Goal: Task Accomplishment & Management: Use online tool/utility

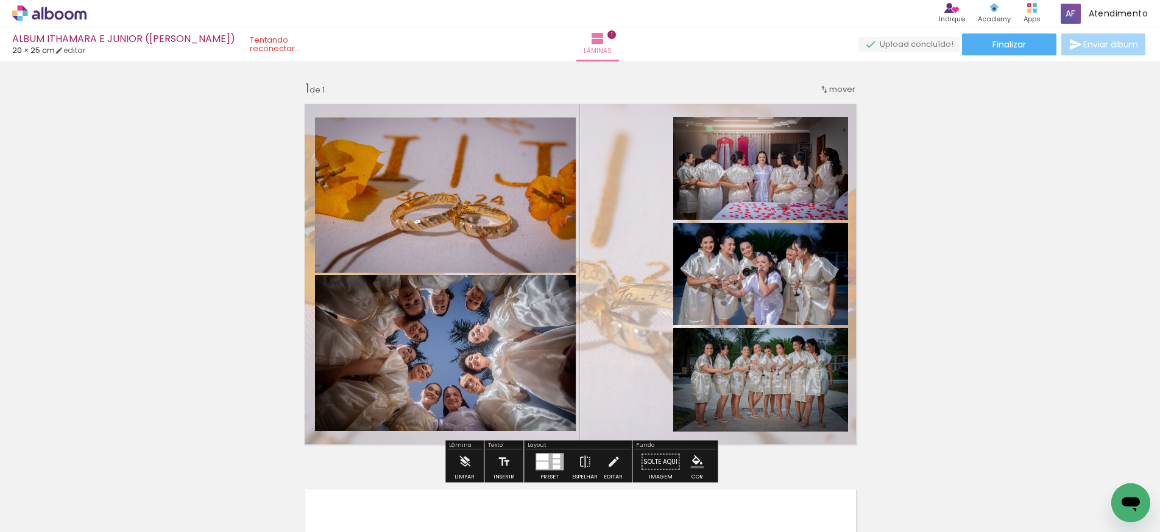
scroll to position [42, 0]
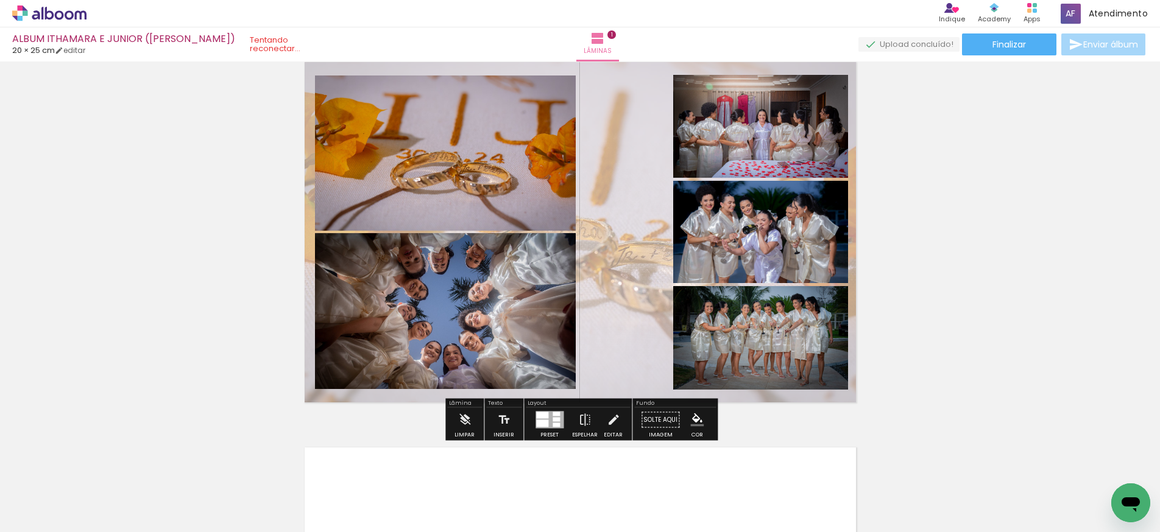
click at [494, 199] on quentale-photo at bounding box center [445, 153] width 261 height 155
click at [541, 209] on quentale-photo at bounding box center [445, 153] width 261 height 155
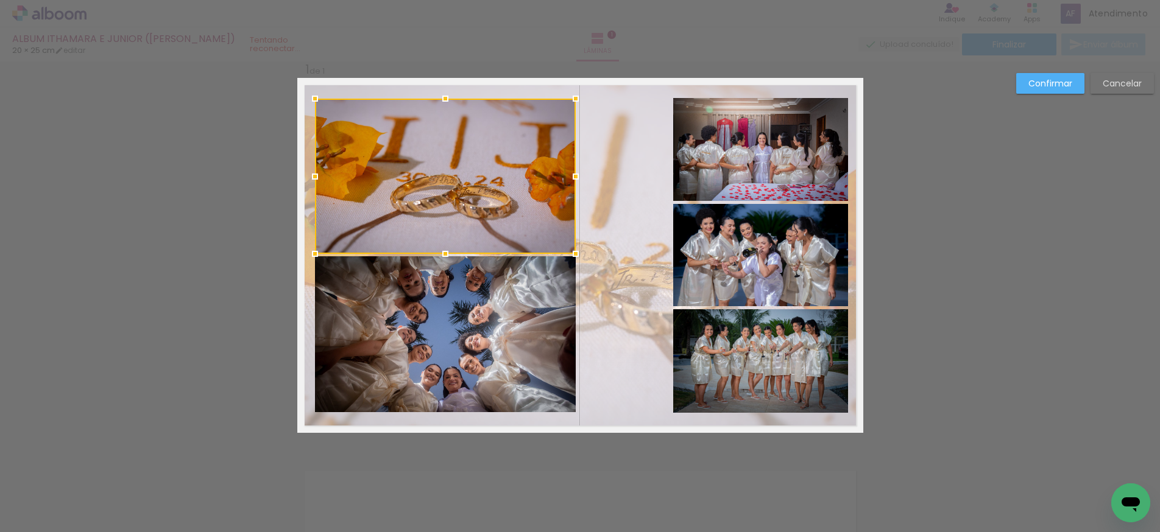
scroll to position [15, 0]
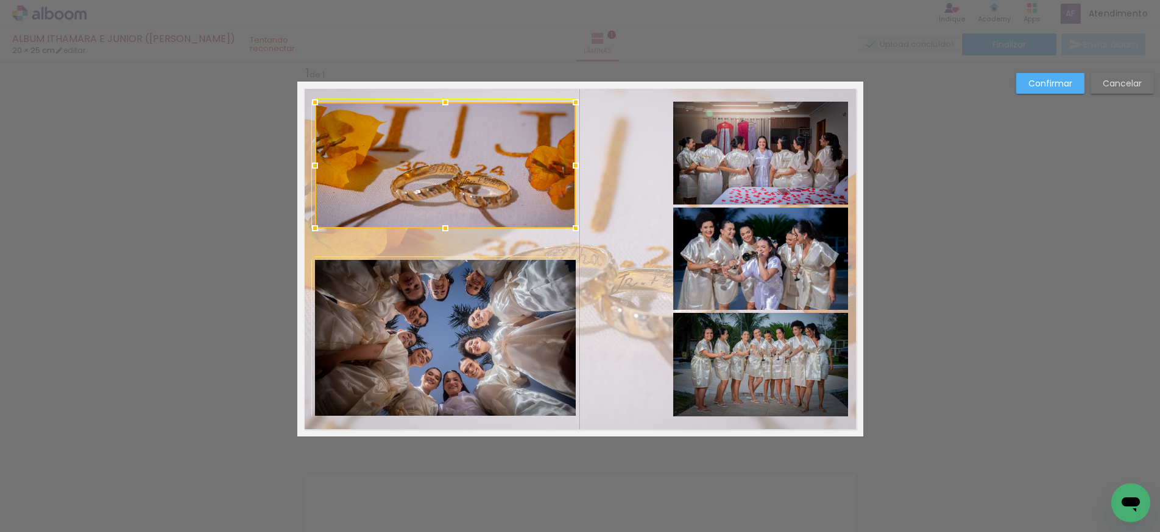
drag, startPoint x: 574, startPoint y: 258, endPoint x: 566, endPoint y: 248, distance: 13.0
click at [566, 248] on album-spread "1 de 1" at bounding box center [580, 259] width 566 height 355
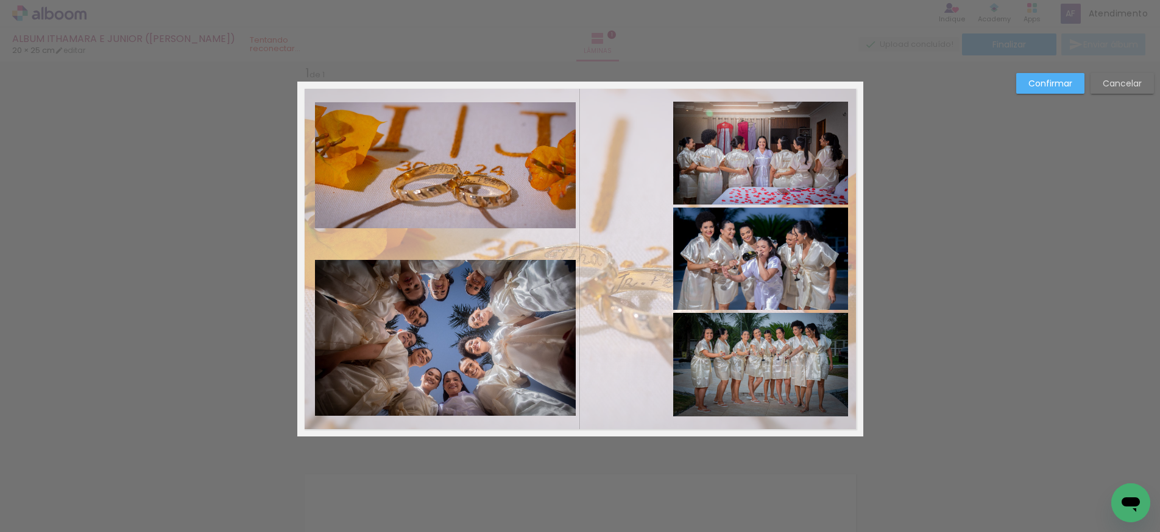
click at [510, 217] on quentale-photo at bounding box center [445, 165] width 261 height 126
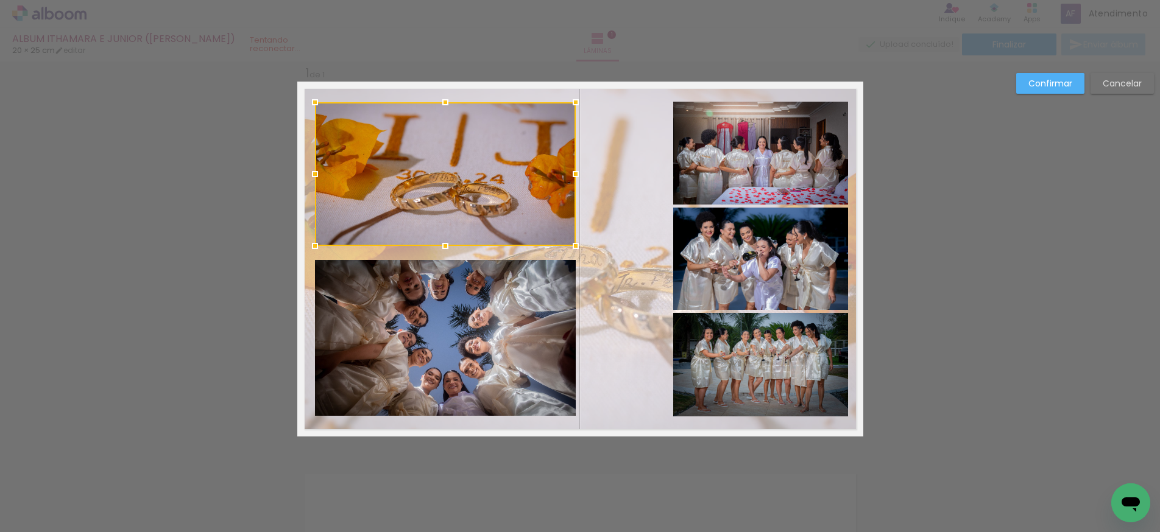
click at [445, 230] on div at bounding box center [445, 174] width 261 height 144
click at [517, 286] on quentale-photo at bounding box center [445, 338] width 261 height 156
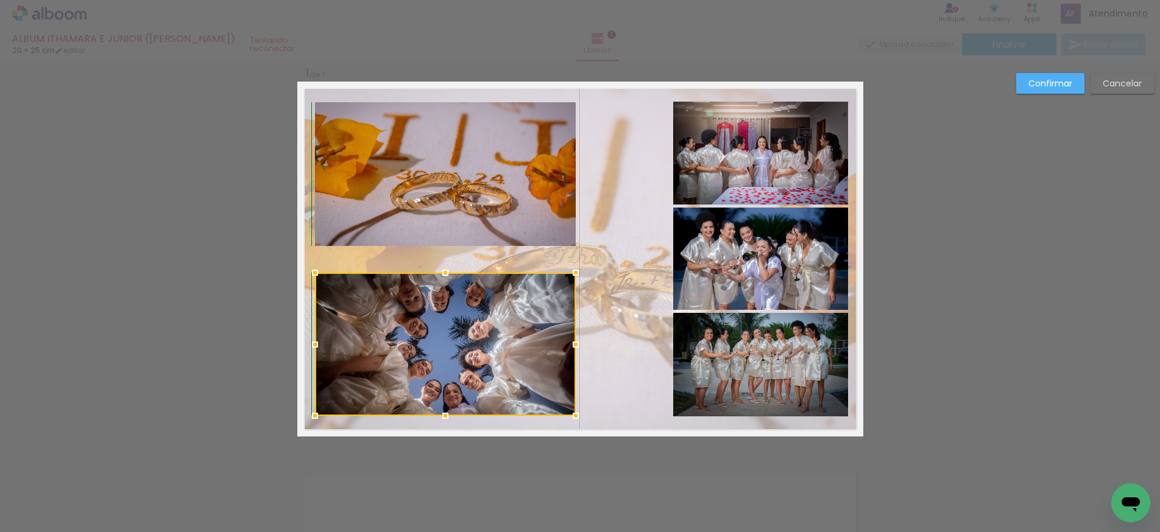
drag, startPoint x: 445, startPoint y: 260, endPoint x: 445, endPoint y: 268, distance: 7.9
click at [445, 268] on div at bounding box center [445, 273] width 24 height 24
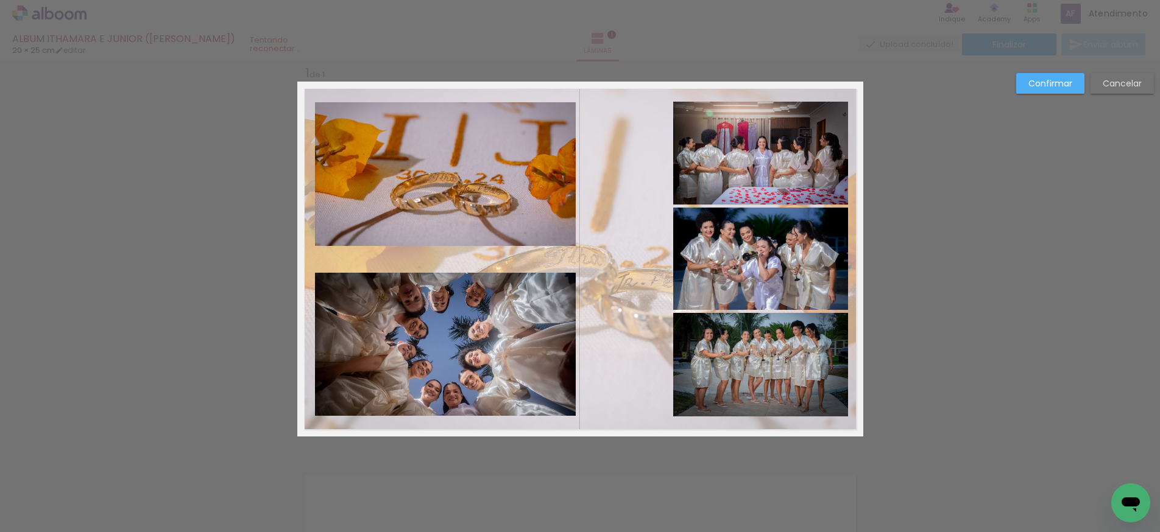
click at [629, 299] on quentale-layouter at bounding box center [580, 259] width 566 height 355
click at [634, 281] on quentale-layouter at bounding box center [580, 259] width 566 height 355
click at [632, 265] on quentale-layouter at bounding box center [580, 259] width 566 height 355
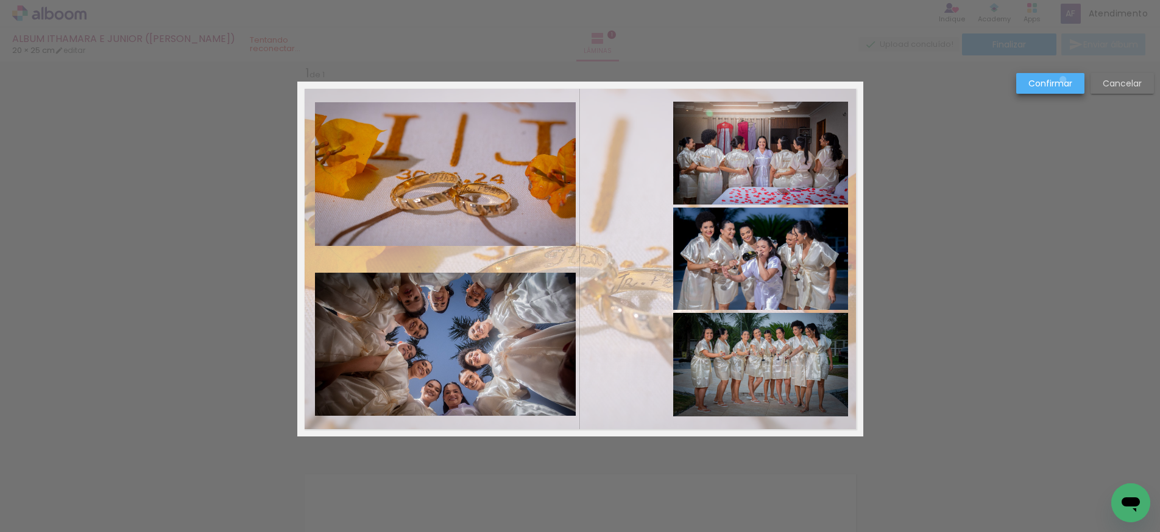
click at [0, 0] on slot "Confirmar" at bounding box center [0, 0] width 0 height 0
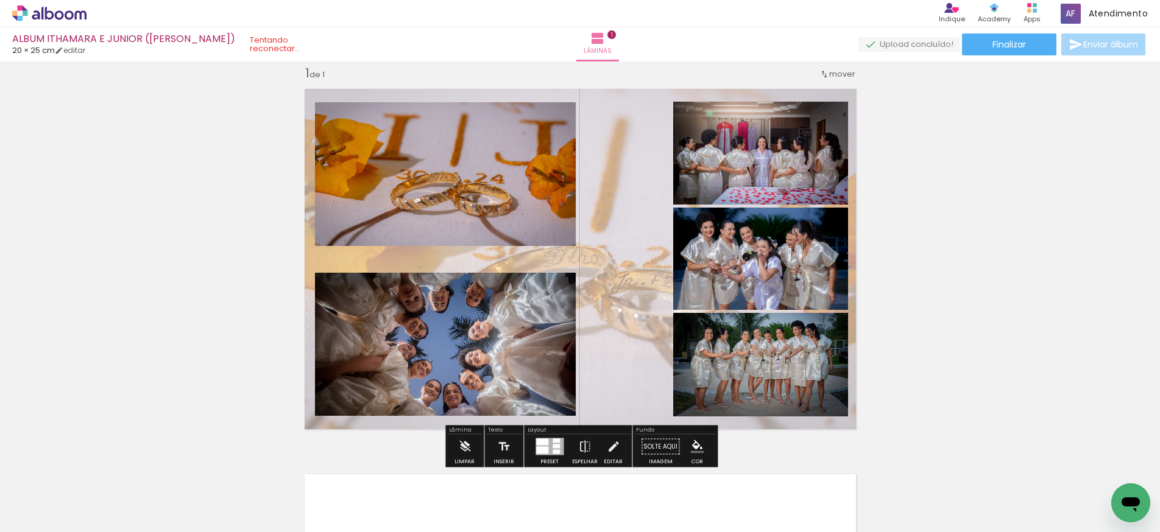
click at [631, 225] on quentale-layouter at bounding box center [580, 259] width 566 height 355
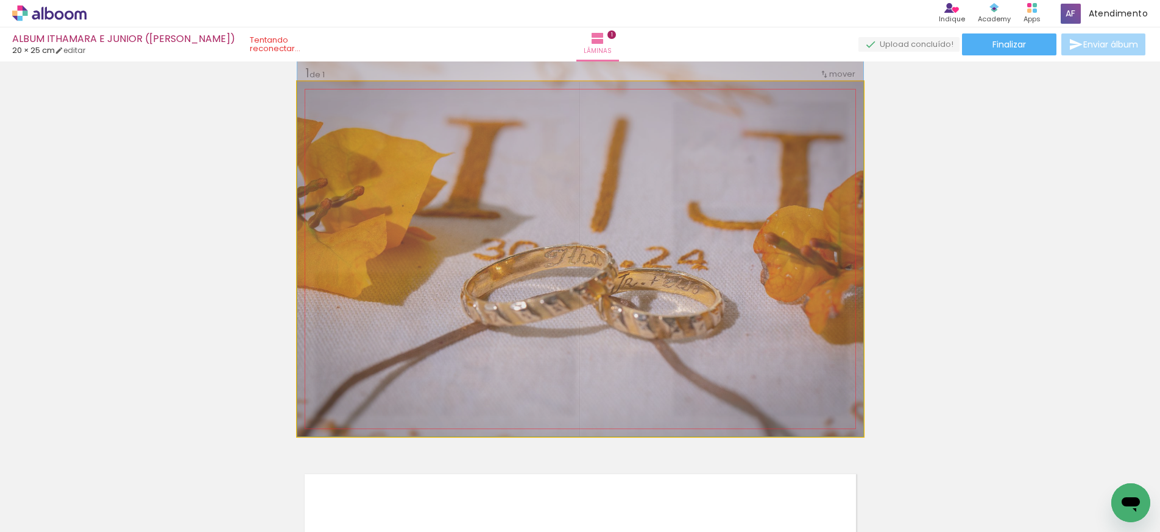
drag, startPoint x: 638, startPoint y: 230, endPoint x: 616, endPoint y: 230, distance: 22.5
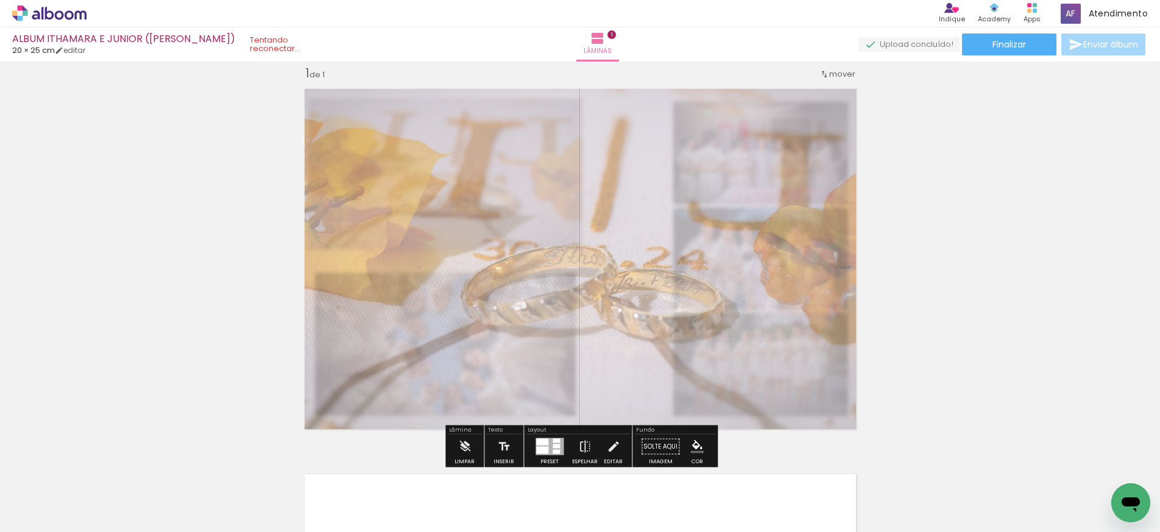
click at [960, 267] on div "Inserir lâmina 1 de 1" at bounding box center [580, 437] width 1160 height 772
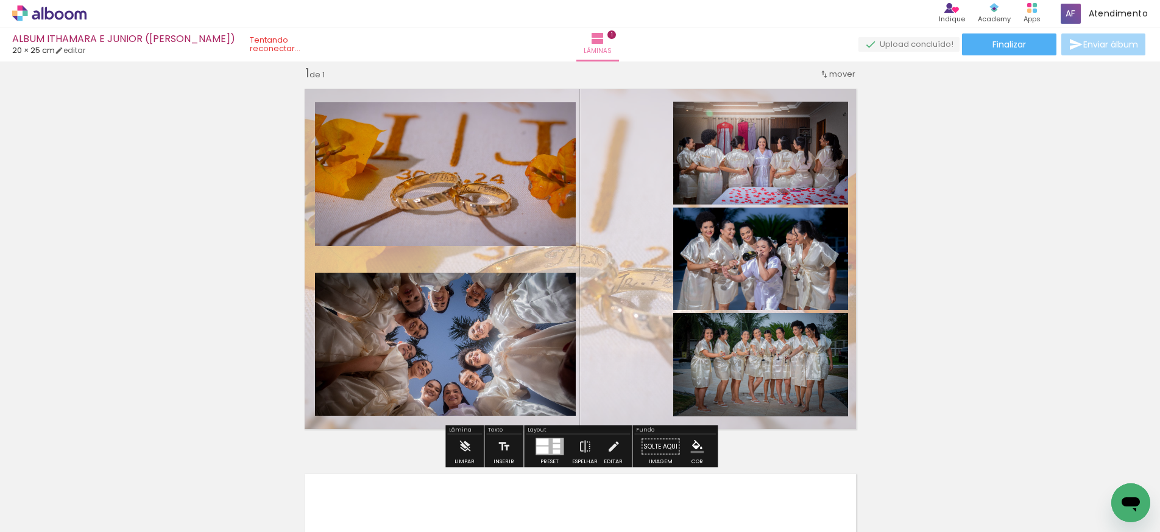
click at [956, 269] on div "Inserir lâmina 1 de 1" at bounding box center [580, 437] width 1160 height 772
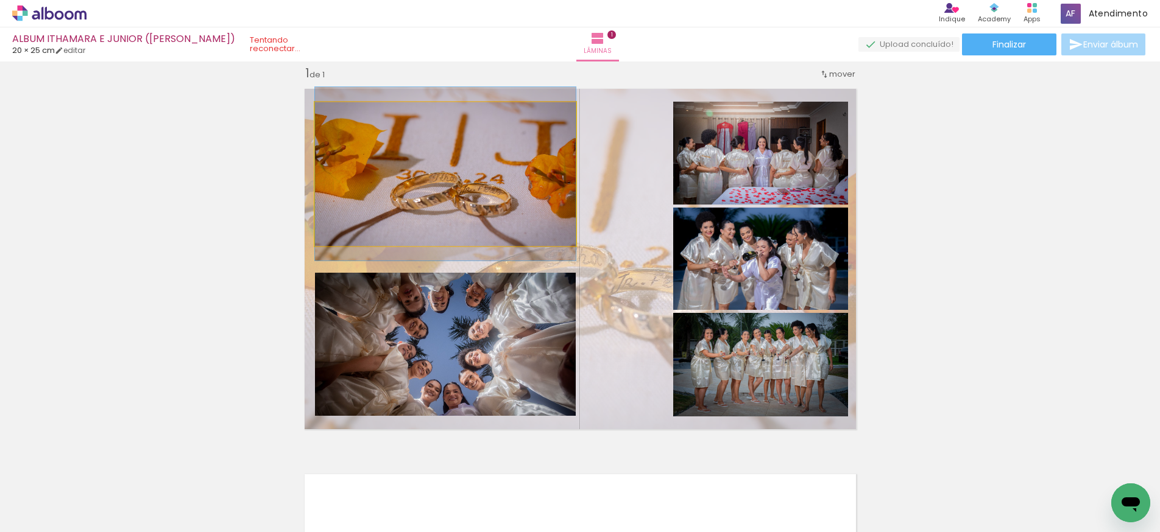
click at [442, 197] on quentale-photo at bounding box center [445, 174] width 261 height 144
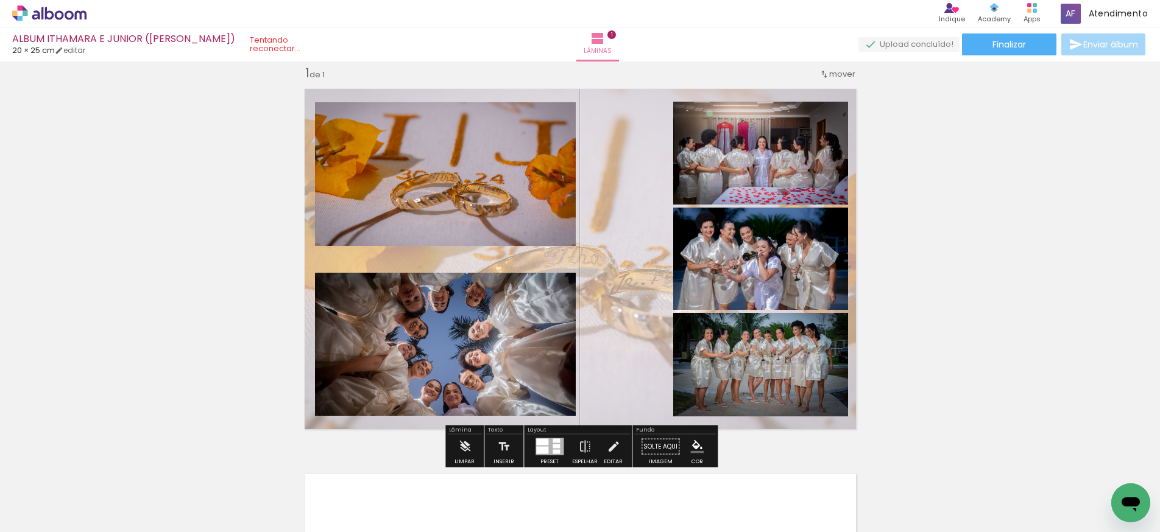
click at [438, 118] on div at bounding box center [438, 115] width 15 height 12
click at [440, 151] on paper-item at bounding box center [439, 152] width 22 height 9
click at [440, 192] on iron-icon "color picker" at bounding box center [439, 193] width 15 height 12
click at [446, 90] on paper-item "#ffffff" at bounding box center [446, 88] width 12 height 12
click at [0, 0] on paper-item at bounding box center [0, 0] width 0 height 0
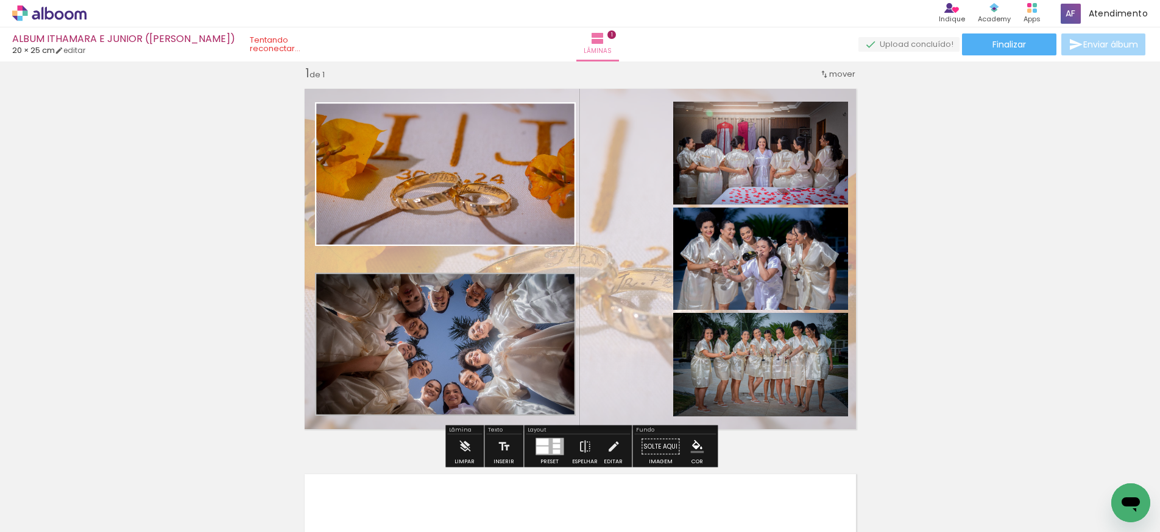
click at [0, 0] on iron-icon "color picker" at bounding box center [0, 0] width 0 height 0
click at [0, 0] on paper-item "#ffffff" at bounding box center [0, 0] width 0 height 0
click at [0, 0] on paper-item at bounding box center [0, 0] width 0 height 0
click at [436, 142] on paper-item at bounding box center [439, 143] width 22 height 9
click at [799, 116] on div at bounding box center [796, 114] width 15 height 12
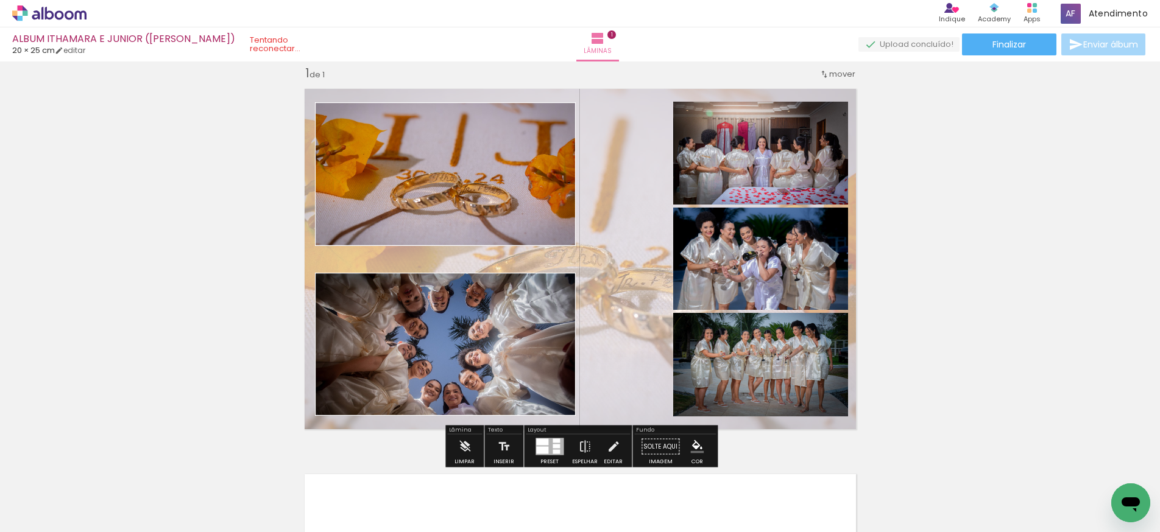
click at [794, 140] on paper-item at bounding box center [797, 143] width 22 height 9
click at [776, 234] on quentale-photo at bounding box center [760, 259] width 175 height 102
click at [0, 0] on paper-item at bounding box center [0, 0] width 0 height 0
click at [797, 354] on paper-item at bounding box center [797, 354] width 22 height 9
click at [446, 121] on div at bounding box center [438, 115] width 15 height 12
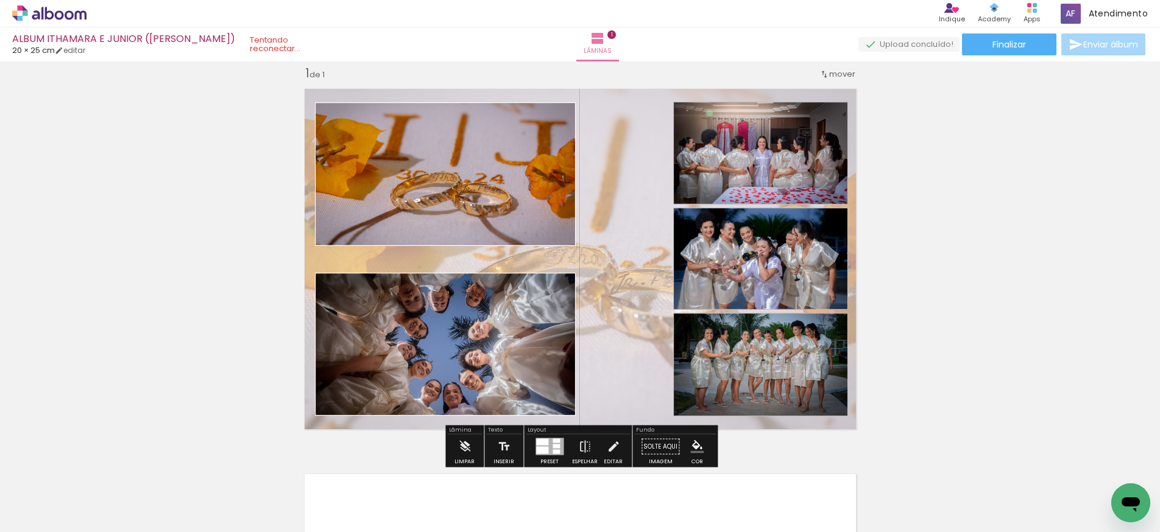
click at [0, 0] on iron-icon "color picker" at bounding box center [0, 0] width 0 height 0
click at [0, 0] on paper-item "#ffffff" at bounding box center [0, 0] width 0 height 0
click at [0, 0] on iron-icon "color picker" at bounding box center [0, 0] width 0 height 0
click at [0, 0] on paper-item "#ffffff" at bounding box center [0, 0] width 0 height 0
click at [449, 121] on div "Largura Cor" at bounding box center [439, 115] width 22 height 18
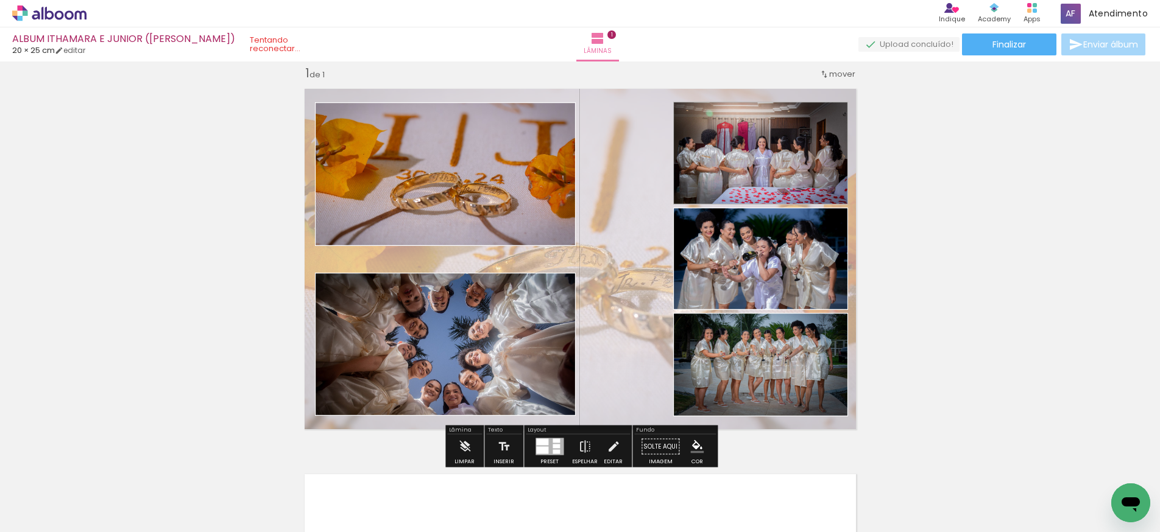
click at [0, 0] on iron-icon "color picker" at bounding box center [0, 0] width 0 height 0
click at [0, 0] on paper-item "#ffffff" at bounding box center [0, 0] width 0 height 0
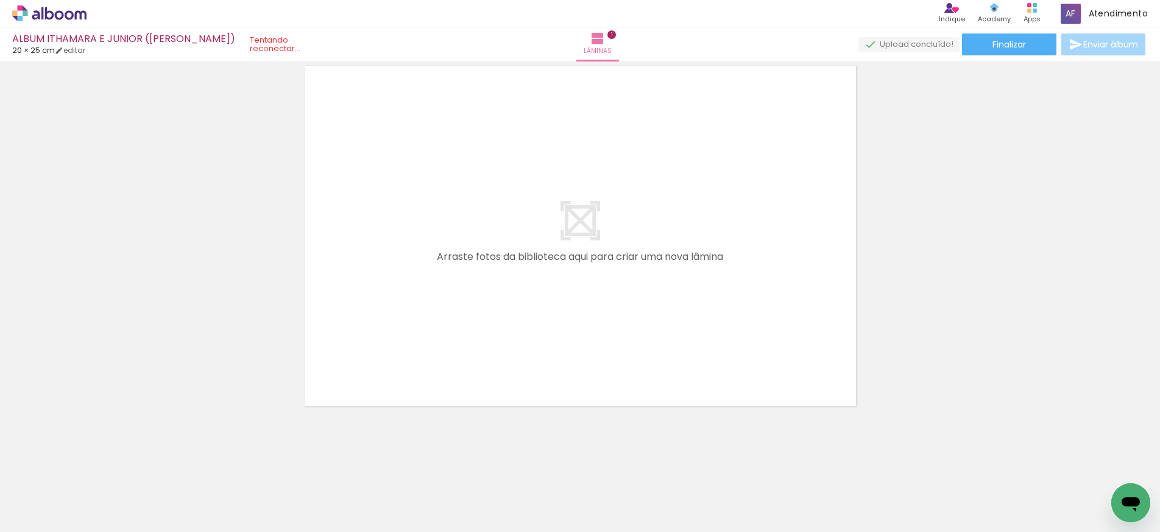
scroll to position [424, 0]
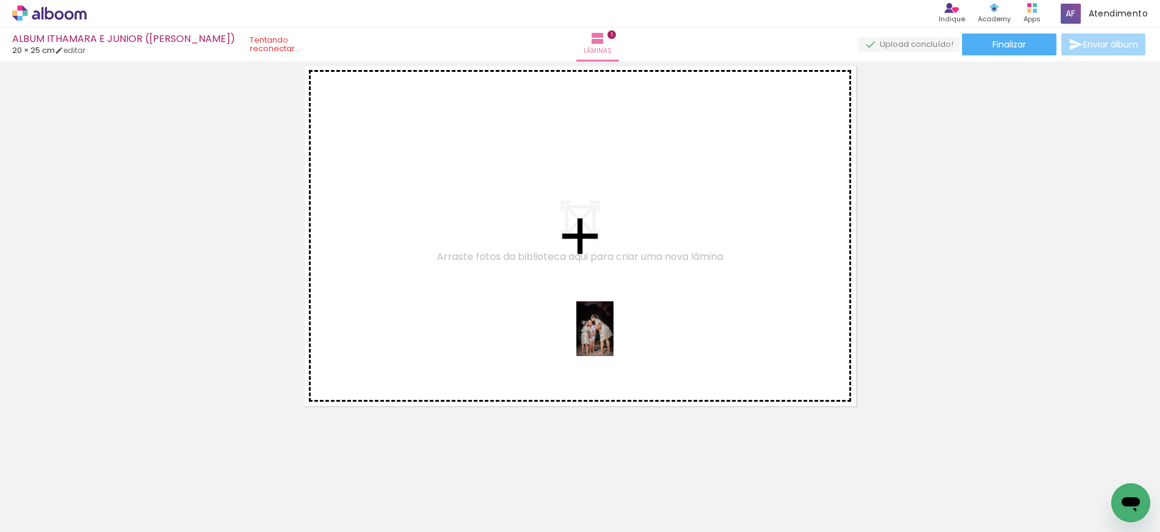
click at [610, 337] on quentale-workspace at bounding box center [580, 266] width 1160 height 532
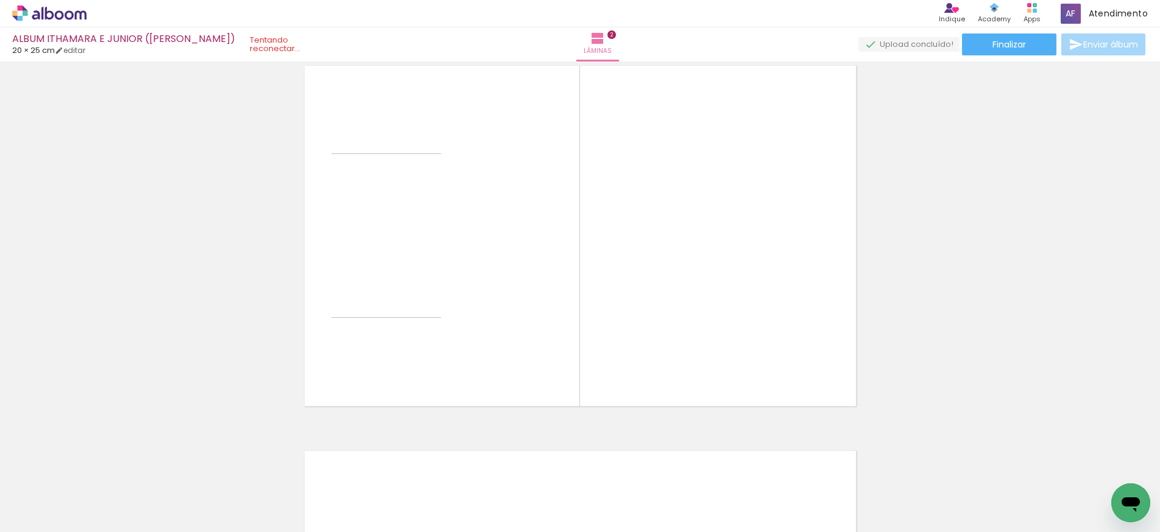
scroll to position [401, 0]
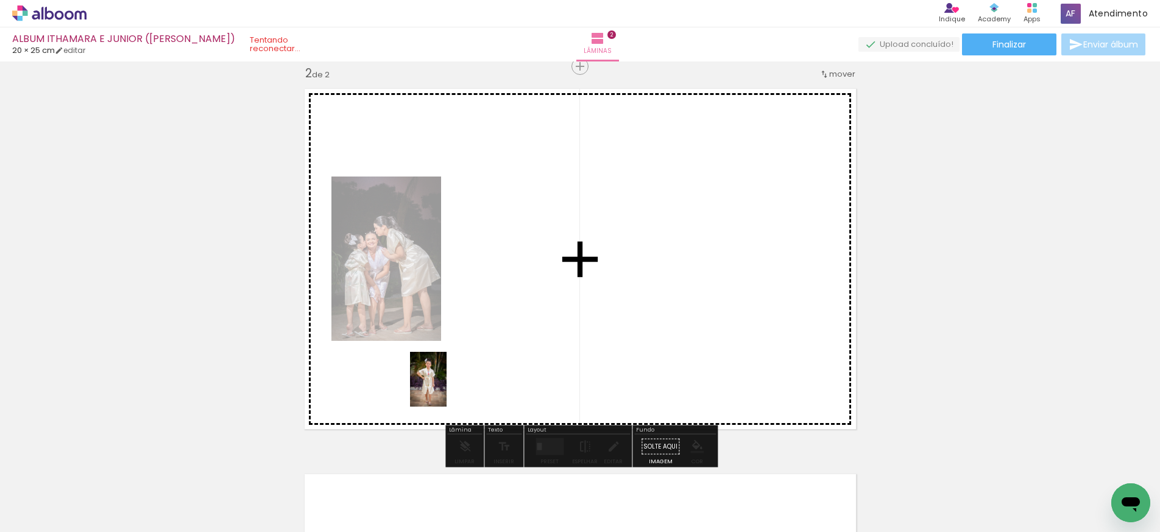
drag, startPoint x: 200, startPoint y: 486, endPoint x: 449, endPoint y: 387, distance: 267.9
click at [449, 387] on quentale-workspace at bounding box center [580, 266] width 1160 height 532
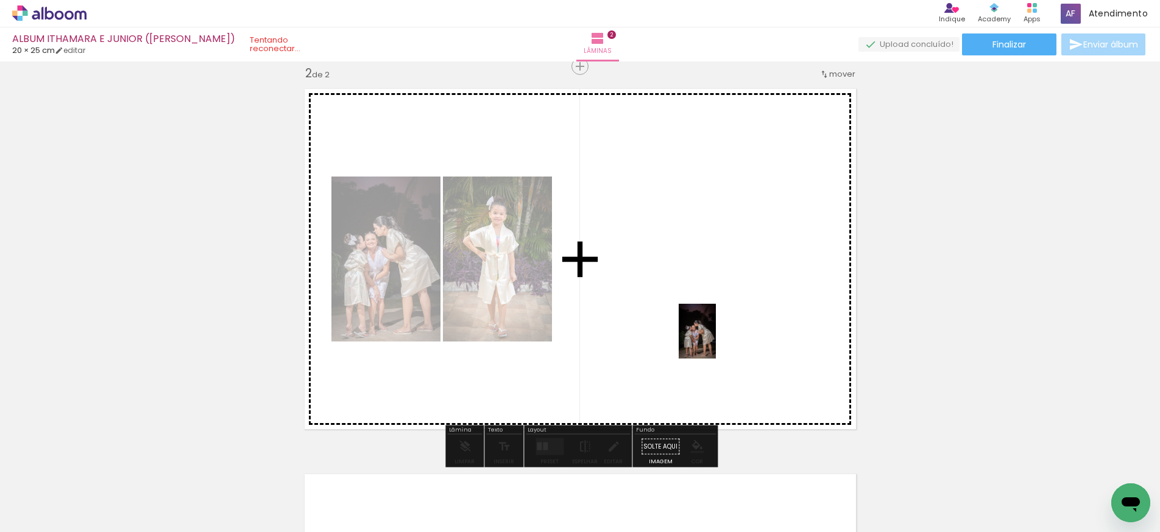
drag, startPoint x: 906, startPoint y: 485, endPoint x: 713, endPoint y: 339, distance: 241.8
click at [713, 339] on quentale-workspace at bounding box center [580, 266] width 1160 height 532
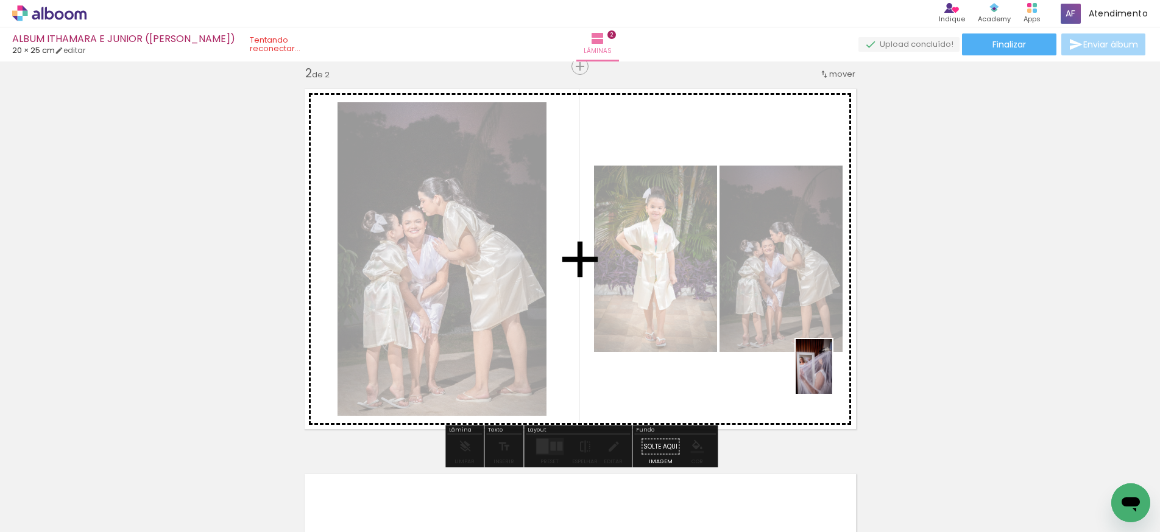
drag, startPoint x: 1018, startPoint y: 508, endPoint x: 832, endPoint y: 376, distance: 228.0
click at [832, 376] on quentale-workspace at bounding box center [580, 266] width 1160 height 532
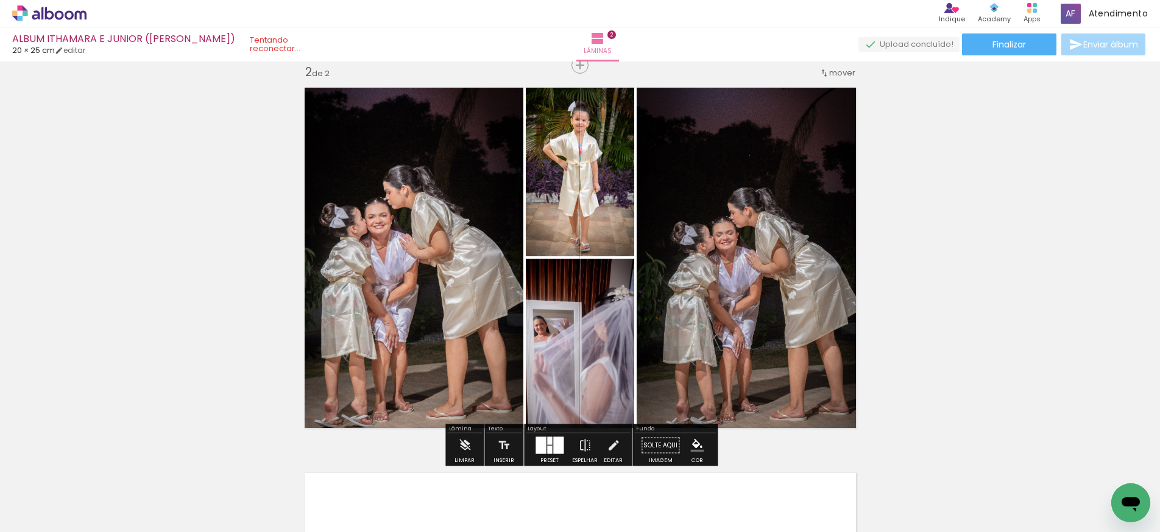
scroll to position [0, 190]
click at [600, 196] on quentale-photo at bounding box center [580, 168] width 108 height 176
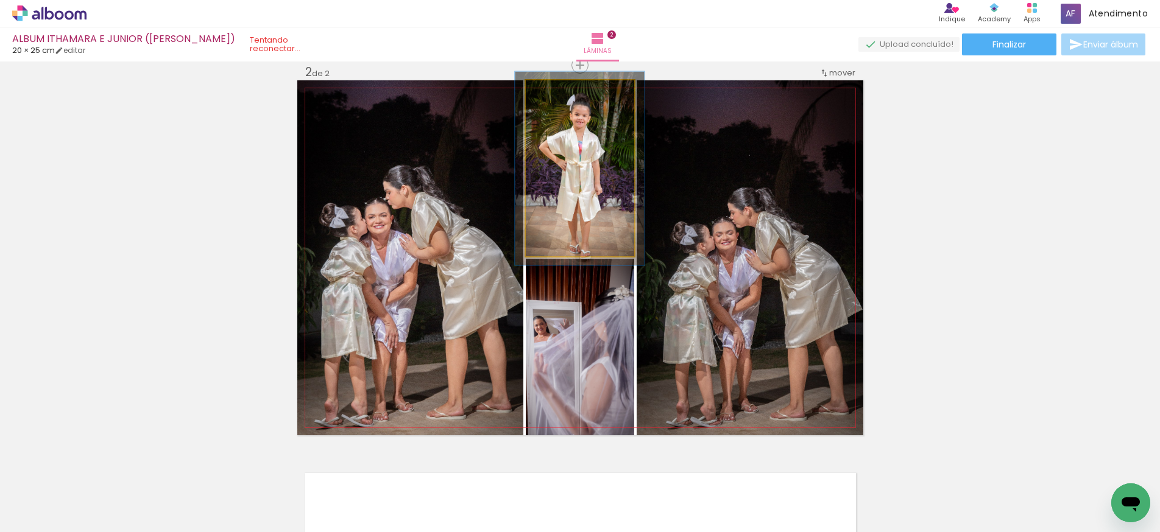
type paper-slider "110"
click at [560, 94] on div at bounding box center [557, 93] width 11 height 11
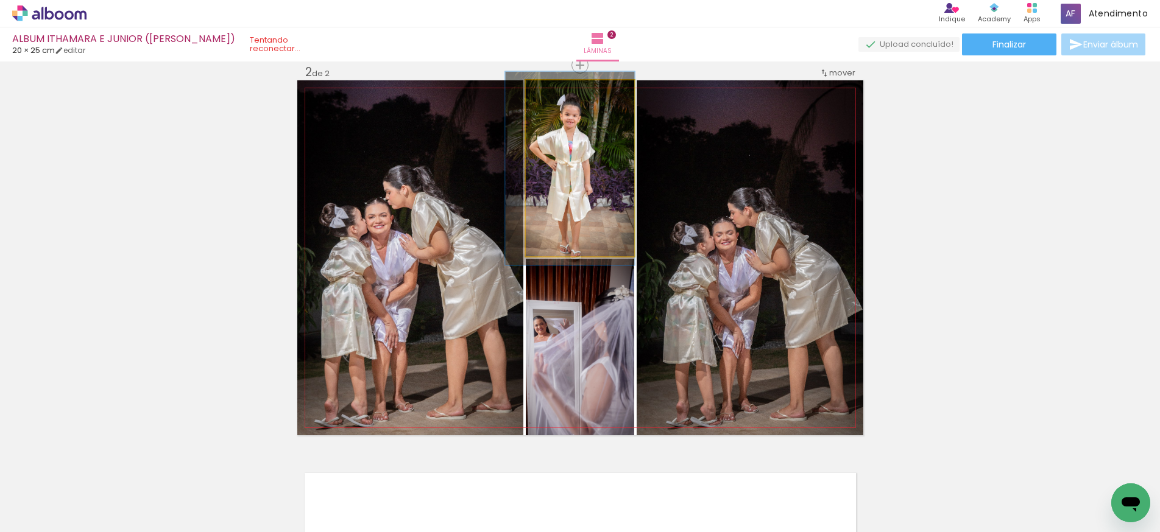
drag, startPoint x: 610, startPoint y: 173, endPoint x: 604, endPoint y: 173, distance: 6.7
click at [604, 173] on div at bounding box center [569, 169] width 129 height 194
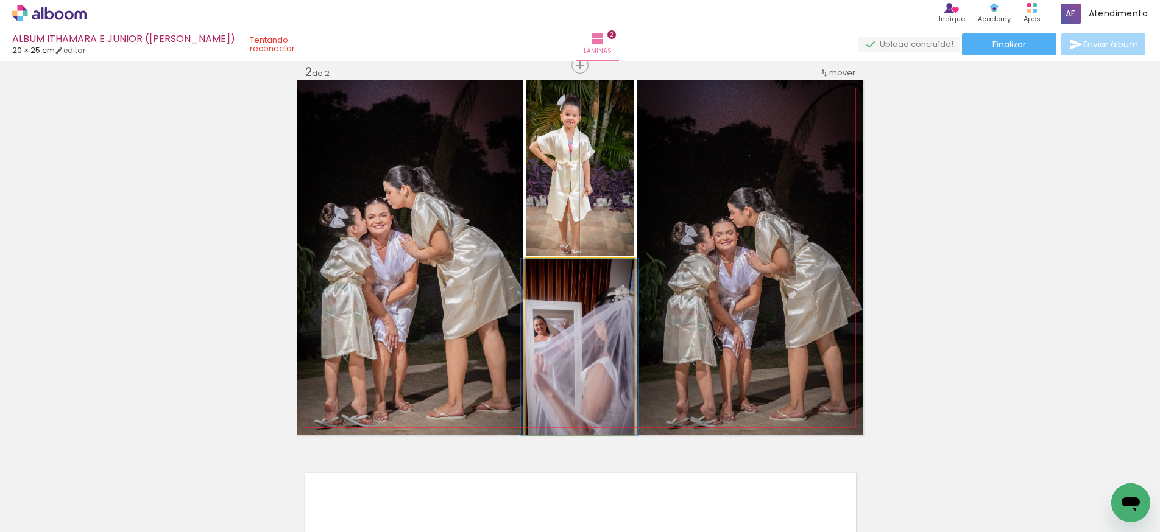
click at [608, 301] on quentale-photo at bounding box center [580, 347] width 108 height 177
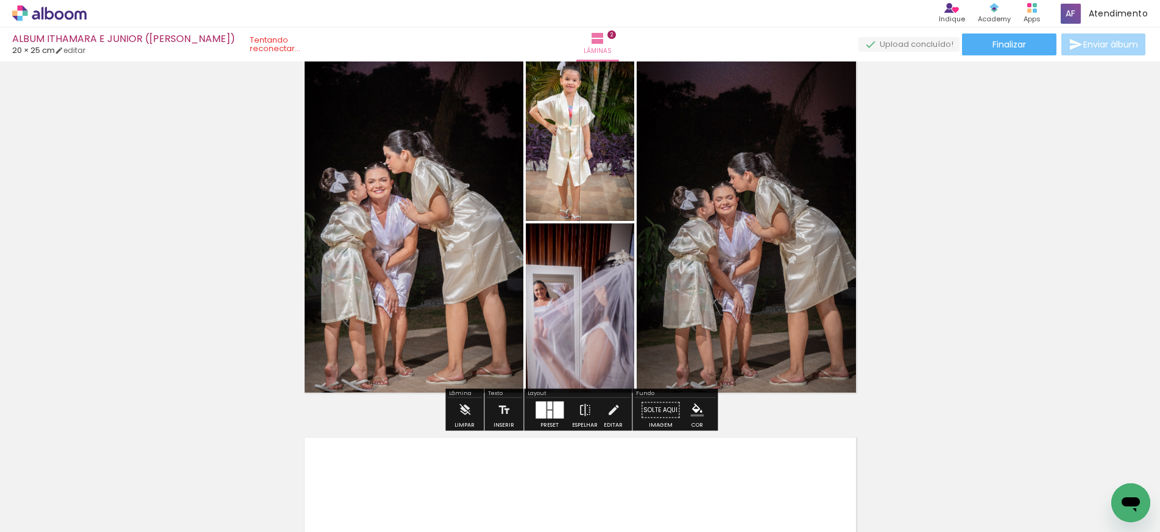
scroll to position [447, 0]
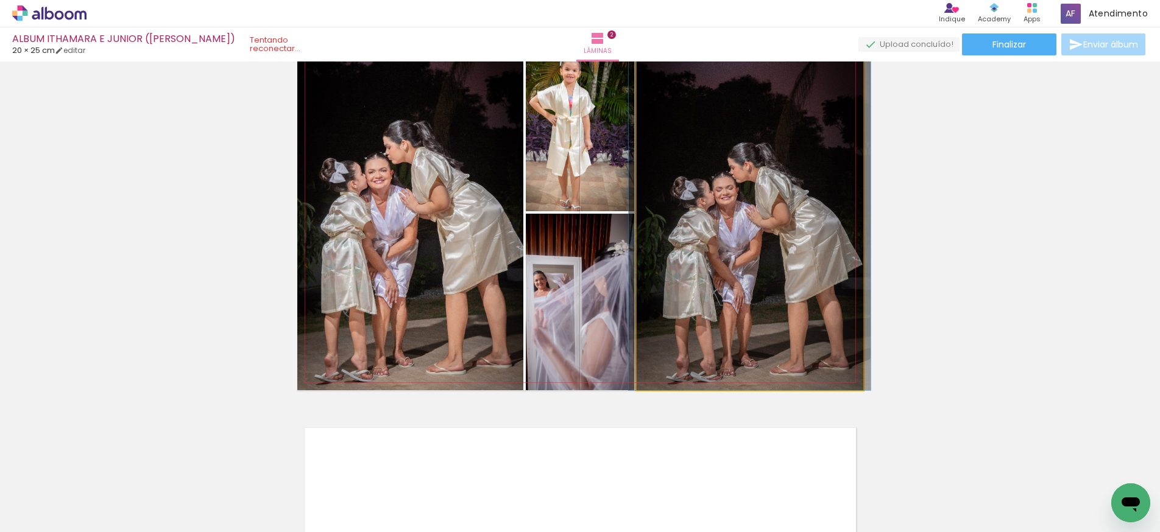
click at [772, 244] on quentale-photo at bounding box center [749, 212] width 227 height 355
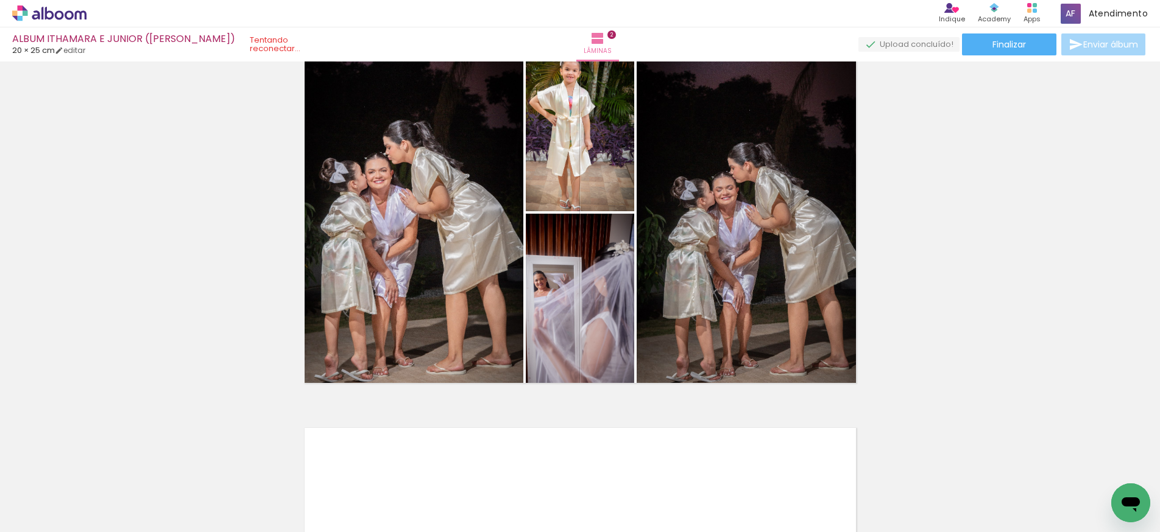
click at [974, 217] on div "Inserir lâmina 1 de 2 Inserir lâmina 2 de 2" at bounding box center [580, 197] width 1160 height 1157
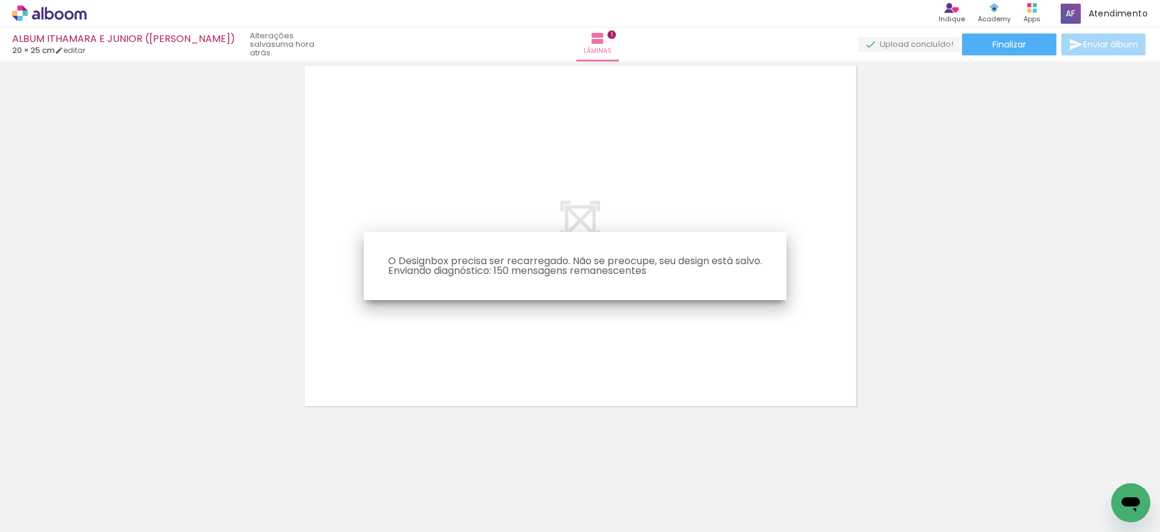
scroll to position [424, 0]
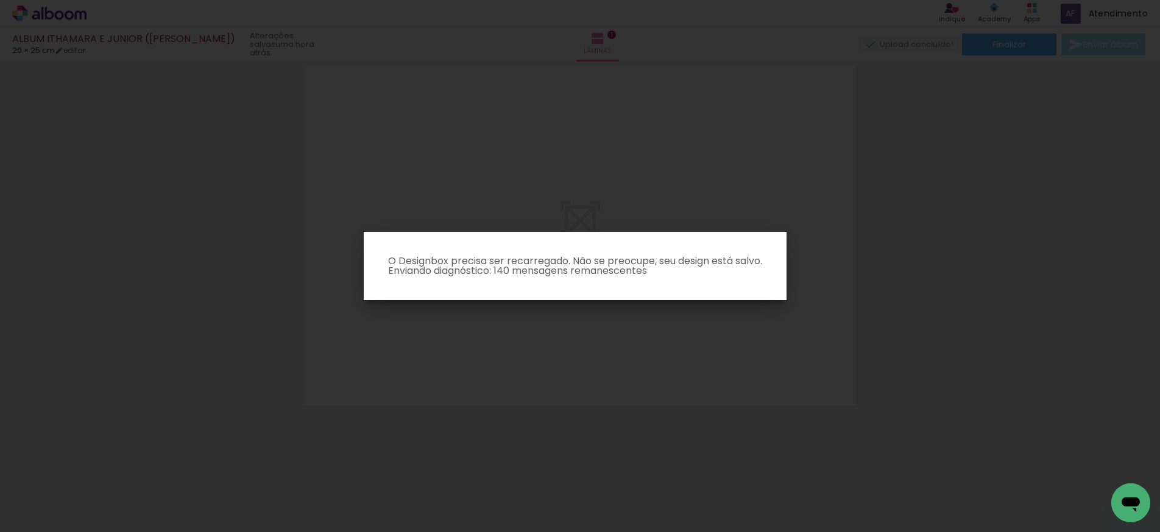
click at [651, 339] on iron-overlay-backdrop at bounding box center [580, 266] width 1160 height 532
click at [655, 209] on iron-overlay-backdrop at bounding box center [580, 266] width 1160 height 532
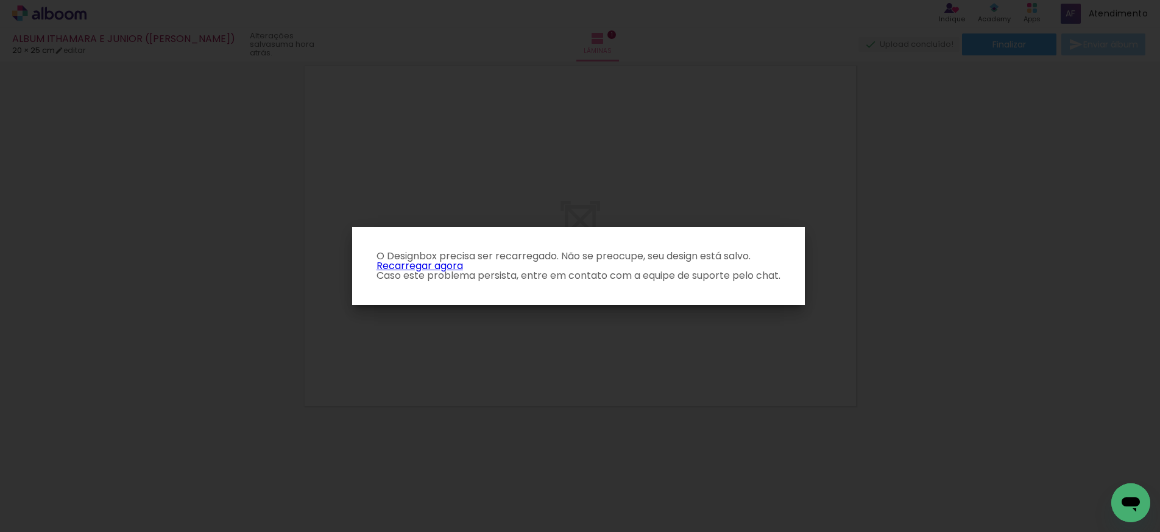
click at [437, 263] on link "Recarregar agora" at bounding box center [419, 266] width 86 height 14
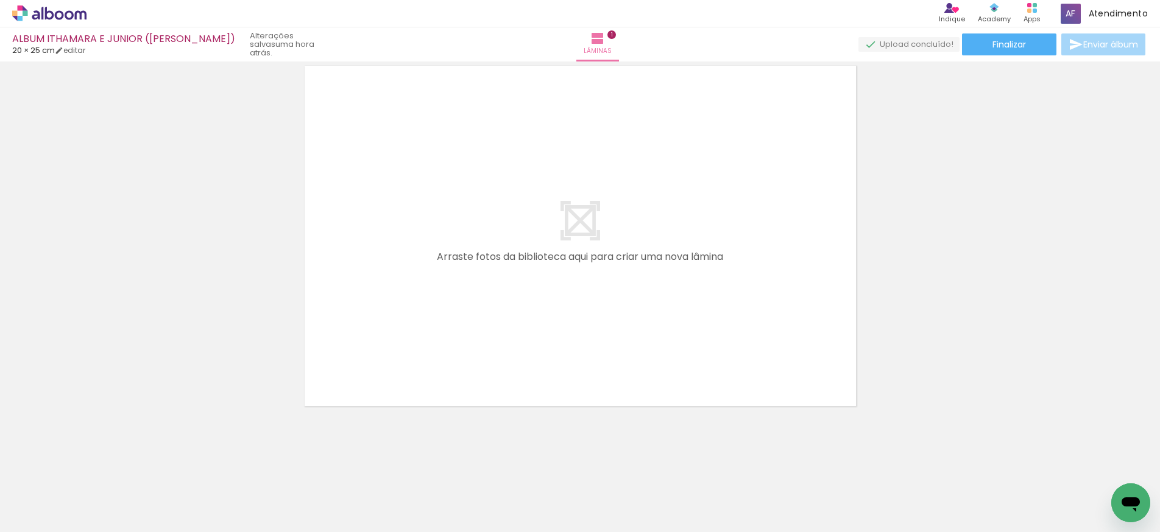
scroll to position [424, 0]
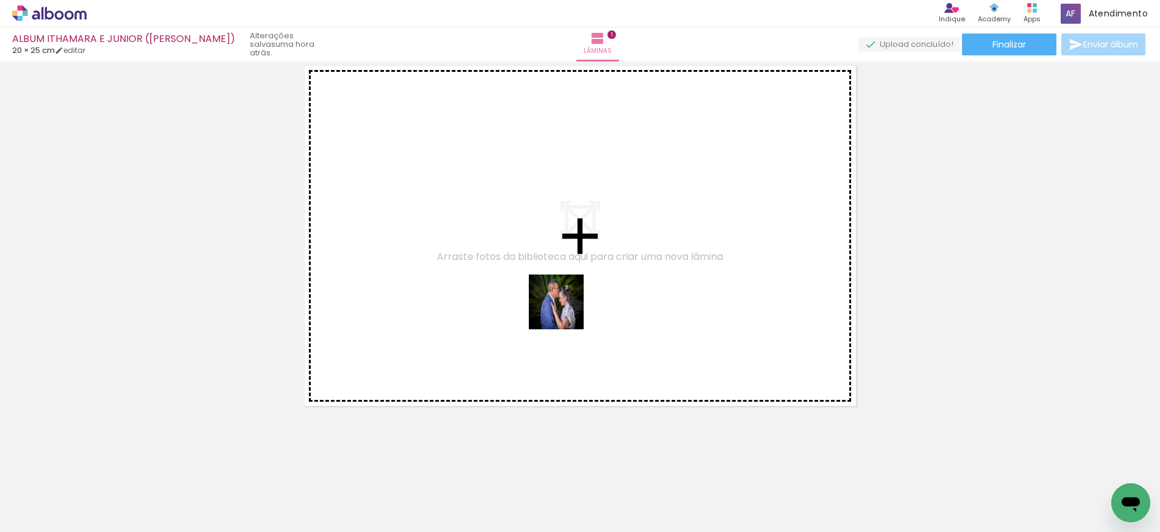
drag, startPoint x: 801, startPoint y: 497, endPoint x: 526, endPoint y: 290, distance: 344.6
click at [526, 290] on quentale-workspace at bounding box center [580, 266] width 1160 height 532
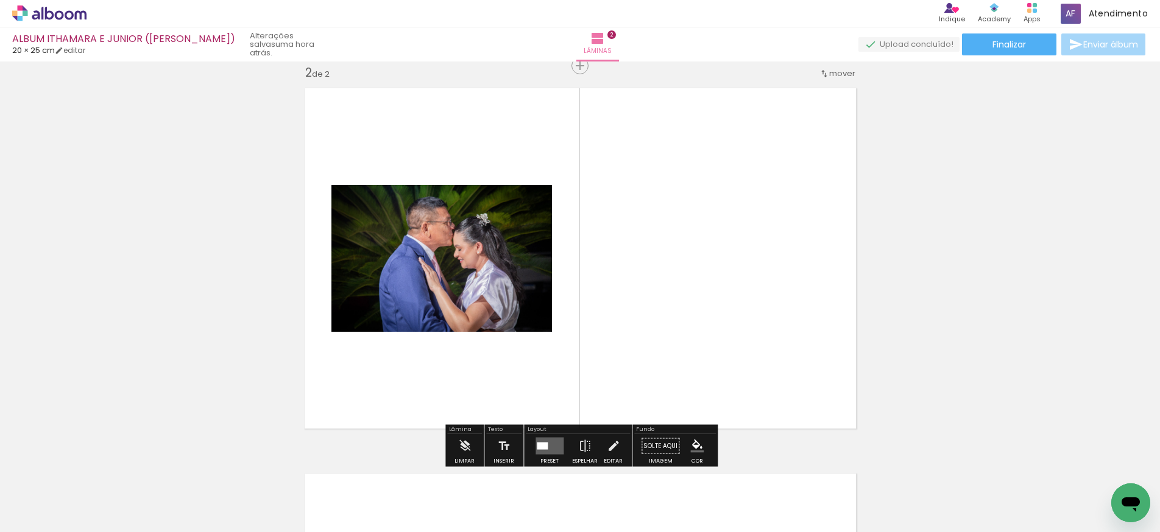
scroll to position [401, 0]
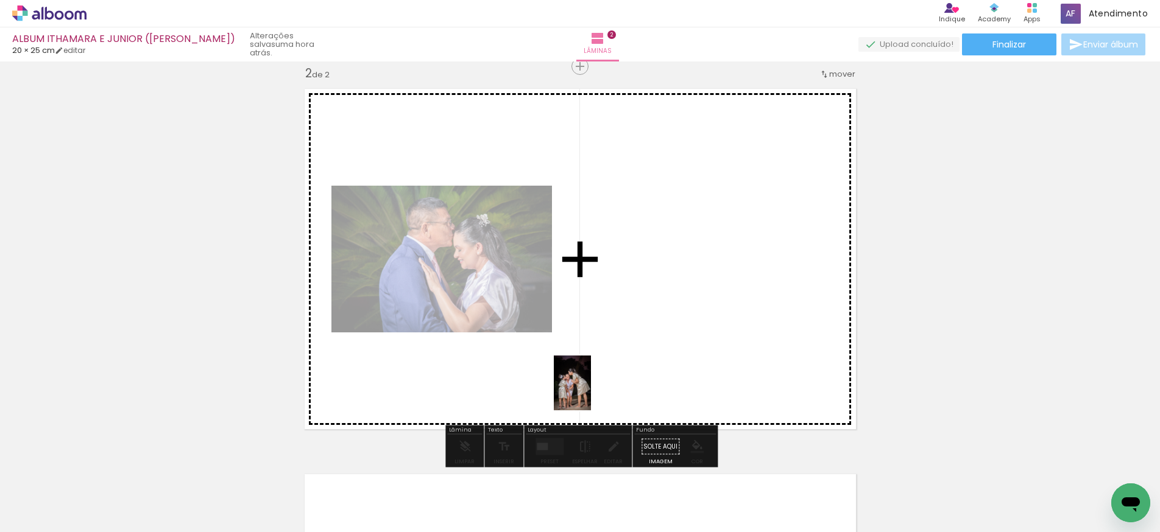
drag, startPoint x: 871, startPoint y: 505, endPoint x: 551, endPoint y: 389, distance: 341.4
click at [551, 389] on quentale-workspace at bounding box center [580, 266] width 1160 height 532
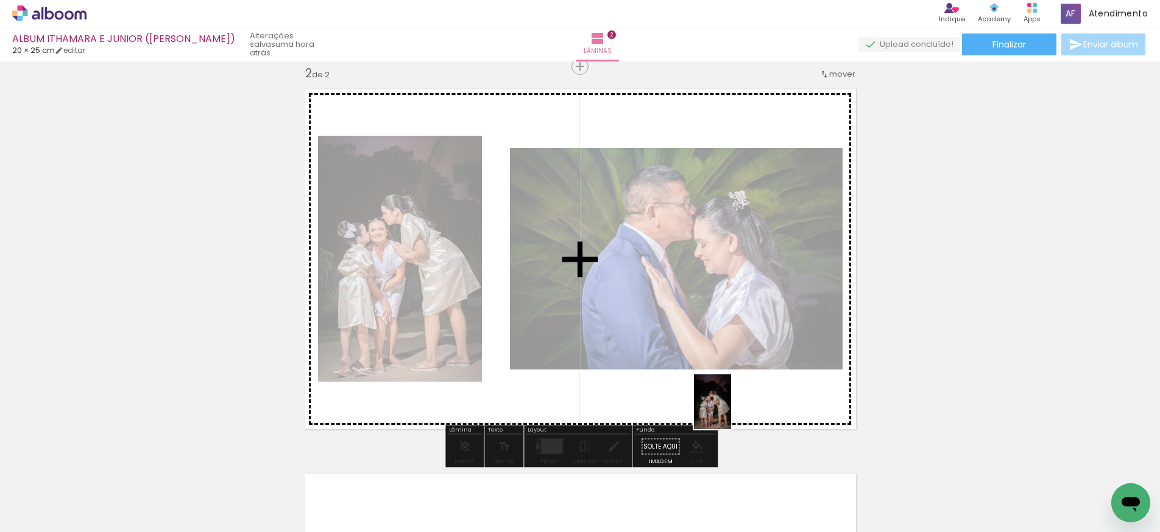
drag, startPoint x: 941, startPoint y: 476, endPoint x: 730, endPoint y: 411, distance: 220.6
click at [730, 411] on quentale-workspace at bounding box center [580, 266] width 1160 height 532
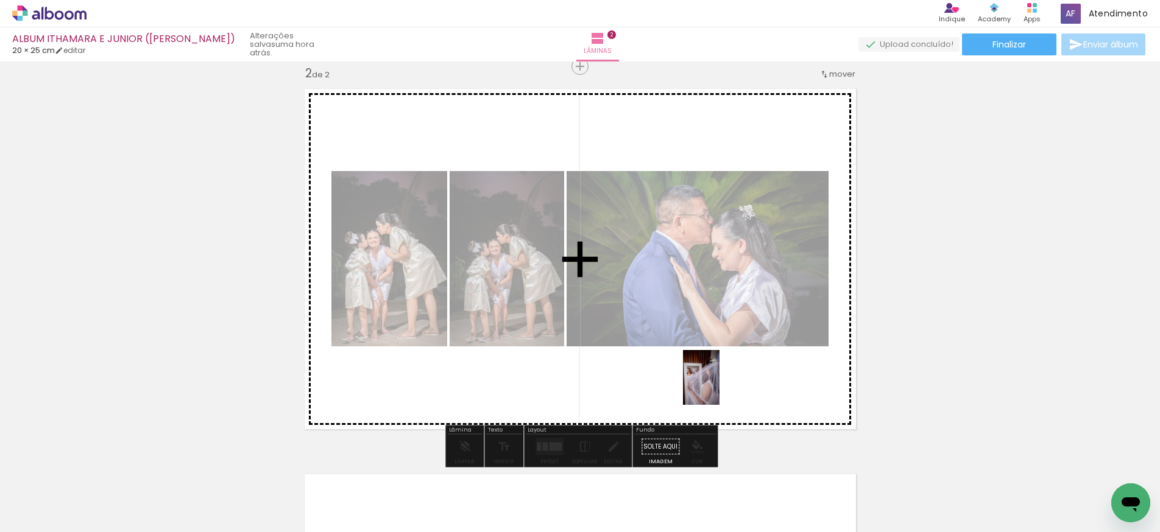
drag, startPoint x: 1008, startPoint y: 505, endPoint x: 703, endPoint y: 415, distance: 317.6
click at [720, 386] on quentale-workspace at bounding box center [580, 266] width 1160 height 532
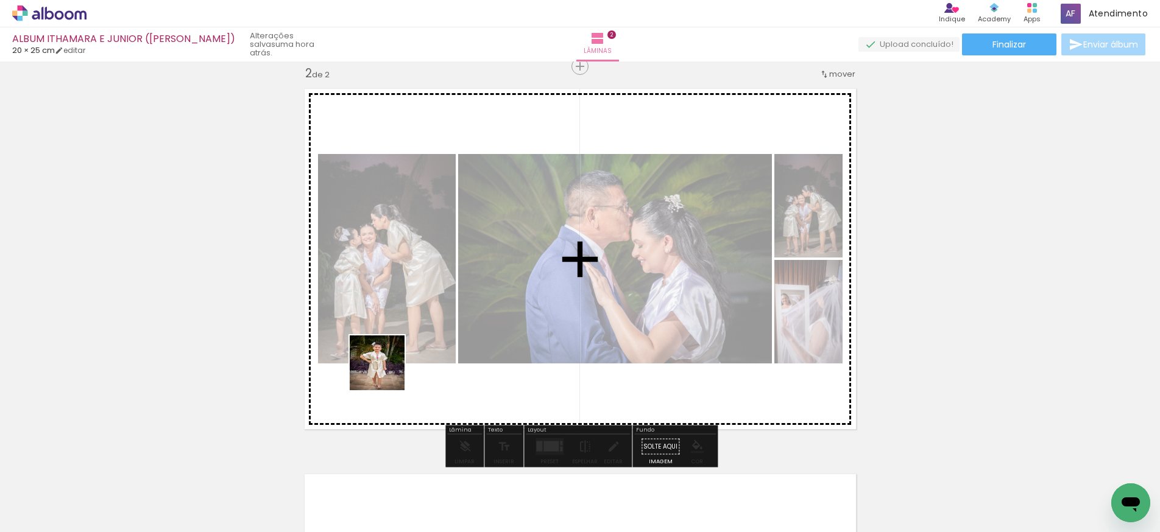
drag, startPoint x: 192, startPoint y: 502, endPoint x: 400, endPoint y: 371, distance: 245.5
click at [400, 371] on quentale-workspace at bounding box center [580, 266] width 1160 height 532
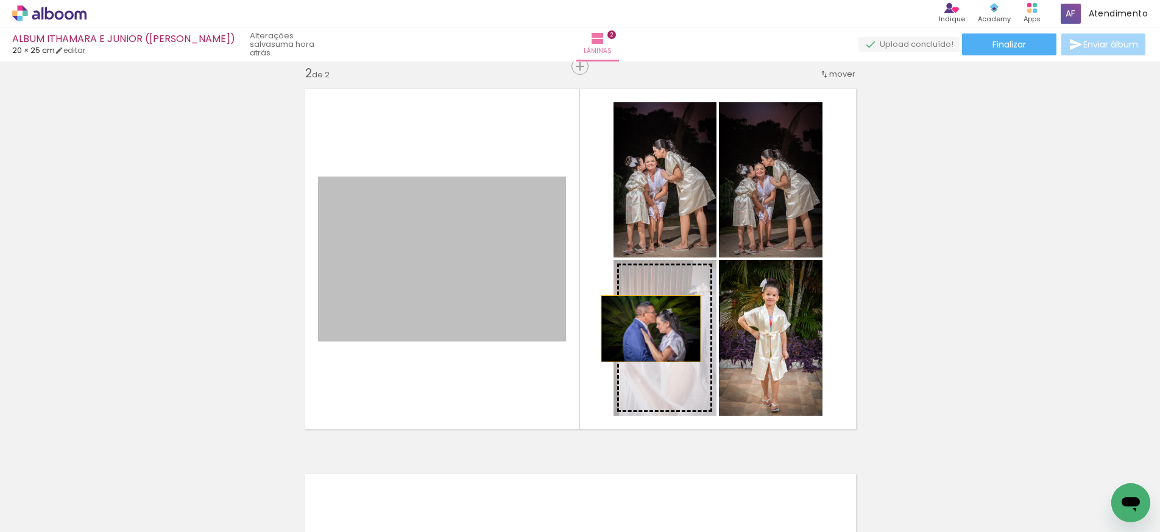
drag, startPoint x: 512, startPoint y: 285, endPoint x: 663, endPoint y: 329, distance: 156.9
click at [0, 0] on slot at bounding box center [0, 0] width 0 height 0
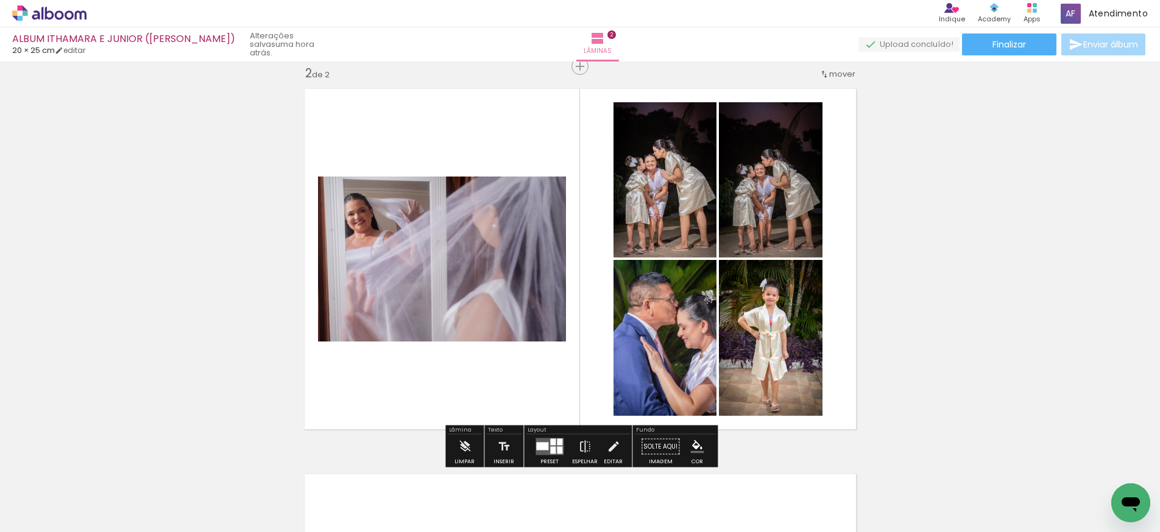
click at [527, 277] on quentale-photo at bounding box center [442, 259] width 248 height 165
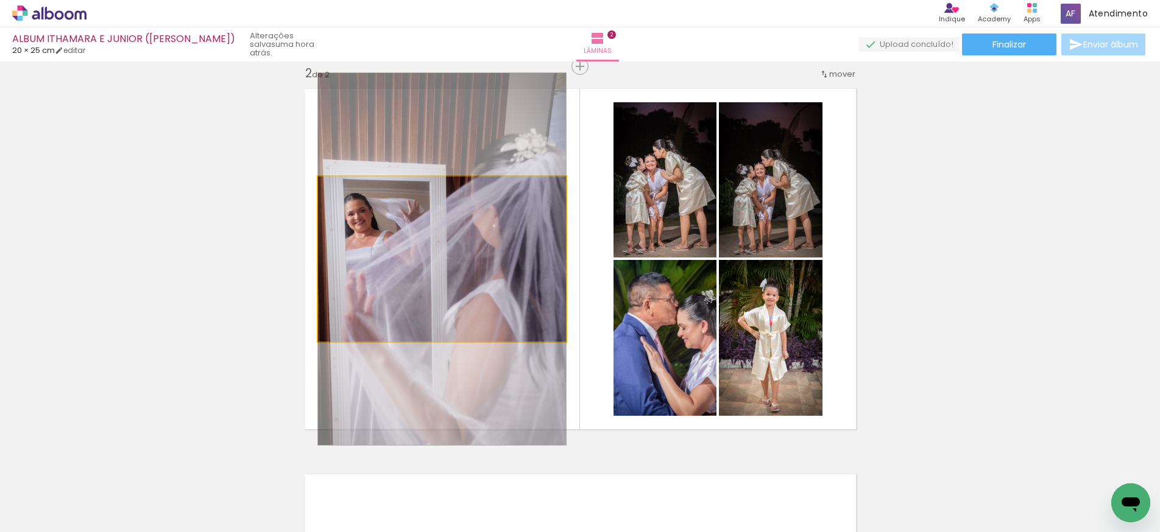
click at [521, 270] on quentale-photo at bounding box center [442, 259] width 248 height 165
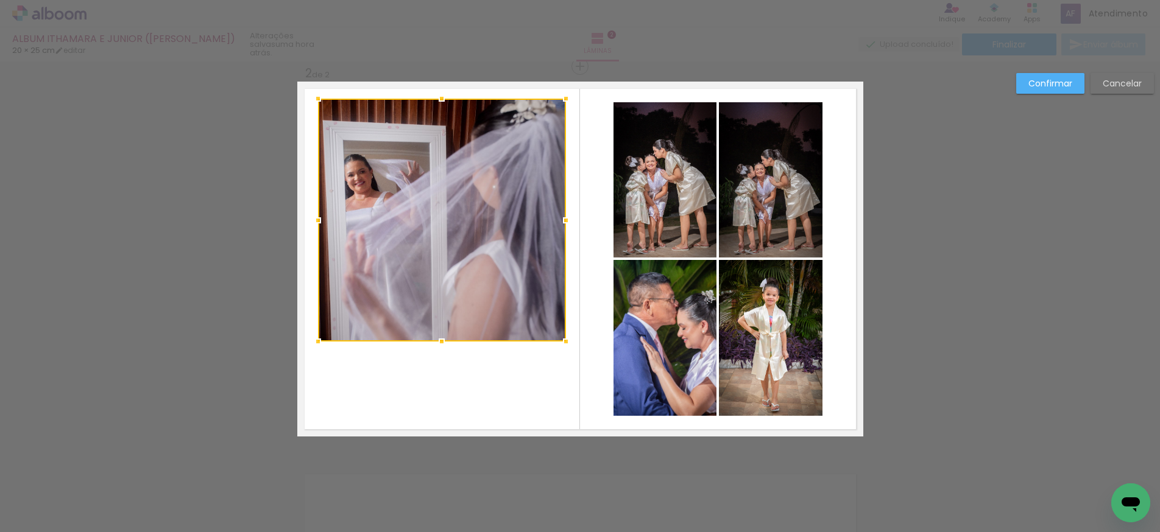
drag, startPoint x: 440, startPoint y: 178, endPoint x: 443, endPoint y: 100, distance: 78.0
click at [443, 100] on div at bounding box center [441, 98] width 24 height 24
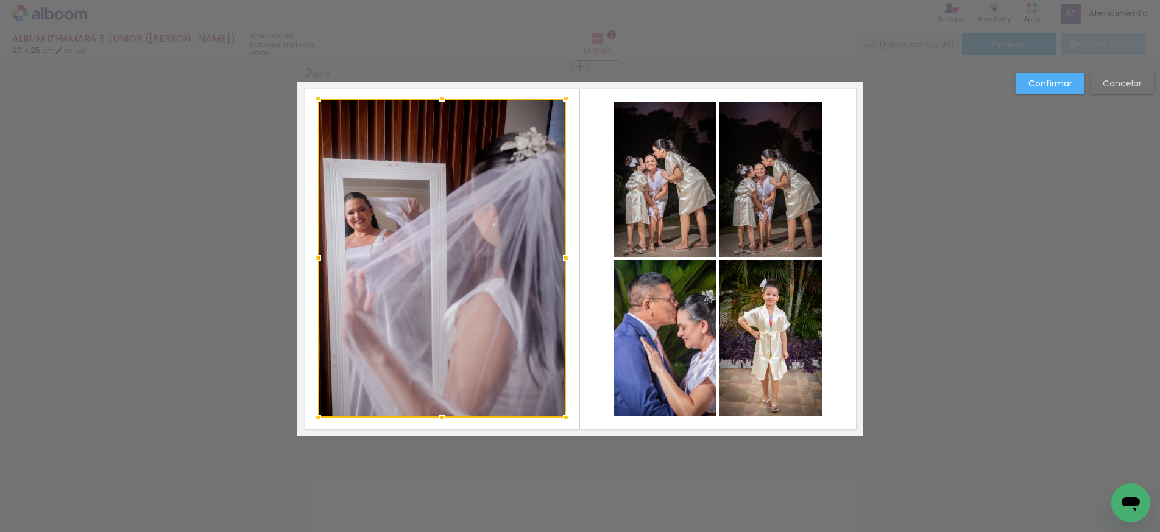
drag, startPoint x: 443, startPoint y: 341, endPoint x: 448, endPoint y: 417, distance: 76.3
click at [448, 417] on div at bounding box center [441, 418] width 24 height 24
click at [440, 99] on div at bounding box center [441, 99] width 24 height 24
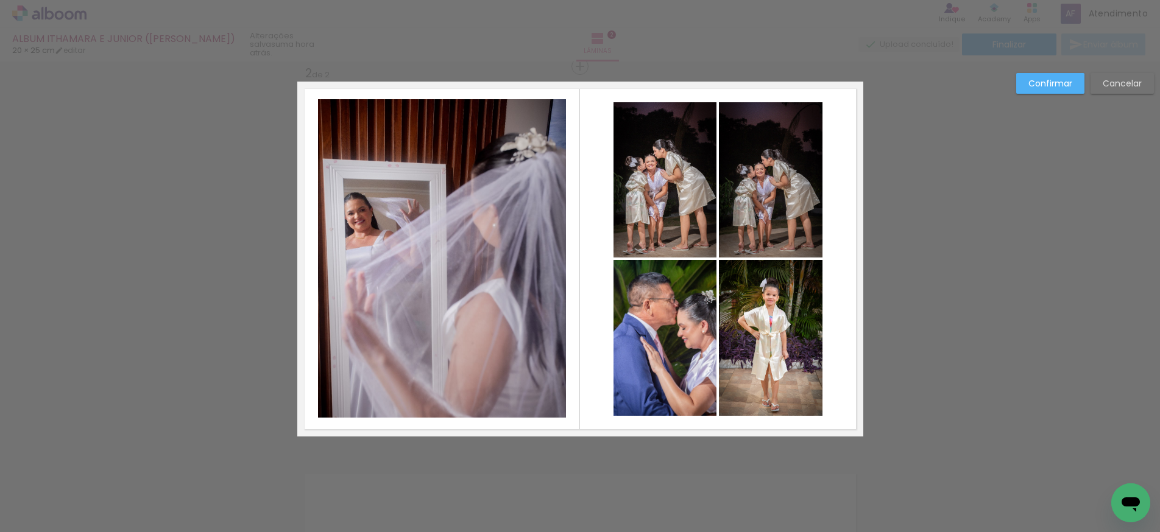
click at [318, 259] on quentale-photo at bounding box center [442, 258] width 248 height 319
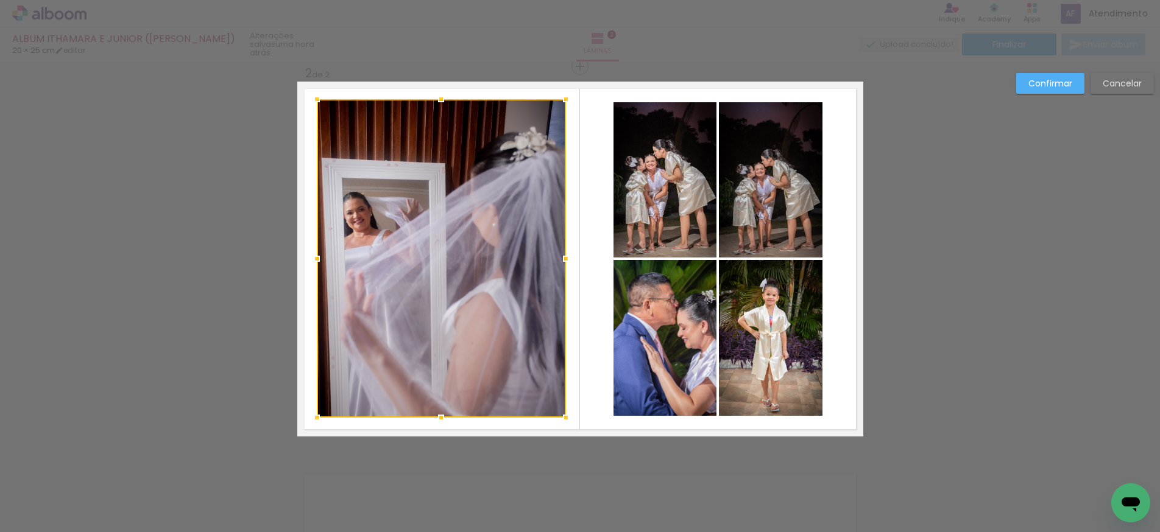
click at [317, 259] on div at bounding box center [316, 259] width 24 height 24
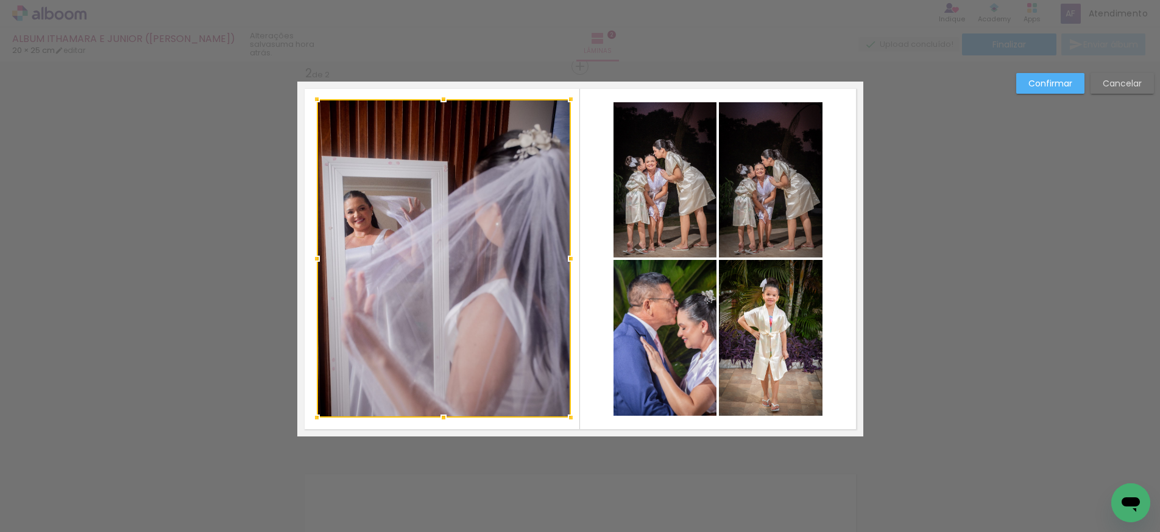
click at [571, 259] on div at bounding box center [570, 259] width 24 height 24
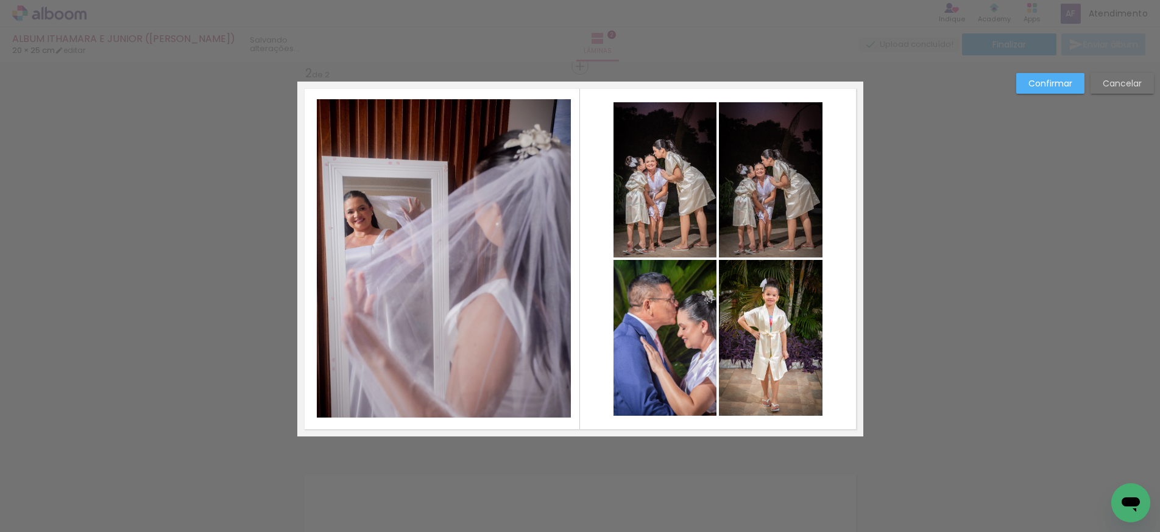
scroll to position [420, 0]
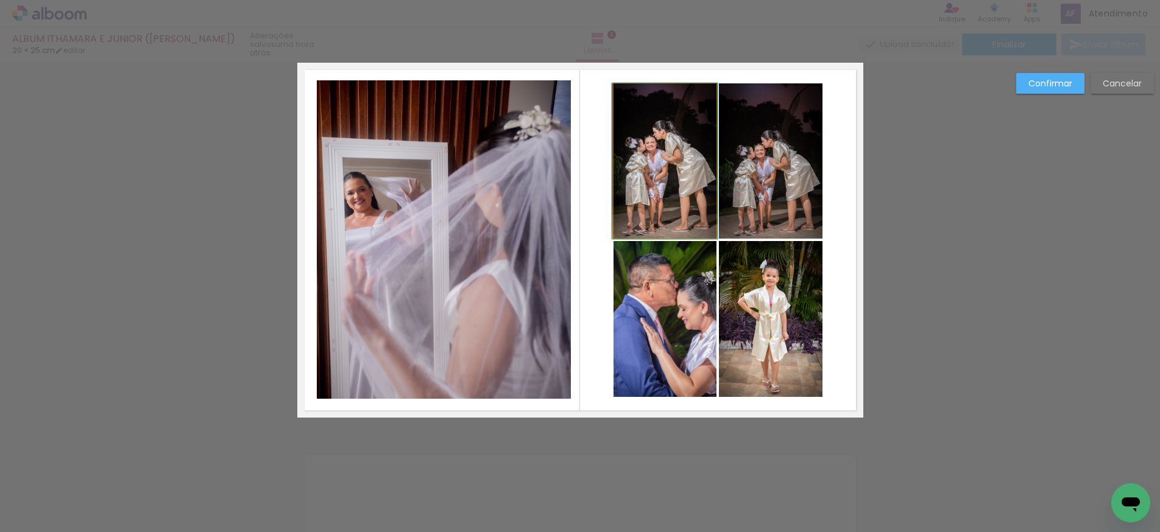
click at [651, 230] on quentale-photo at bounding box center [664, 160] width 103 height 155
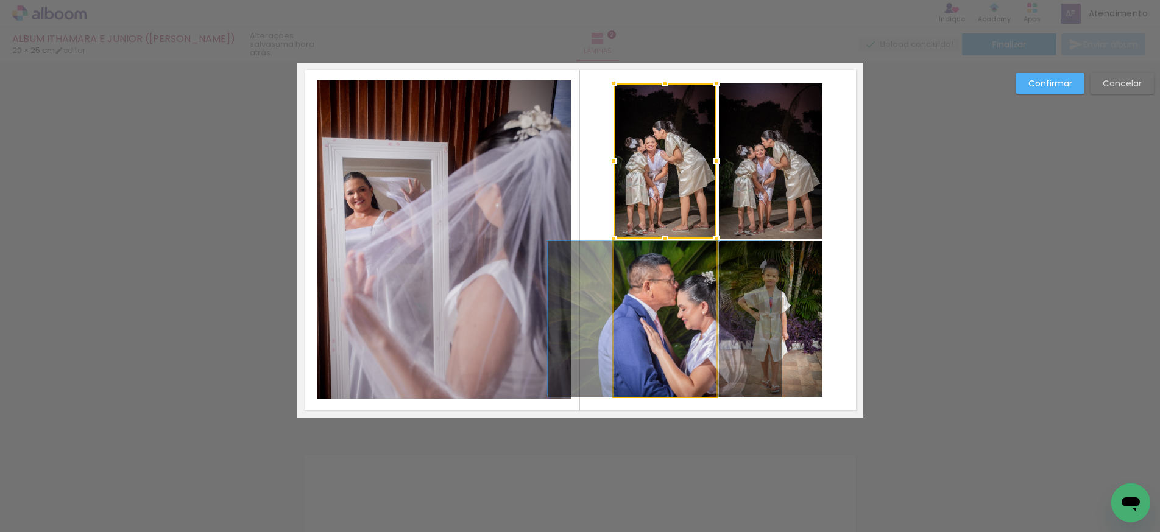
click at [673, 284] on quentale-photo at bounding box center [664, 319] width 103 height 156
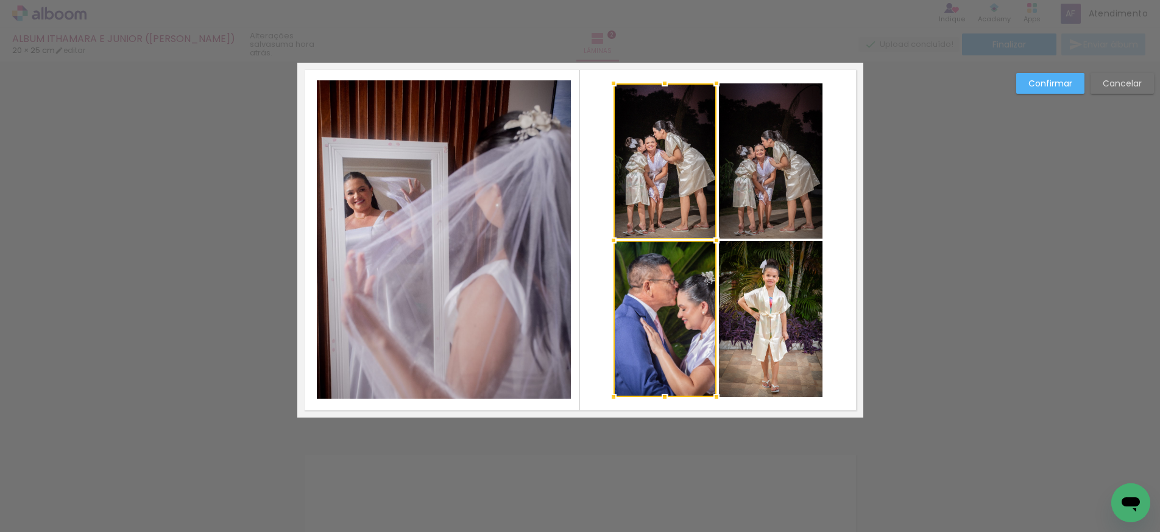
click at [769, 278] on quentale-photo at bounding box center [771, 319] width 104 height 156
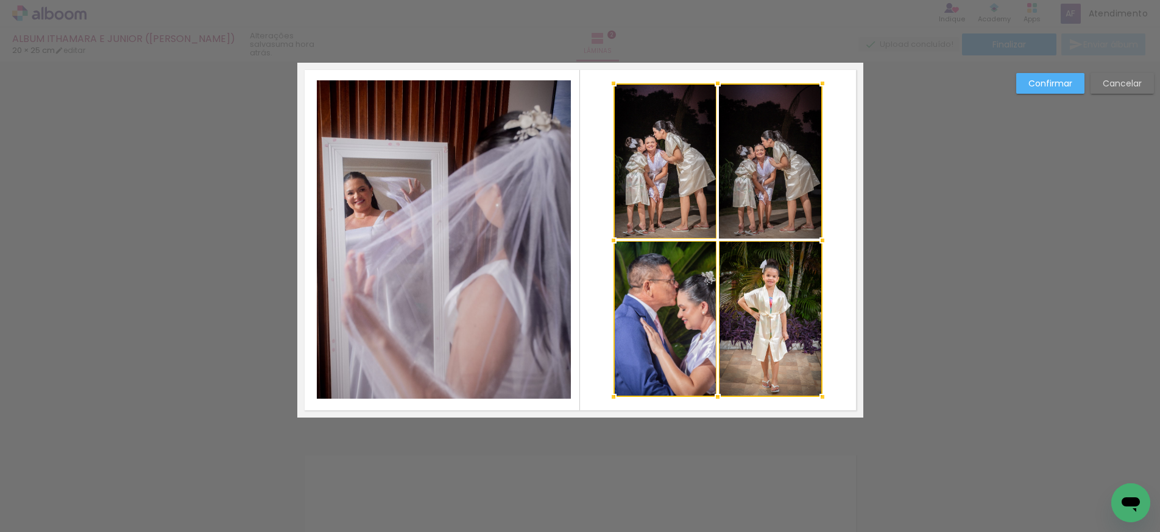
click at [759, 199] on div at bounding box center [717, 240] width 209 height 314
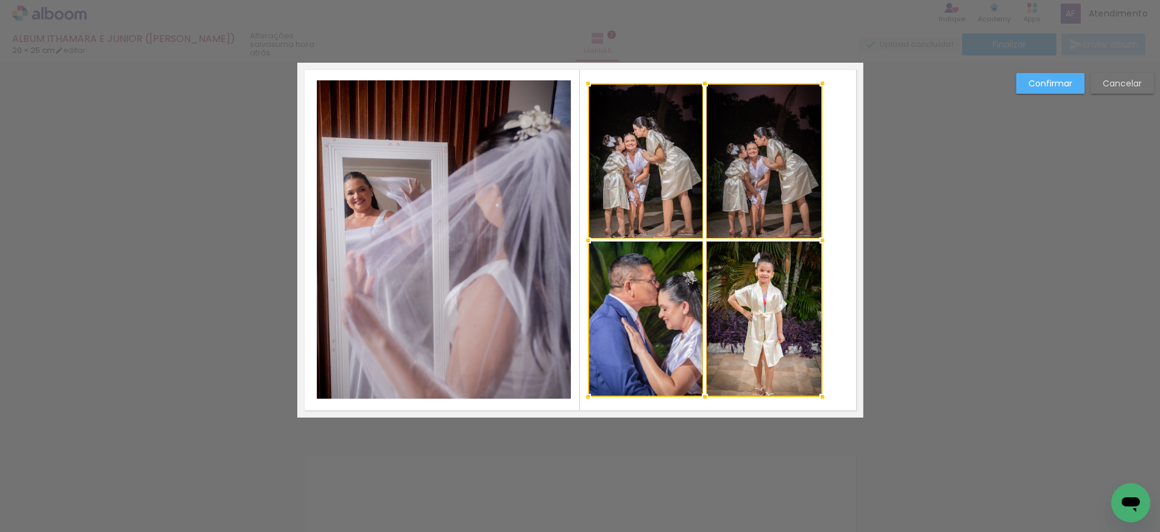
drag, startPoint x: 607, startPoint y: 241, endPoint x: 590, endPoint y: 241, distance: 17.1
click at [590, 241] on div at bounding box center [587, 240] width 24 height 24
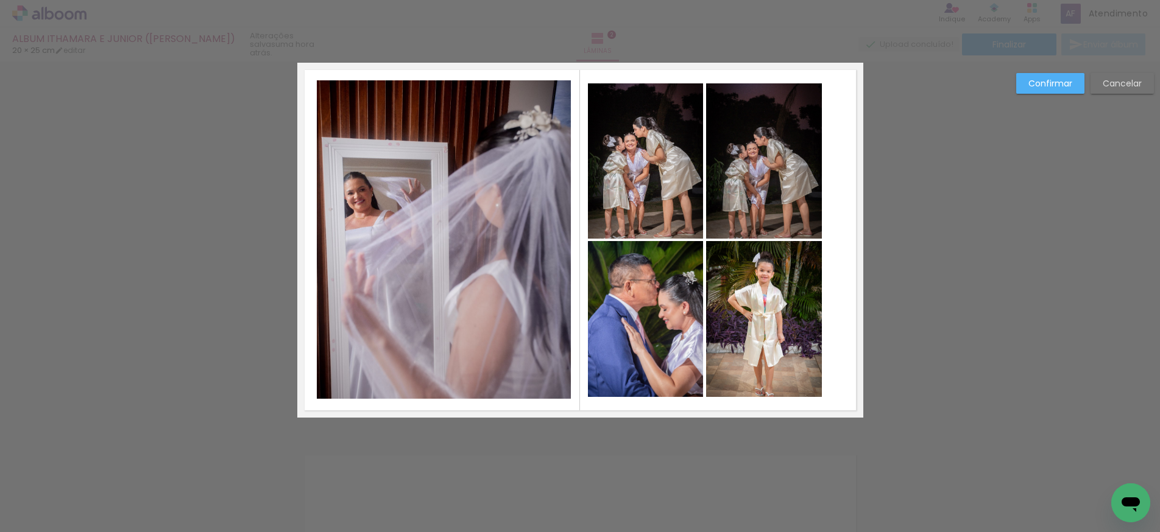
drag, startPoint x: 820, startPoint y: 240, endPoint x: 828, endPoint y: 240, distance: 7.9
click at [828, 240] on quentale-layouter at bounding box center [580, 240] width 566 height 355
click at [795, 217] on quentale-photo at bounding box center [764, 160] width 116 height 155
click at [770, 276] on quentale-photo at bounding box center [764, 319] width 116 height 156
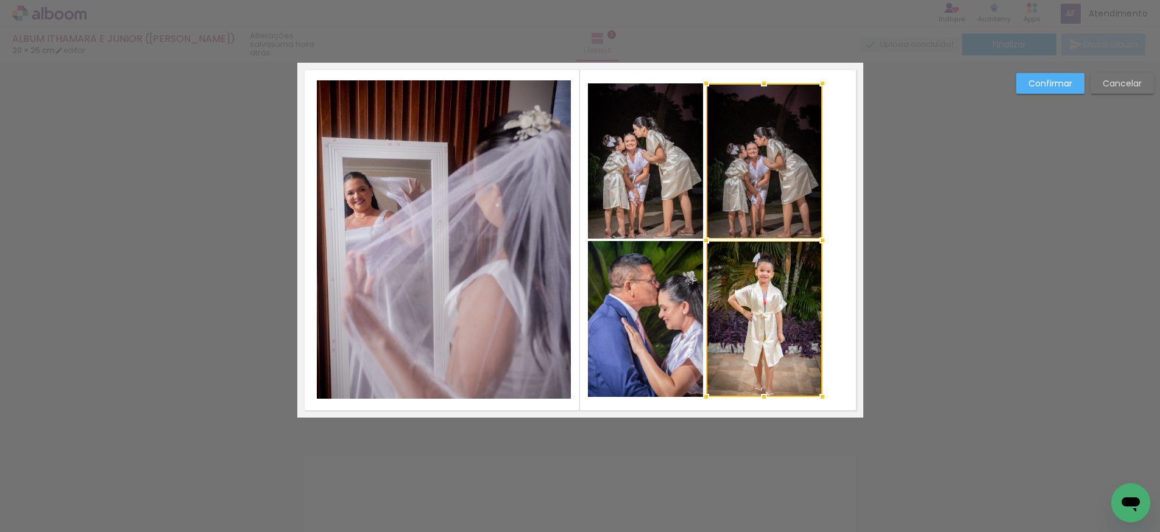
click at [656, 286] on quentale-photo at bounding box center [646, 319] width 116 height 156
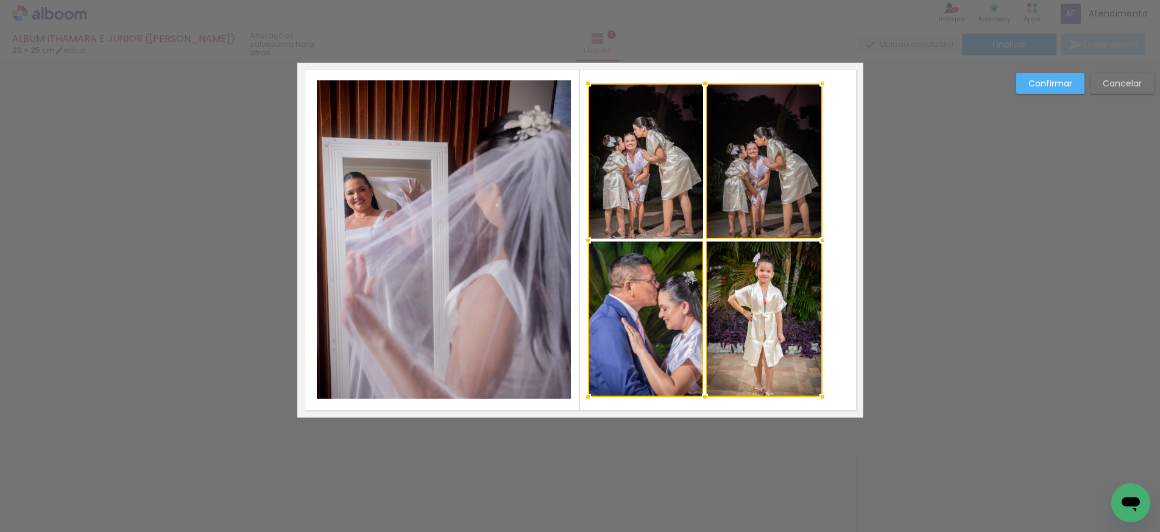
click at [642, 210] on div at bounding box center [705, 240] width 234 height 314
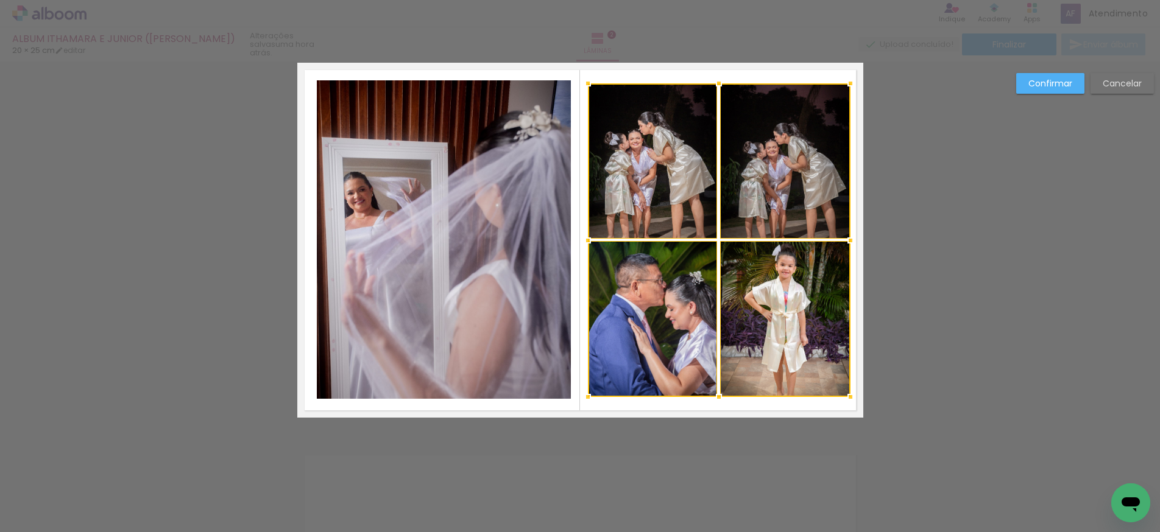
drag, startPoint x: 822, startPoint y: 239, endPoint x: 854, endPoint y: 242, distance: 32.4
click at [850, 241] on div at bounding box center [850, 240] width 24 height 24
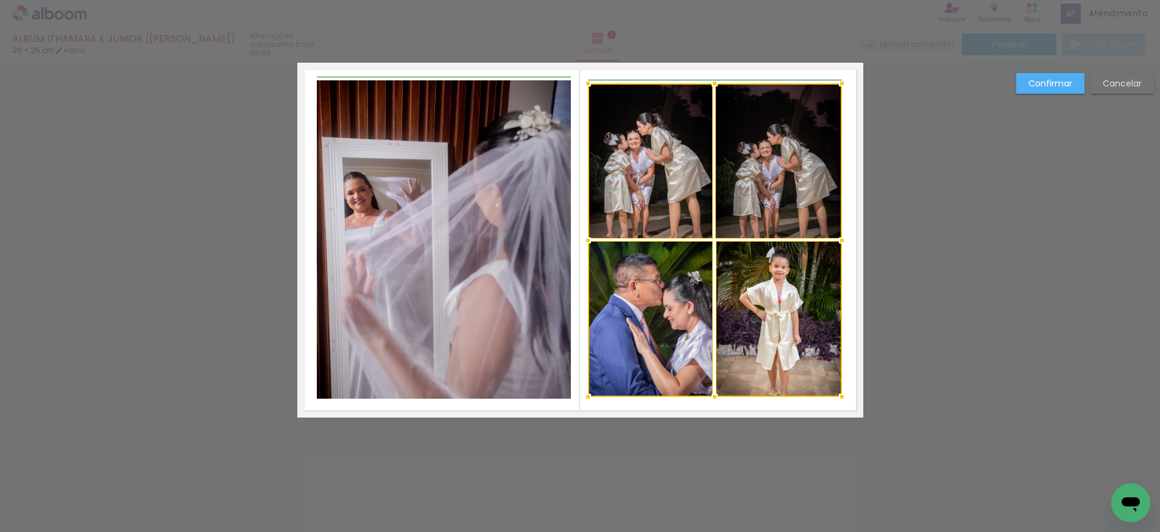
drag, startPoint x: 851, startPoint y: 241, endPoint x: 843, endPoint y: 242, distance: 7.3
click at [843, 242] on div at bounding box center [841, 240] width 24 height 24
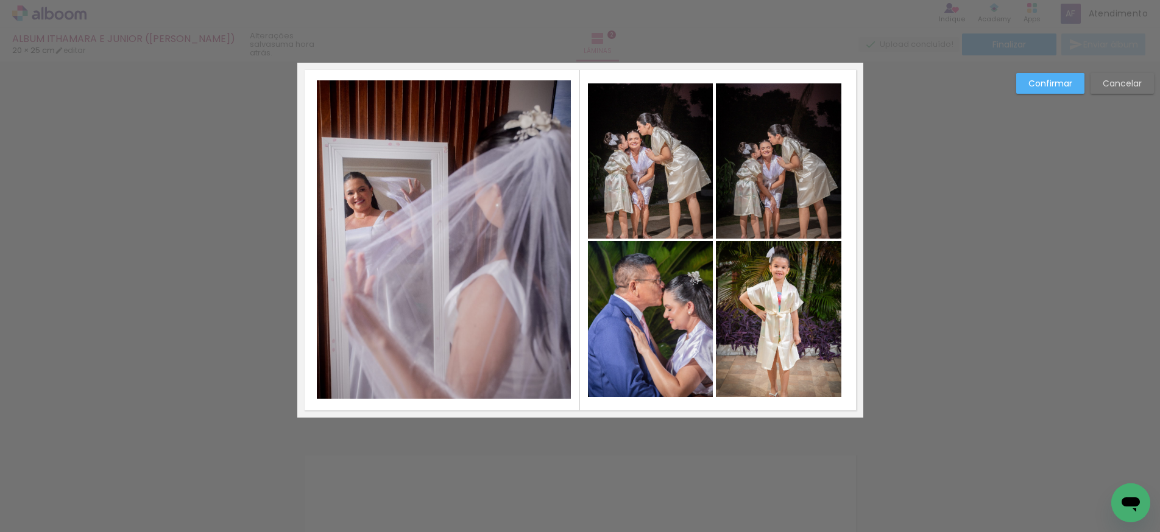
click at [818, 362] on quentale-photo at bounding box center [779, 319] width 126 height 156
click at [678, 328] on quentale-photo at bounding box center [650, 319] width 125 height 156
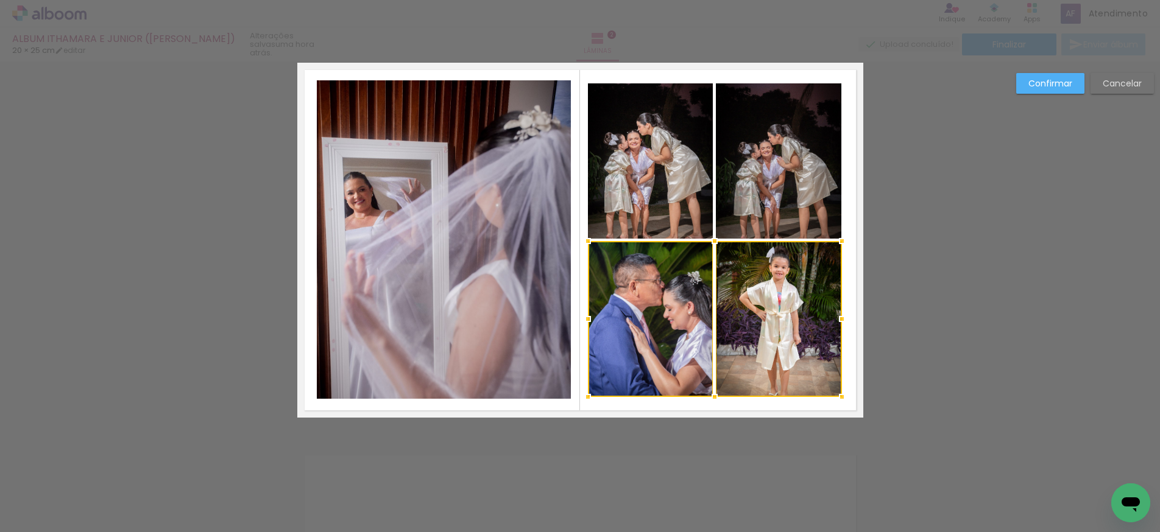
click at [650, 220] on quentale-photo at bounding box center [650, 160] width 125 height 155
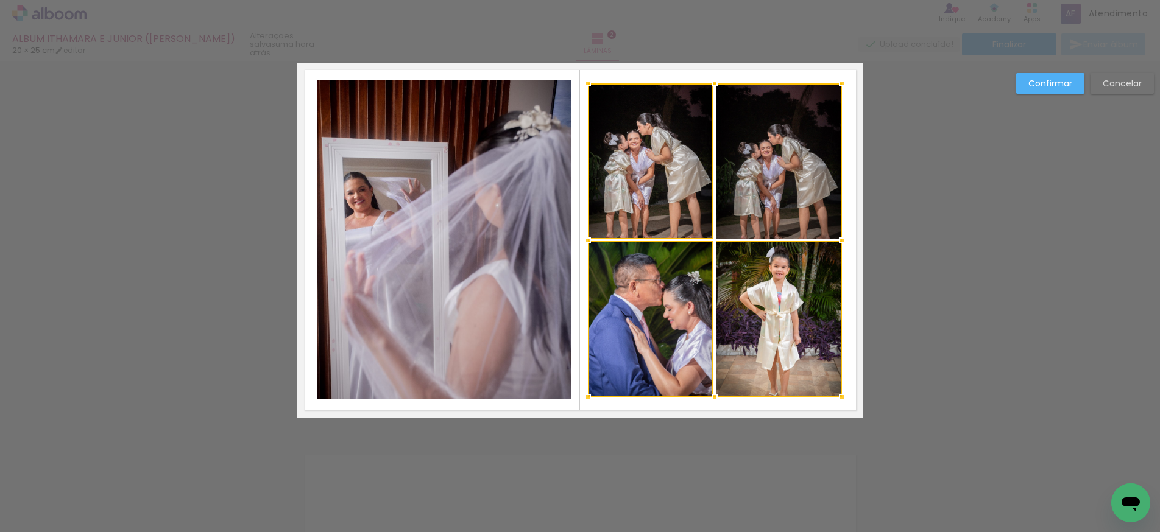
click at [753, 206] on div at bounding box center [715, 240] width 254 height 314
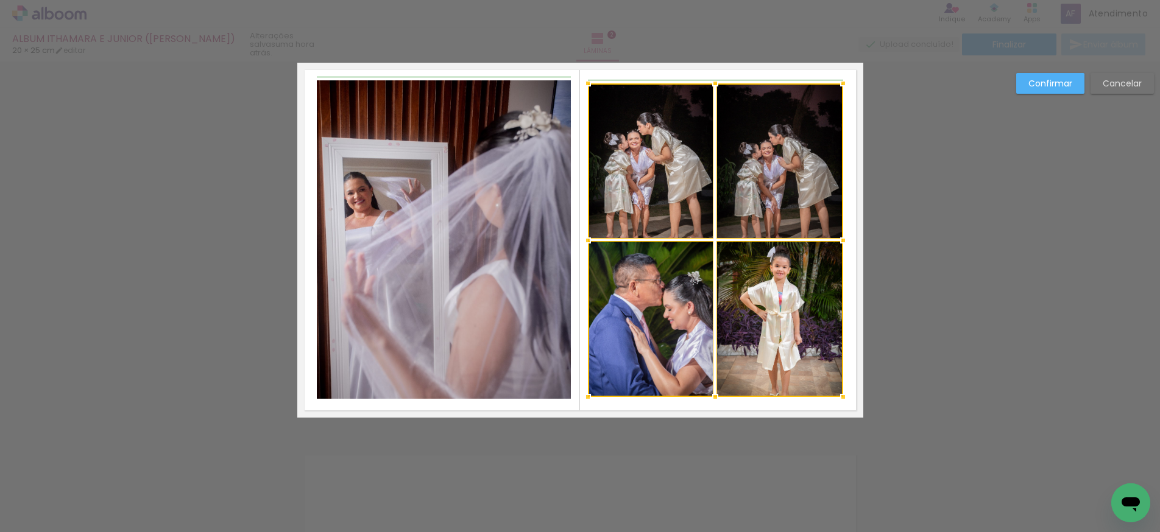
click at [846, 241] on div at bounding box center [843, 240] width 24 height 24
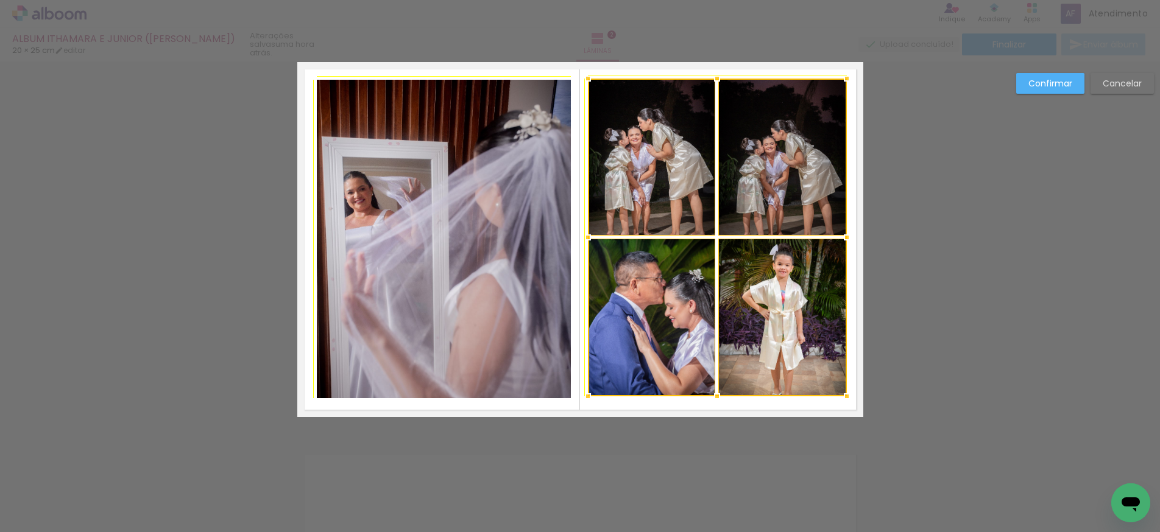
drag, startPoint x: 844, startPoint y: 83, endPoint x: 846, endPoint y: 147, distance: 64.0
click at [845, 82] on div at bounding box center [846, 78] width 24 height 24
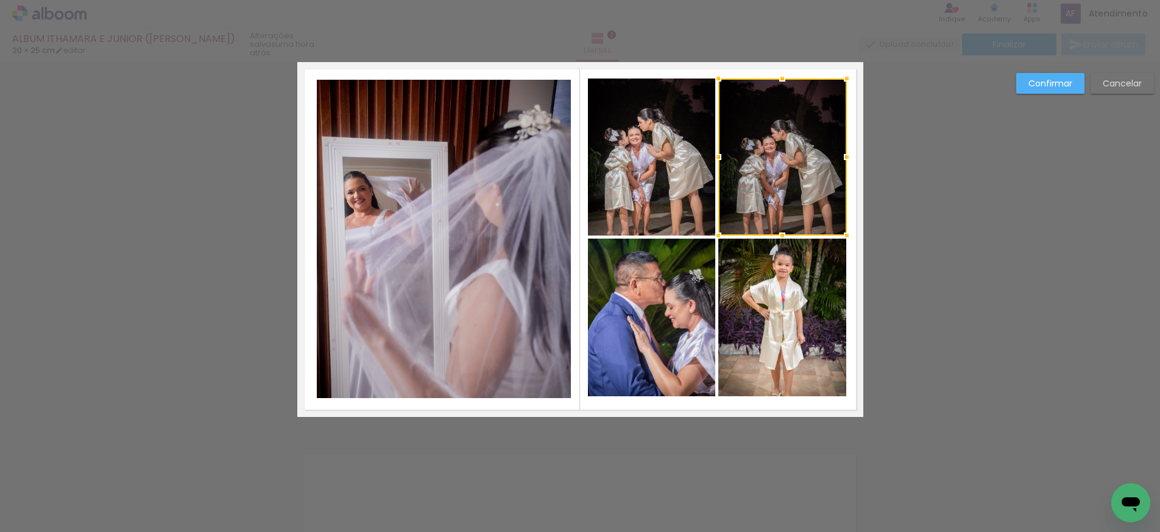
scroll to position [418, 0]
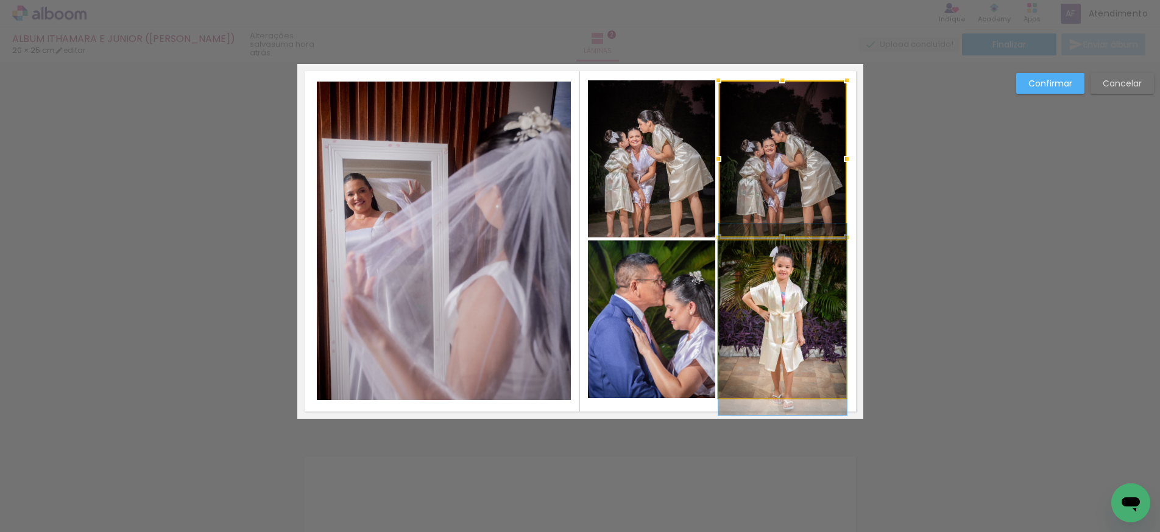
click at [756, 276] on quentale-photo at bounding box center [782, 320] width 128 height 158
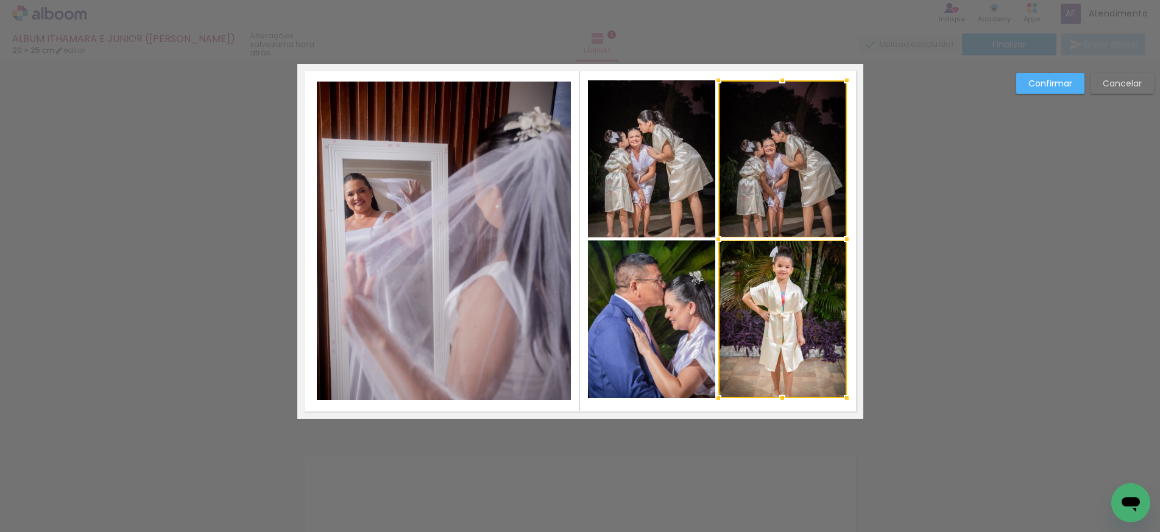
click at [670, 275] on quentale-photo at bounding box center [652, 320] width 128 height 158
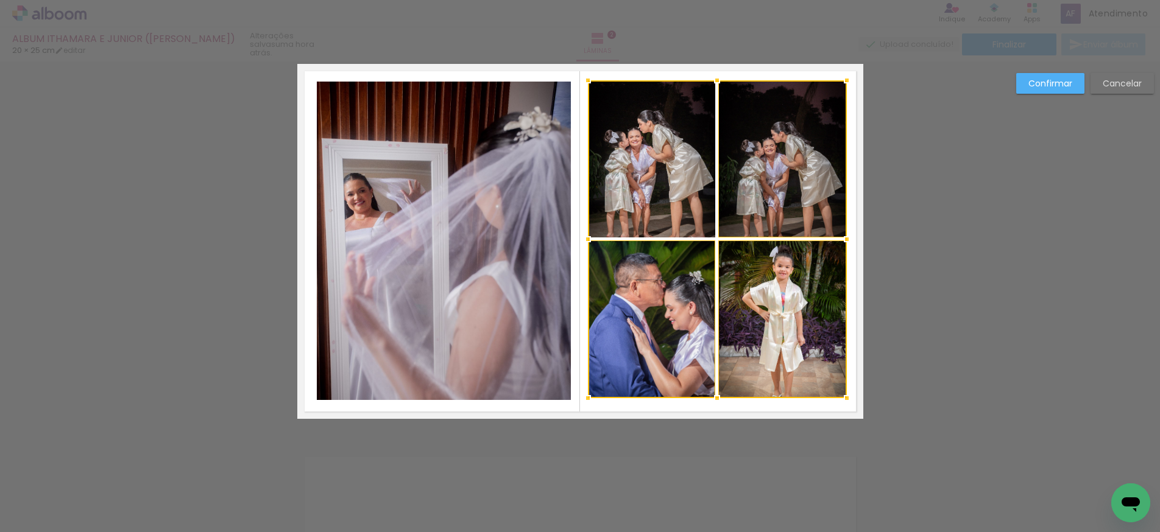
click at [642, 204] on div at bounding box center [717, 239] width 259 height 318
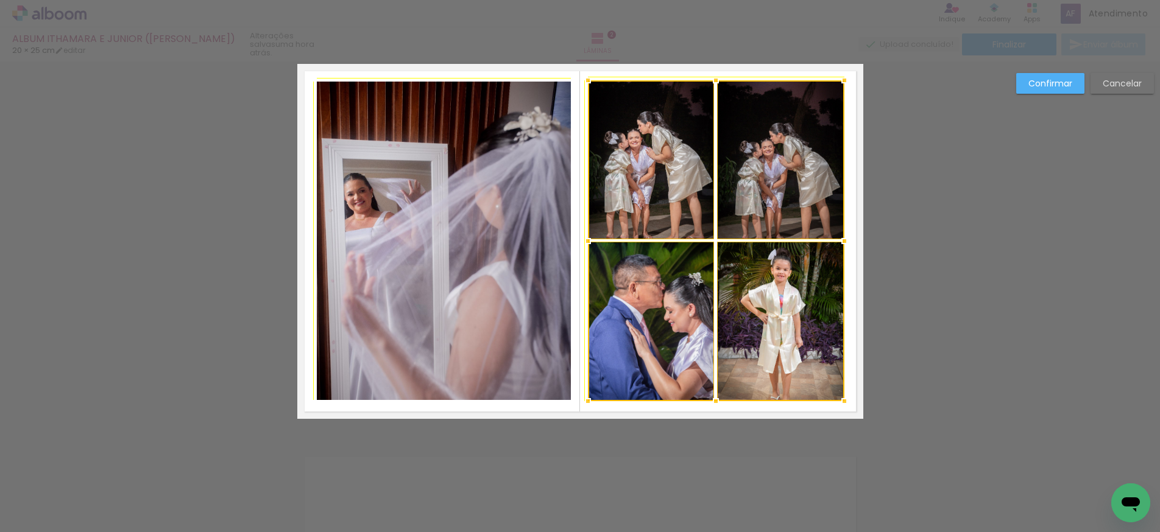
drag, startPoint x: 848, startPoint y: 399, endPoint x: 889, endPoint y: 422, distance: 47.1
click at [846, 404] on div at bounding box center [844, 401] width 24 height 24
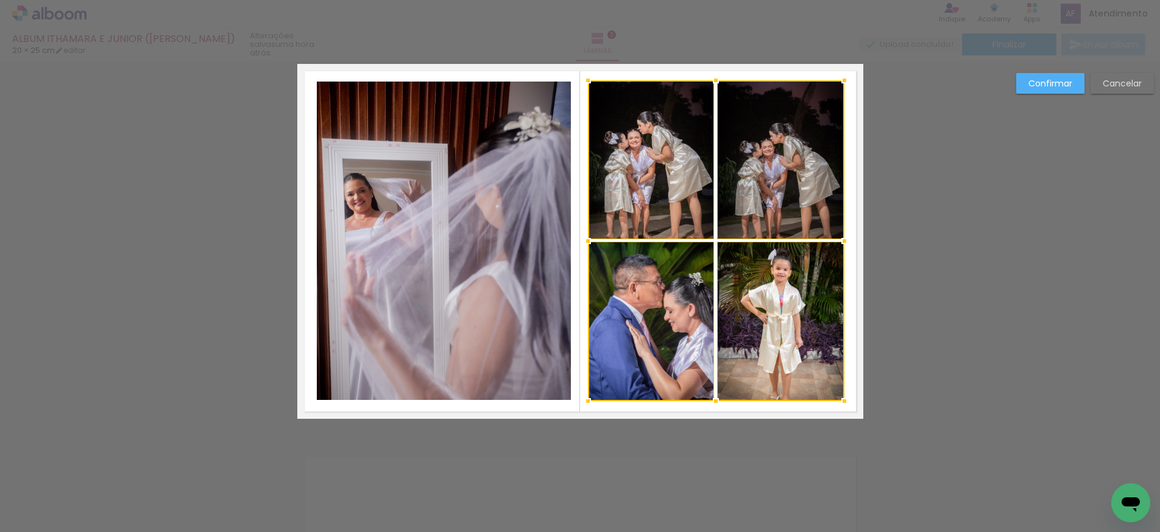
click at [934, 368] on div "Confirmar Cancelar" at bounding box center [580, 236] width 1160 height 1186
click at [0, 0] on slot "Confirmar" at bounding box center [0, 0] width 0 height 0
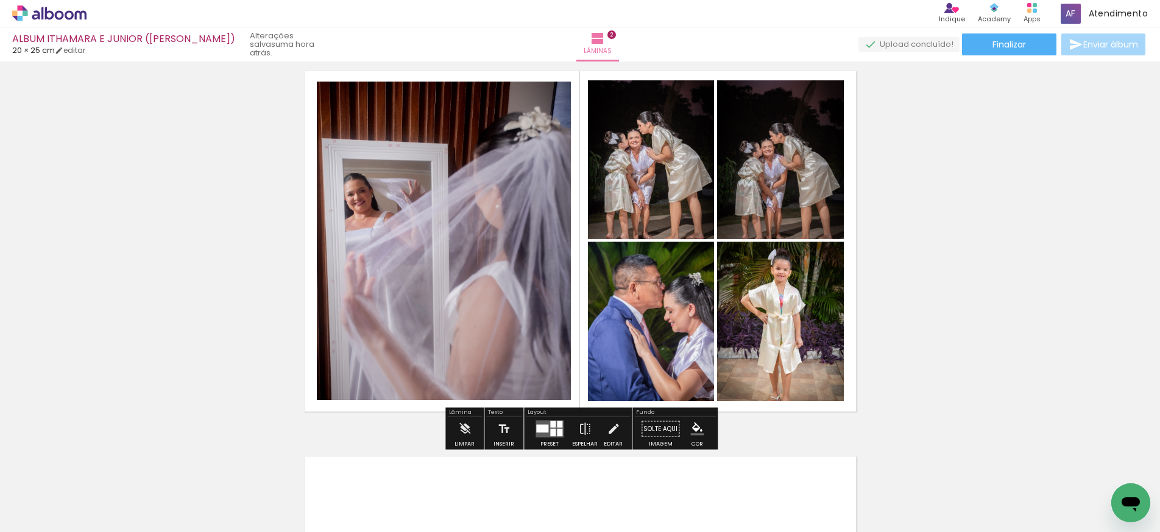
click at [660, 203] on quentale-photo at bounding box center [651, 159] width 127 height 159
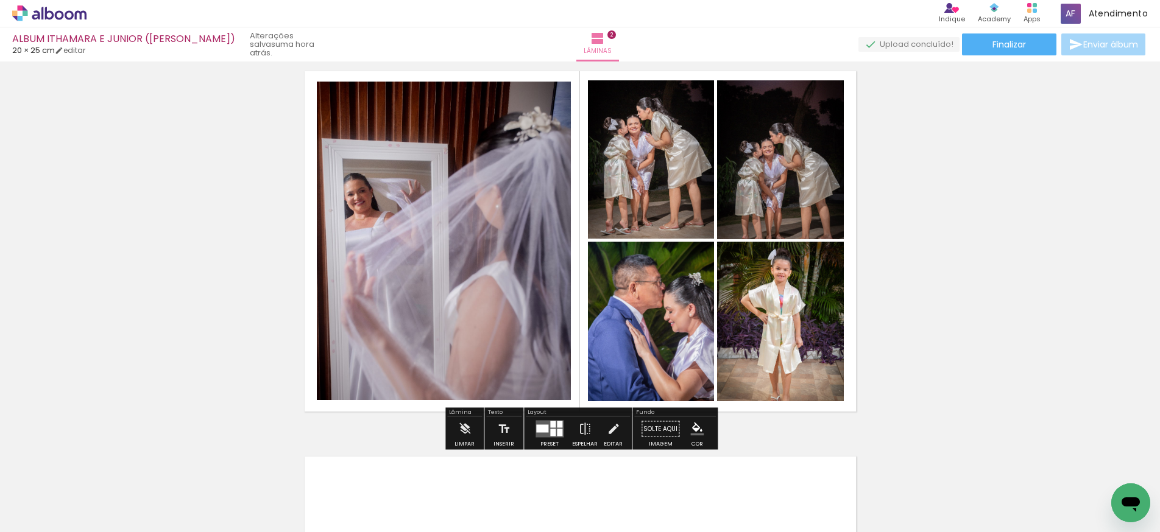
drag, startPoint x: 658, startPoint y: 205, endPoint x: 657, endPoint y: 190, distance: 14.6
click at [657, 242] on div at bounding box center [650, 322] width 239 height 160
click at [770, 242] on div at bounding box center [650, 322] width 239 height 160
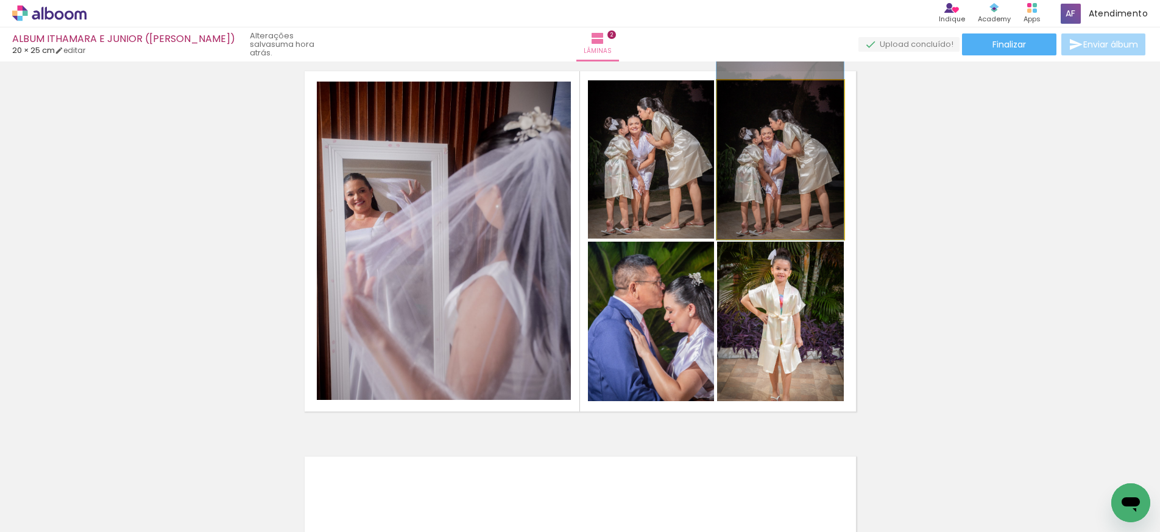
drag, startPoint x: 780, startPoint y: 205, endPoint x: 780, endPoint y: 194, distance: 11.6
click at [779, 192] on div at bounding box center [779, 146] width 127 height 187
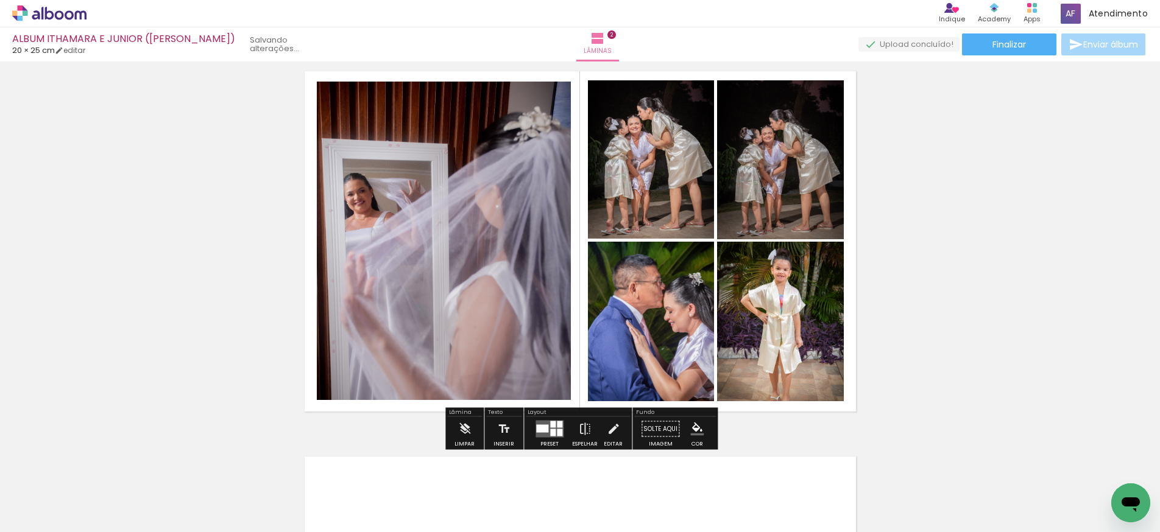
click at [788, 316] on quentale-photo at bounding box center [780, 322] width 127 height 160
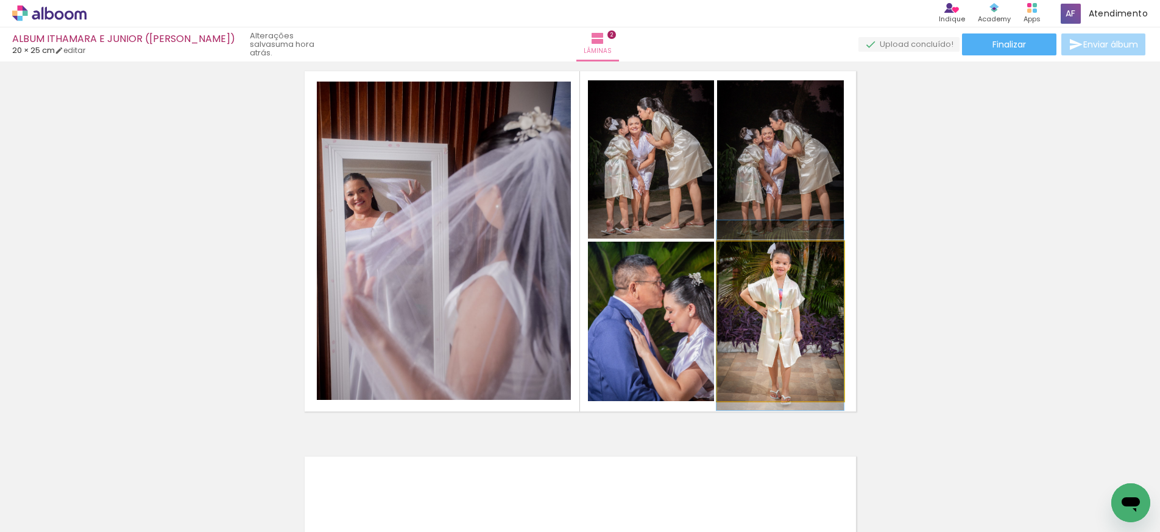
click at [786, 315] on div at bounding box center [779, 315] width 127 height 190
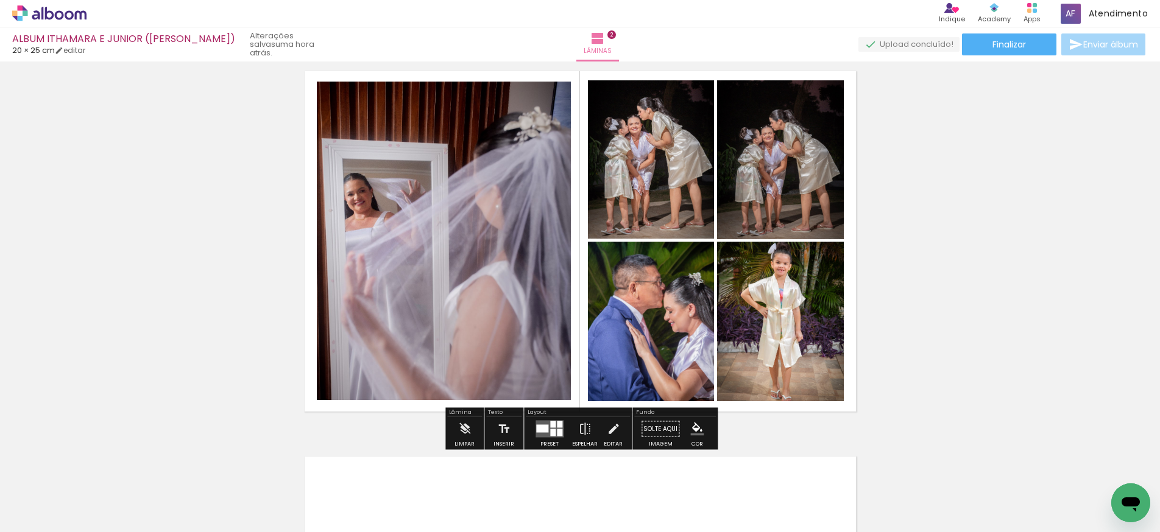
click at [626, 333] on quentale-photo at bounding box center [651, 322] width 127 height 160
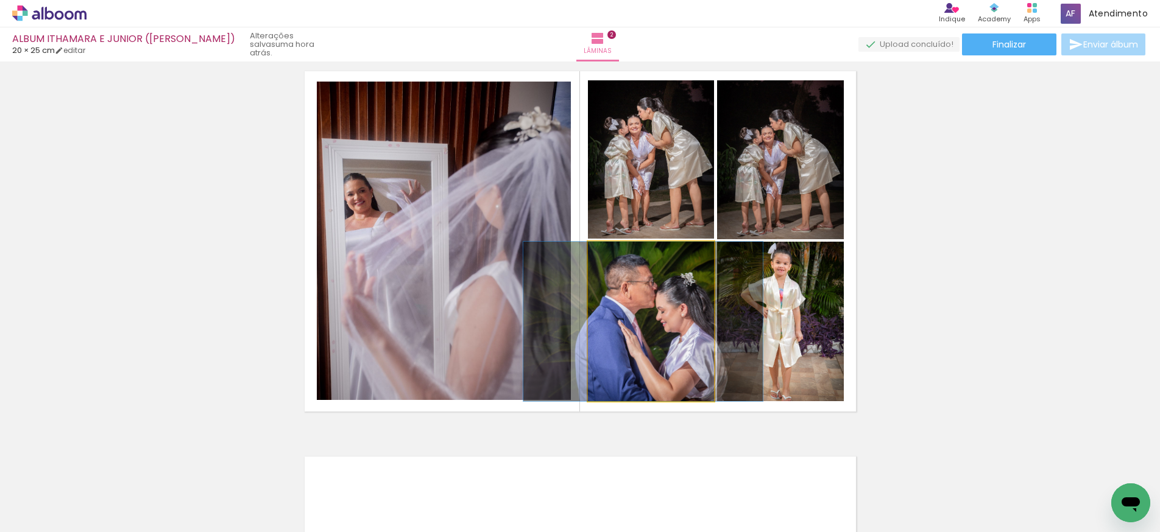
drag, startPoint x: 653, startPoint y: 336, endPoint x: 646, endPoint y: 338, distance: 8.3
click at [646, 338] on div at bounding box center [642, 322] width 239 height 160
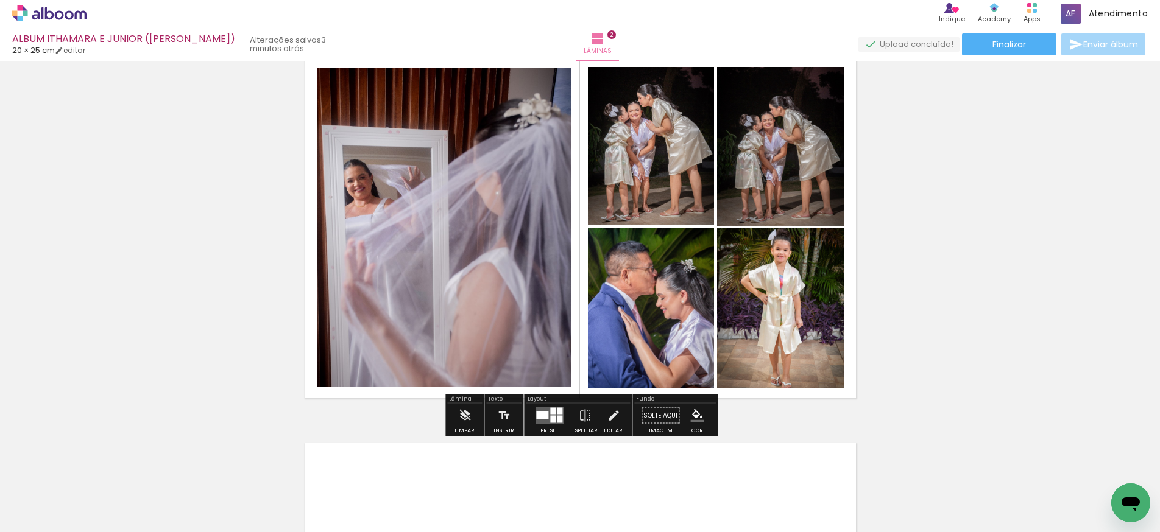
scroll to position [427, 0]
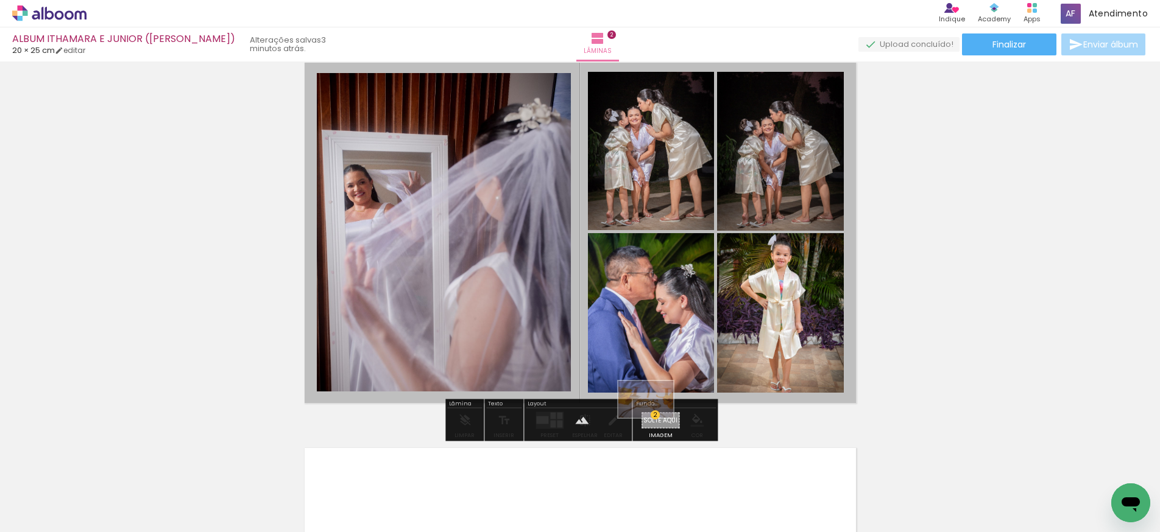
drag, startPoint x: 146, startPoint y: 494, endPoint x: 655, endPoint y: 418, distance: 514.2
click at [655, 418] on quentale-workspace at bounding box center [580, 266] width 1160 height 532
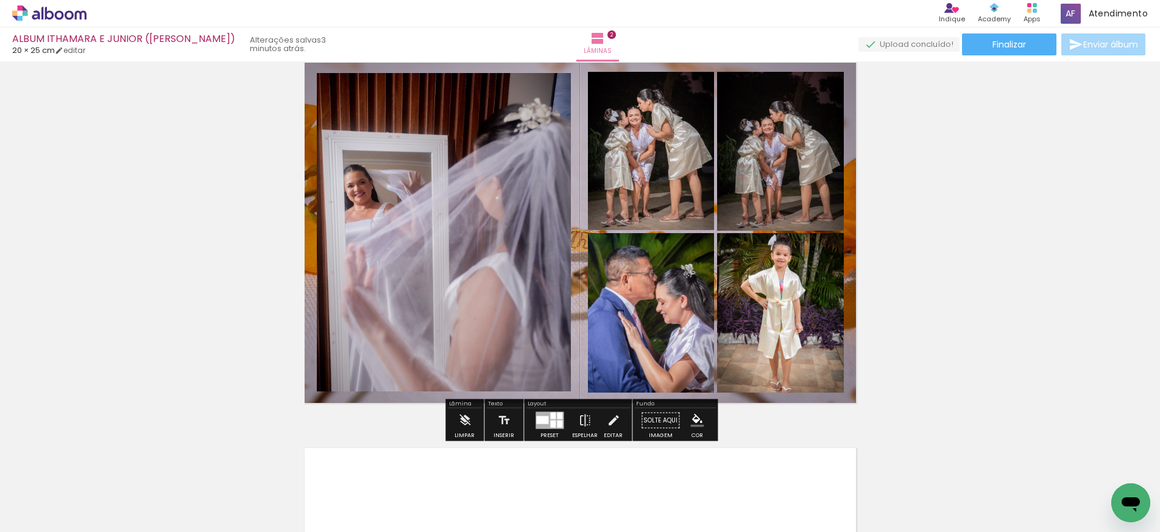
click at [583, 291] on quentale-layouter at bounding box center [580, 232] width 566 height 355
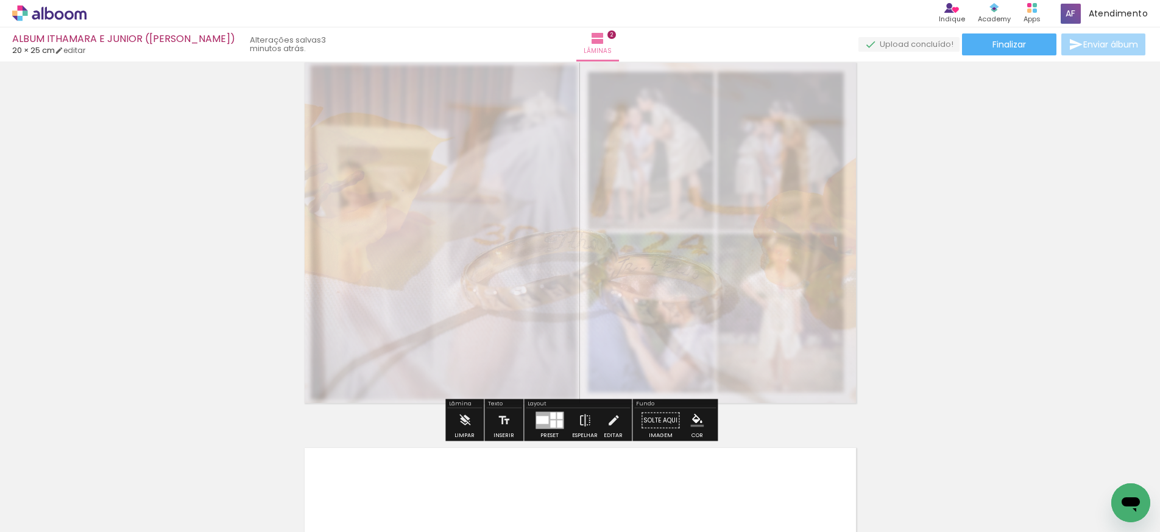
drag, startPoint x: 476, startPoint y: 88, endPoint x: 437, endPoint y: 88, distance: 39.0
type paper-slider "20"
click at [437, 88] on div at bounding box center [438, 86] width 7 height 7
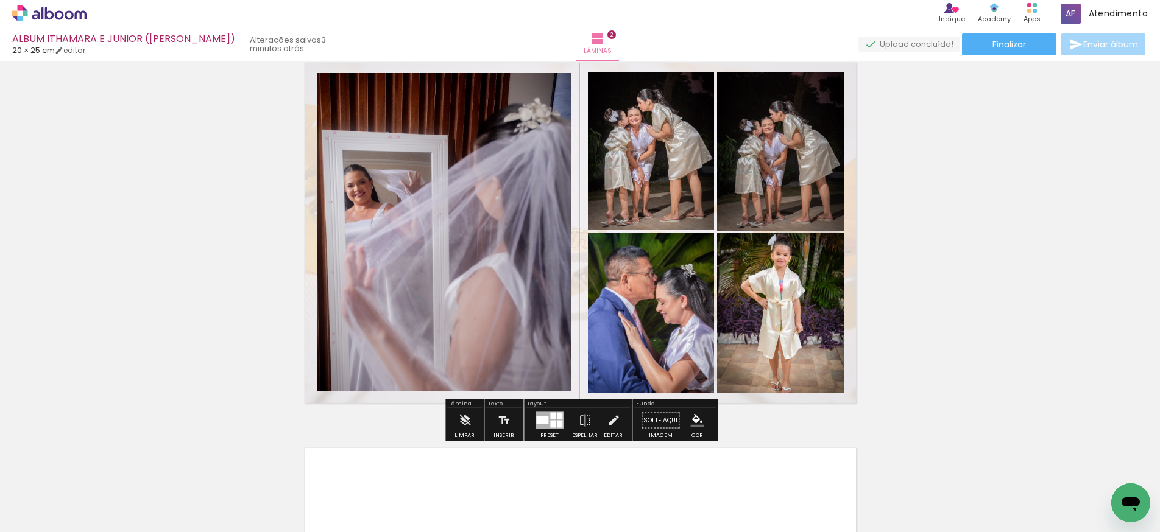
click at [909, 251] on div "Inserir lâmina 1 de 2 Inserir lâmina 2 de 2" at bounding box center [580, 217] width 1160 height 1157
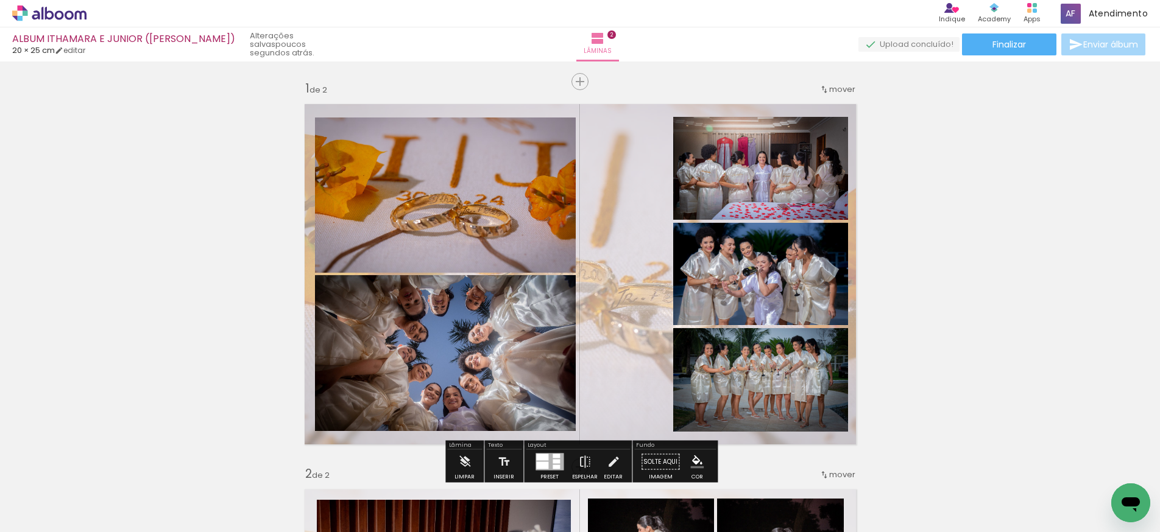
scroll to position [0, 0]
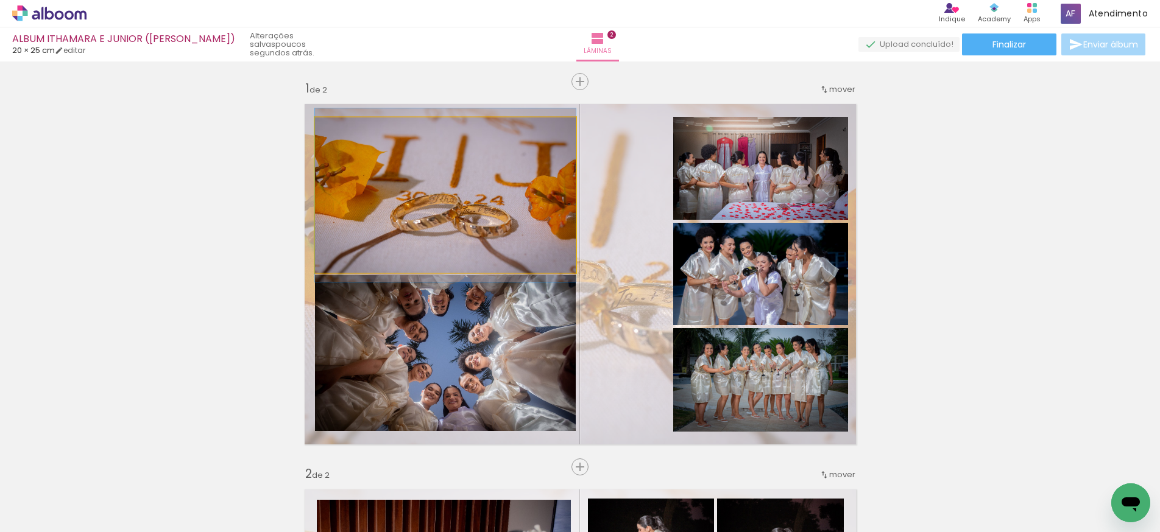
click at [498, 242] on quentale-photo at bounding box center [445, 195] width 261 height 155
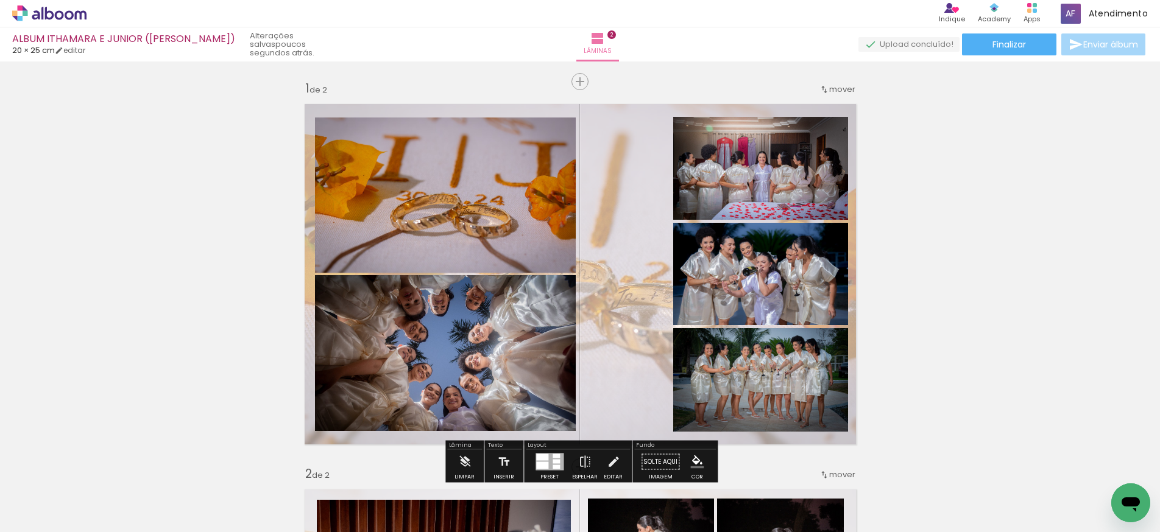
click at [440, 158] on paper-item at bounding box center [439, 159] width 22 height 9
click at [468, 308] on quentale-photo at bounding box center [445, 353] width 261 height 156
click at [0, 0] on paper-item at bounding box center [0, 0] width 0 height 0
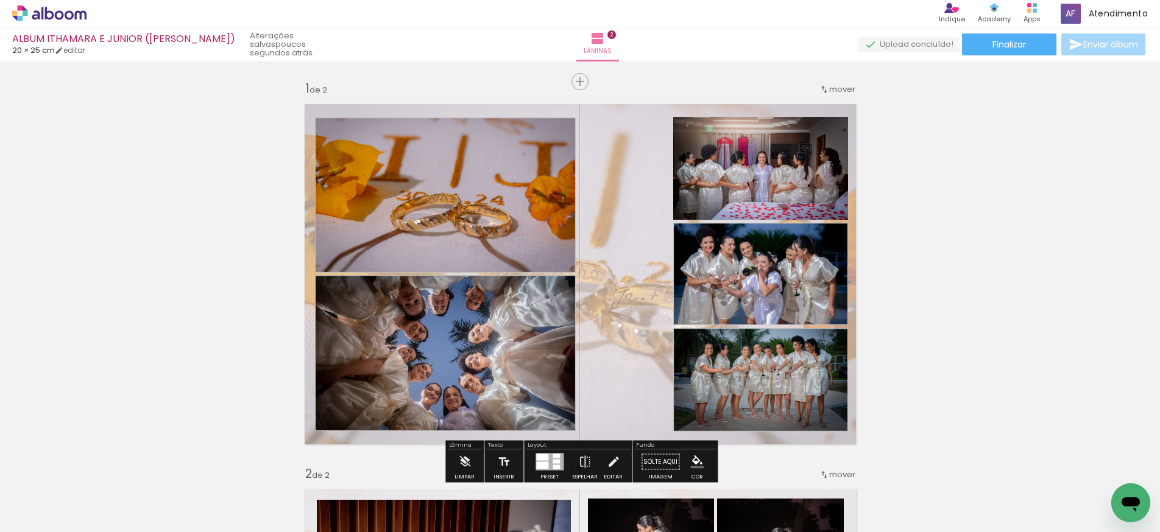
click at [799, 135] on div at bounding box center [796, 130] width 15 height 12
click at [800, 157] on paper-item at bounding box center [797, 158] width 22 height 9
click at [438, 205] on iron-icon "color picker" at bounding box center [439, 208] width 15 height 12
click at [445, 105] on paper-item "#ffffff" at bounding box center [446, 103] width 12 height 12
click at [0, 0] on iron-icon "color picker" at bounding box center [0, 0] width 0 height 0
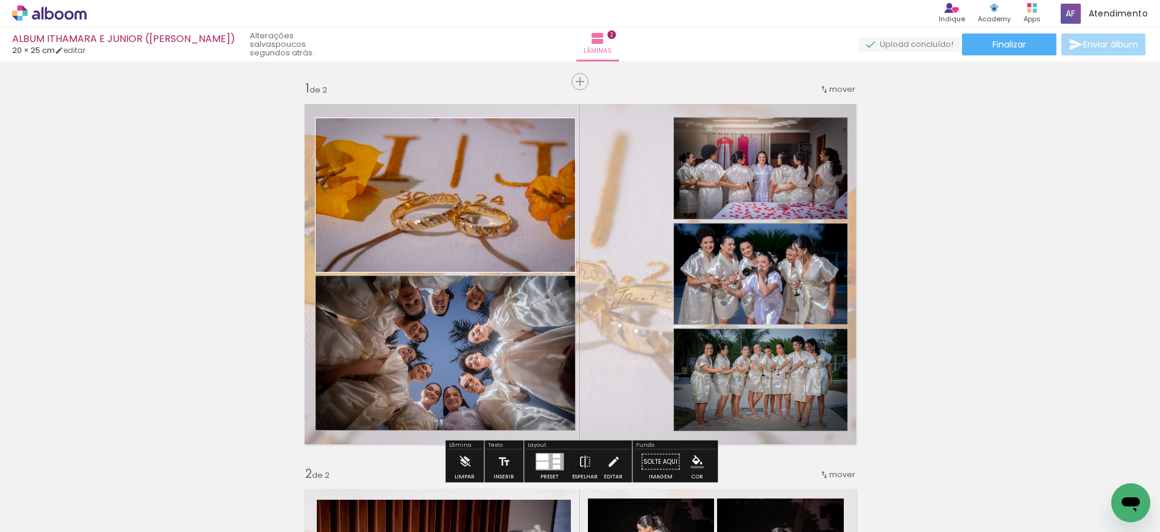
click at [0, 0] on paper-item "#ffffff" at bounding box center [0, 0] width 0 height 0
click at [0, 0] on iron-icon "color picker" at bounding box center [0, 0] width 0 height 0
click at [0, 0] on paper-item "#ffffff" at bounding box center [0, 0] width 0 height 0
click at [0, 0] on iron-icon "color picker" at bounding box center [0, 0] width 0 height 0
click at [0, 0] on paper-item "#ffffff" at bounding box center [0, 0] width 0 height 0
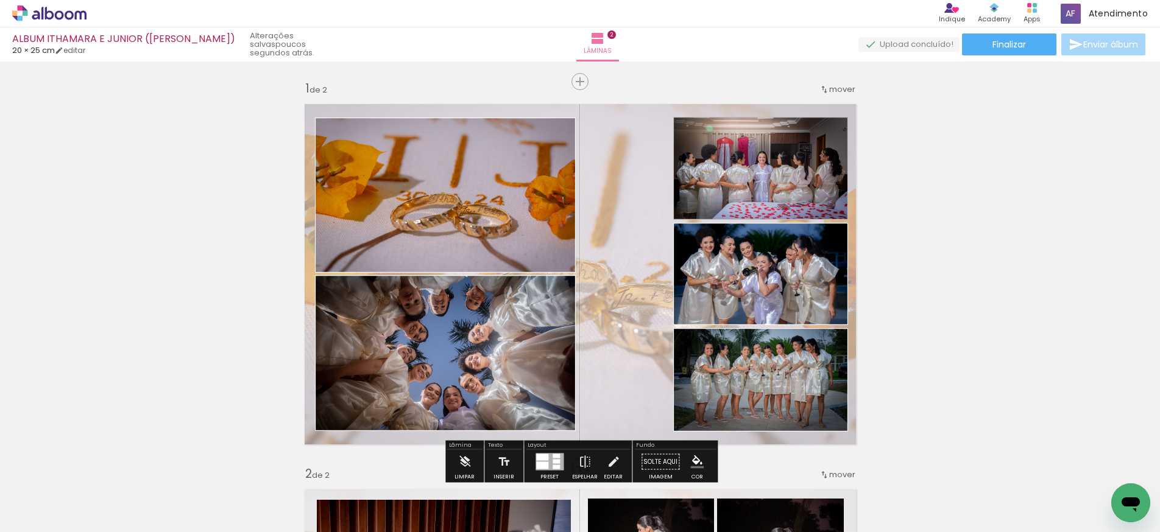
click at [0, 0] on iron-icon "color picker" at bounding box center [0, 0] width 0 height 0
click at [0, 0] on paper-item "#ffffff" at bounding box center [0, 0] width 0 height 0
click at [490, 315] on quentale-photo at bounding box center [445, 353] width 261 height 156
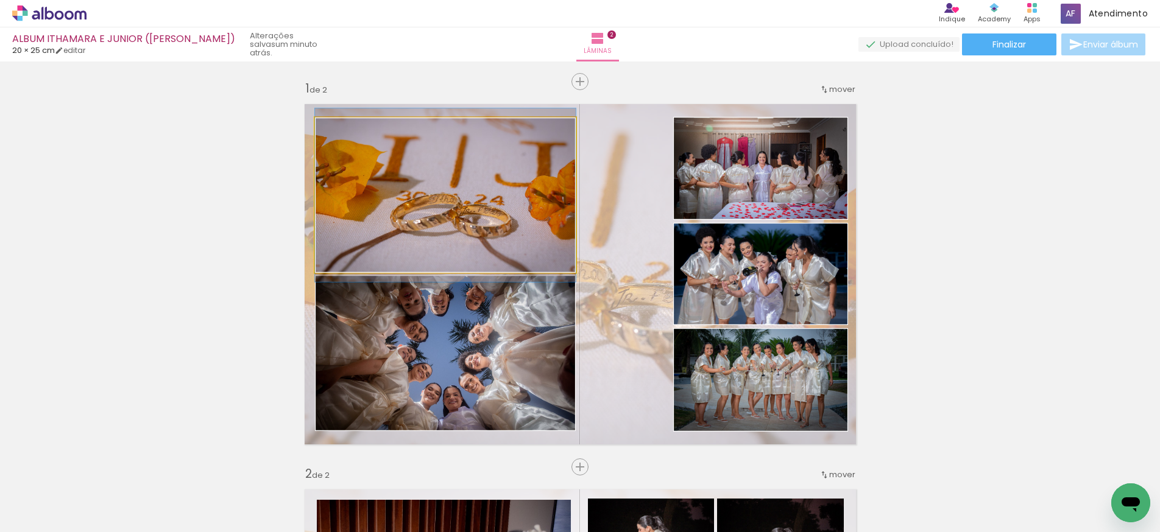
click at [510, 230] on quentale-photo at bounding box center [445, 195] width 261 height 155
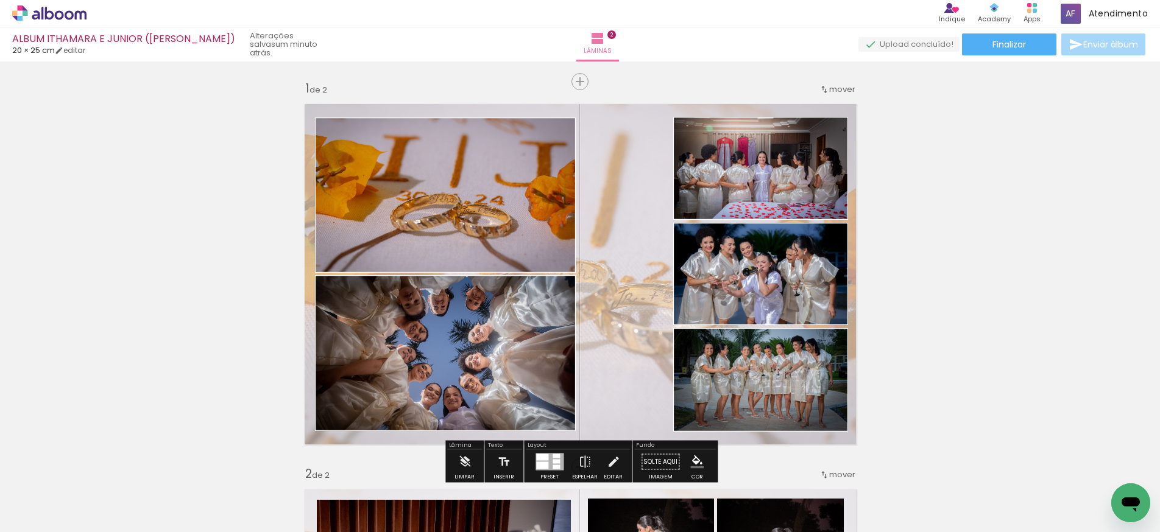
click at [498, 228] on quentale-photo at bounding box center [445, 195] width 261 height 155
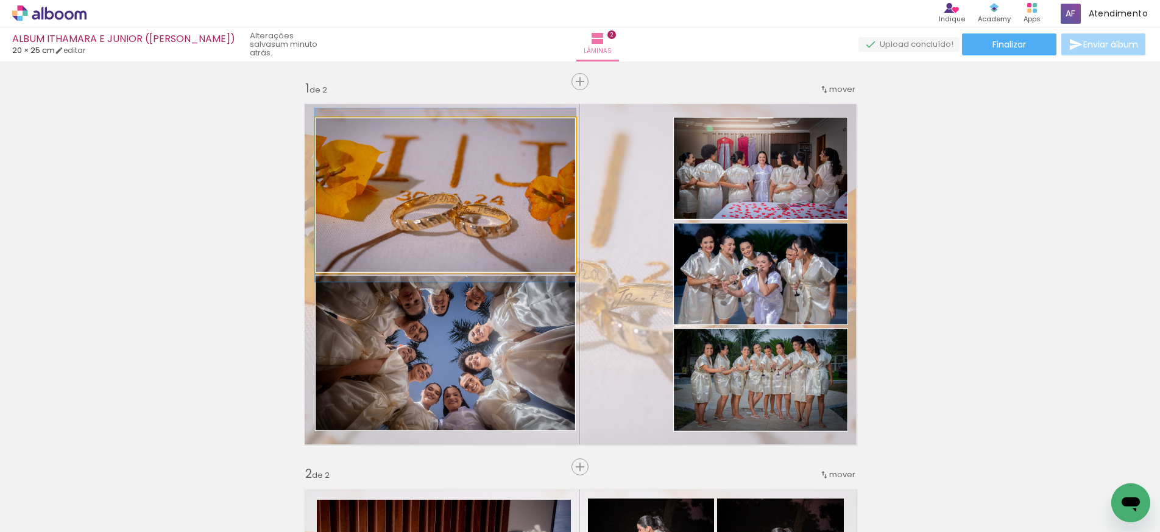
click at [498, 228] on quentale-photo at bounding box center [445, 195] width 261 height 155
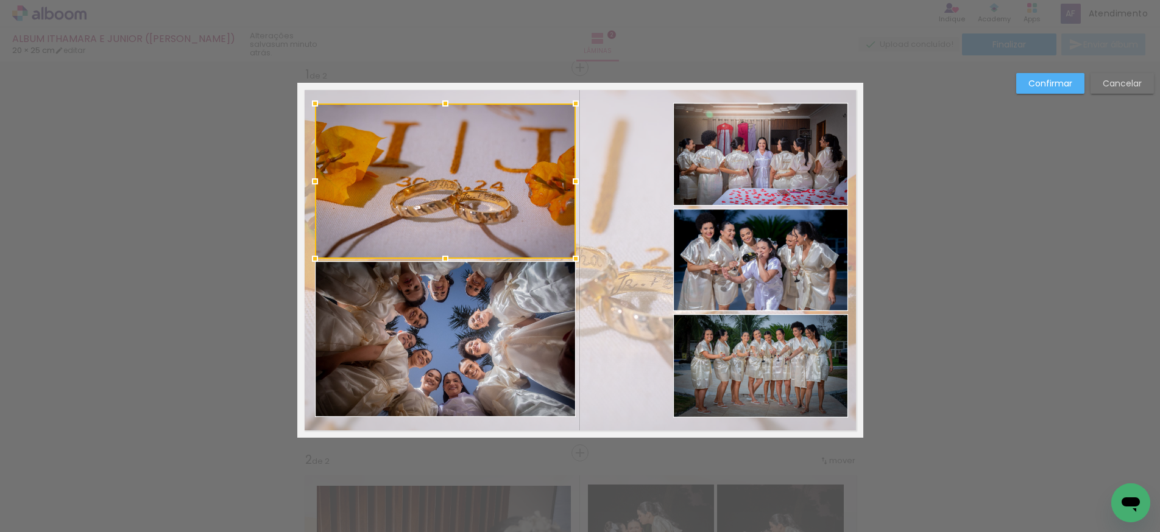
scroll to position [15, 0]
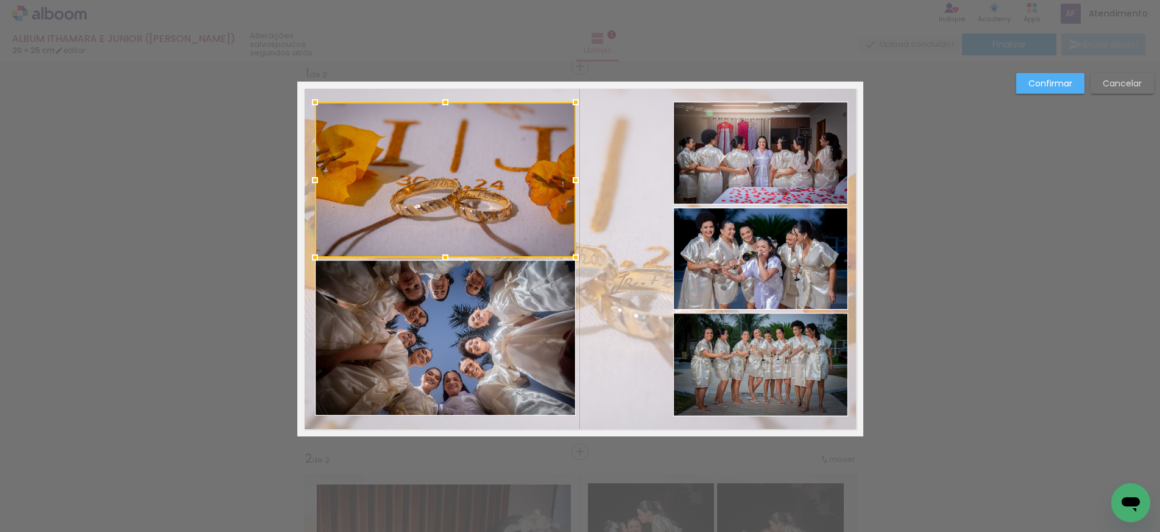
click at [432, 285] on quentale-photo at bounding box center [445, 338] width 261 height 156
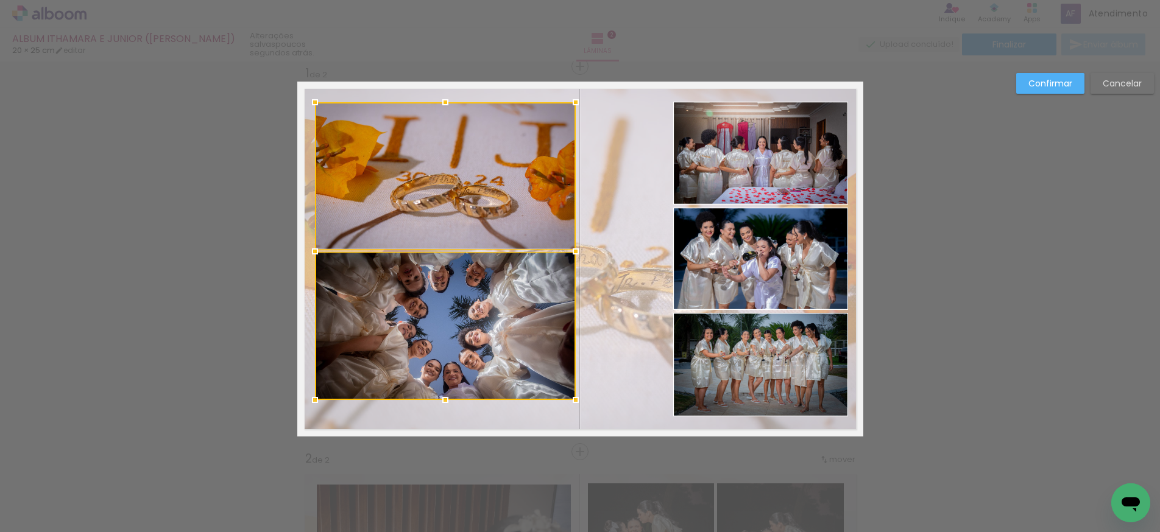
drag, startPoint x: 445, startPoint y: 417, endPoint x: 446, endPoint y: 397, distance: 19.6
click at [447, 396] on div at bounding box center [445, 400] width 24 height 24
click at [437, 205] on div at bounding box center [445, 251] width 261 height 298
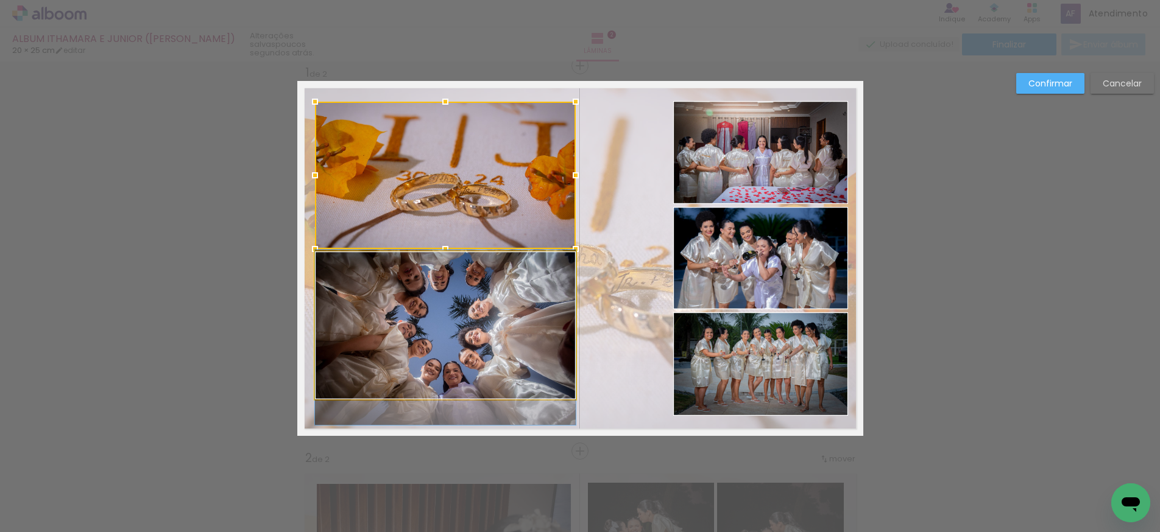
click at [494, 310] on quentale-photo at bounding box center [445, 326] width 261 height 148
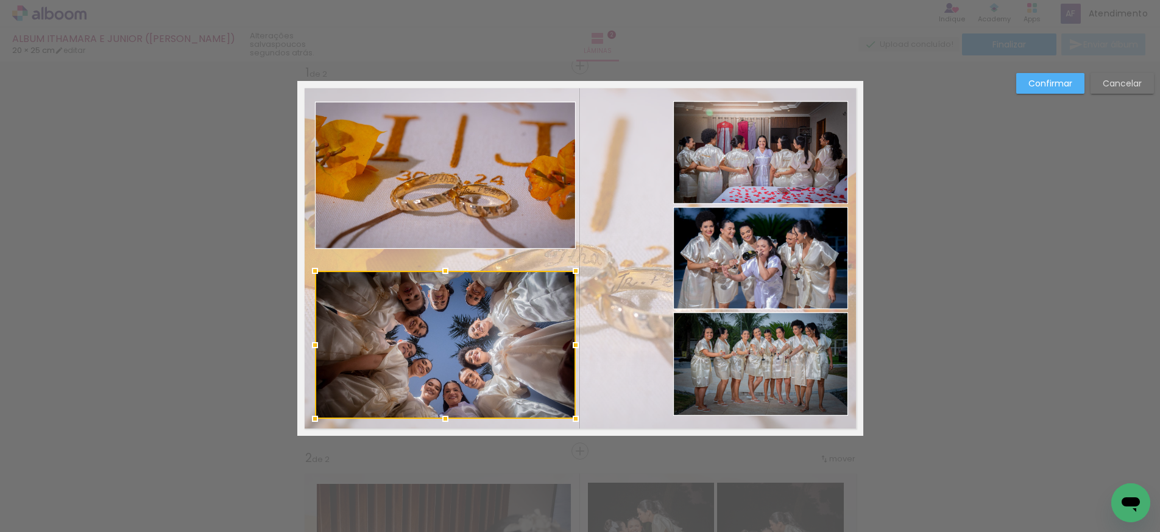
drag, startPoint x: 462, startPoint y: 303, endPoint x: 463, endPoint y: 321, distance: 17.7
click at [462, 323] on div at bounding box center [445, 345] width 261 height 148
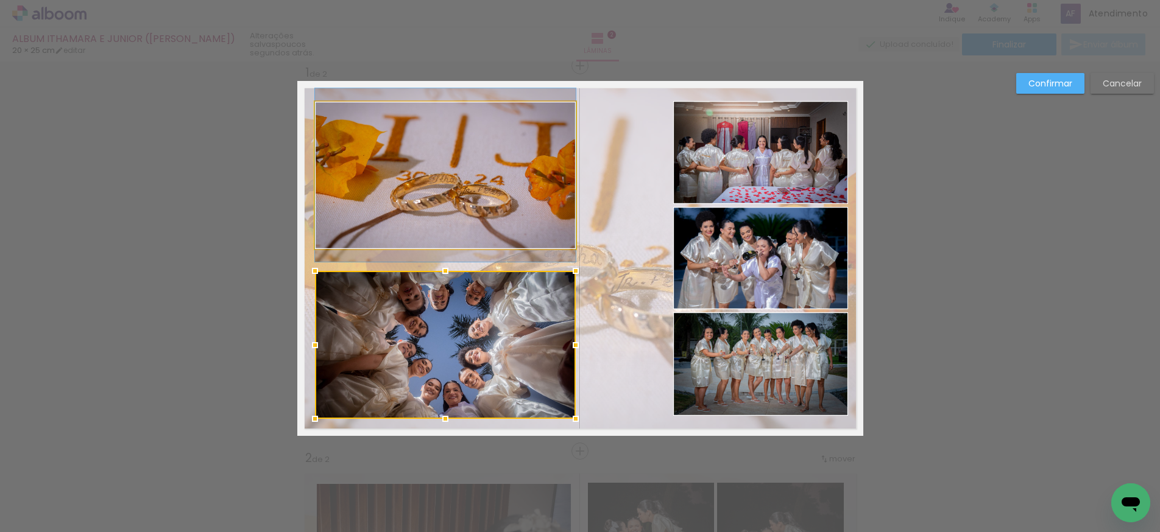
click at [463, 197] on quentale-photo at bounding box center [445, 175] width 261 height 147
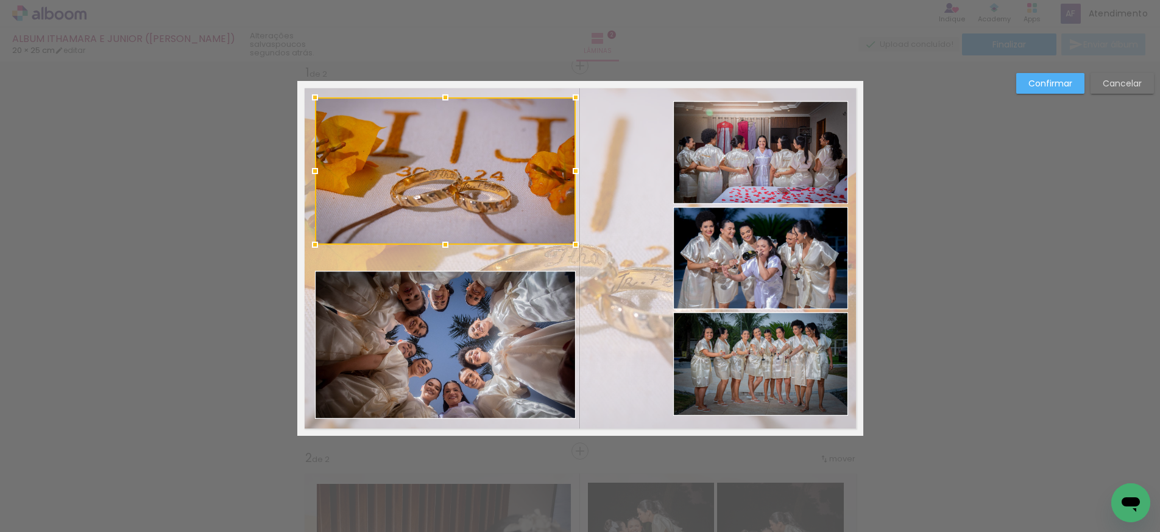
click at [453, 201] on div at bounding box center [445, 170] width 261 height 147
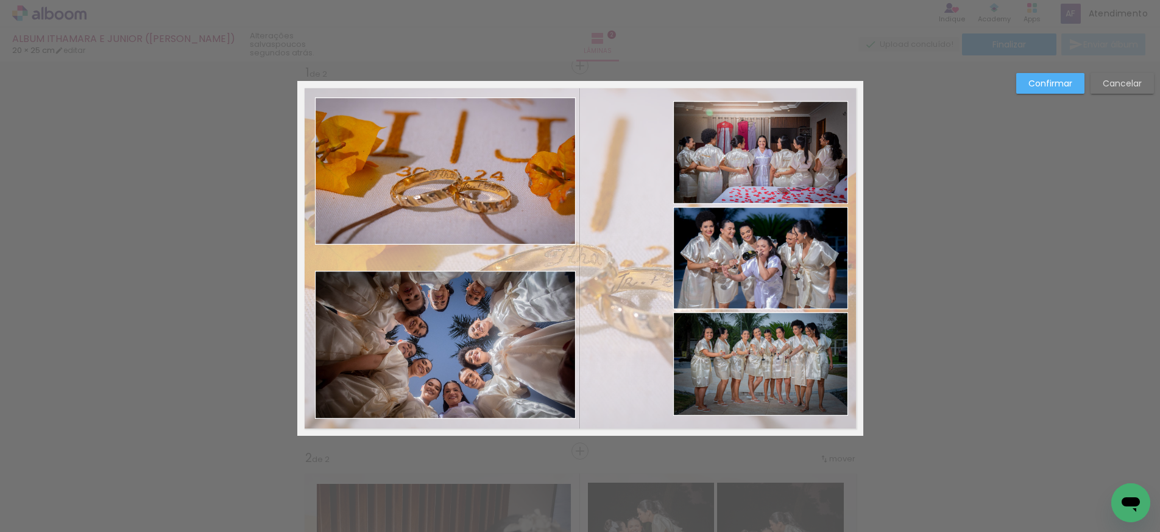
click at [742, 180] on quentale-photo at bounding box center [760, 152] width 175 height 103
click at [737, 177] on div at bounding box center [760, 152] width 175 height 103
click at [764, 168] on quentale-photo at bounding box center [760, 152] width 175 height 103
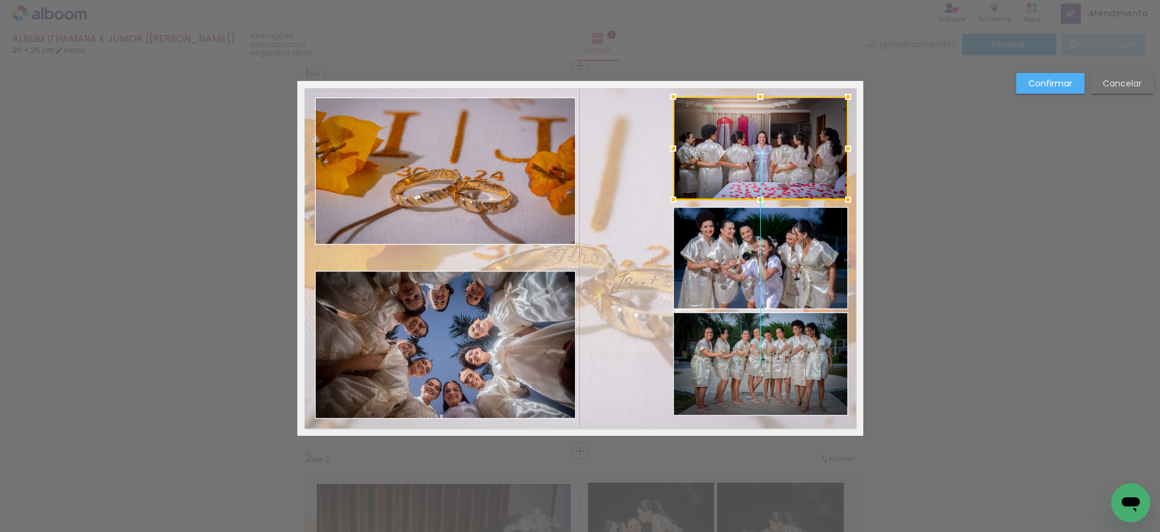
click at [755, 170] on div at bounding box center [760, 148] width 175 height 103
click at [761, 339] on quentale-photo at bounding box center [760, 364] width 175 height 104
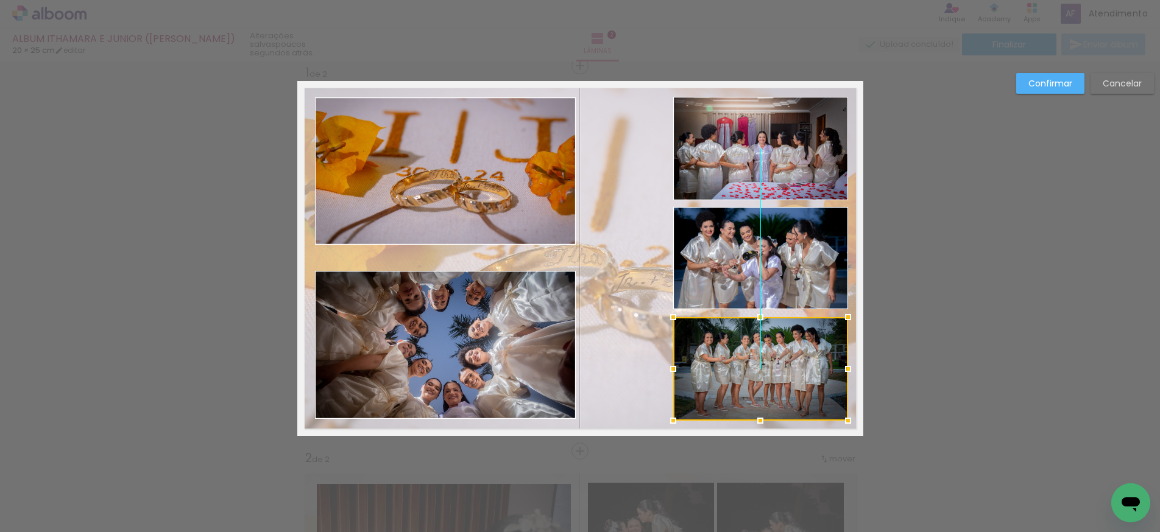
click at [751, 340] on div at bounding box center [760, 369] width 175 height 104
click at [766, 366] on quentale-photo at bounding box center [760, 369] width 175 height 104
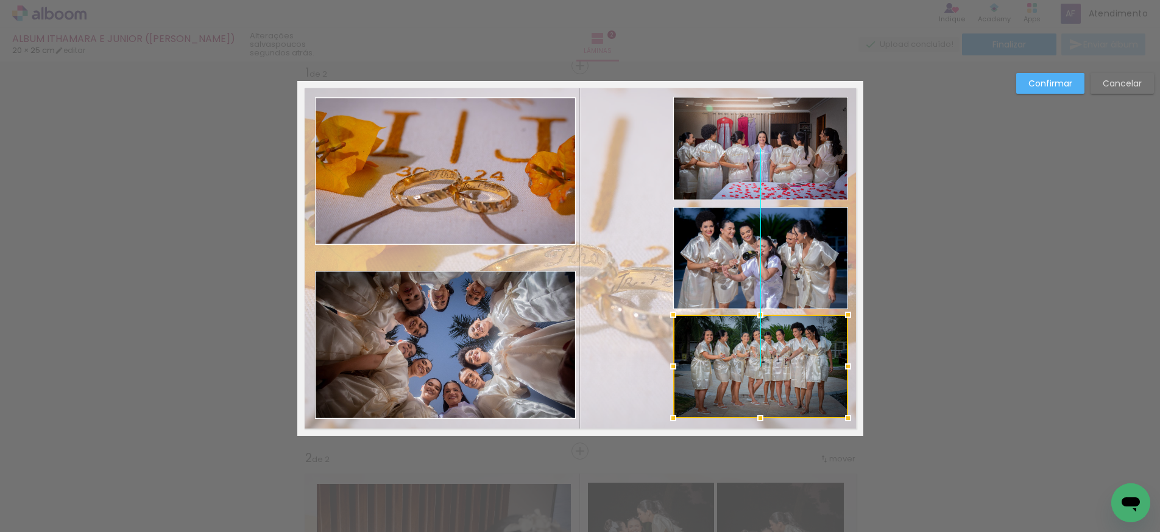
click at [751, 376] on div at bounding box center [760, 367] width 175 height 104
click at [732, 176] on quentale-photo at bounding box center [760, 148] width 175 height 103
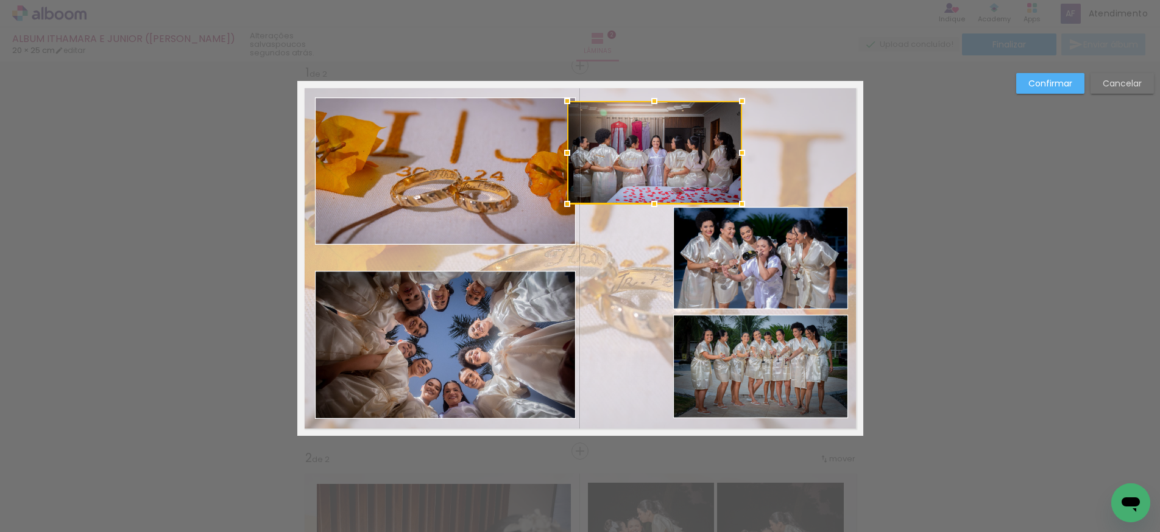
drag, startPoint x: 765, startPoint y: 161, endPoint x: 688, endPoint y: 166, distance: 77.5
click at [659, 158] on div at bounding box center [654, 152] width 175 height 103
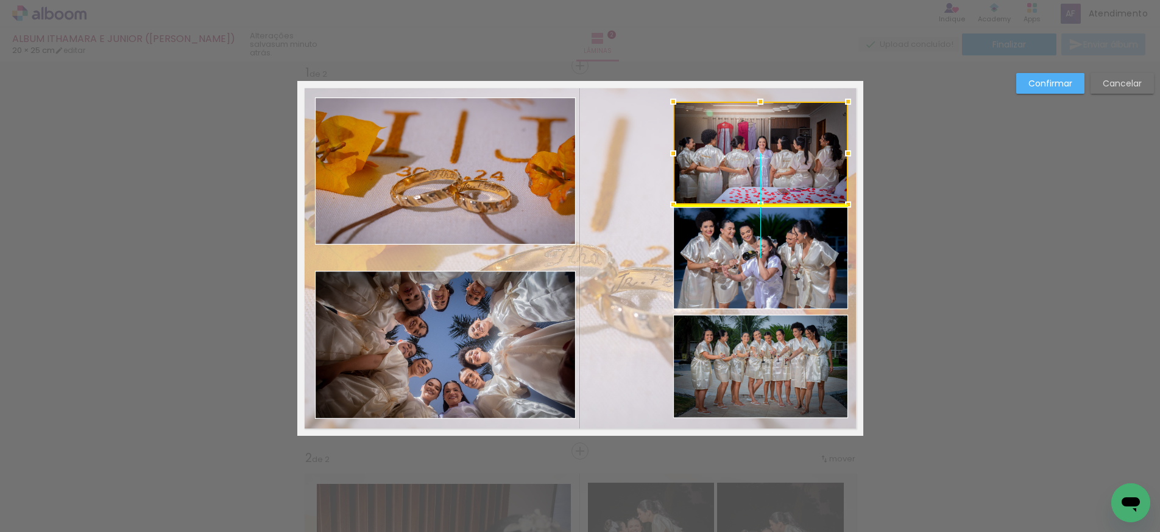
drag, startPoint x: 676, startPoint y: 145, endPoint x: 772, endPoint y: 139, distance: 95.8
click at [773, 138] on div at bounding box center [760, 153] width 175 height 103
drag, startPoint x: 753, startPoint y: 150, endPoint x: 751, endPoint y: 143, distance: 6.8
click at [751, 143] on div at bounding box center [760, 152] width 175 height 103
click at [733, 134] on div at bounding box center [760, 152] width 175 height 103
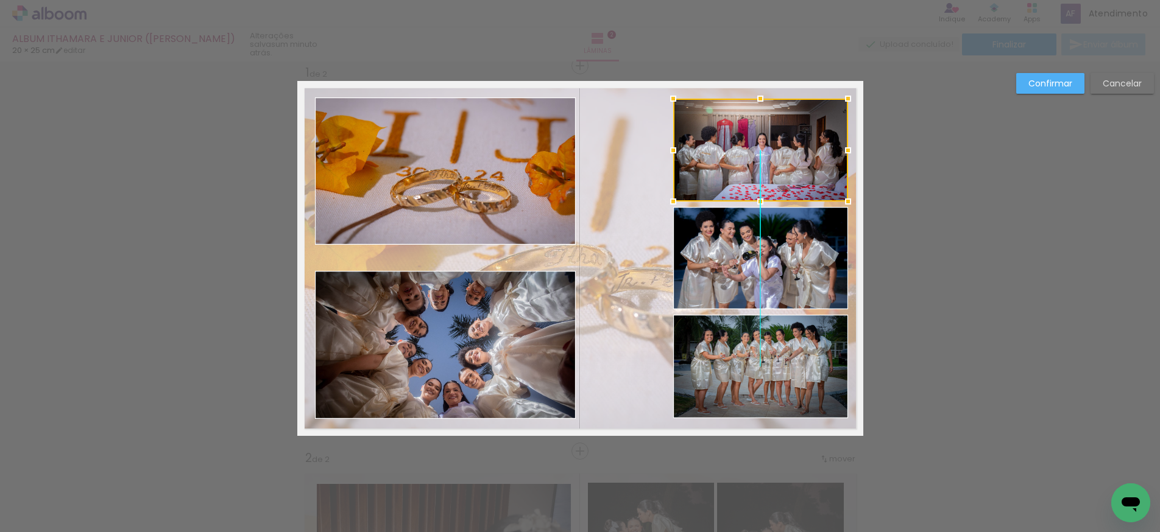
click at [735, 144] on div at bounding box center [760, 150] width 175 height 103
click at [530, 275] on quentale-photo at bounding box center [445, 345] width 261 height 148
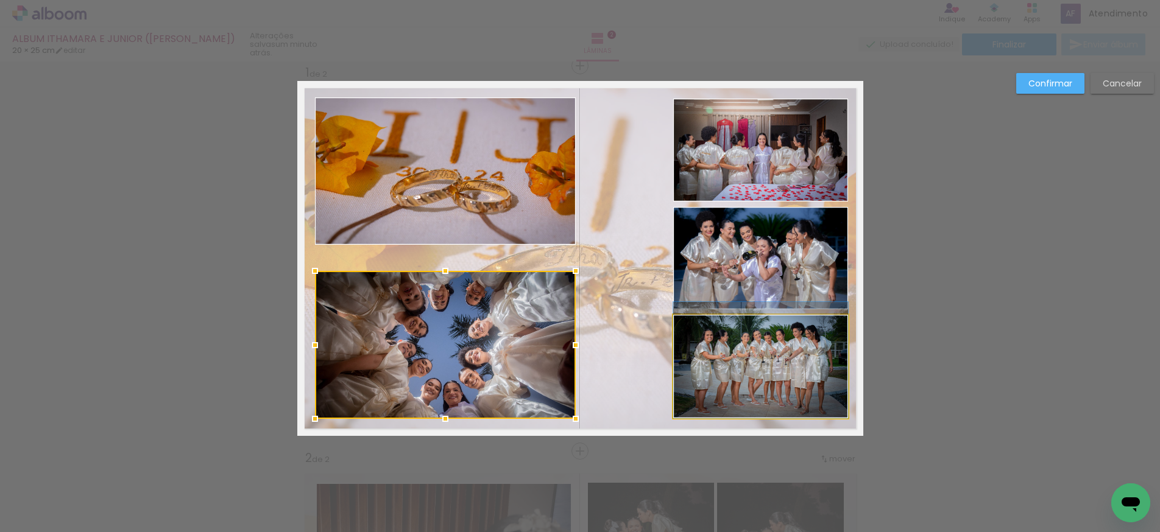
click at [782, 345] on quentale-photo at bounding box center [760, 367] width 175 height 104
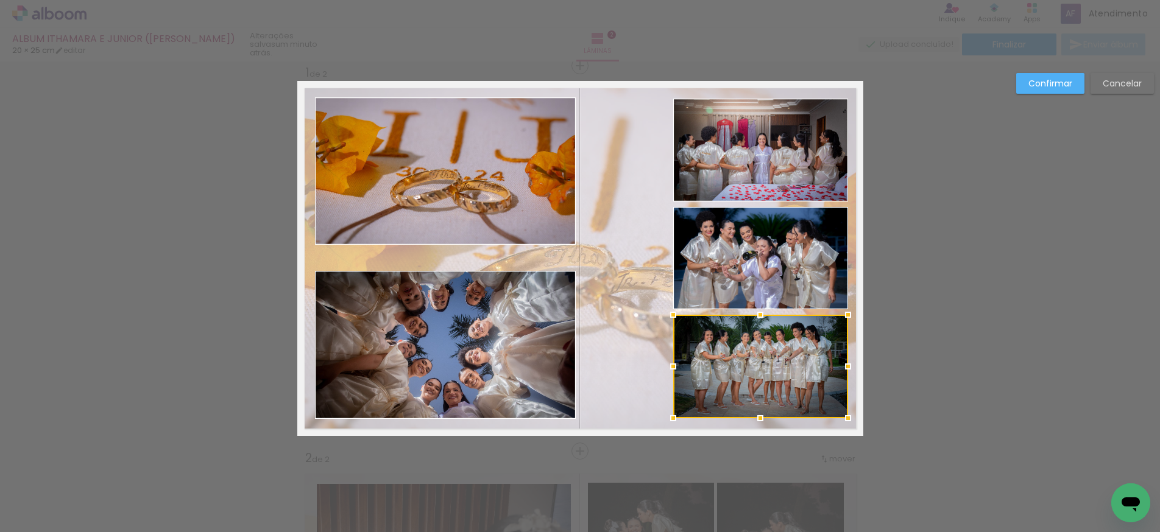
click at [783, 270] on quentale-photo at bounding box center [760, 258] width 175 height 102
click at [783, 185] on album-spread "1 de 2" at bounding box center [580, 258] width 566 height 355
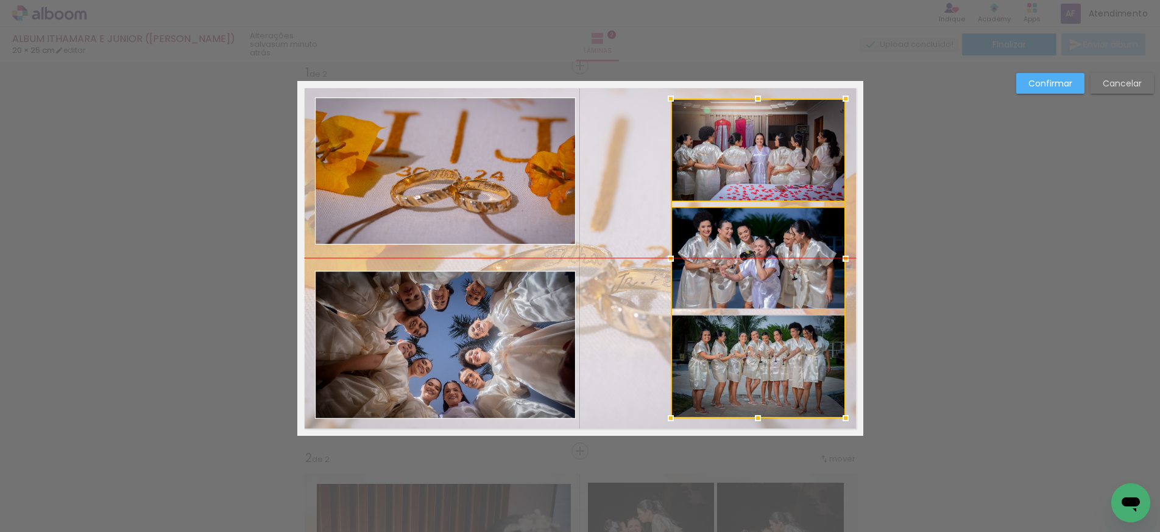
click at [792, 169] on div at bounding box center [757, 259] width 175 height 320
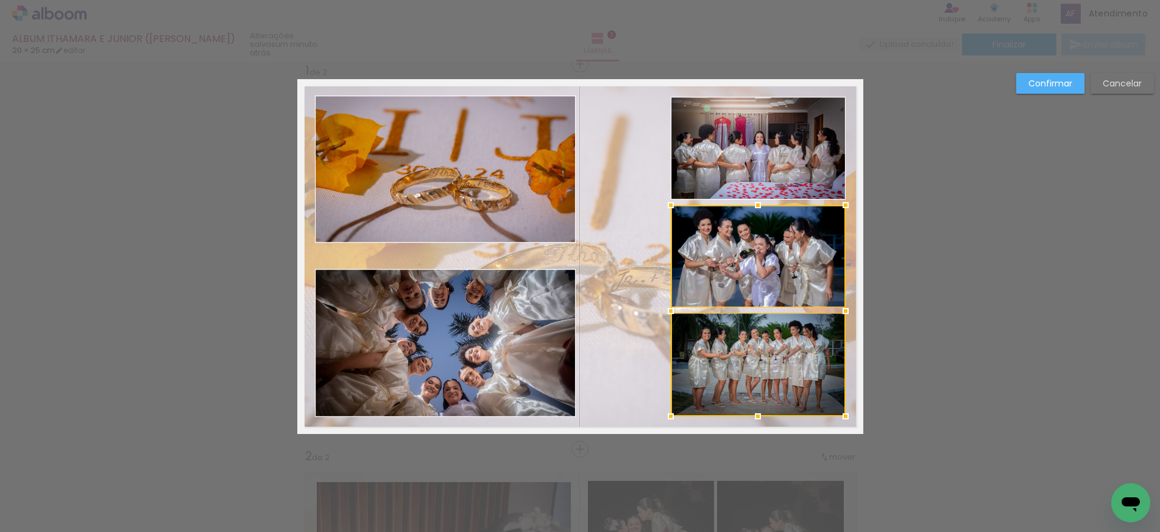
click at [0, 0] on slot "Confirmar" at bounding box center [0, 0] width 0 height 0
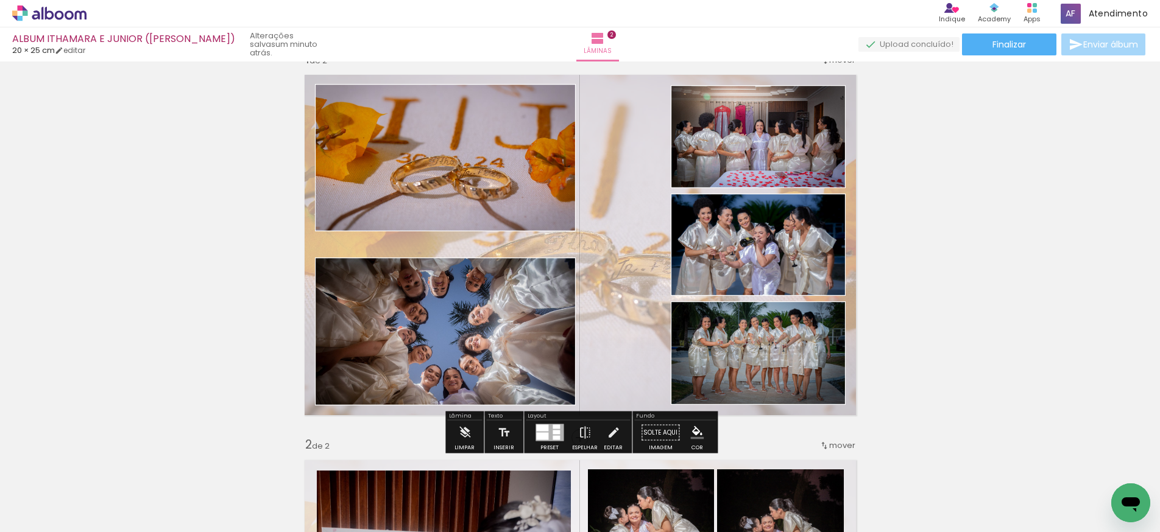
scroll to position [32, 0]
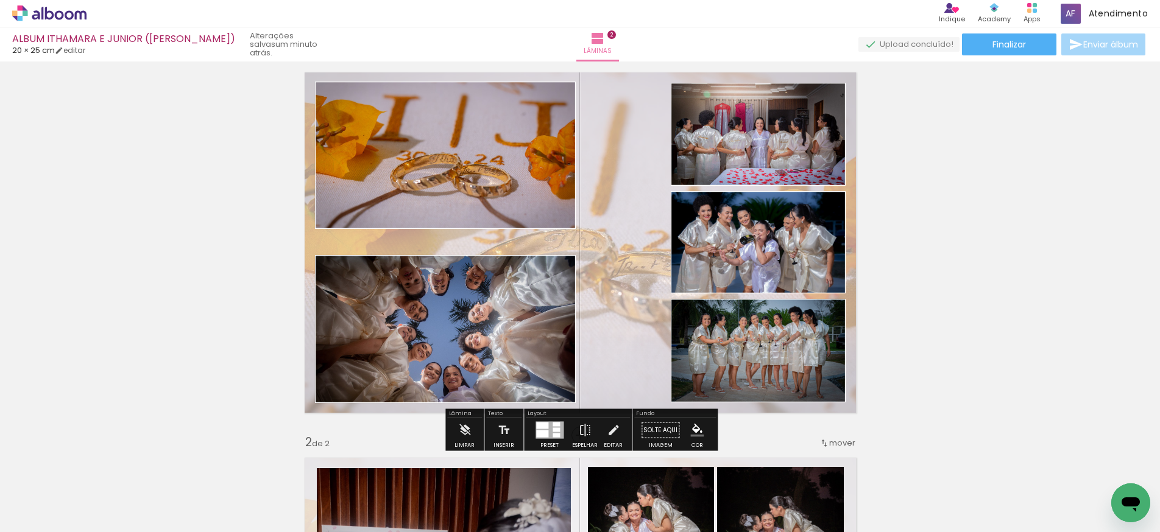
click at [638, 270] on quentale-layouter at bounding box center [580, 242] width 566 height 355
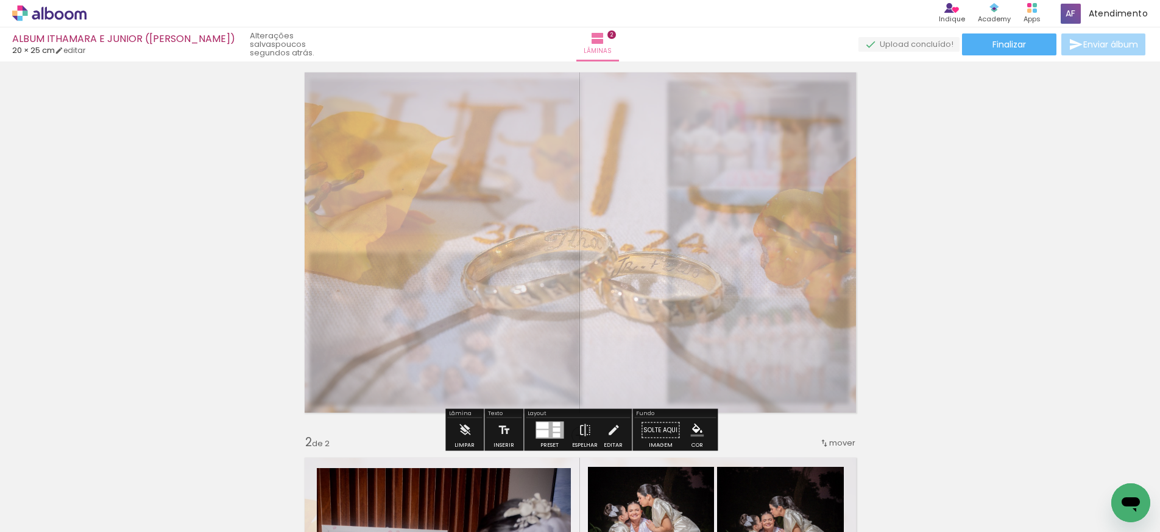
click at [0, 0] on slot "P&B" at bounding box center [0, 0] width 0 height 0
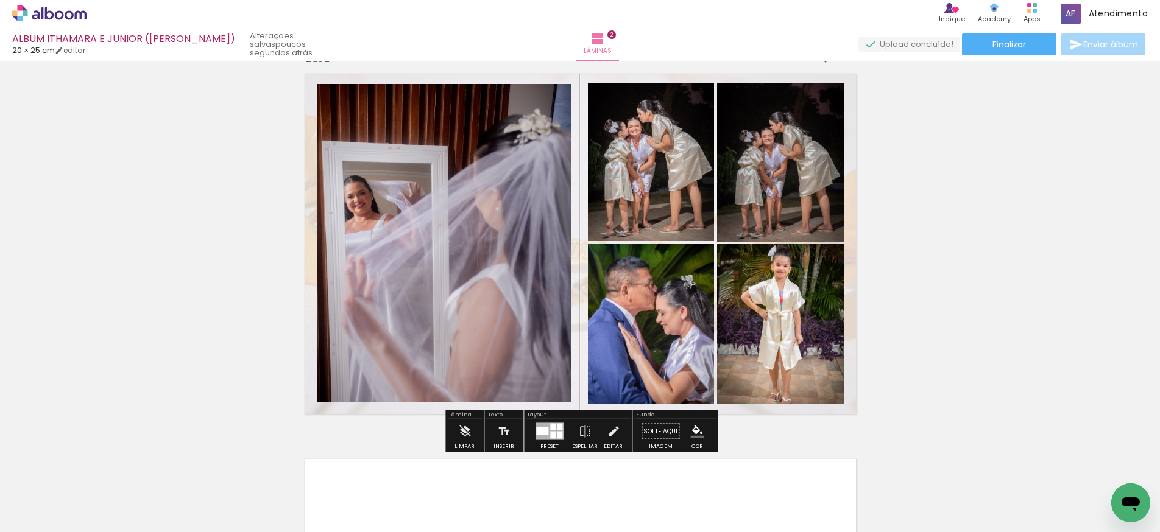
scroll to position [421, 0]
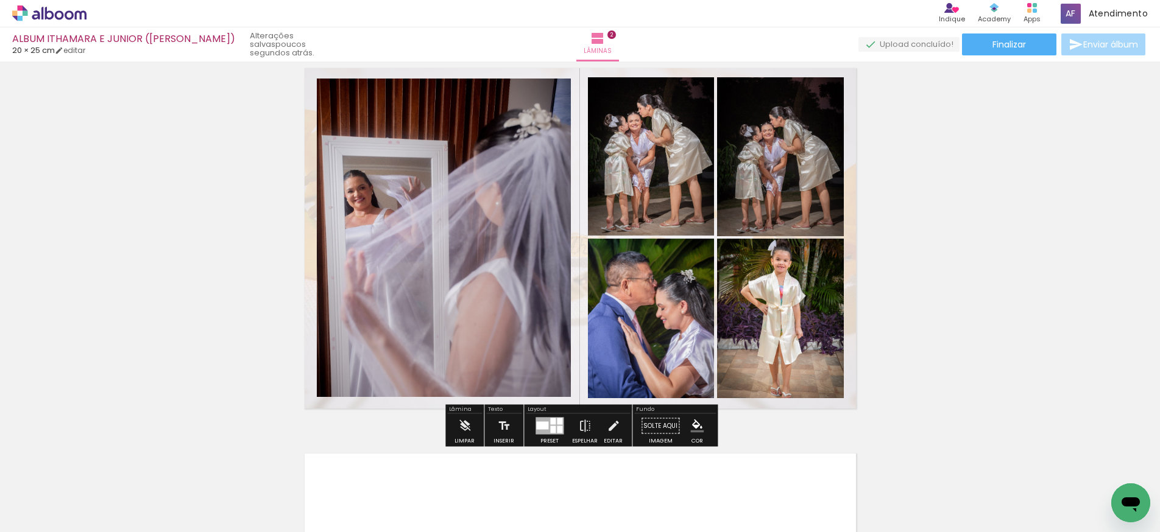
click at [0, 0] on paper-item at bounding box center [0, 0] width 0 height 0
click at [245, 222] on div "Inserir lâmina 1 de 2 Inserir lâmina 2 de 2" at bounding box center [580, 222] width 1160 height 1157
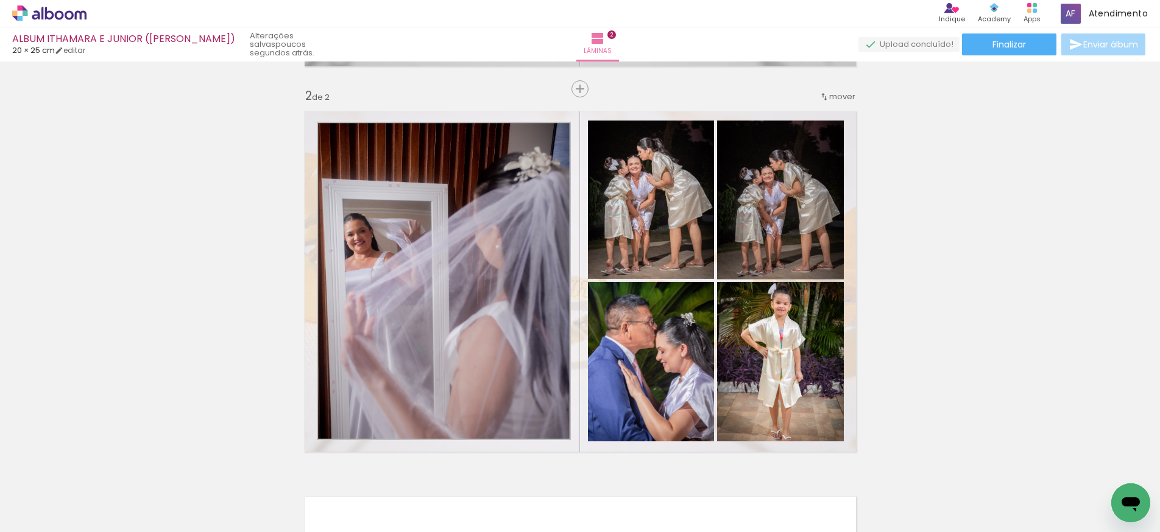
scroll to position [376, 0]
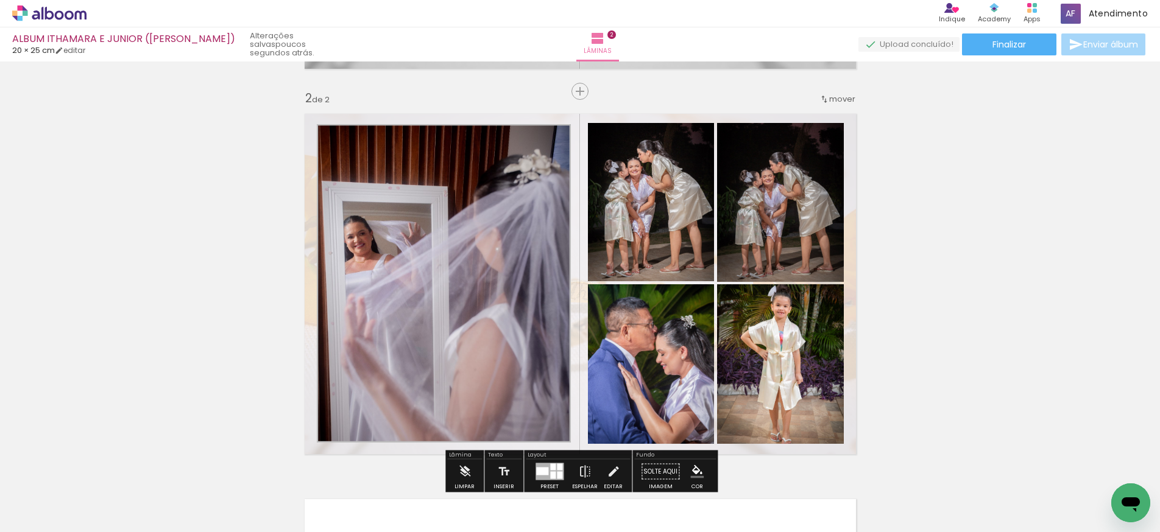
click at [0, 0] on paper-item at bounding box center [0, 0] width 0 height 0
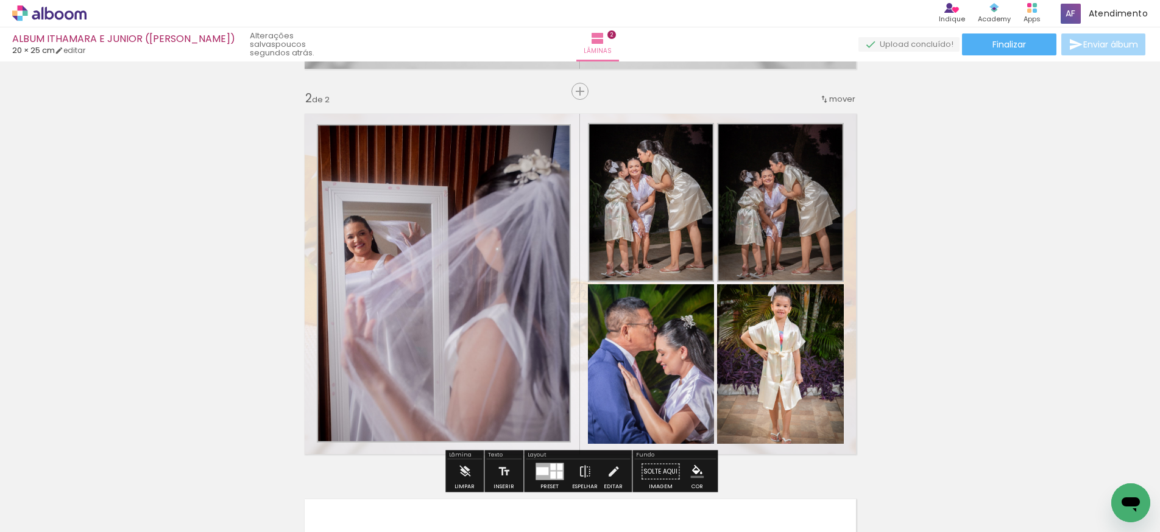
click at [599, 353] on paper-item at bounding box center [602, 353] width 22 height 9
click at [731, 353] on paper-item at bounding box center [731, 353] width 22 height 9
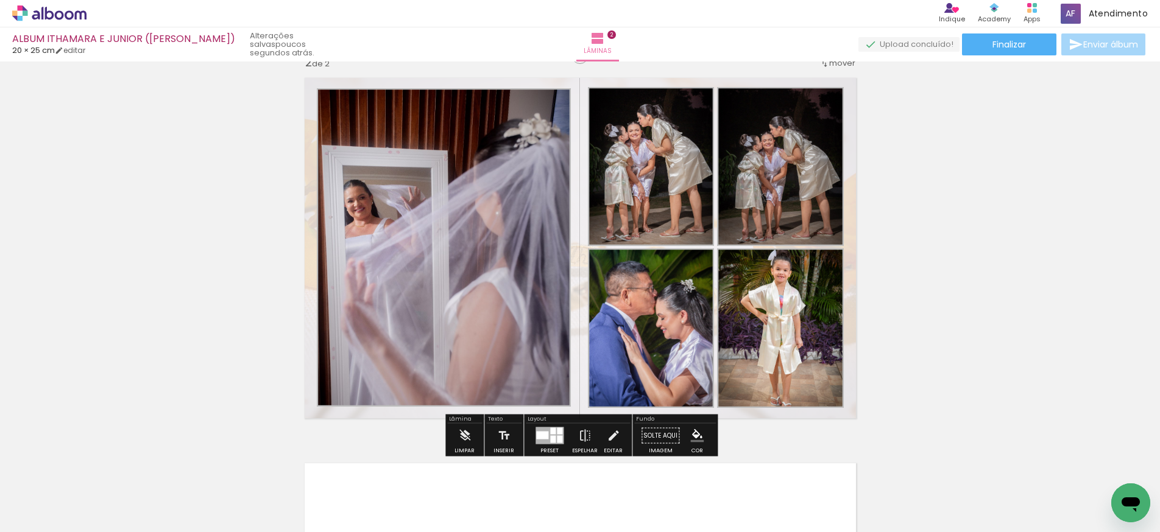
scroll to position [412, 0]
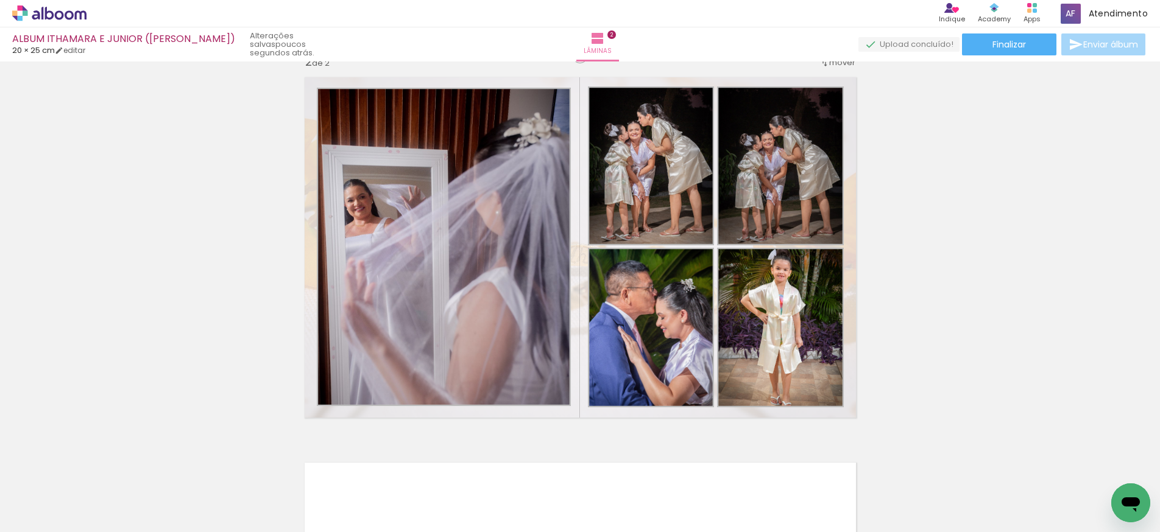
click at [965, 122] on div "Inserir lâmina 1 de 2 Inserir lâmina 2 de 2" at bounding box center [580, 231] width 1160 height 1157
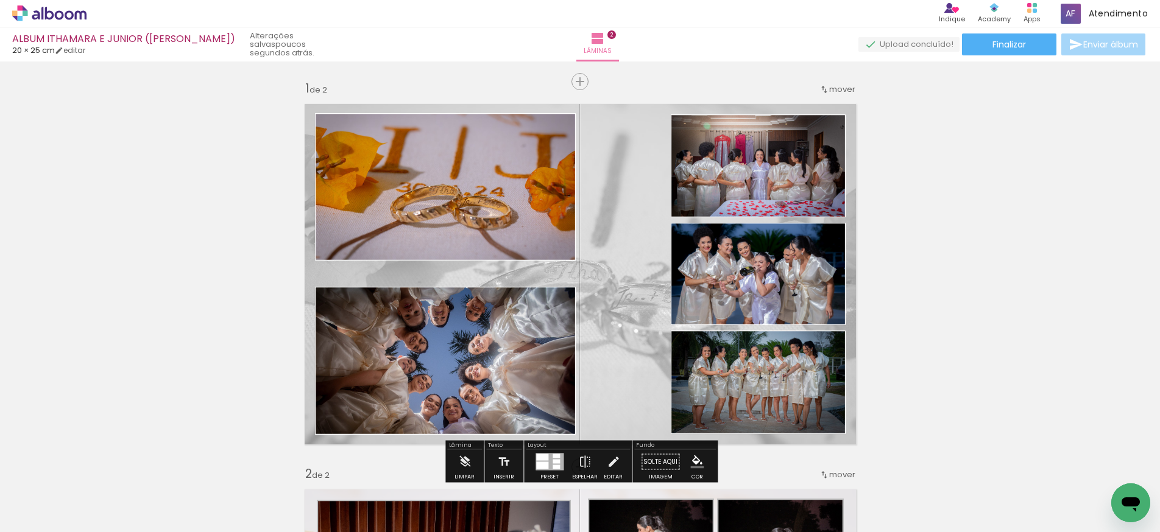
scroll to position [0, 0]
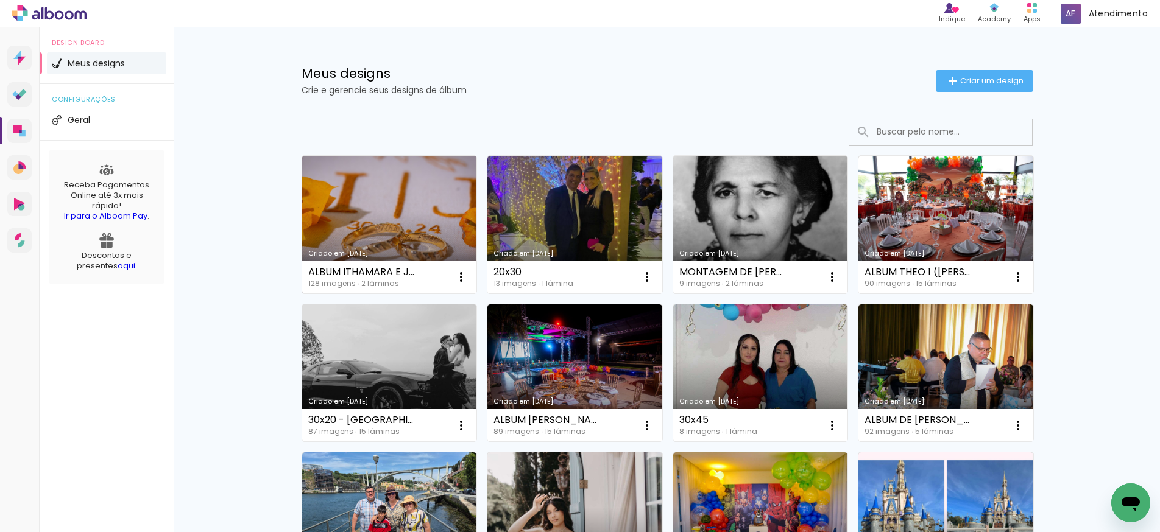
click at [417, 212] on link "Criado em [DATE]" at bounding box center [389, 225] width 175 height 138
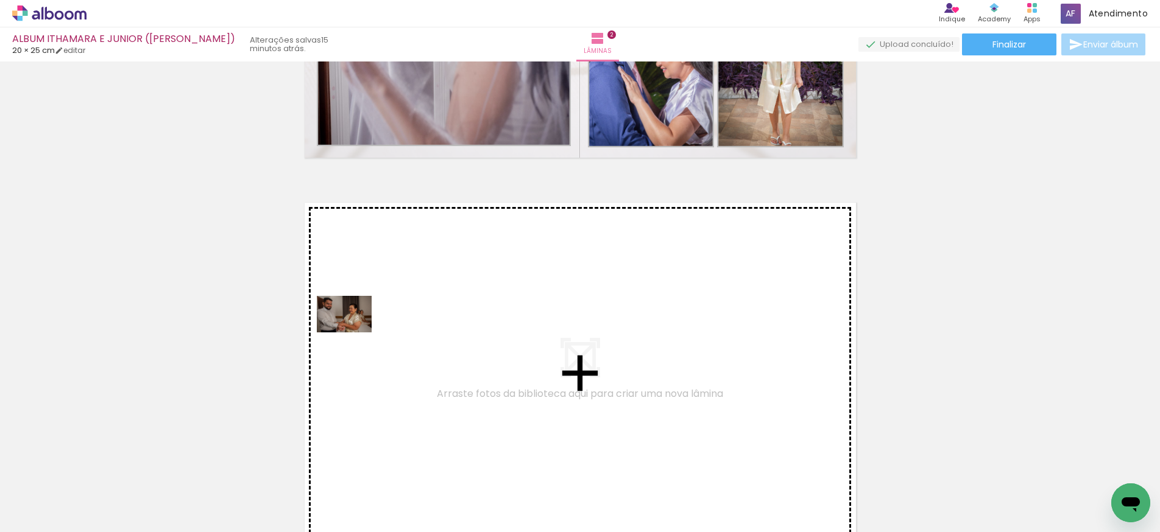
drag, startPoint x: 258, startPoint y: 496, endPoint x: 353, endPoint y: 332, distance: 189.9
click at [353, 332] on quentale-workspace at bounding box center [580, 266] width 1160 height 532
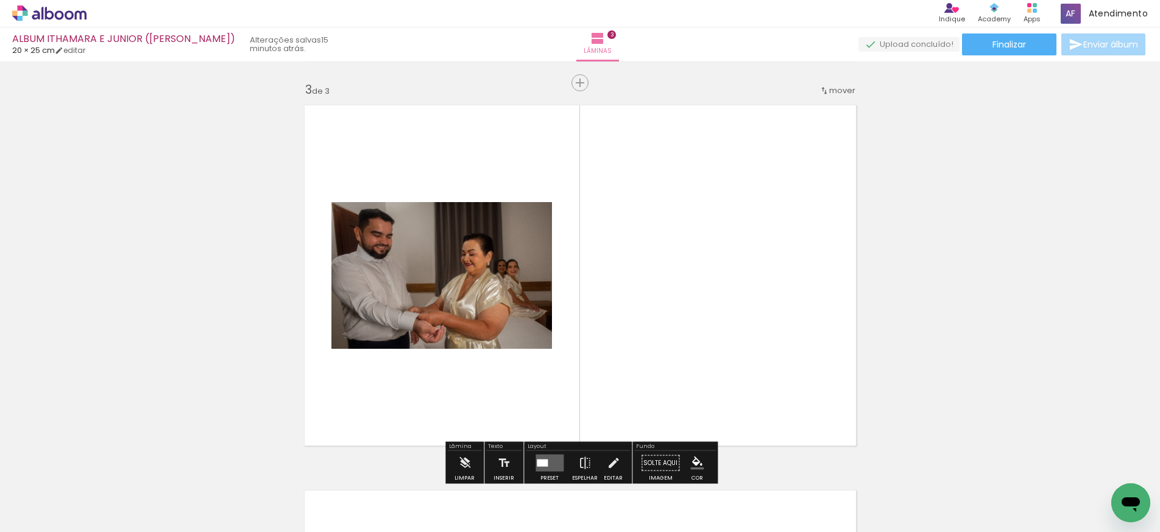
scroll to position [786, 0]
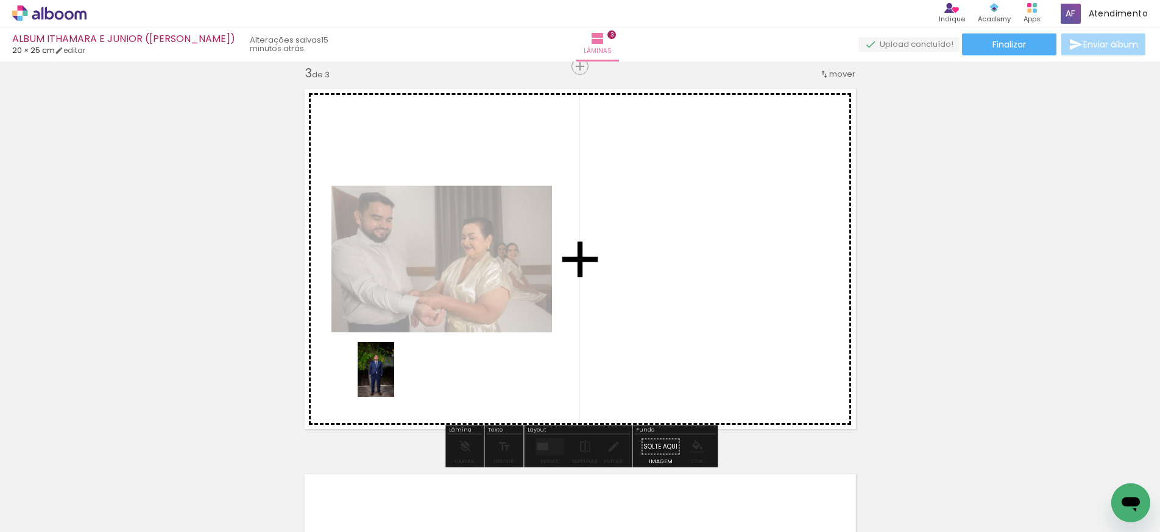
drag, startPoint x: 464, startPoint y: 499, endPoint x: 394, endPoint y: 379, distance: 139.4
click at [394, 379] on quentale-workspace at bounding box center [580, 266] width 1160 height 532
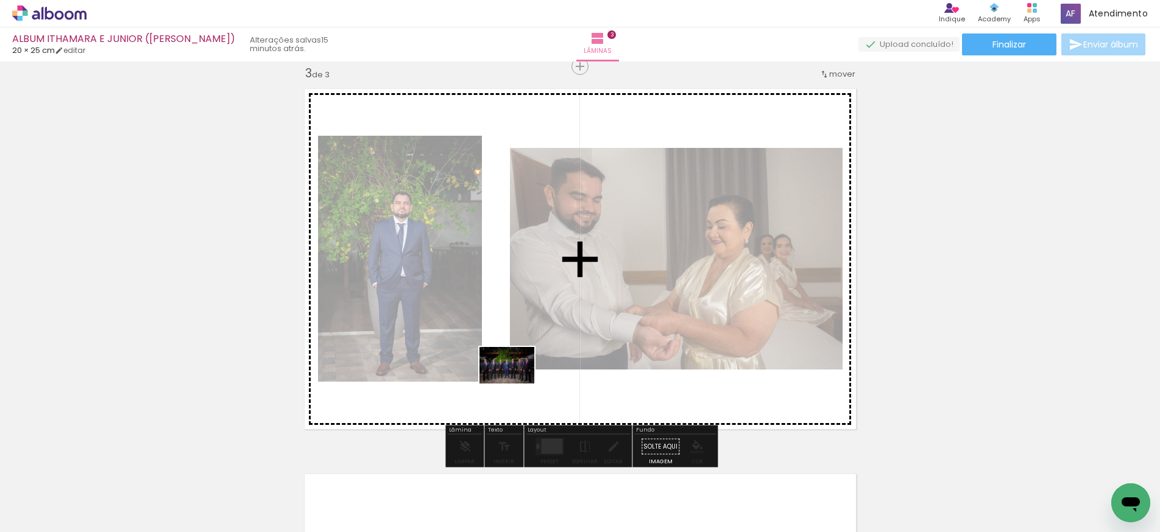
click at [515, 384] on quentale-workspace at bounding box center [580, 266] width 1160 height 532
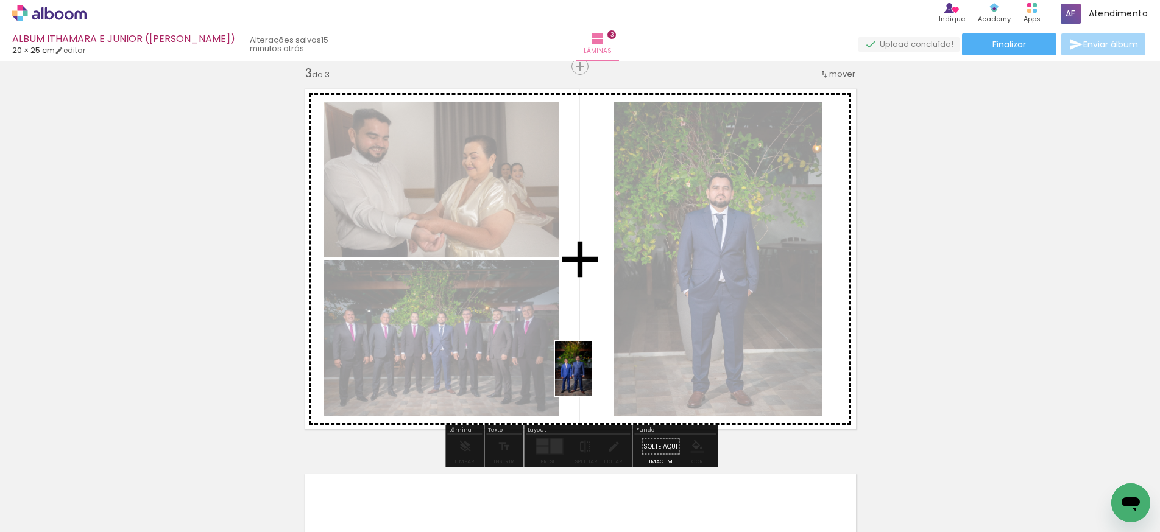
drag, startPoint x: 604, startPoint y: 493, endPoint x: 591, endPoint y: 377, distance: 116.4
click at [591, 377] on quentale-workspace at bounding box center [580, 266] width 1160 height 532
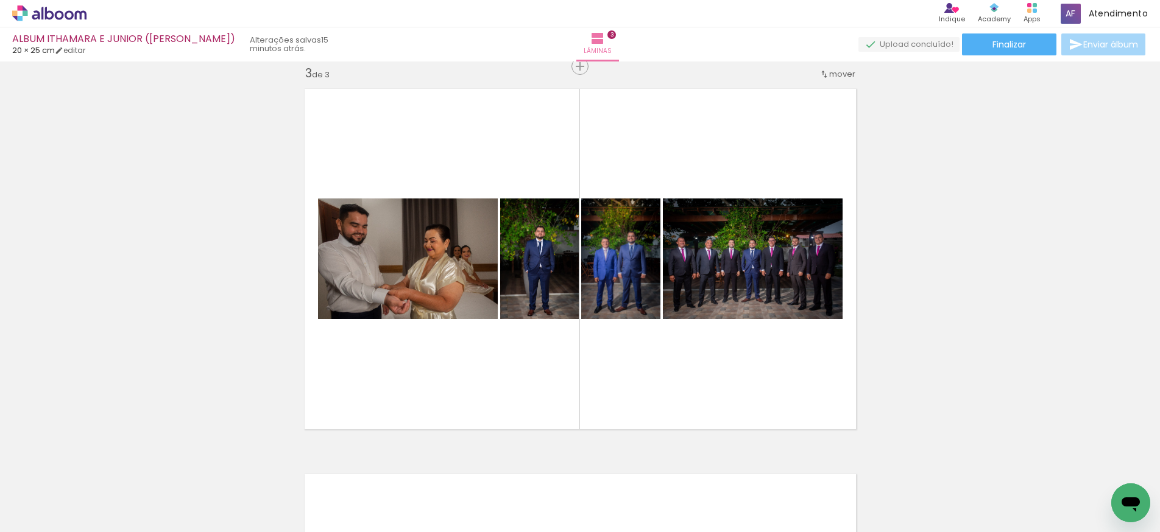
scroll to position [0, 1412]
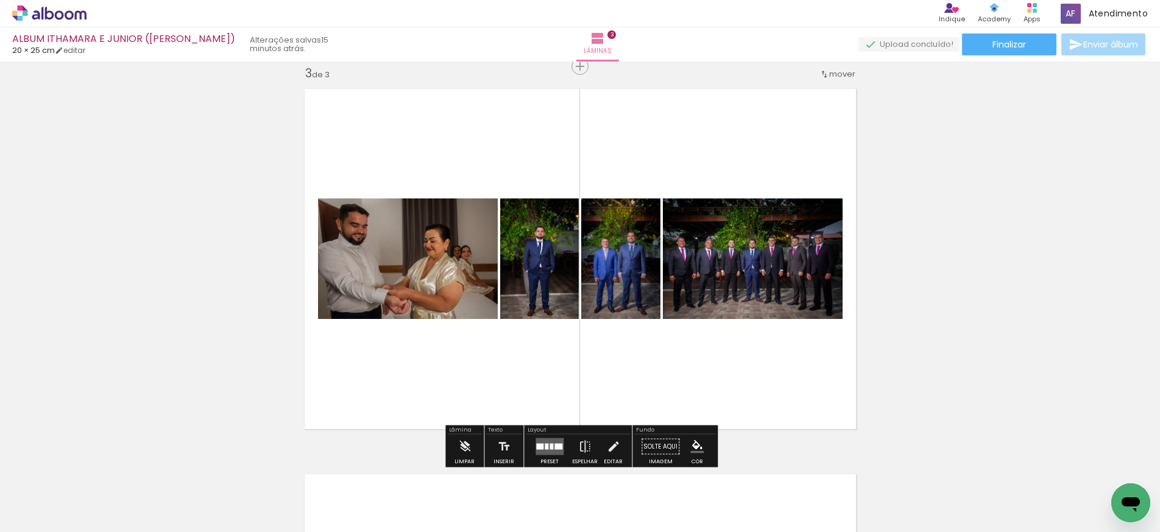
click at [549, 446] on div at bounding box center [551, 447] width 4 height 6
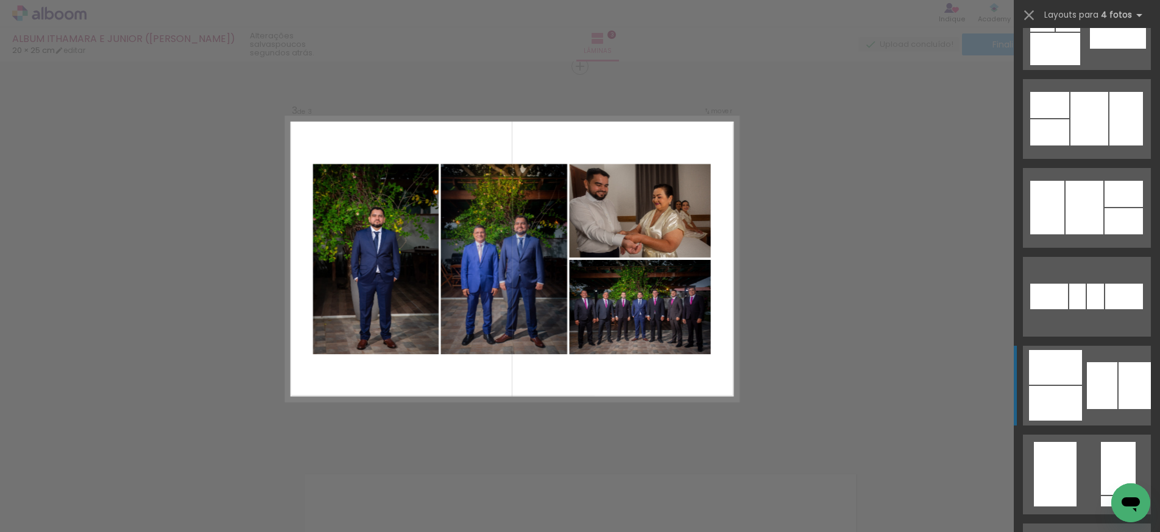
scroll to position [670, 0]
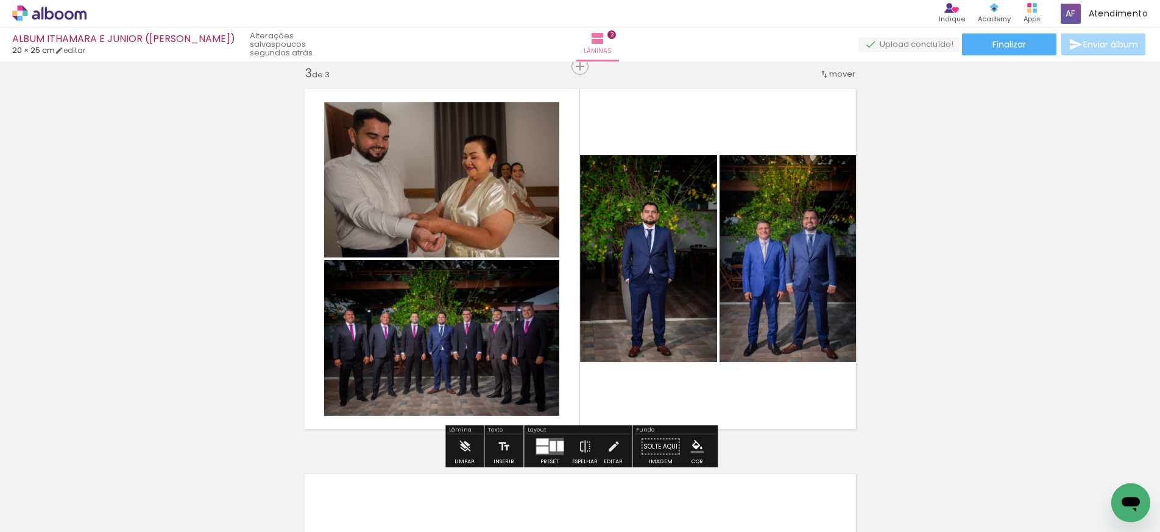
scroll to position [787, 0]
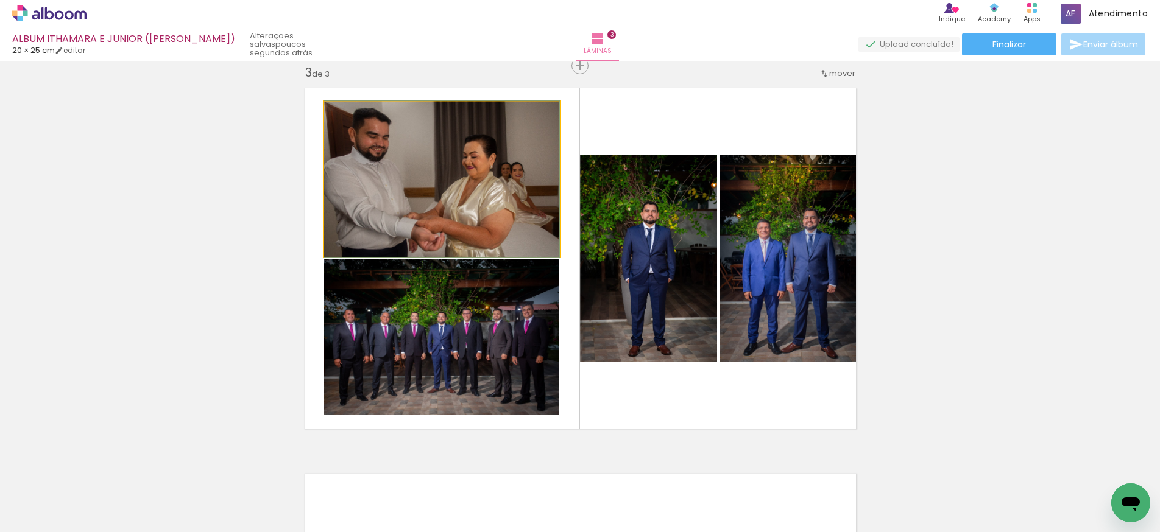
click at [519, 210] on quentale-photo at bounding box center [441, 179] width 235 height 155
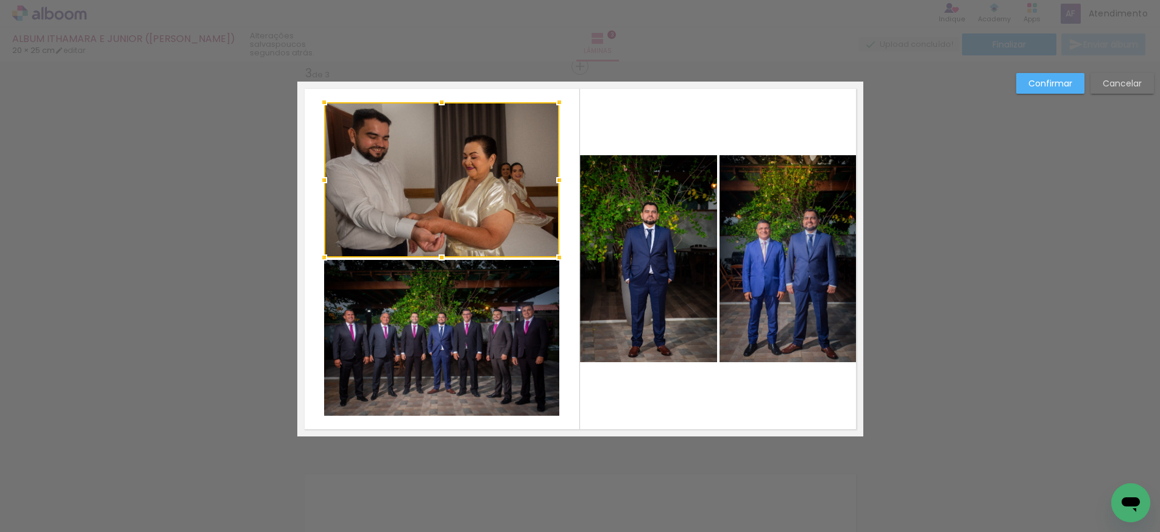
scroll to position [790, 0]
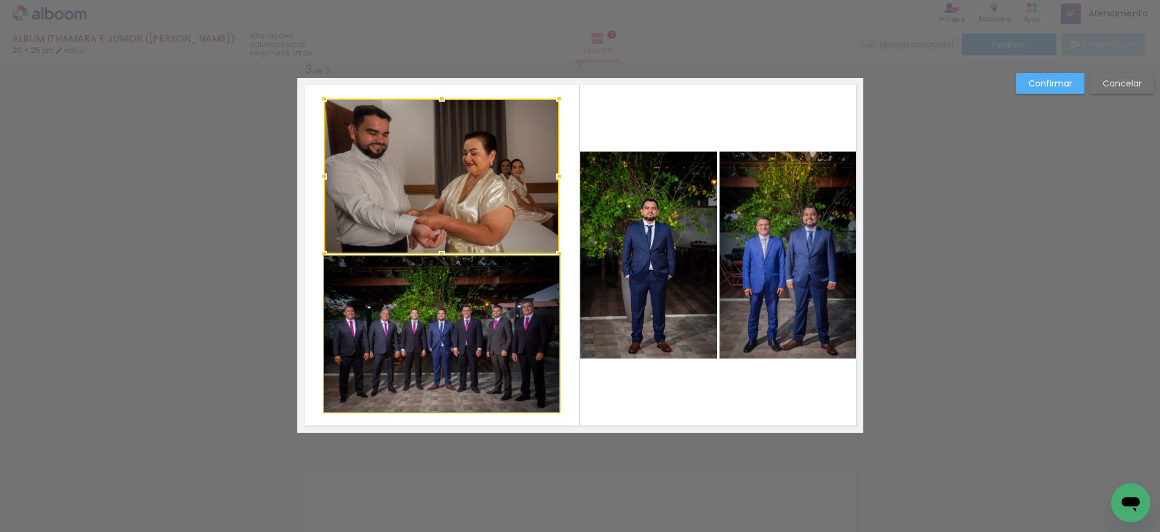
click at [429, 304] on quentale-photo at bounding box center [441, 334] width 235 height 156
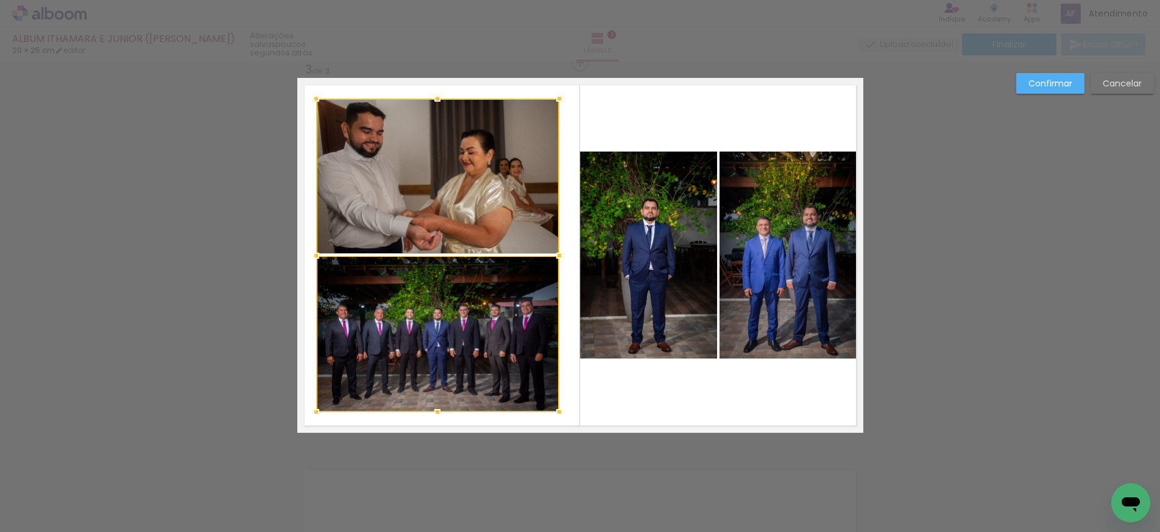
drag, startPoint x: 325, startPoint y: 255, endPoint x: 317, endPoint y: 256, distance: 8.1
click at [317, 256] on div at bounding box center [316, 256] width 24 height 24
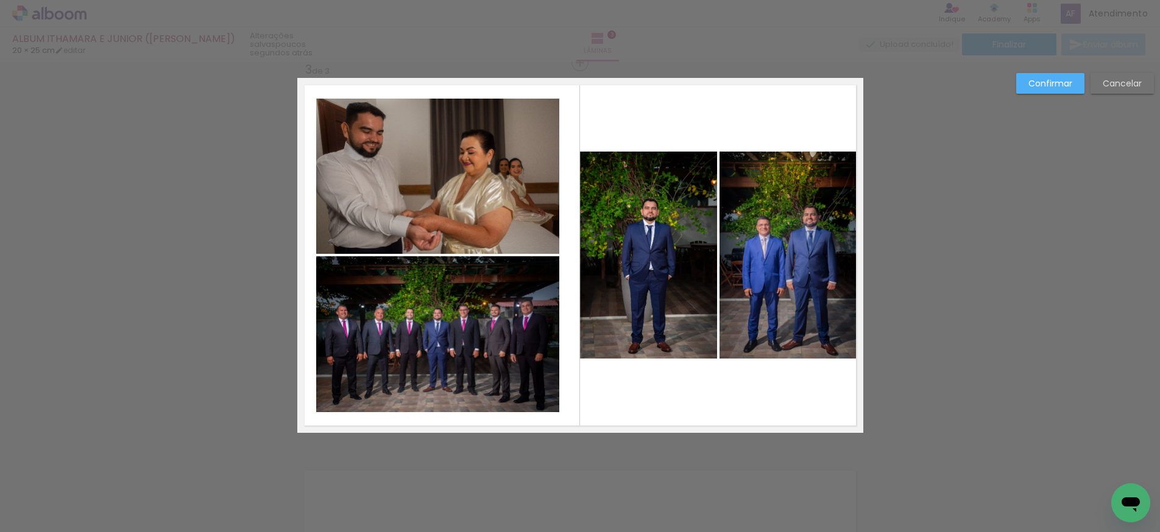
click at [502, 230] on quentale-photo at bounding box center [437, 176] width 243 height 155
click at [517, 284] on quentale-photo at bounding box center [437, 334] width 243 height 156
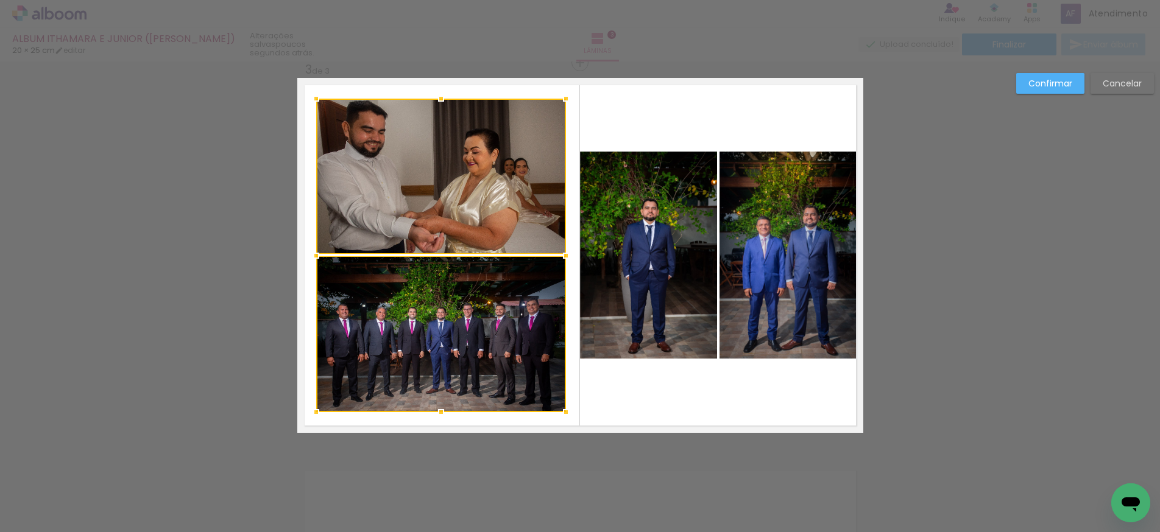
click at [566, 256] on div at bounding box center [566, 256] width 24 height 24
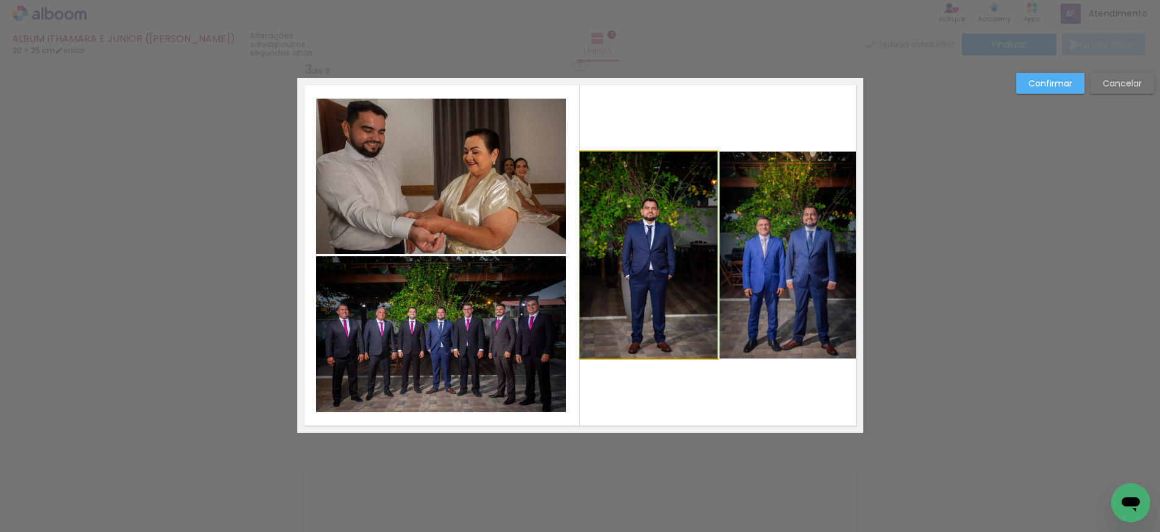
click at [625, 244] on quentale-photo at bounding box center [648, 255] width 137 height 207
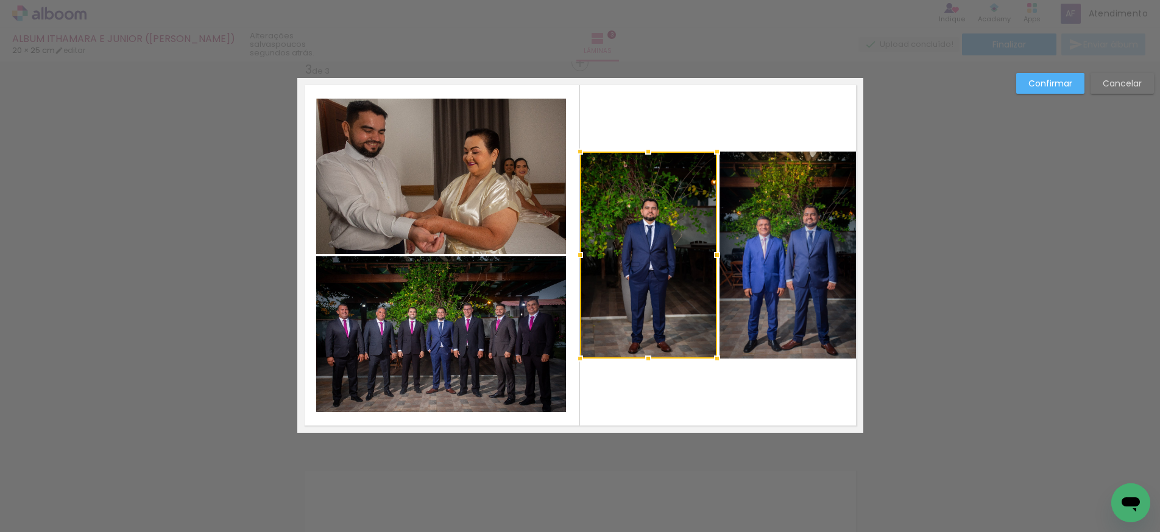
click at [769, 225] on quentale-photo at bounding box center [791, 255] width 144 height 207
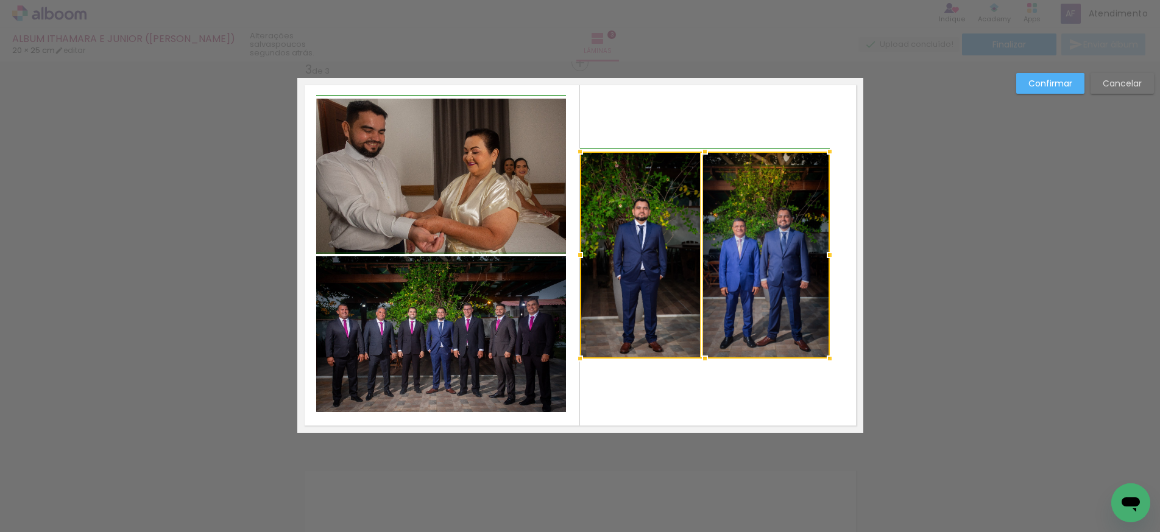
drag, startPoint x: 864, startPoint y: 255, endPoint x: 826, endPoint y: 258, distance: 37.9
click at [826, 258] on div at bounding box center [829, 255] width 24 height 24
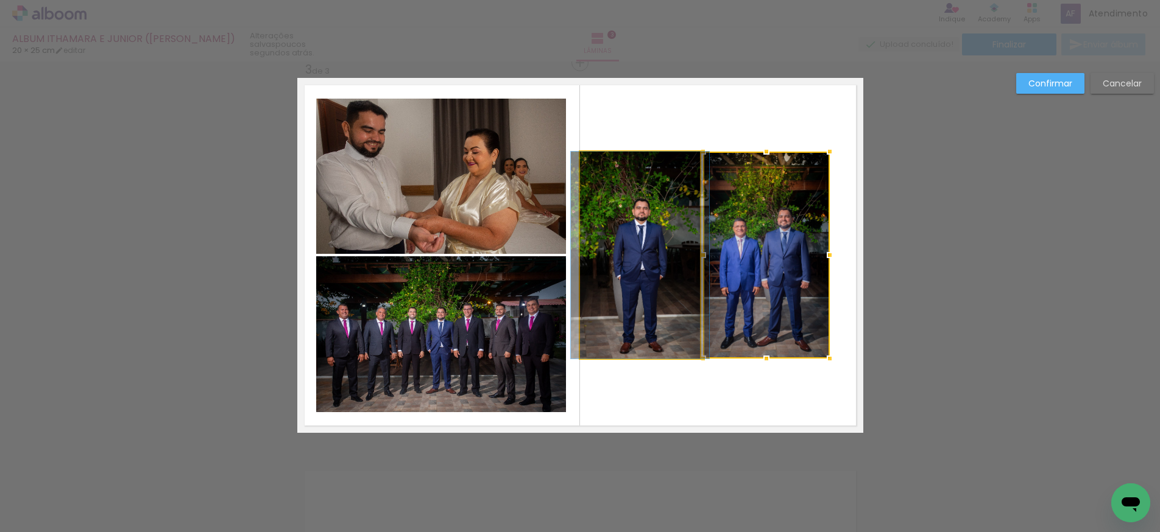
click at [606, 260] on quentale-photo at bounding box center [640, 255] width 121 height 207
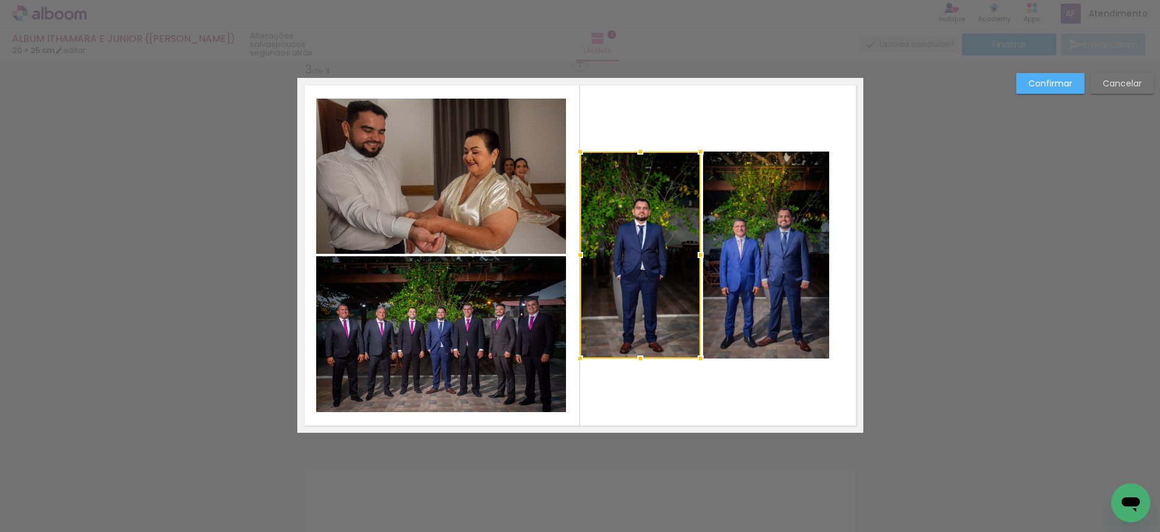
click at [729, 254] on quentale-photo at bounding box center [766, 255] width 127 height 207
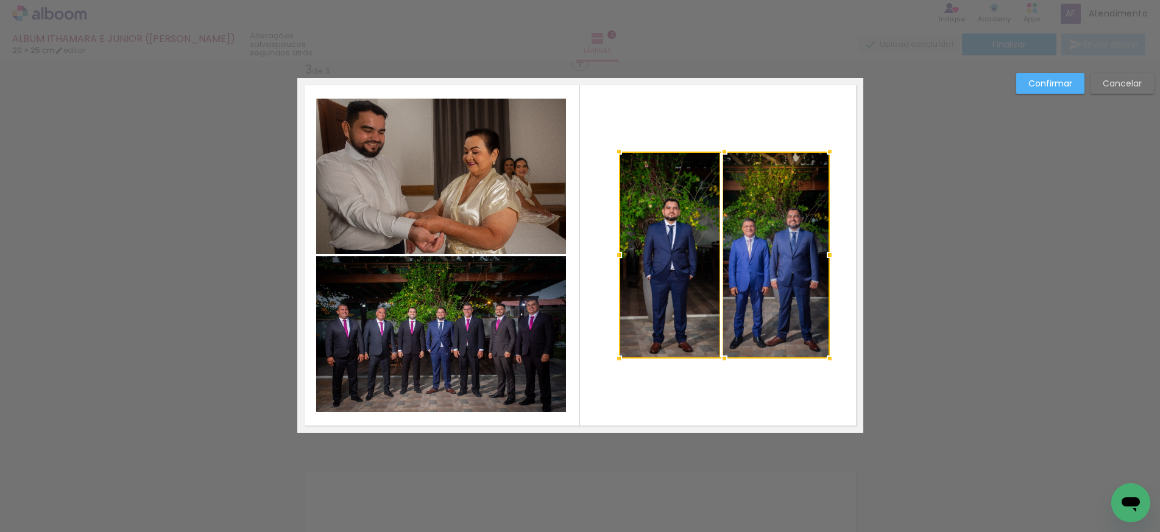
drag, startPoint x: 580, startPoint y: 255, endPoint x: 624, endPoint y: 255, distance: 43.2
click at [624, 255] on div at bounding box center [619, 255] width 24 height 24
click at [756, 170] on quentale-photo at bounding box center [776, 255] width 107 height 207
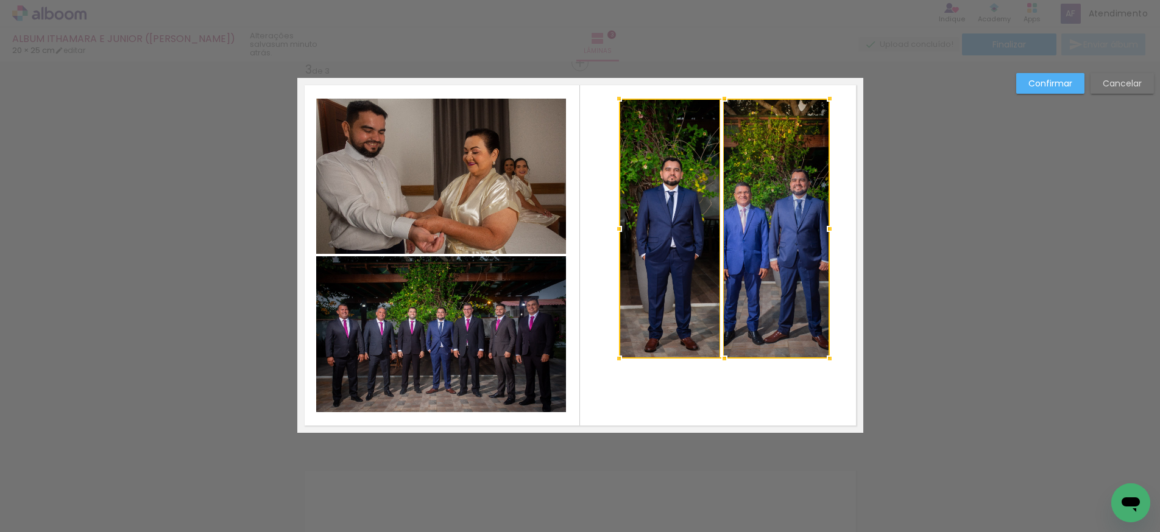
drag, startPoint x: 723, startPoint y: 152, endPoint x: 725, endPoint y: 99, distance: 53.0
click at [725, 99] on div at bounding box center [724, 98] width 24 height 24
click at [694, 339] on quentale-photo at bounding box center [670, 229] width 102 height 260
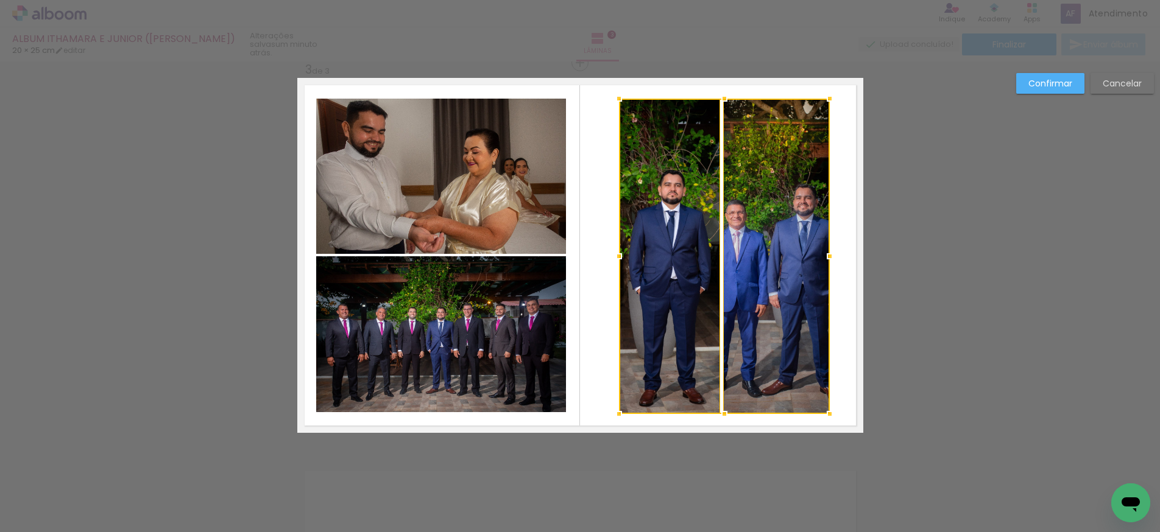
drag, startPoint x: 723, startPoint y: 359, endPoint x: 727, endPoint y: 413, distance: 54.3
click at [726, 414] on div at bounding box center [724, 414] width 24 height 24
click at [786, 271] on div at bounding box center [724, 256] width 211 height 315
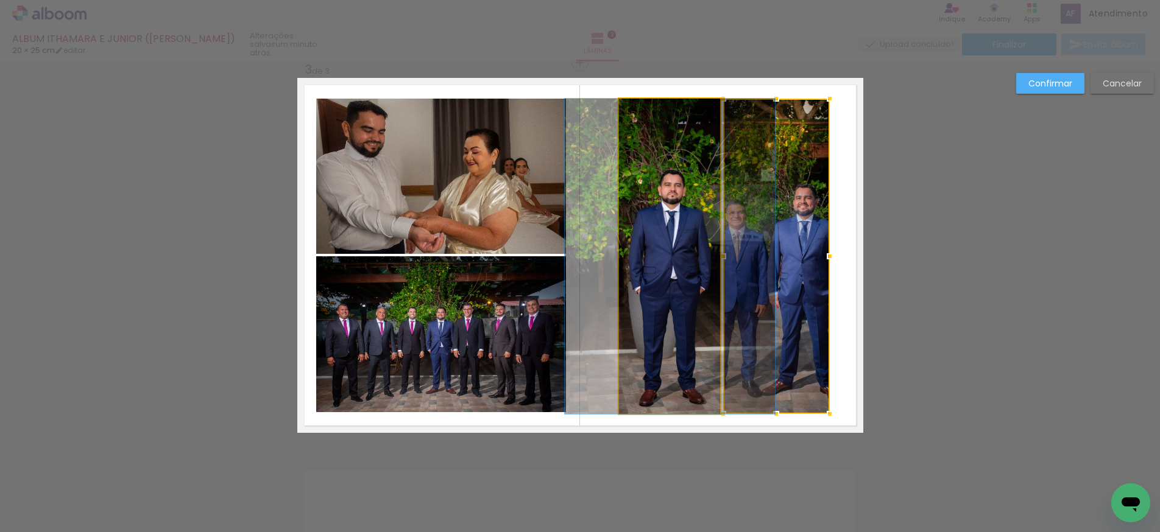
click at [681, 254] on quentale-photo at bounding box center [670, 256] width 102 height 315
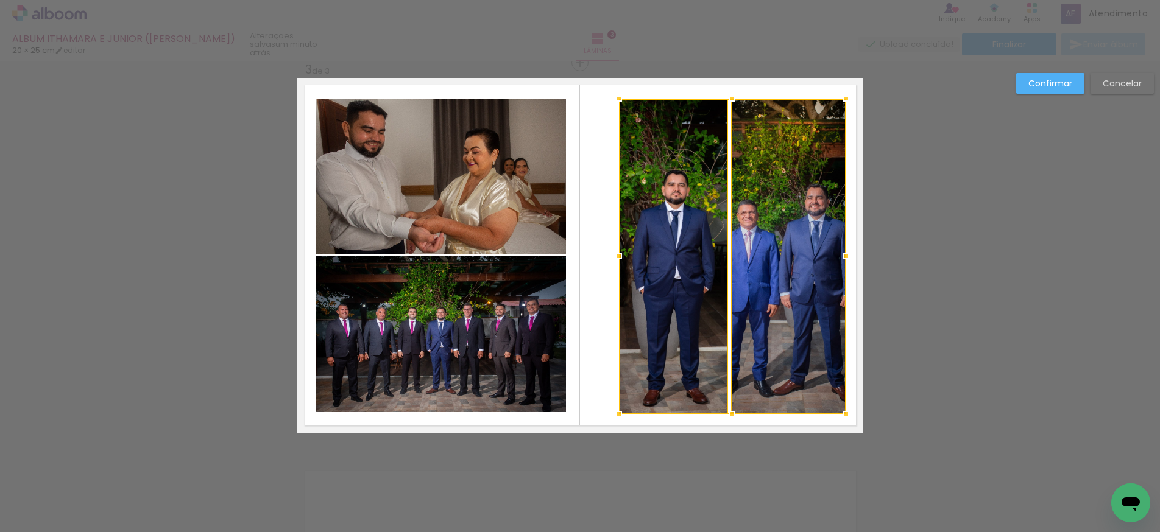
drag, startPoint x: 829, startPoint y: 256, endPoint x: 846, endPoint y: 257, distance: 16.5
click at [846, 257] on div at bounding box center [846, 256] width 24 height 24
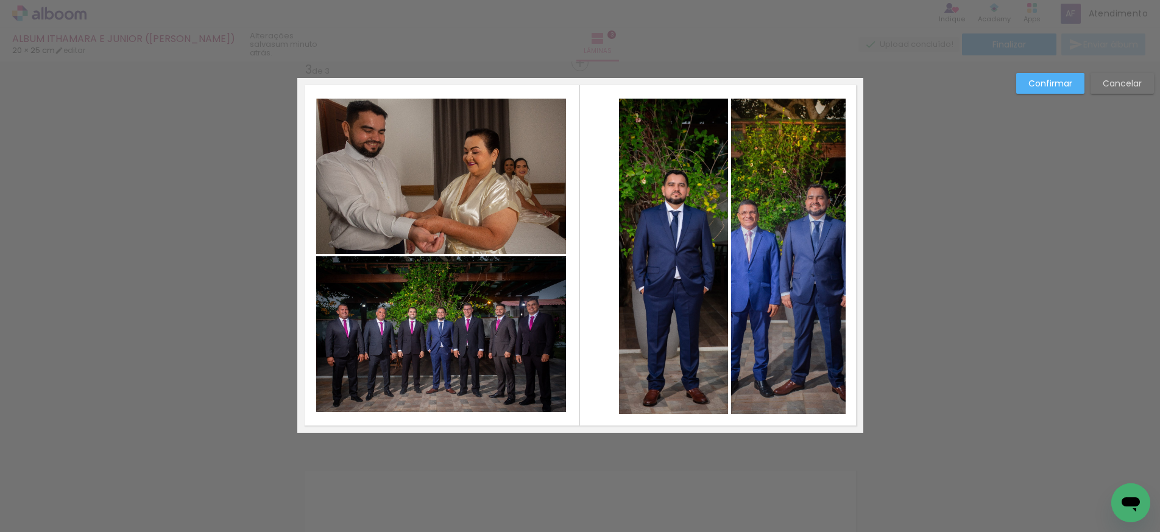
click at [692, 243] on quentale-photo at bounding box center [674, 256] width 110 height 315
click at [775, 240] on quentale-photo at bounding box center [788, 256] width 115 height 315
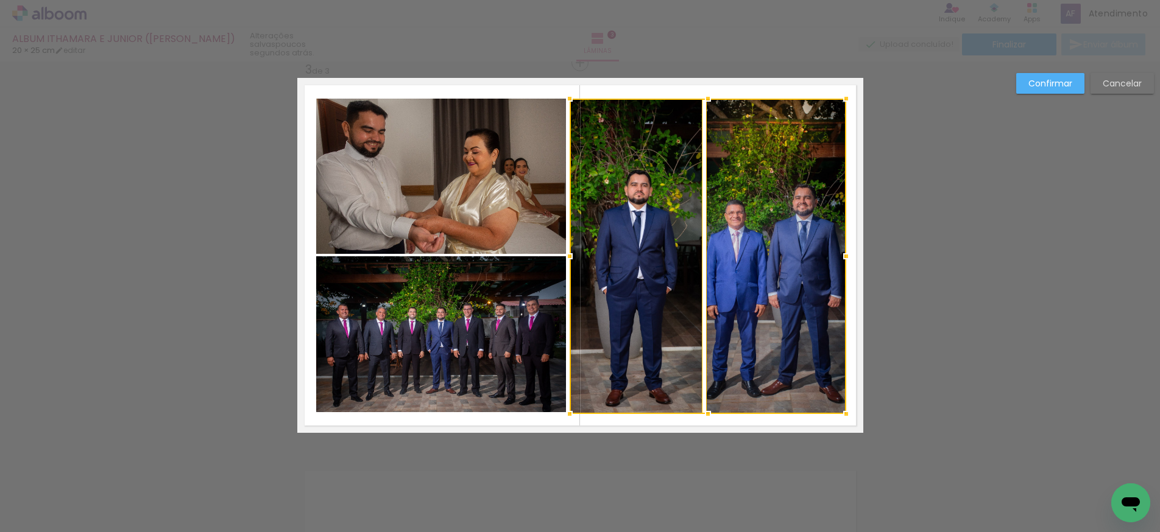
drag, startPoint x: 619, startPoint y: 256, endPoint x: 570, endPoint y: 259, distance: 49.4
click at [570, 259] on div at bounding box center [569, 256] width 24 height 24
click at [680, 261] on div at bounding box center [707, 256] width 276 height 315
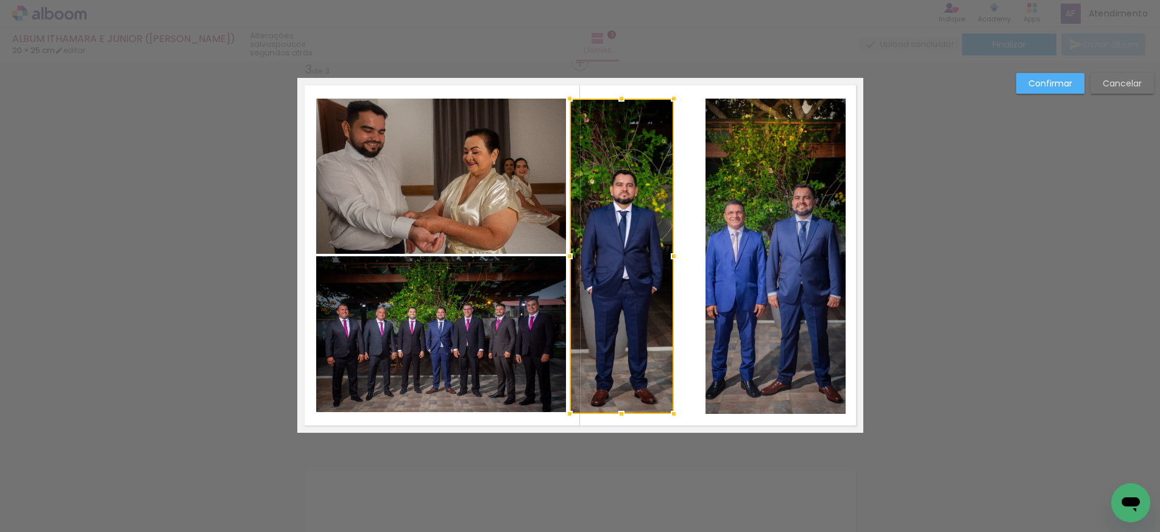
drag, startPoint x: 697, startPoint y: 257, endPoint x: 672, endPoint y: 258, distance: 24.4
click at [672, 258] on div at bounding box center [673, 256] width 24 height 24
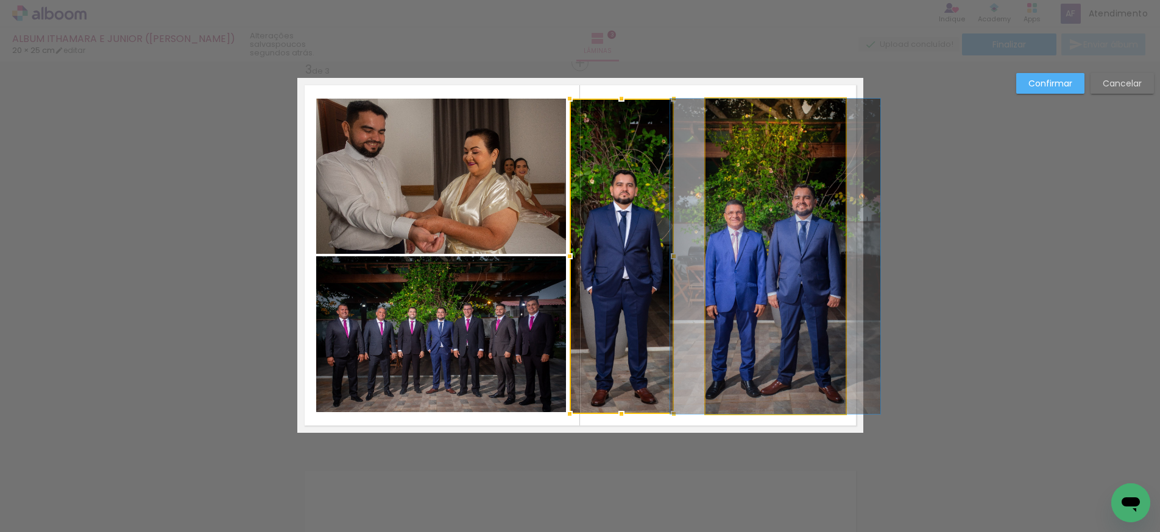
click at [744, 261] on quentale-photo at bounding box center [775, 256] width 140 height 315
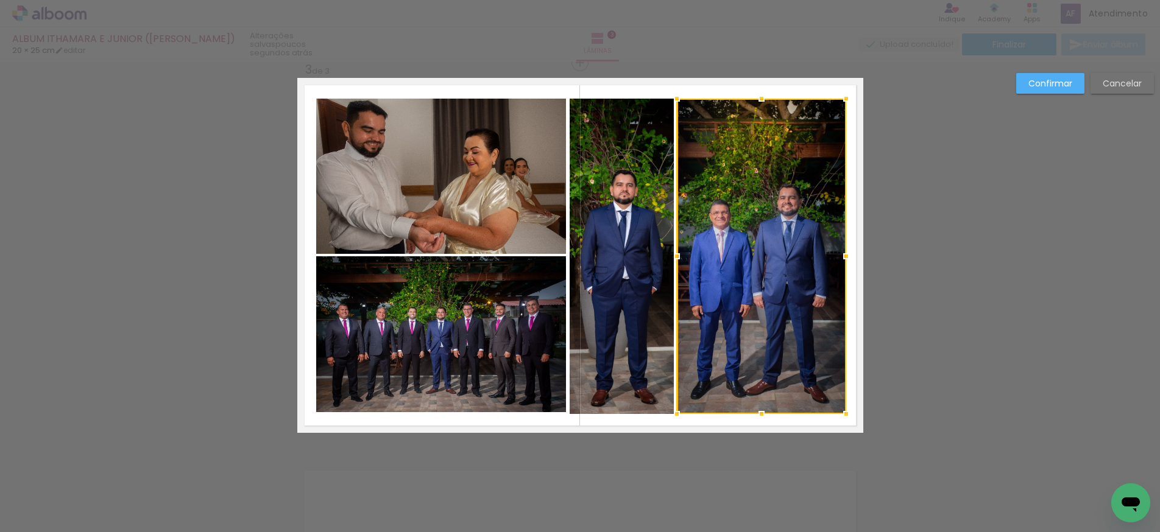
drag, startPoint x: 702, startPoint y: 257, endPoint x: 677, endPoint y: 259, distance: 24.4
click at [677, 259] on div at bounding box center [676, 256] width 24 height 24
click at [723, 438] on div "Confirmar Cancelar" at bounding box center [580, 57] width 1160 height 1571
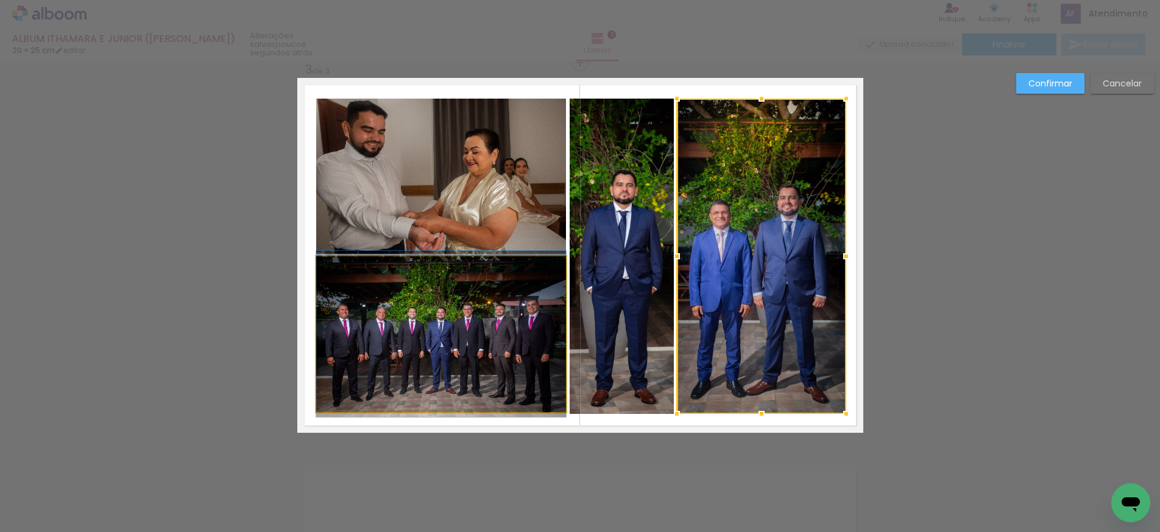
click at [536, 387] on quentale-photo at bounding box center [441, 334] width 250 height 156
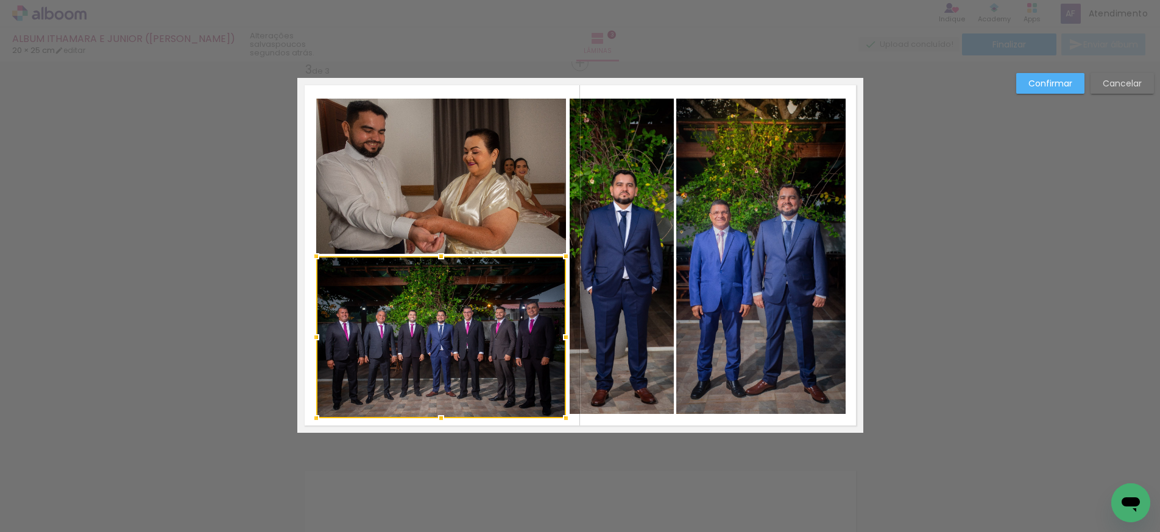
click at [442, 417] on div at bounding box center [441, 418] width 24 height 24
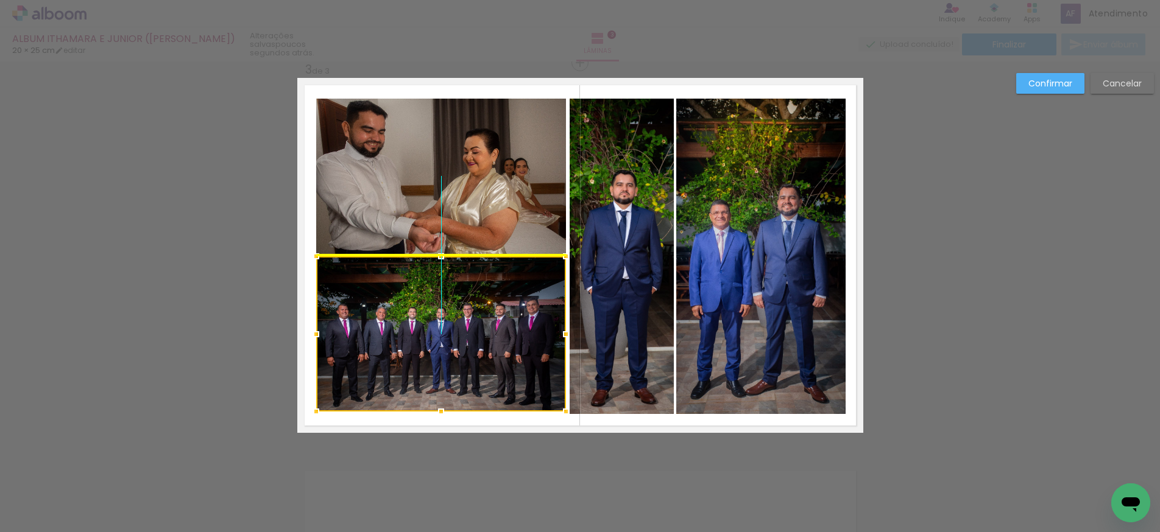
click at [442, 274] on div at bounding box center [441, 333] width 250 height 155
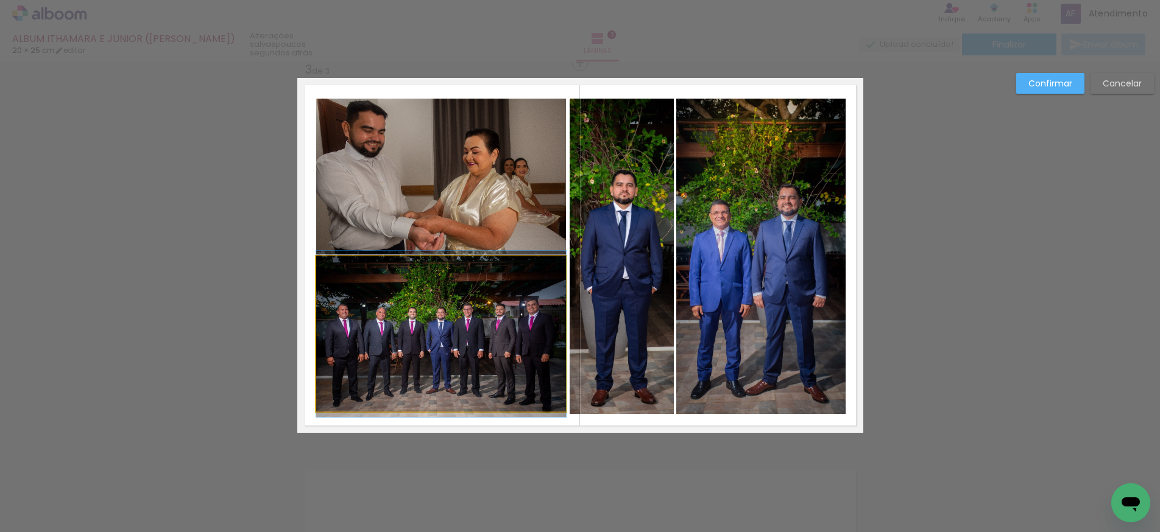
click at [454, 284] on quentale-photo at bounding box center [441, 333] width 250 height 155
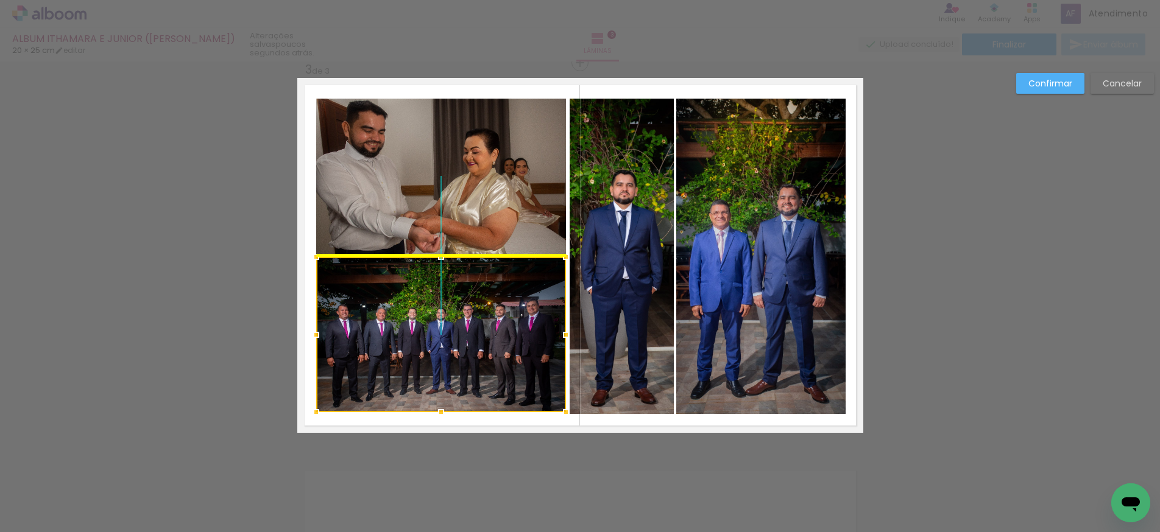
click at [439, 287] on div at bounding box center [441, 334] width 250 height 155
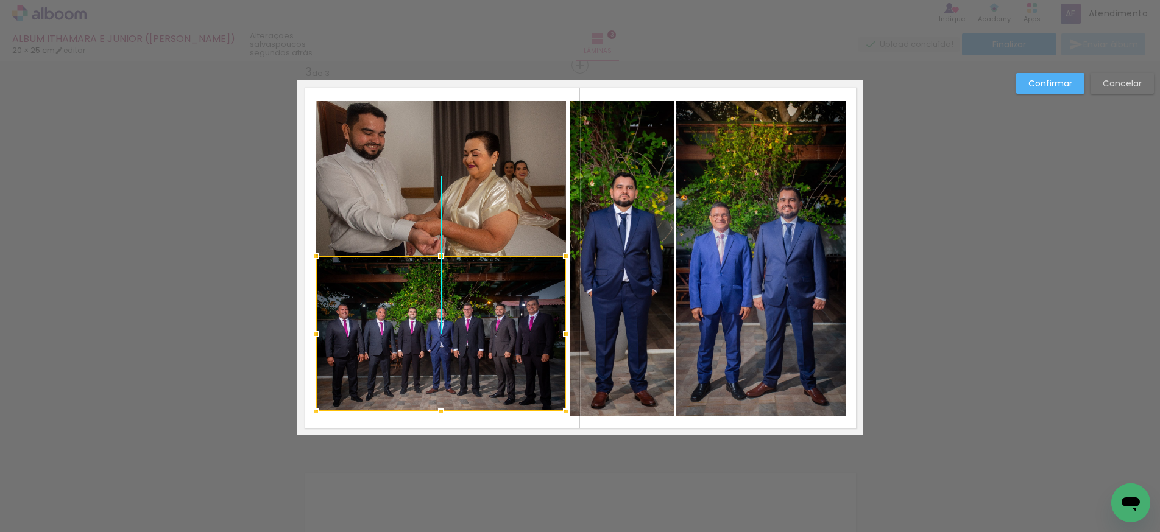
drag, startPoint x: 483, startPoint y: 289, endPoint x: 482, endPoint y: 301, distance: 12.2
click at [480, 295] on div at bounding box center [441, 333] width 250 height 155
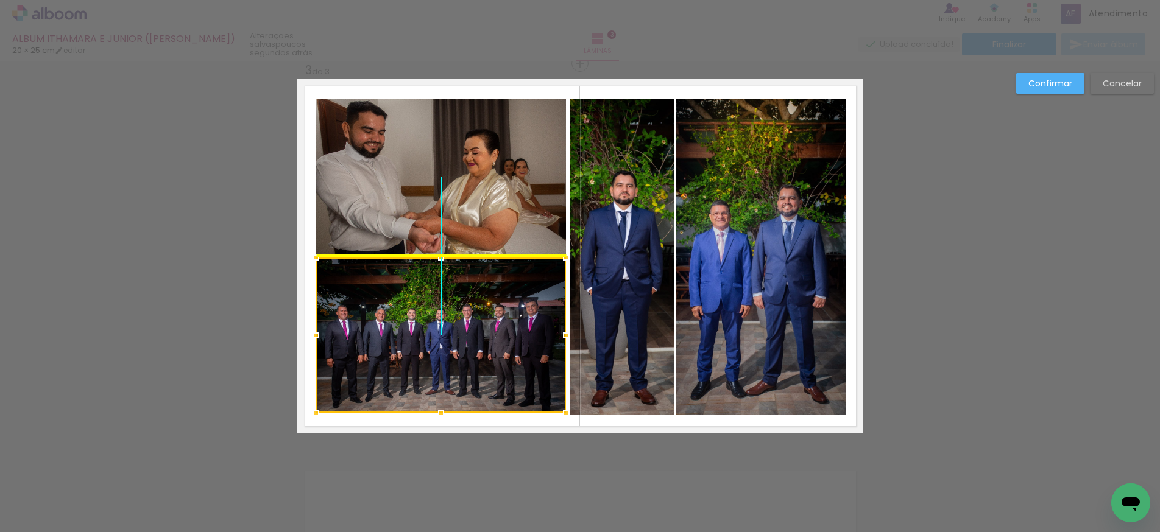
click at [481, 307] on div at bounding box center [441, 335] width 250 height 155
click at [642, 404] on quentale-photo at bounding box center [621, 256] width 104 height 315
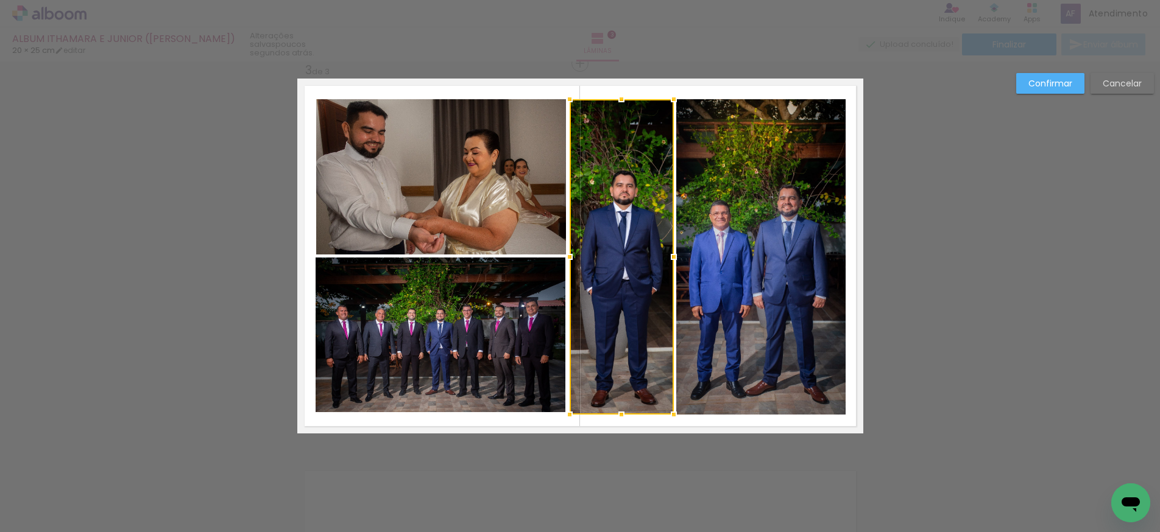
click at [489, 376] on quentale-photo at bounding box center [440, 335] width 250 height 155
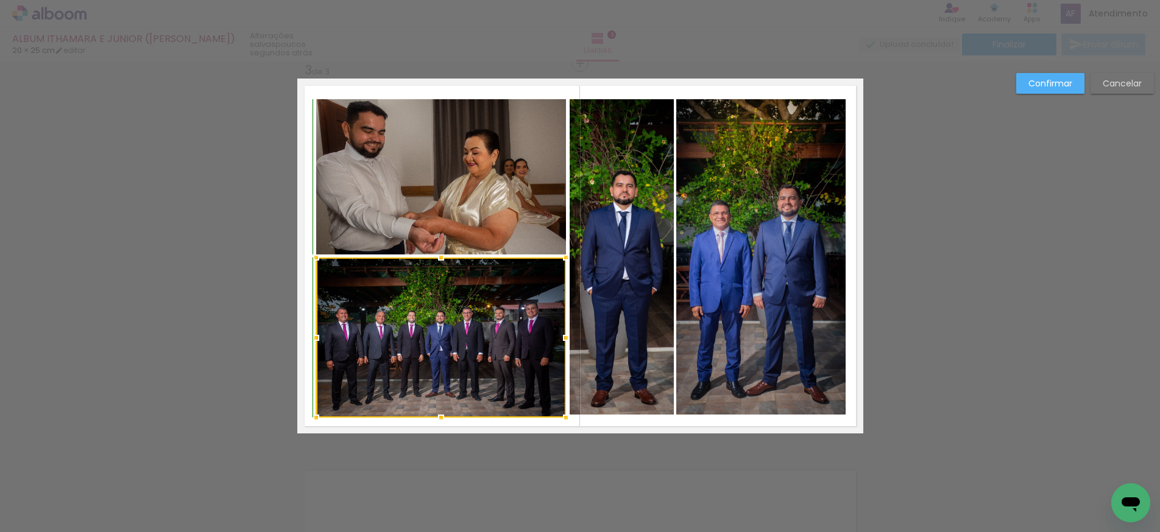
click at [442, 414] on div at bounding box center [441, 418] width 24 height 24
click at [616, 353] on quentale-photo at bounding box center [621, 256] width 104 height 315
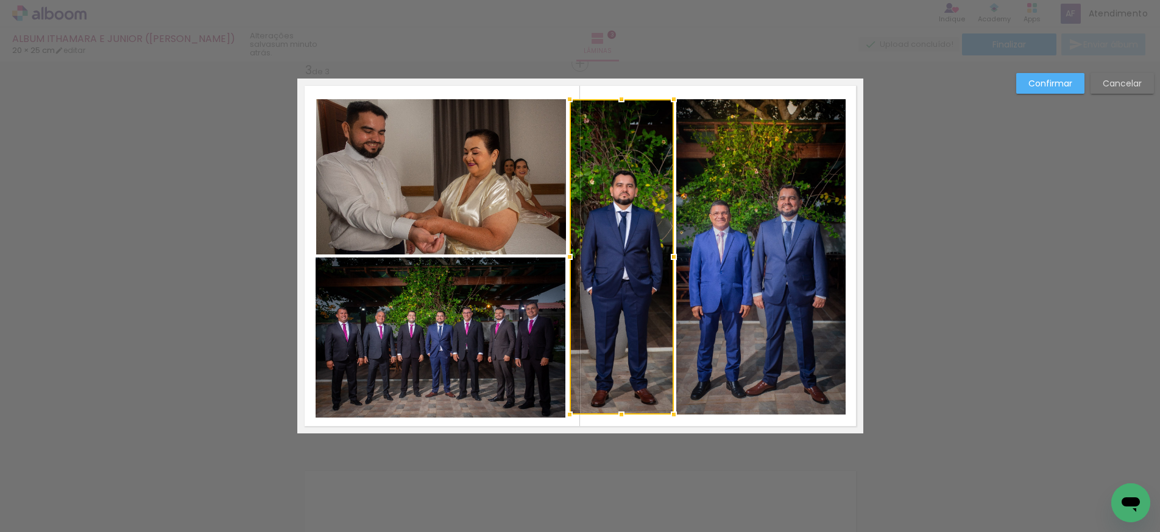
click at [496, 376] on quentale-photo at bounding box center [440, 338] width 250 height 160
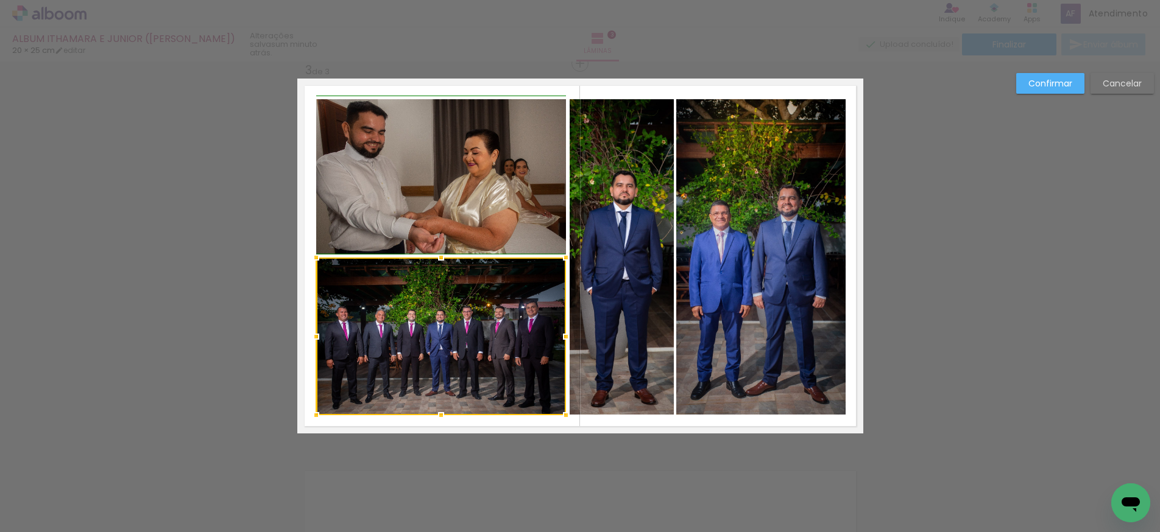
click at [565, 412] on div at bounding box center [566, 415] width 24 height 24
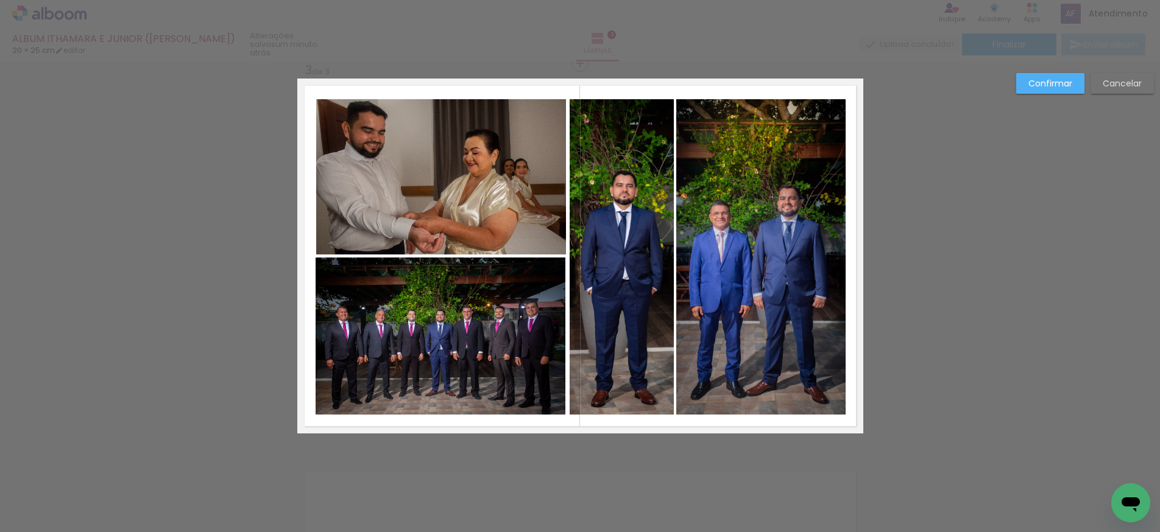
click at [616, 445] on div "Confirmar Cancelar" at bounding box center [580, 57] width 1160 height 1571
click at [462, 345] on quentale-photo at bounding box center [440, 337] width 250 height 158
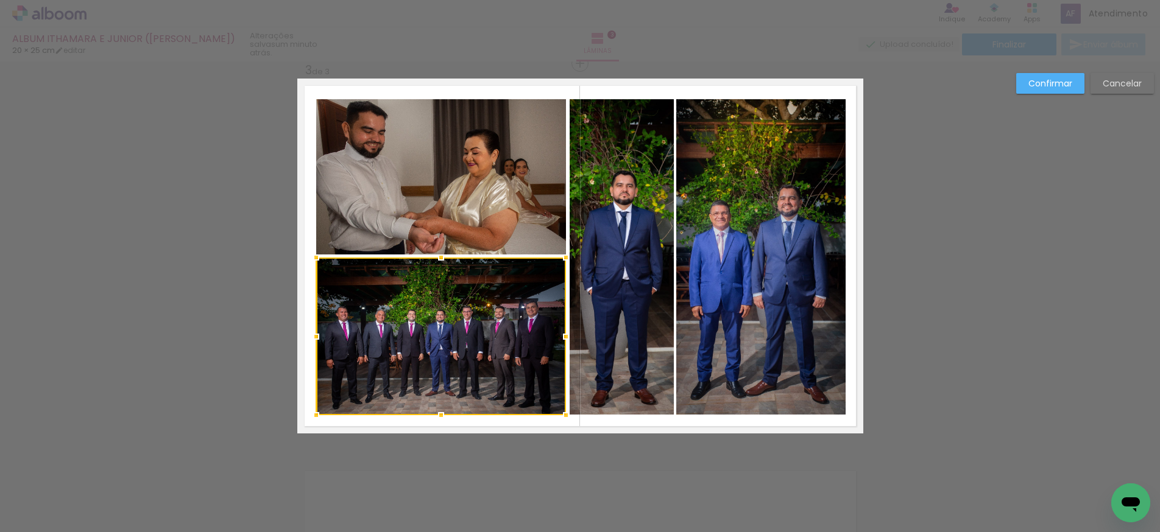
click at [0, 0] on slot "Confirmar" at bounding box center [0, 0] width 0 height 0
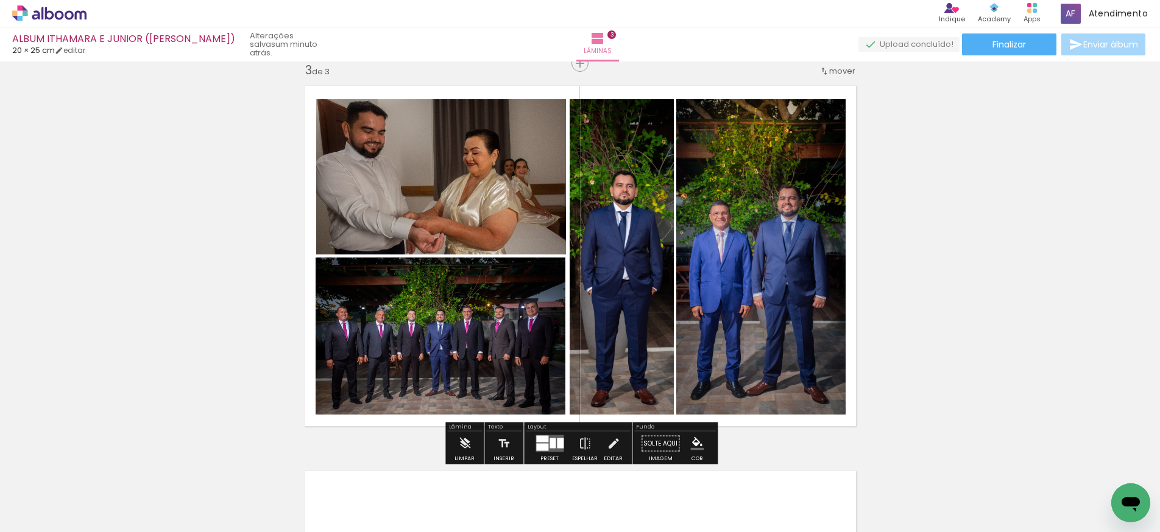
click at [465, 304] on quentale-photo at bounding box center [440, 337] width 250 height 158
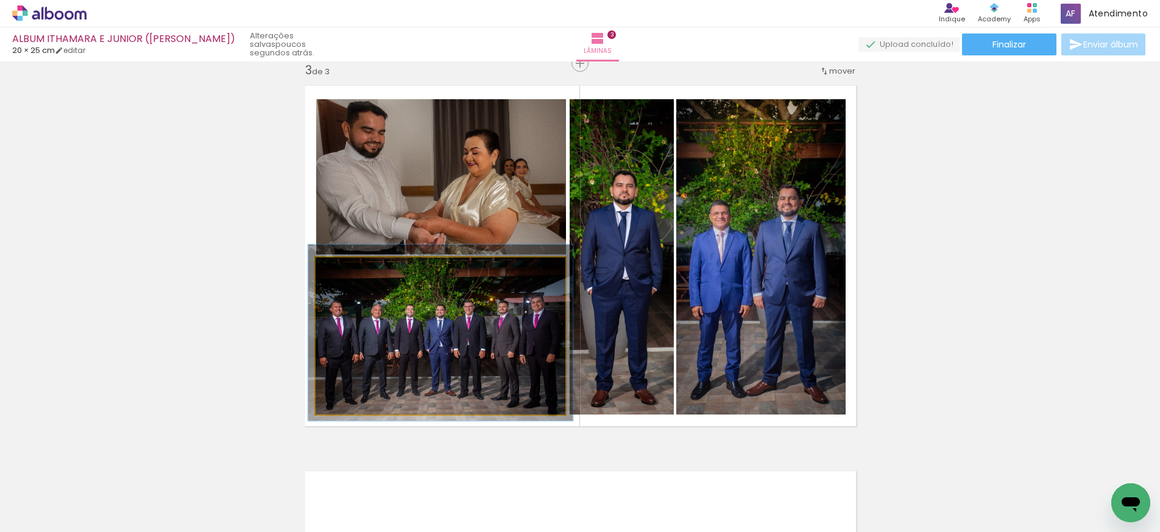
type paper-slider "104"
click at [345, 272] on div at bounding box center [347, 270] width 11 height 11
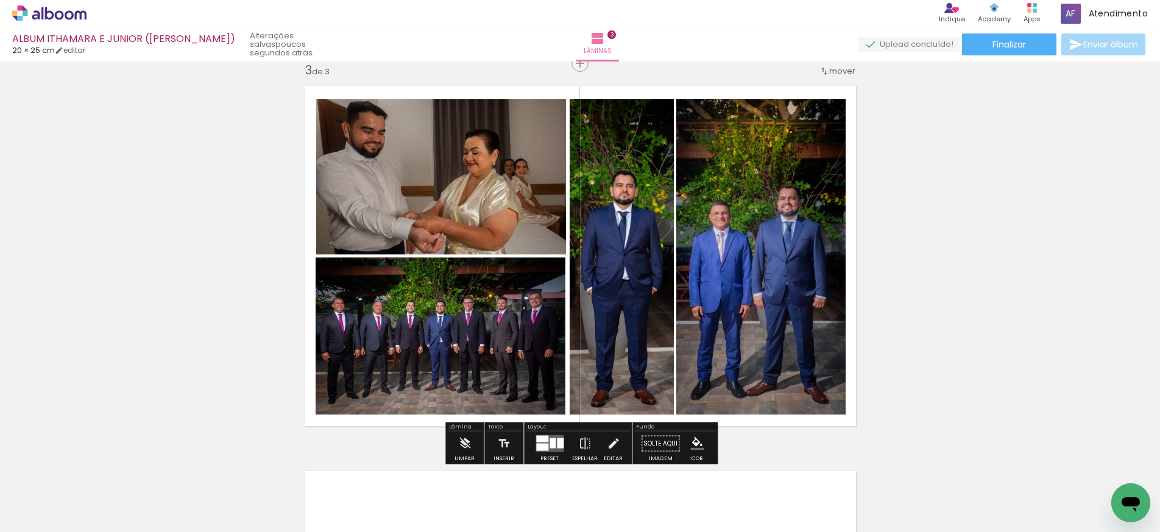
click at [735, 294] on quentale-photo at bounding box center [760, 256] width 169 height 315
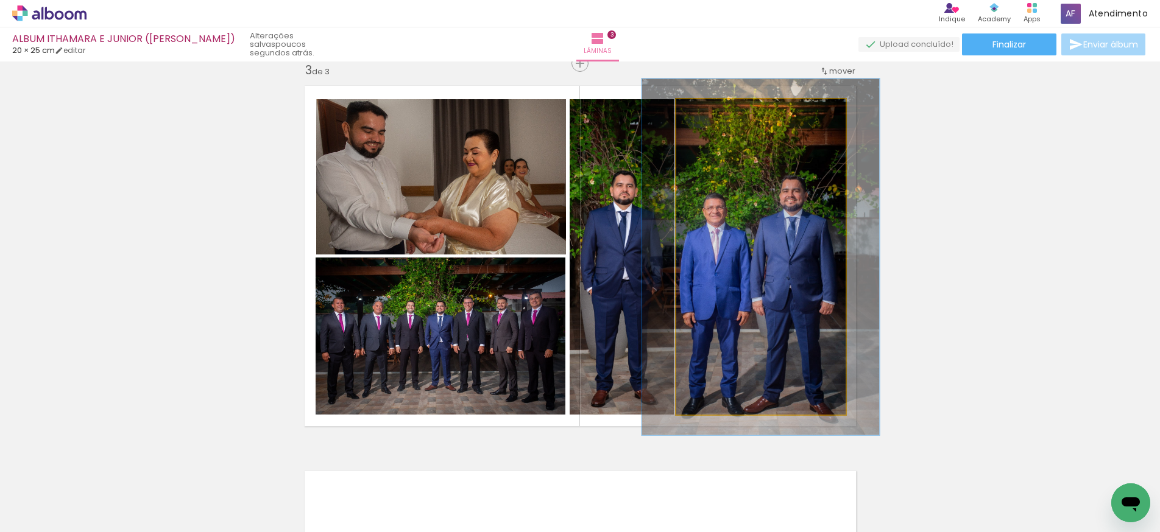
type paper-slider "113"
click at [711, 113] on div at bounding box center [710, 112] width 11 height 11
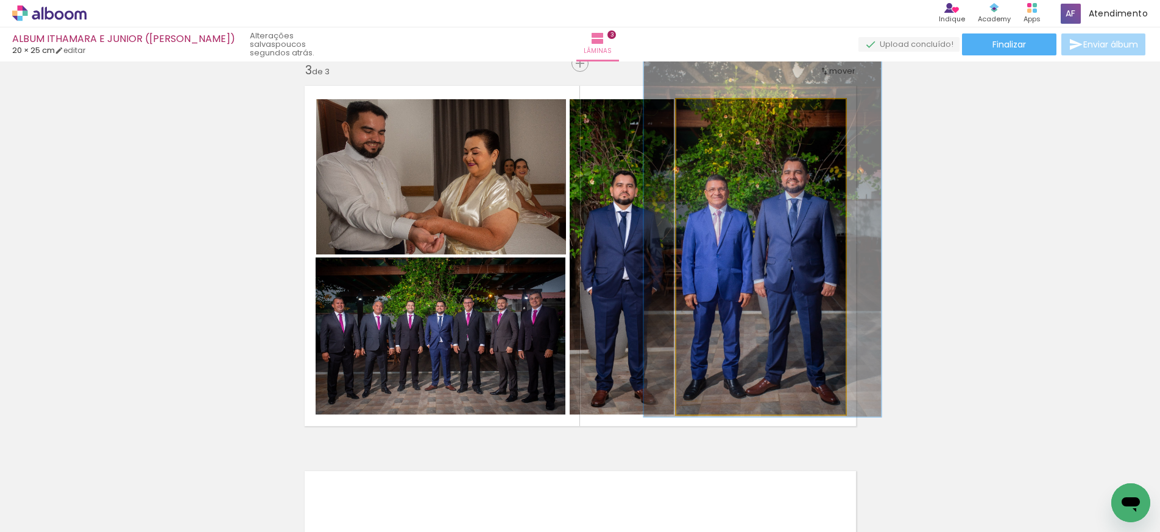
drag, startPoint x: 756, startPoint y: 271, endPoint x: 758, endPoint y: 253, distance: 17.8
click at [758, 253] on div at bounding box center [763, 238] width 238 height 356
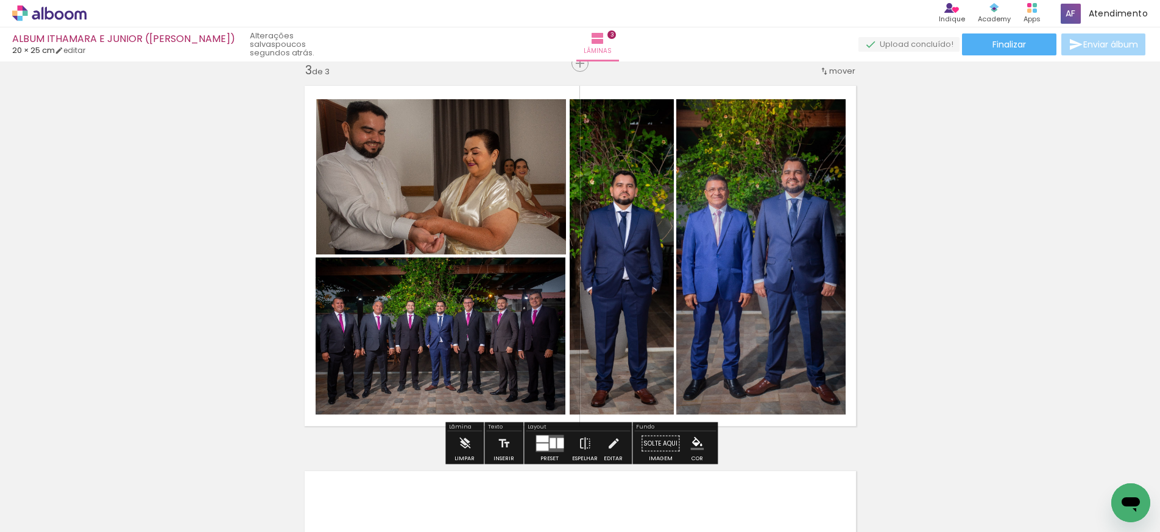
click at [475, 219] on quentale-photo at bounding box center [441, 176] width 250 height 155
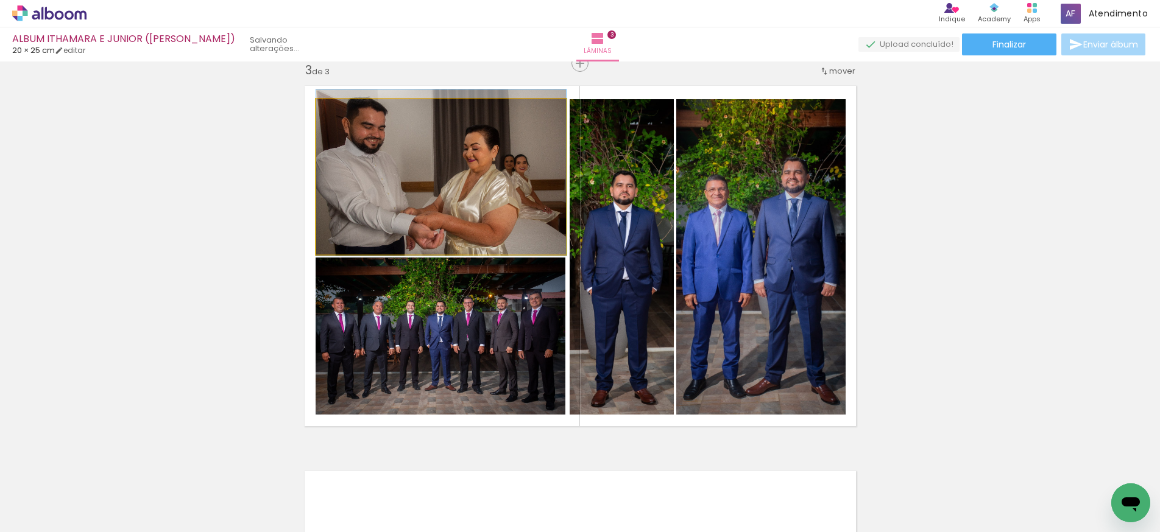
click at [469, 214] on div at bounding box center [441, 173] width 250 height 166
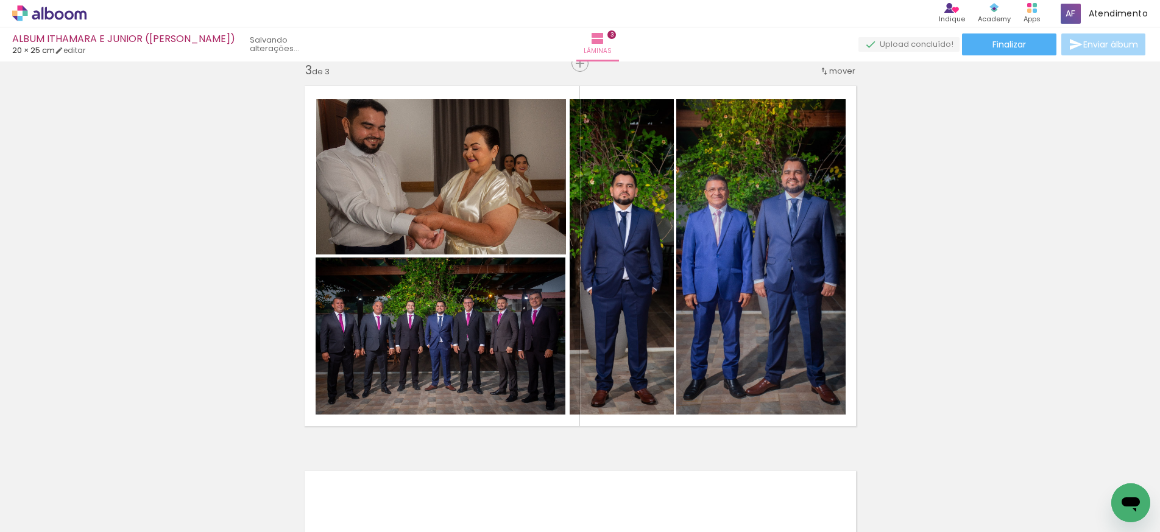
scroll to position [0, 0]
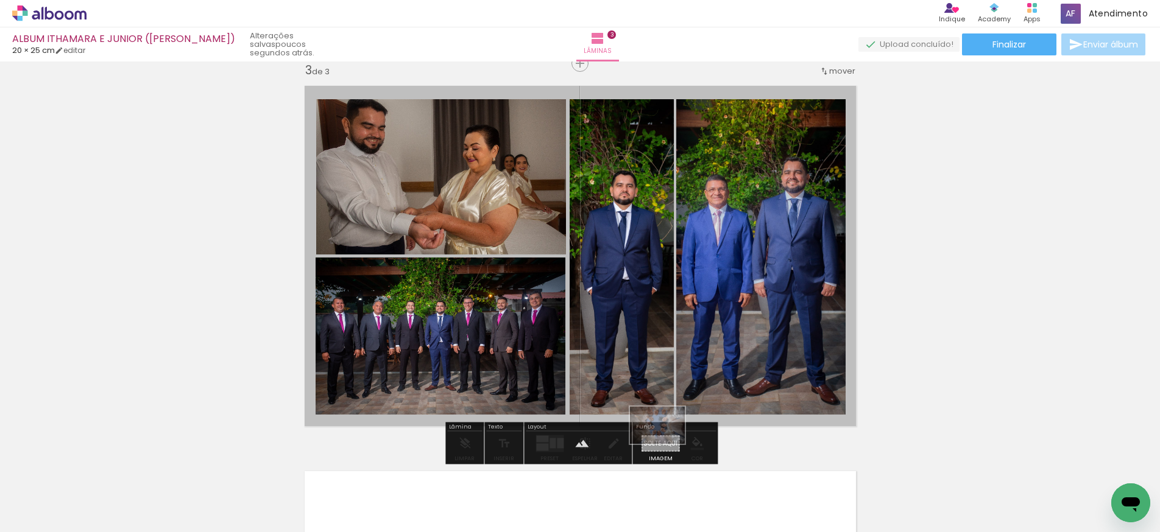
drag, startPoint x: 751, startPoint y: 503, endPoint x: 664, endPoint y: 443, distance: 105.6
click at [664, 443] on quentale-workspace at bounding box center [580, 266] width 1160 height 532
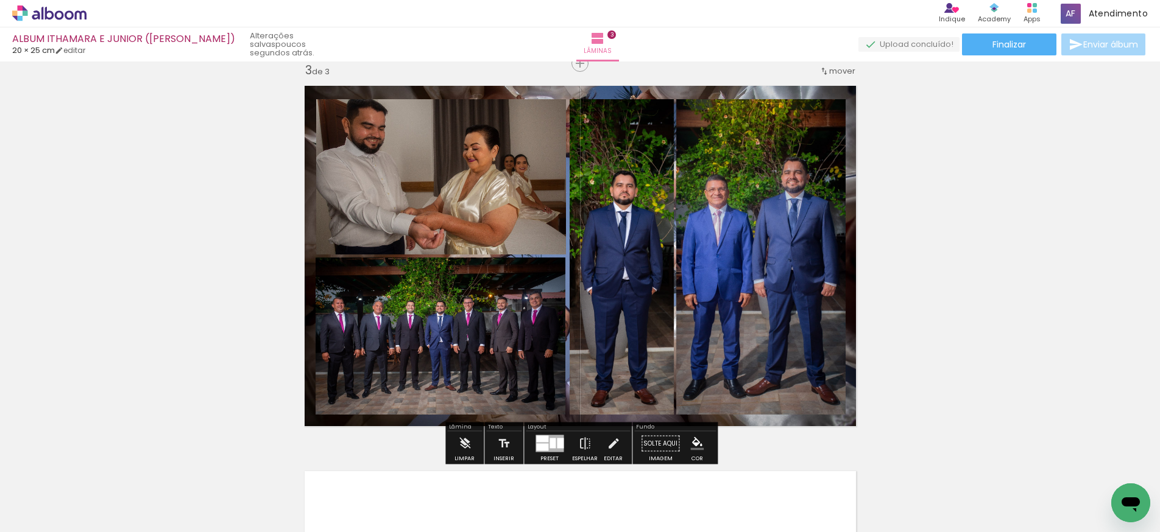
click at [558, 415] on quentale-photo at bounding box center [440, 337] width 250 height 158
click at [639, 90] on quentale-layouter at bounding box center [580, 256] width 566 height 355
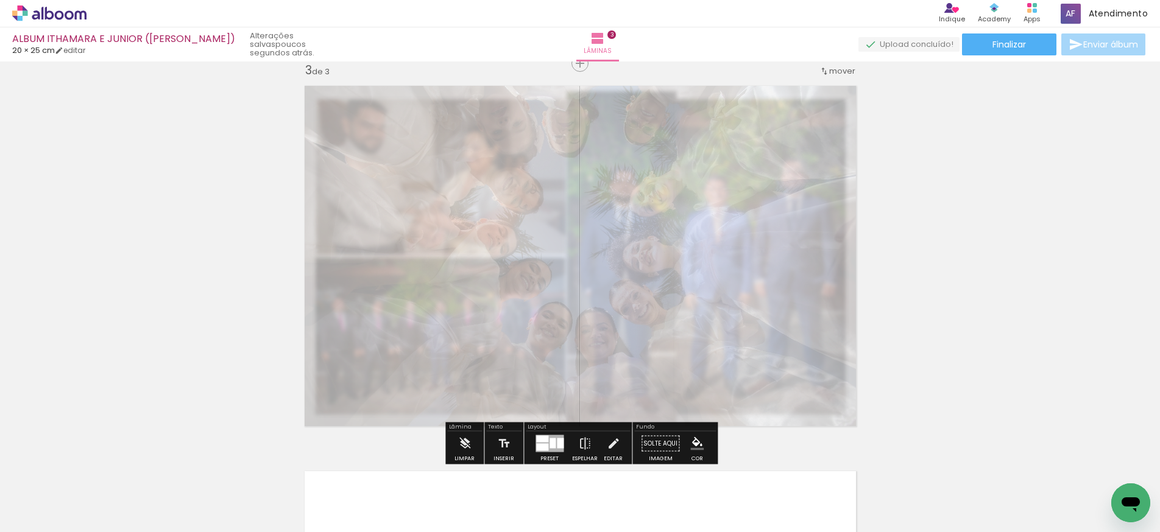
type paper-slider "20"
drag, startPoint x: 476, startPoint y: 110, endPoint x: 440, endPoint y: 122, distance: 37.4
click at [438, 119] on quentale-photo at bounding box center [580, 256] width 566 height 355
click at [1009, 271] on div "Inserir lâmina 1 de 3 Inserir lâmina 2 de 3 Inserir lâmina 3 de 3" at bounding box center [580, 48] width 1160 height 1543
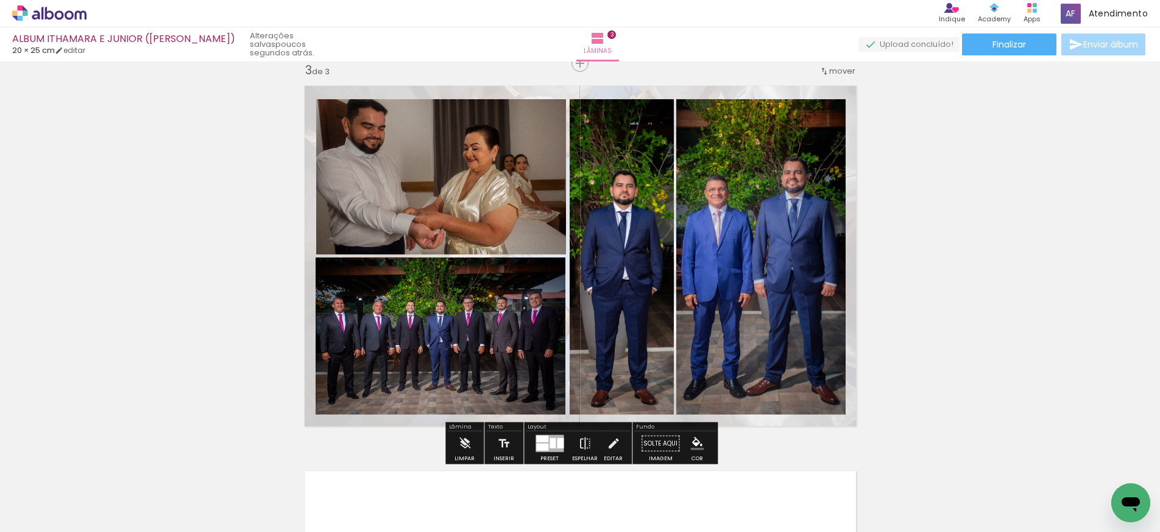
click at [490, 199] on quentale-photo at bounding box center [441, 176] width 250 height 155
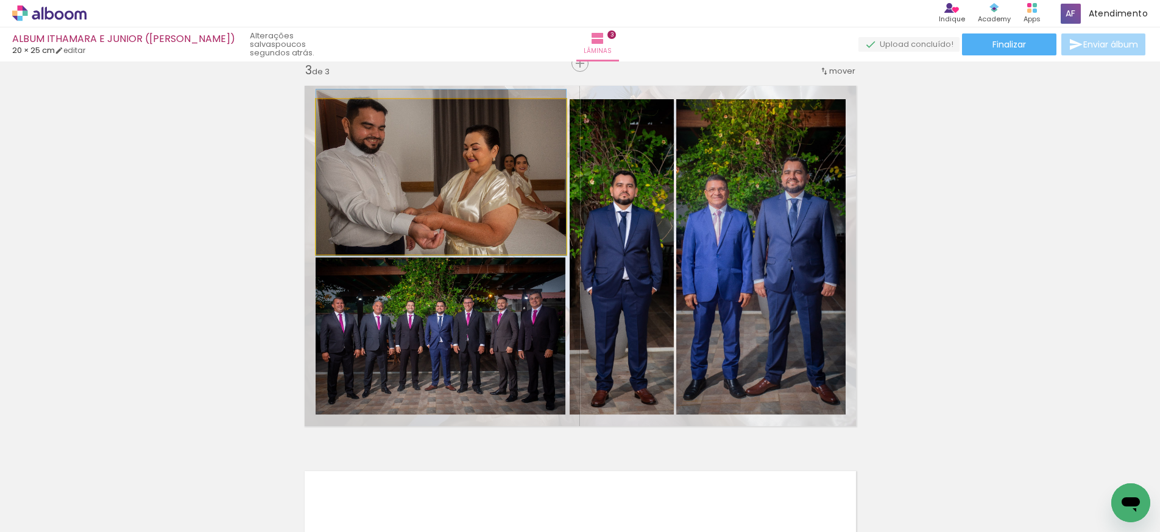
click at [490, 199] on quentale-photo at bounding box center [441, 176] width 250 height 155
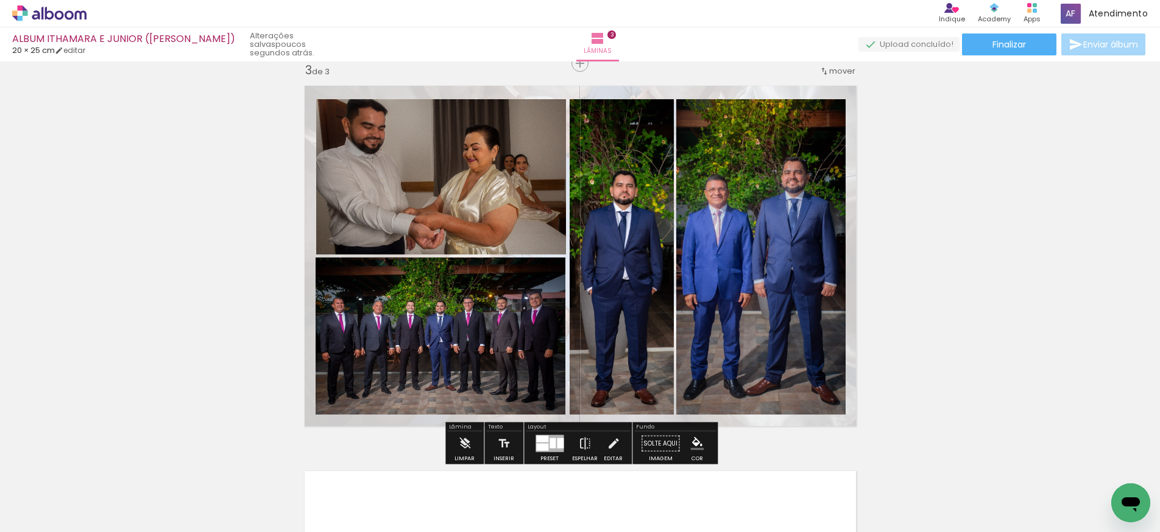
click at [452, 148] on quentale-photo at bounding box center [441, 176] width 250 height 155
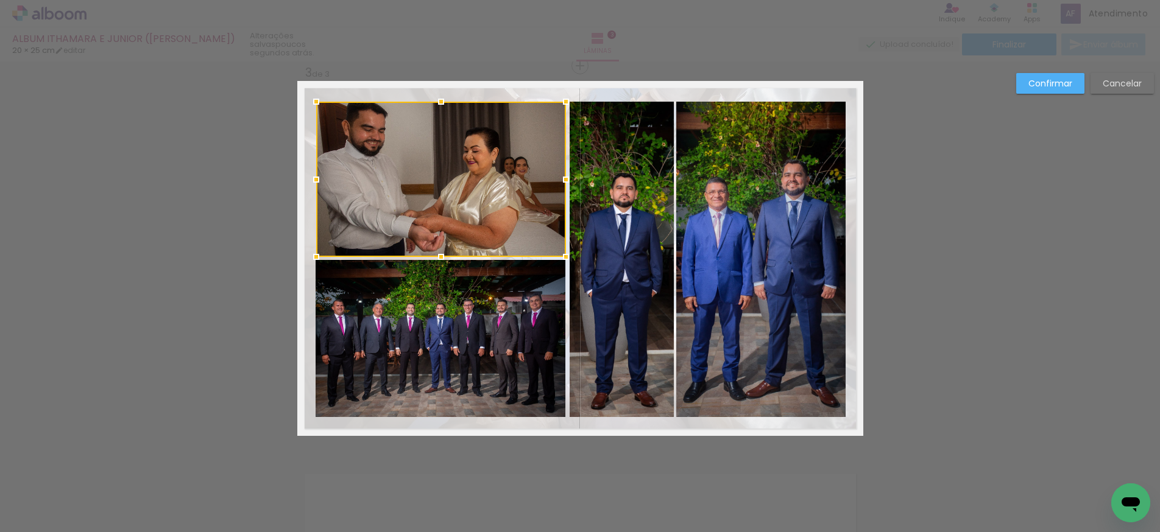
scroll to position [786, 0]
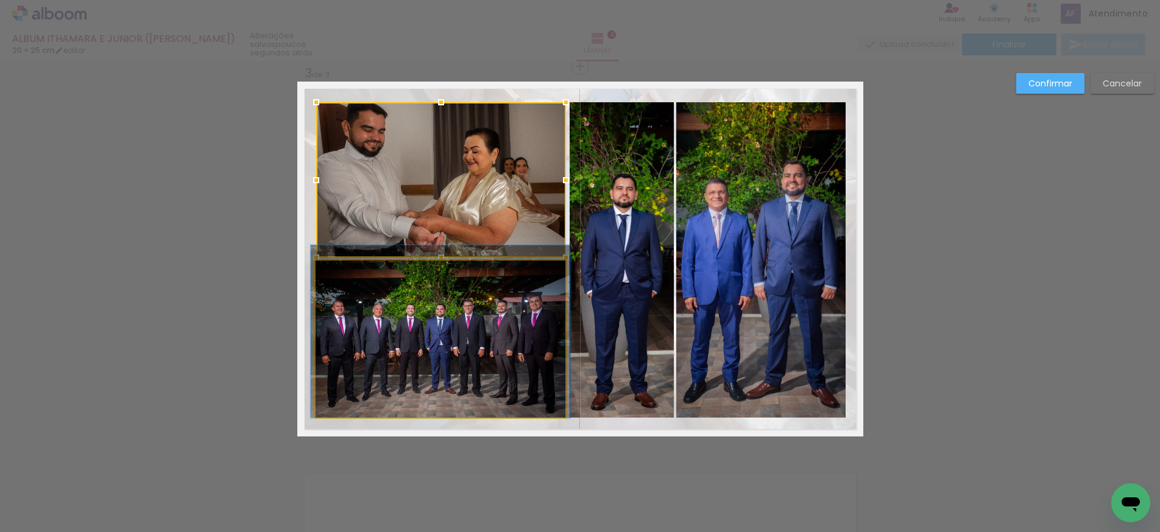
click at [485, 310] on quentale-photo at bounding box center [440, 340] width 250 height 158
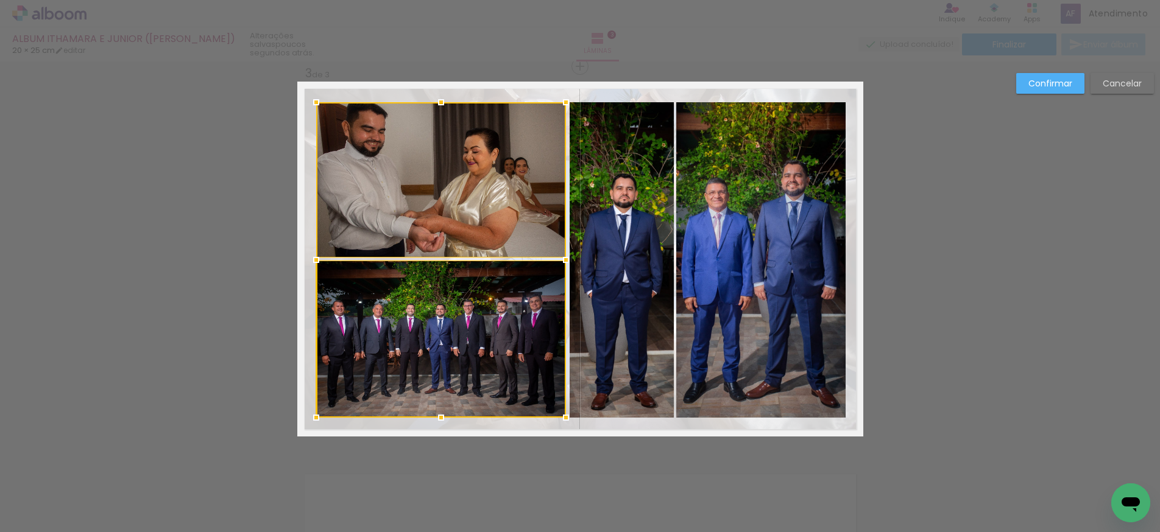
click at [606, 289] on quentale-photo at bounding box center [621, 259] width 104 height 315
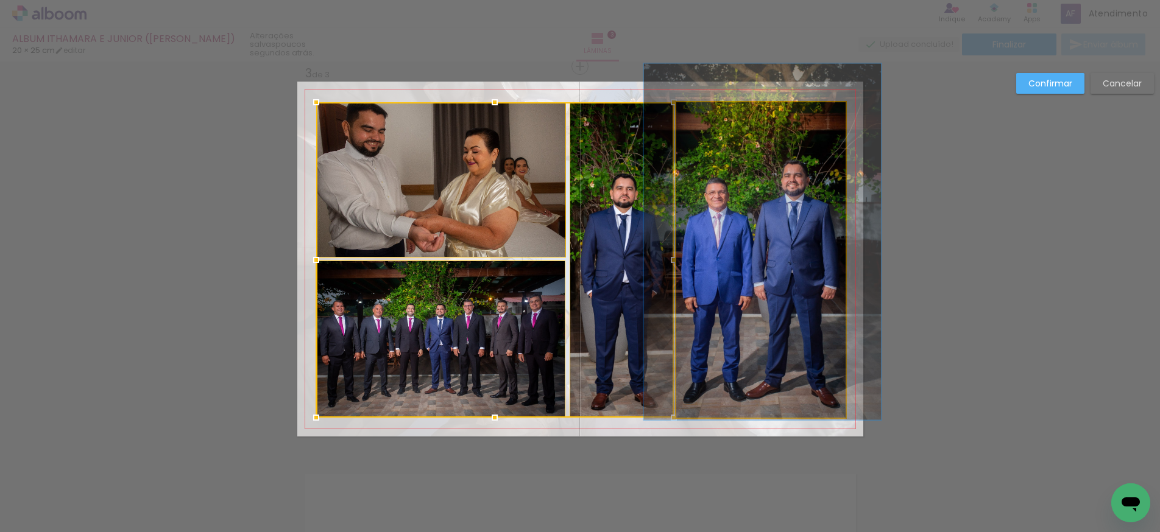
click at [747, 273] on quentale-photo at bounding box center [760, 259] width 169 height 315
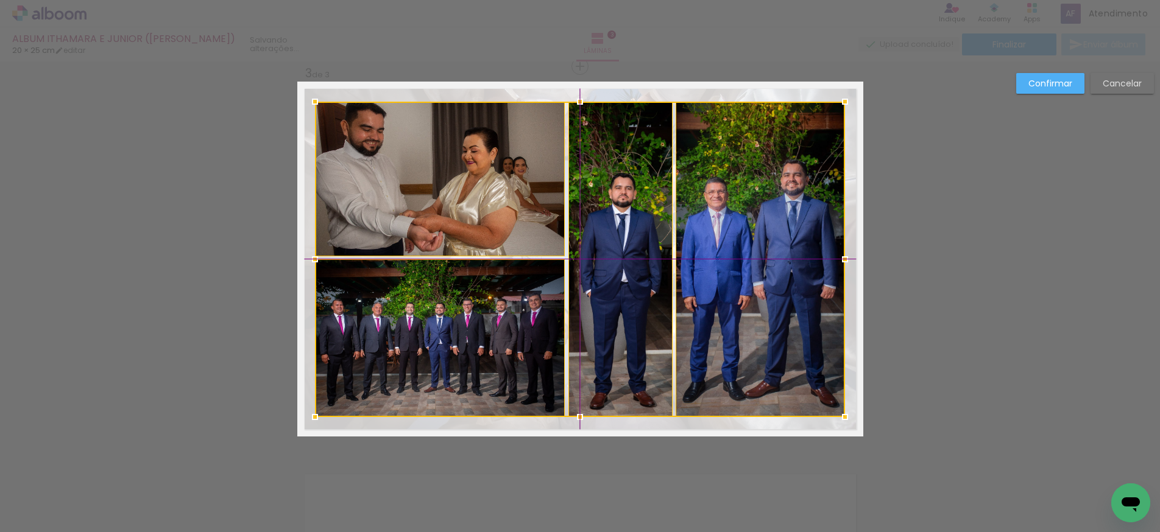
click at [644, 194] on div at bounding box center [580, 259] width 530 height 315
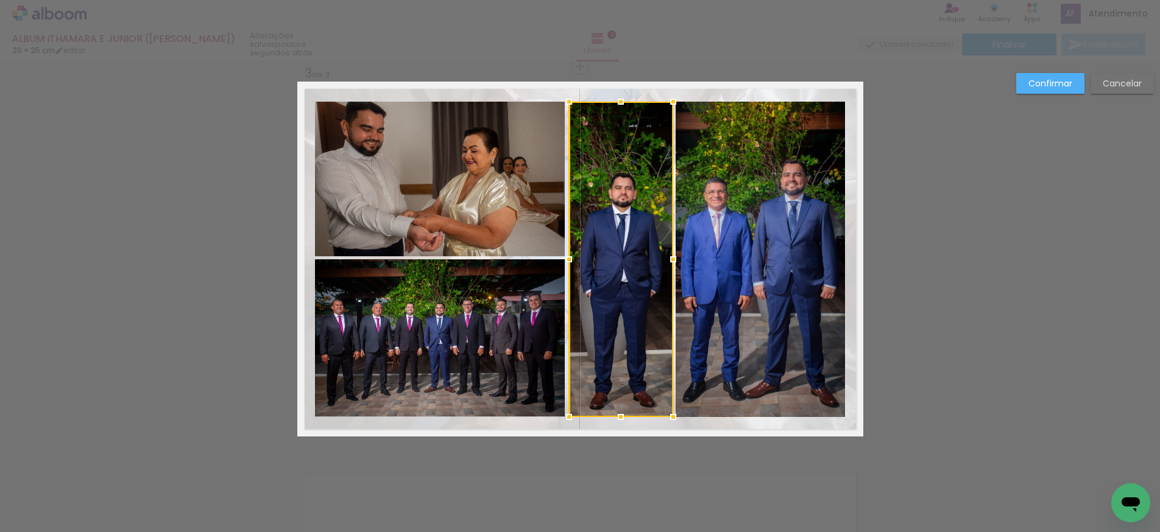
click at [912, 252] on div "Confirmar Cancelar" at bounding box center [580, 60] width 1160 height 1571
click at [0, 0] on slot "Confirmar" at bounding box center [0, 0] width 0 height 0
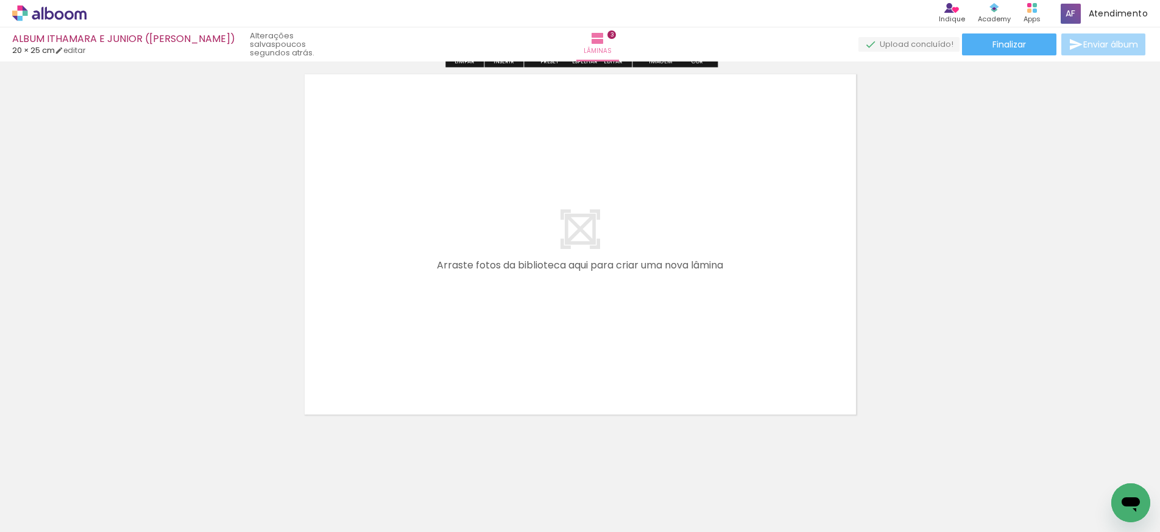
scroll to position [1190, 0]
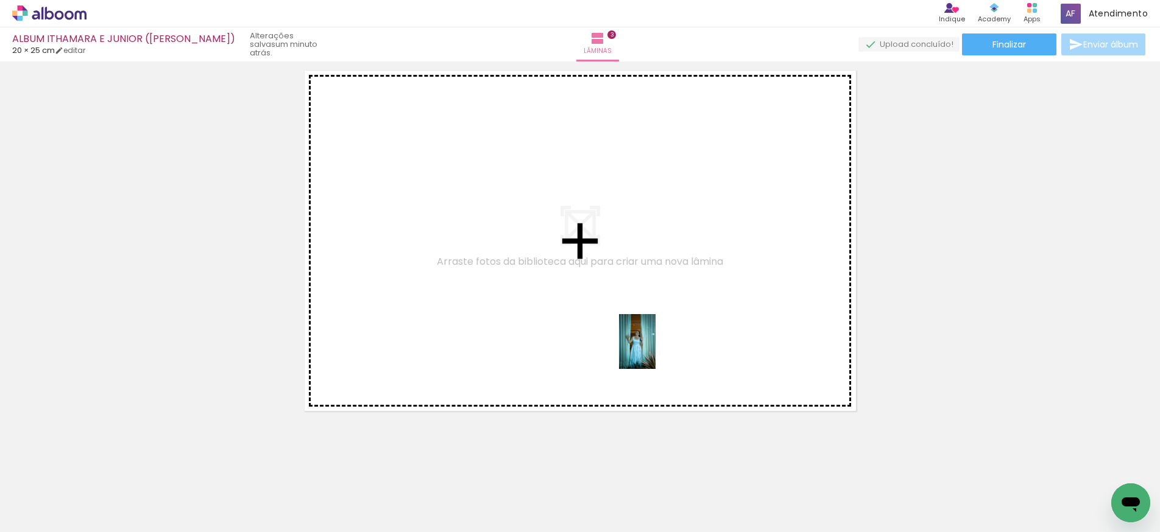
click at [655, 351] on quentale-workspace at bounding box center [580, 266] width 1160 height 532
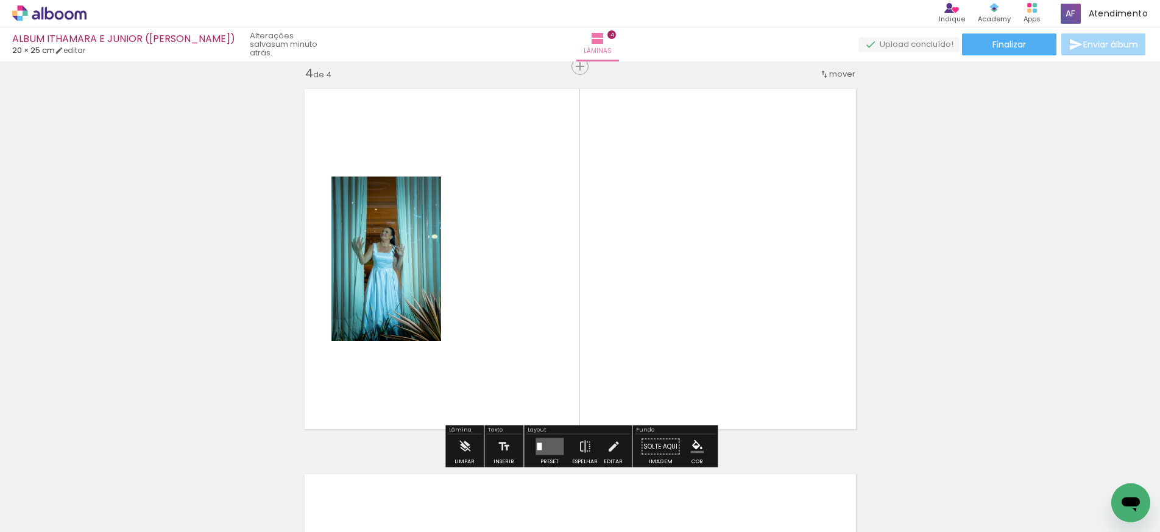
scroll to position [0, 50]
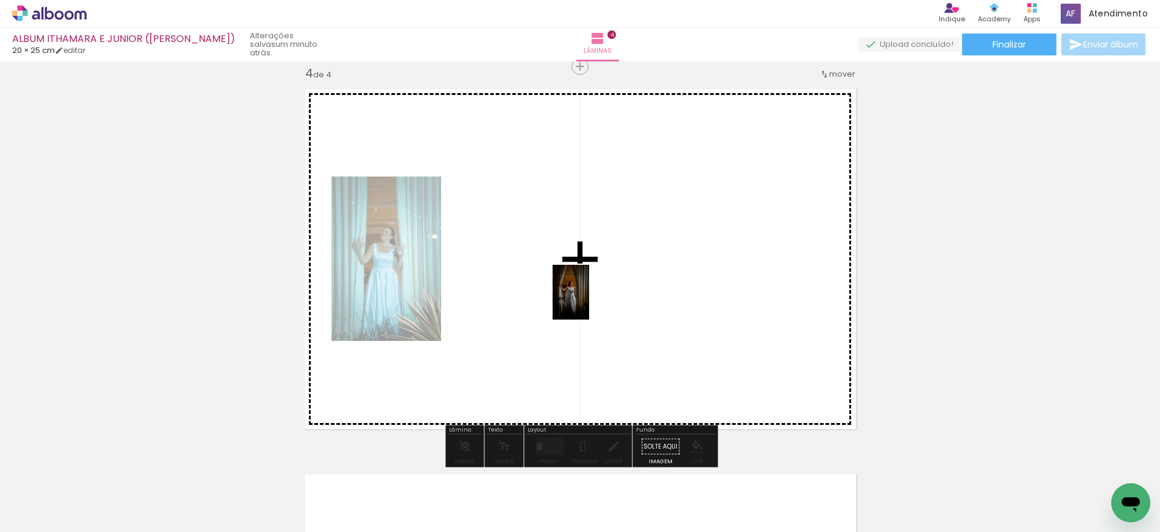
drag, startPoint x: 1066, startPoint y: 469, endPoint x: 587, endPoint y: 301, distance: 507.7
click at [589, 301] on quentale-workspace at bounding box center [580, 266] width 1160 height 532
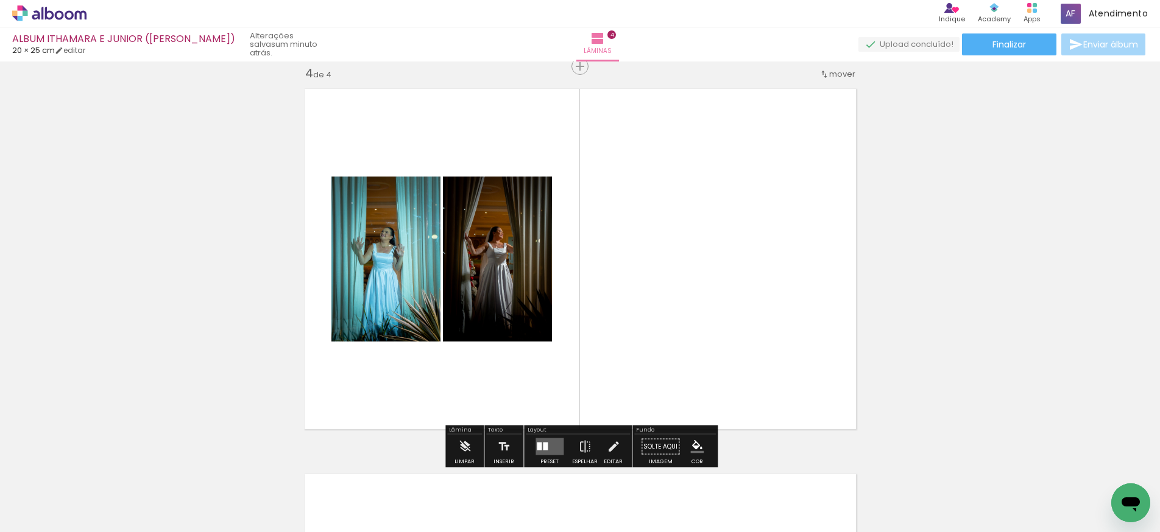
scroll to position [0, 105]
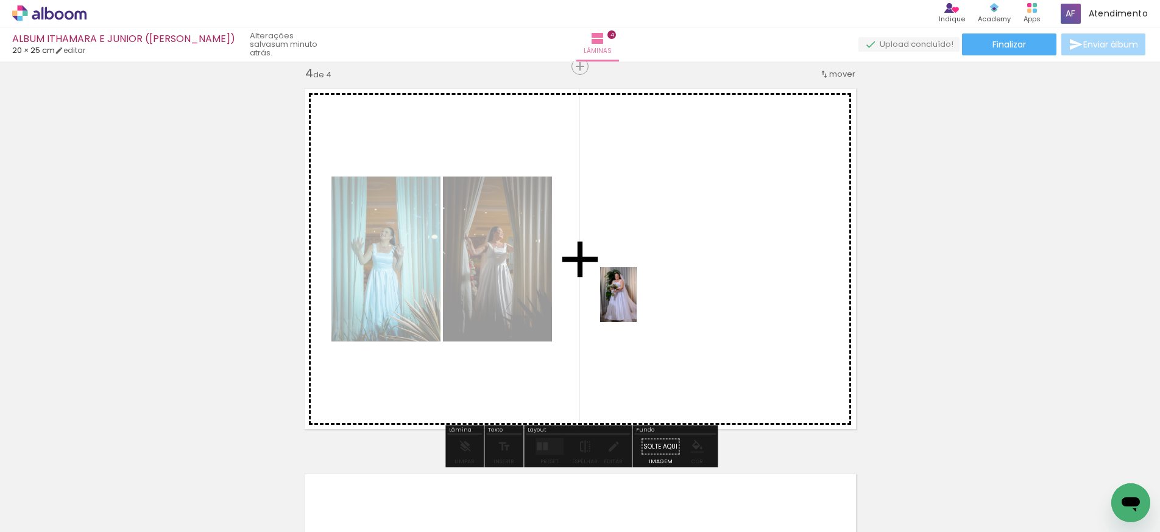
drag, startPoint x: 1109, startPoint y: 476, endPoint x: 636, endPoint y: 304, distance: 502.8
click at [636, 304] on quentale-workspace at bounding box center [580, 266] width 1160 height 532
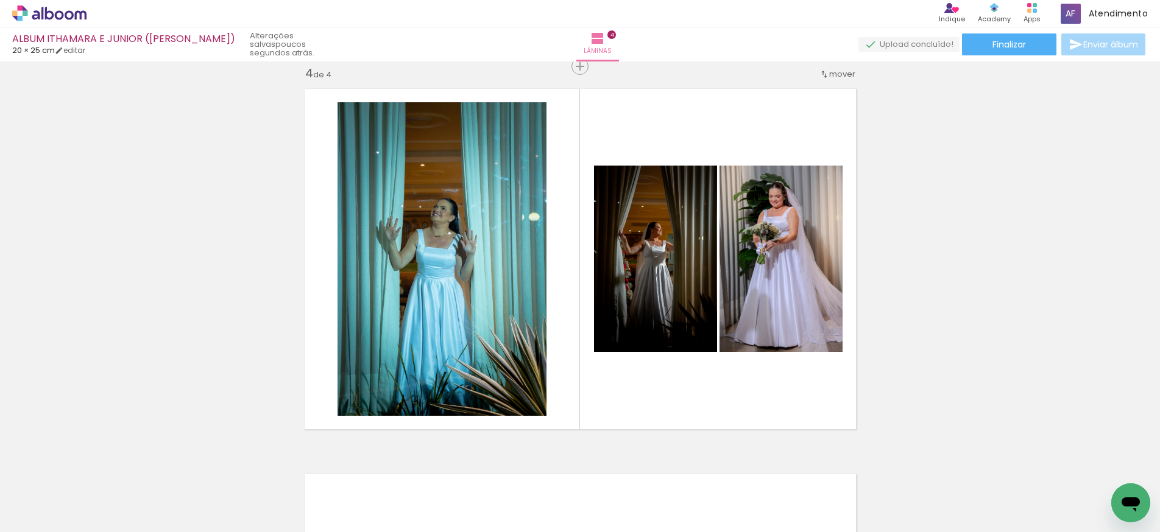
scroll to position [0, 184]
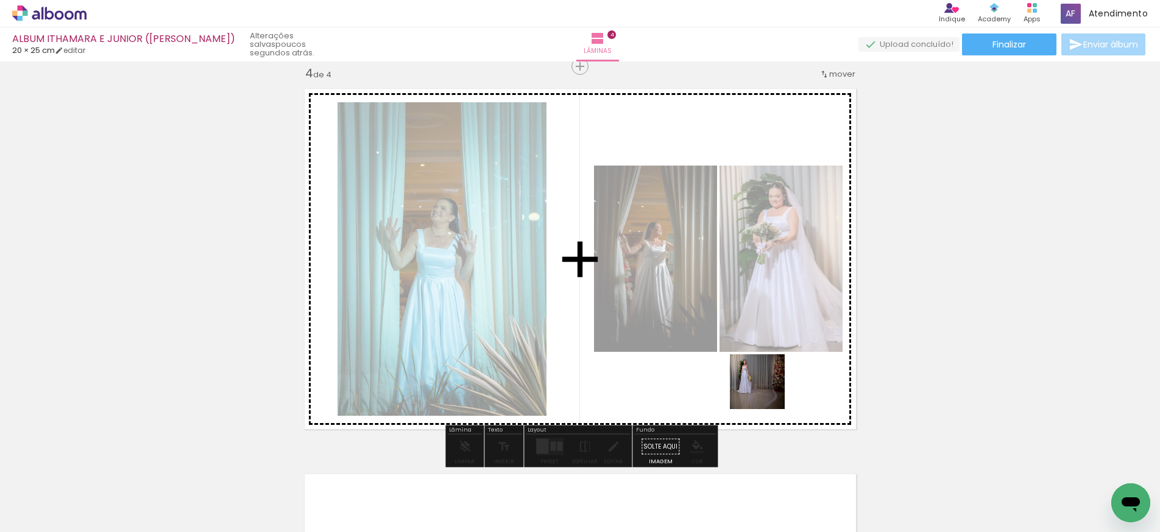
drag, startPoint x: 1090, startPoint y: 490, endPoint x: 745, endPoint y: 386, distance: 360.5
click at [745, 386] on quentale-workspace at bounding box center [580, 266] width 1160 height 532
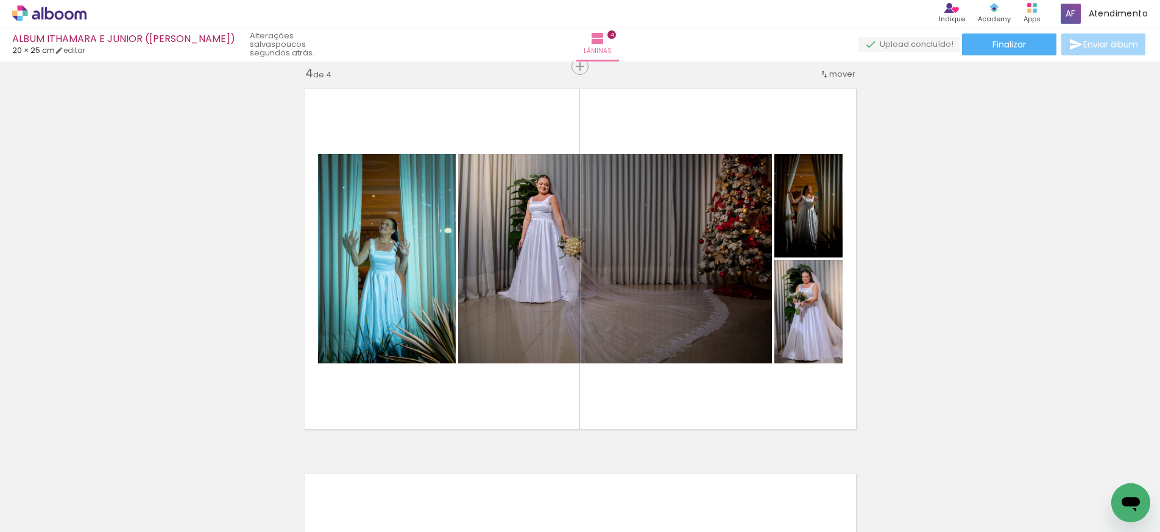
scroll to position [0, 448]
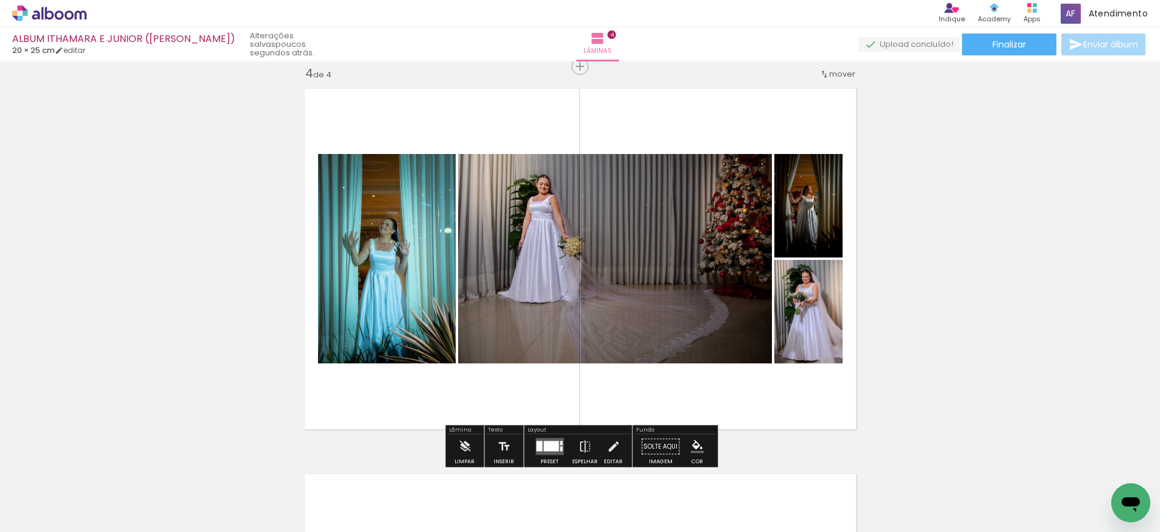
click at [554, 448] on div at bounding box center [550, 447] width 15 height 10
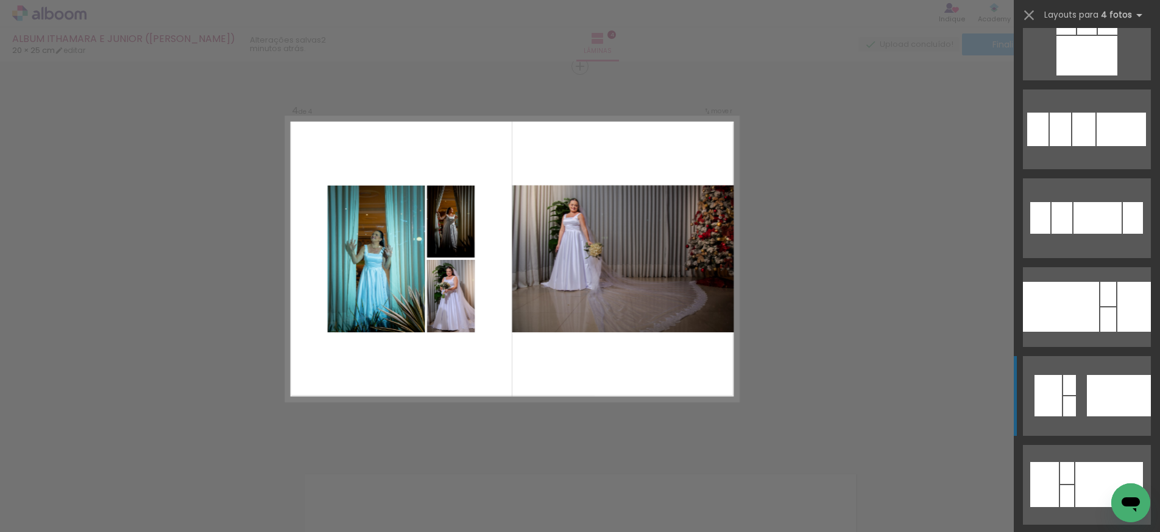
scroll to position [1993, 0]
click at [1100, 306] on div at bounding box center [1108, 293] width 16 height 24
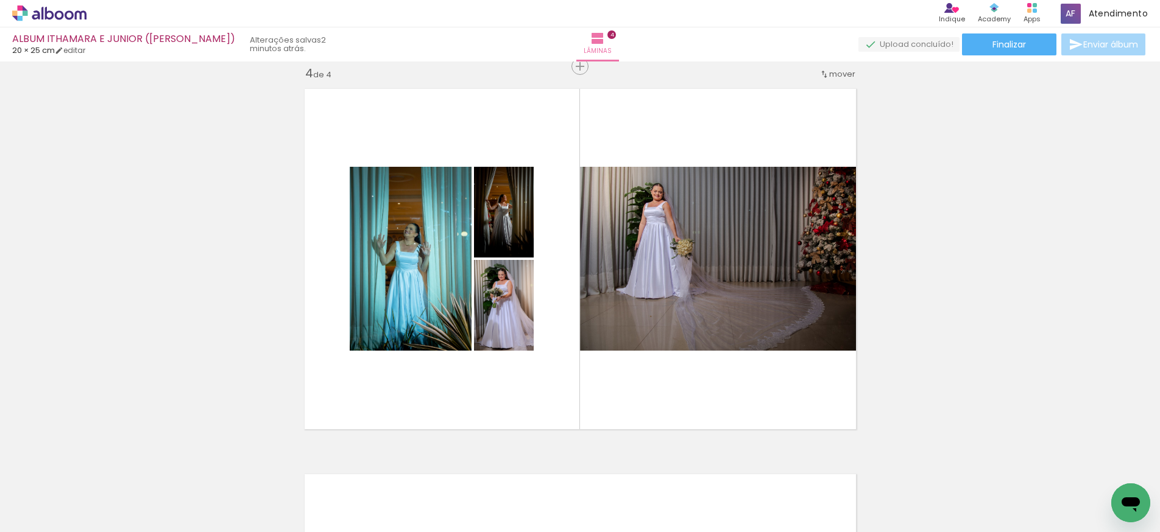
scroll to position [0, 689]
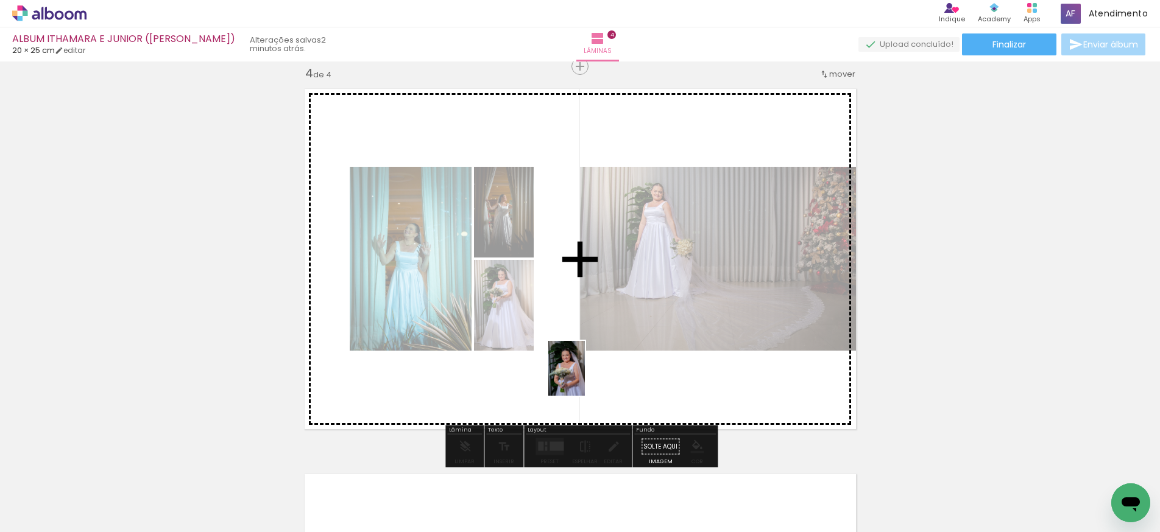
drag, startPoint x: 668, startPoint y: 485, endPoint x: 585, endPoint y: 378, distance: 136.3
click at [585, 378] on quentale-workspace at bounding box center [580, 266] width 1160 height 532
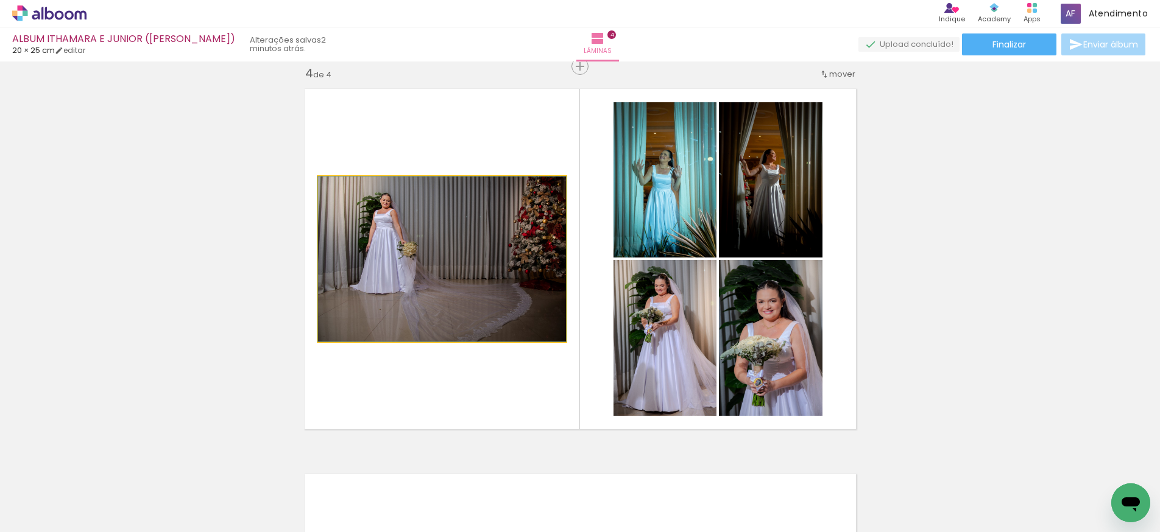
click at [512, 287] on quentale-photo at bounding box center [442, 259] width 248 height 165
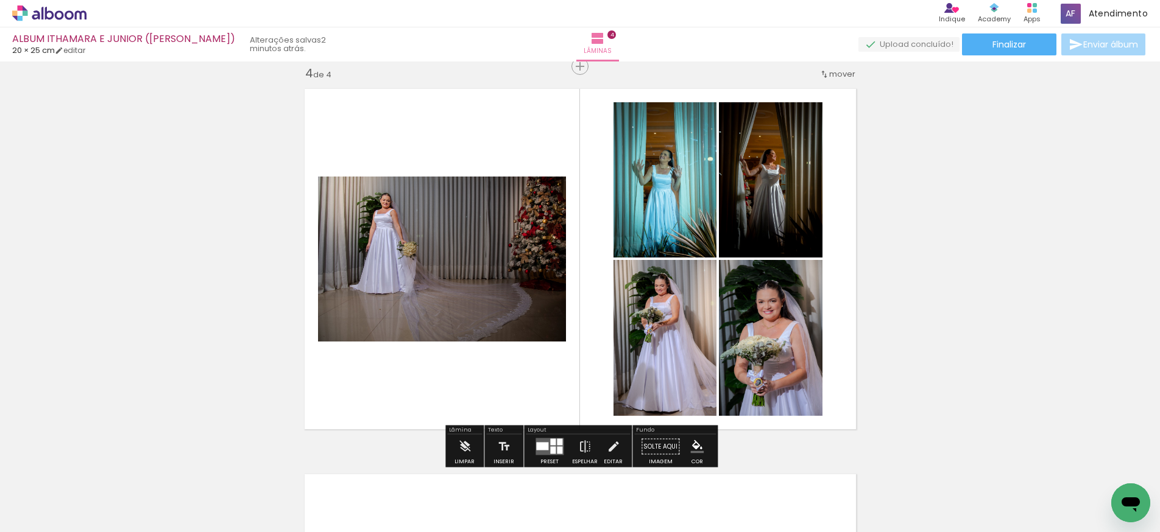
click at [518, 281] on quentale-photo at bounding box center [442, 259] width 248 height 165
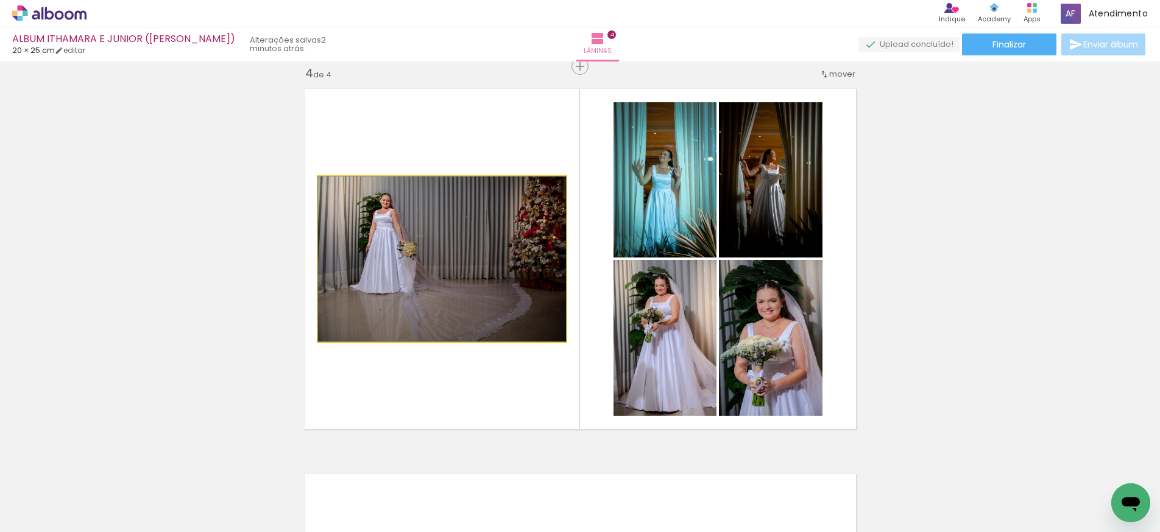
click at [518, 281] on quentale-photo at bounding box center [442, 259] width 248 height 165
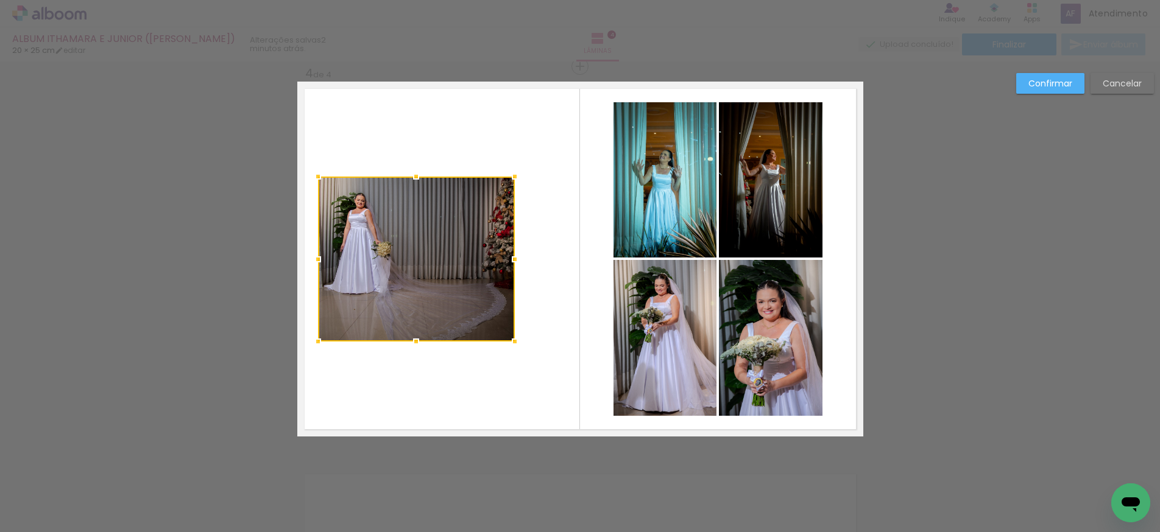
drag, startPoint x: 560, startPoint y: 260, endPoint x: 519, endPoint y: 264, distance: 40.4
click at [513, 261] on div at bounding box center [514, 259] width 24 height 24
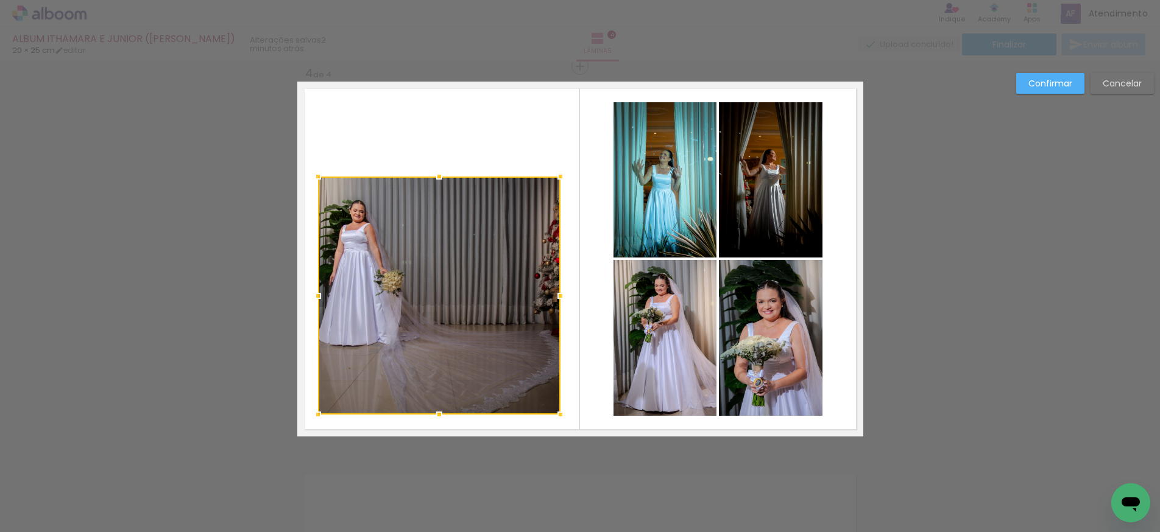
drag, startPoint x: 516, startPoint y: 345, endPoint x: 557, endPoint y: 398, distance: 67.2
click at [560, 415] on div at bounding box center [560, 415] width 24 height 24
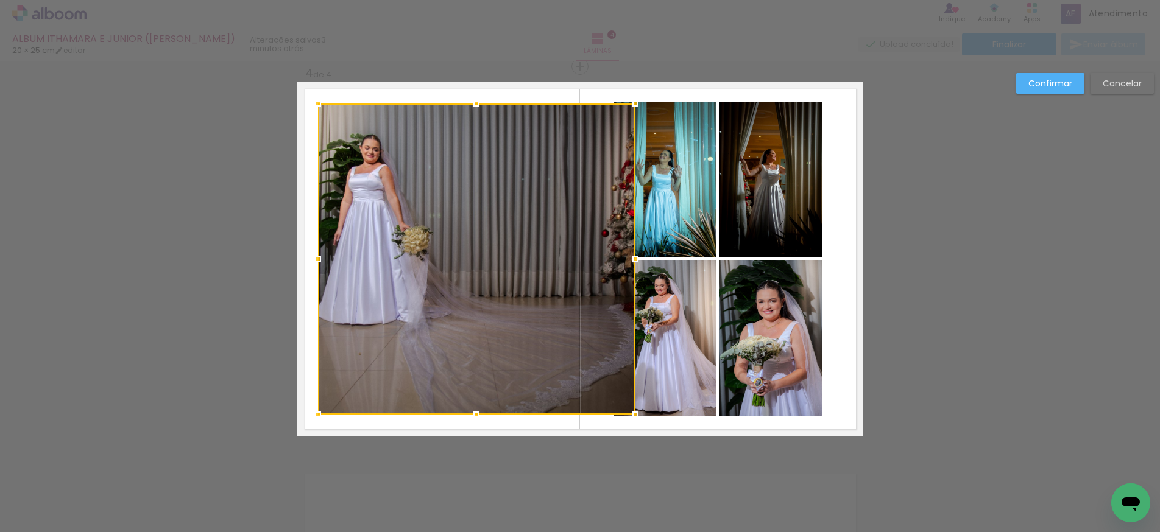
drag, startPoint x: 565, startPoint y: 144, endPoint x: 632, endPoint y: 104, distance: 77.8
click at [635, 102] on div at bounding box center [635, 103] width 24 height 24
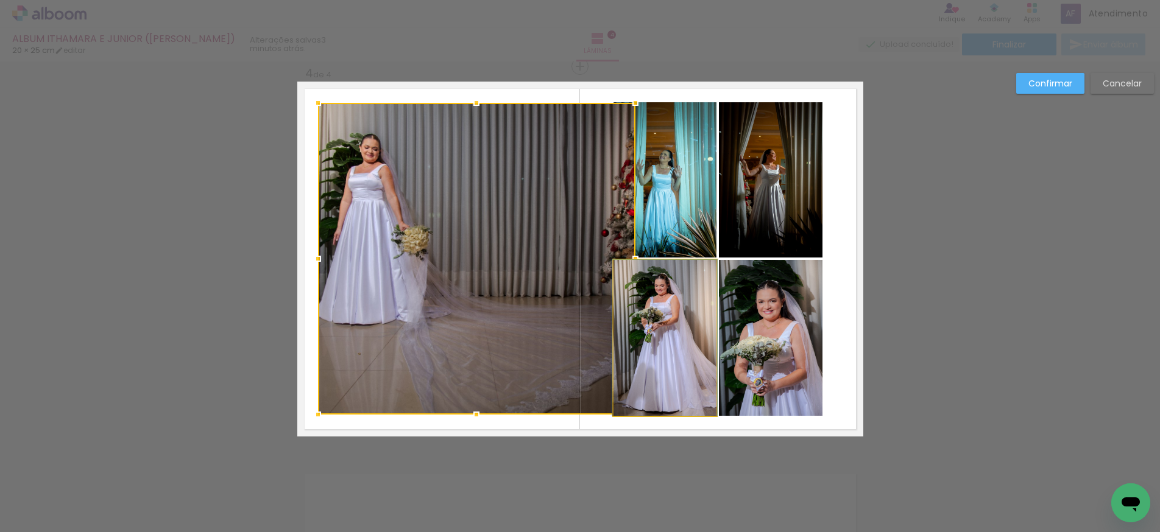
click at [683, 336] on quentale-photo at bounding box center [664, 338] width 103 height 156
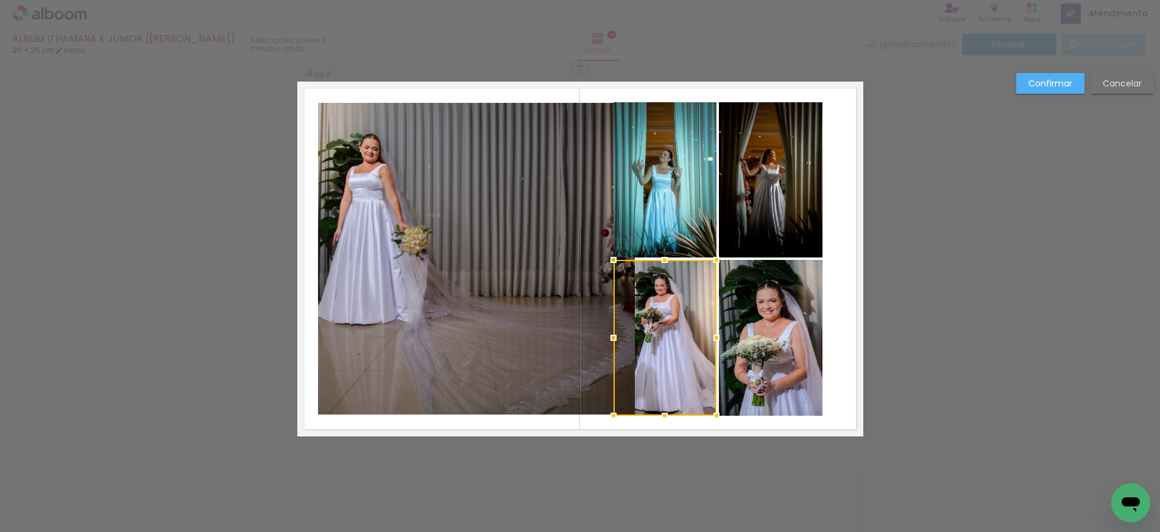
click at [666, 217] on quentale-photo at bounding box center [664, 179] width 103 height 155
click at [751, 214] on quentale-photo at bounding box center [771, 179] width 104 height 155
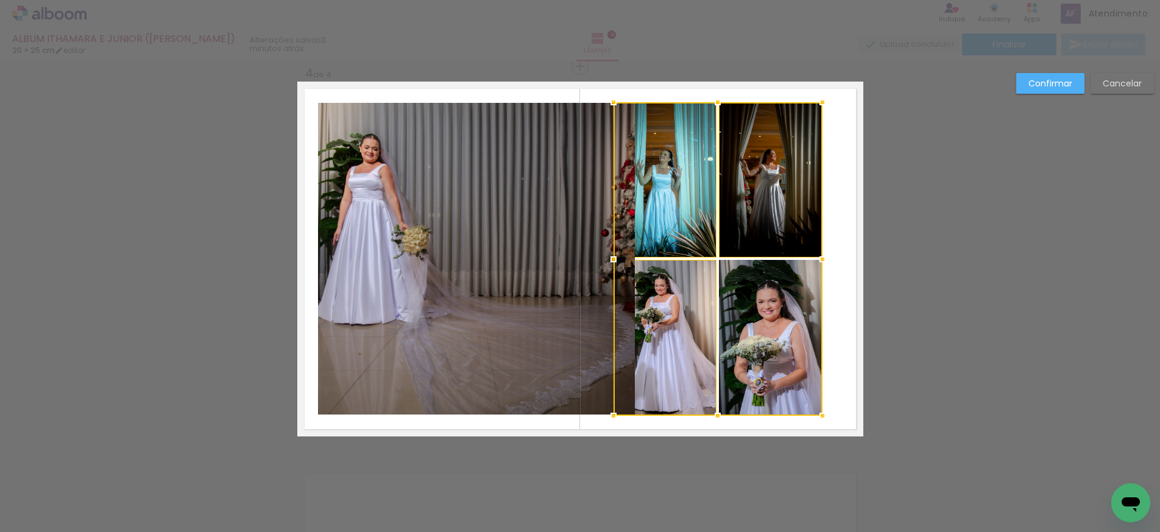
click at [766, 302] on div at bounding box center [717, 259] width 209 height 314
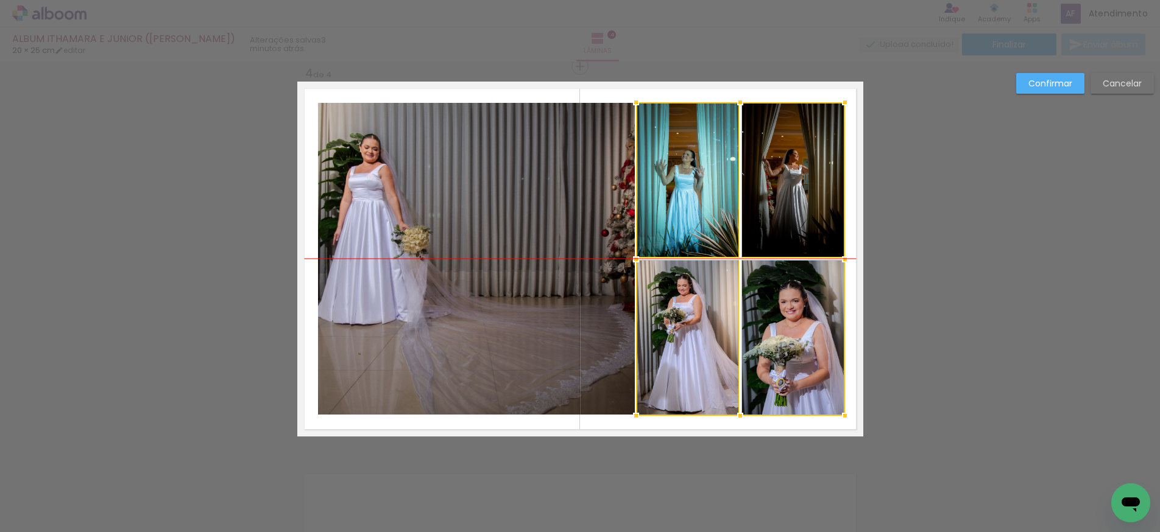
drag, startPoint x: 760, startPoint y: 309, endPoint x: 782, endPoint y: 309, distance: 21.9
click at [783, 309] on div at bounding box center [740, 259] width 209 height 314
click at [563, 296] on quentale-photo at bounding box center [476, 259] width 317 height 312
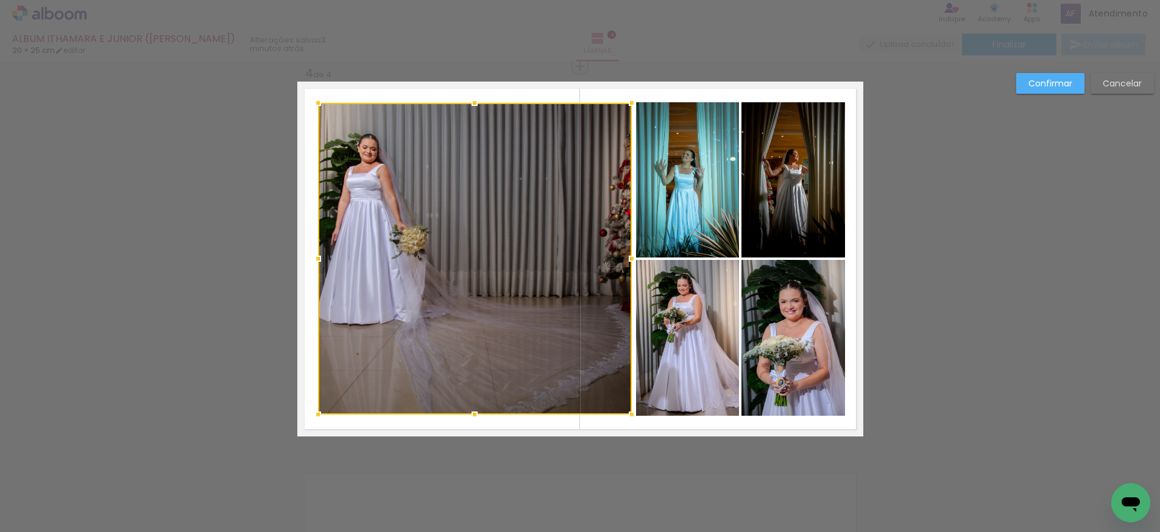
click at [633, 258] on div at bounding box center [631, 259] width 24 height 24
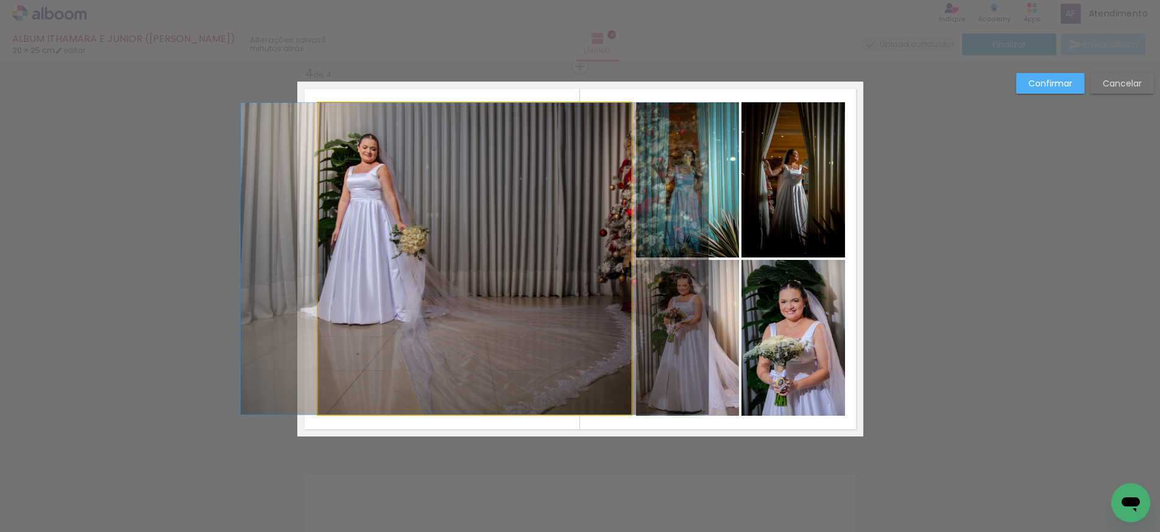
click at [561, 217] on quentale-photo at bounding box center [475, 259] width 314 height 312
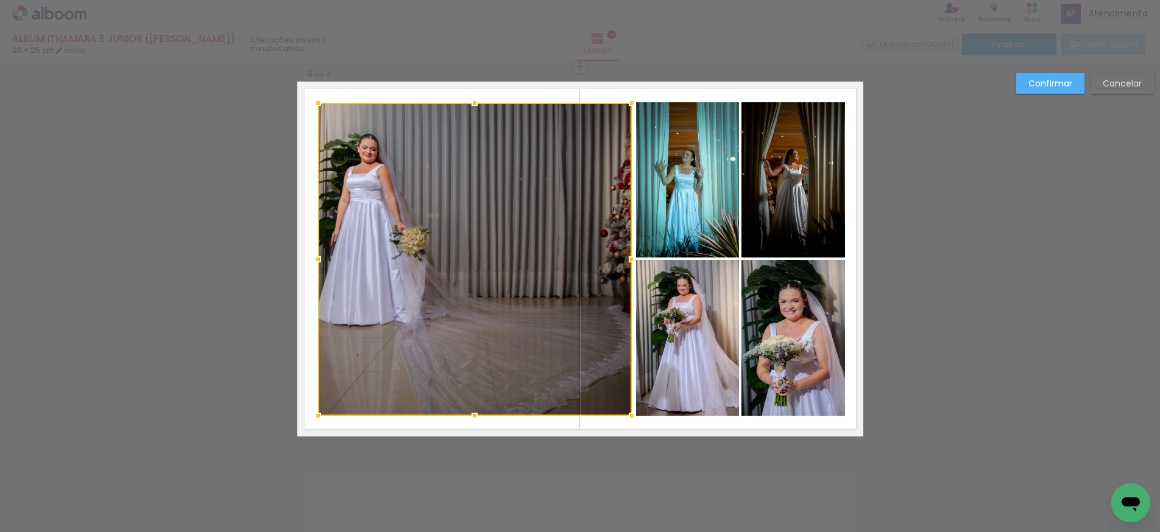
click at [474, 415] on div at bounding box center [474, 416] width 24 height 24
click at [475, 102] on div at bounding box center [474, 102] width 24 height 24
drag, startPoint x: 474, startPoint y: 101, endPoint x: 512, endPoint y: 105, distance: 38.6
click at [473, 102] on div at bounding box center [474, 102] width 24 height 24
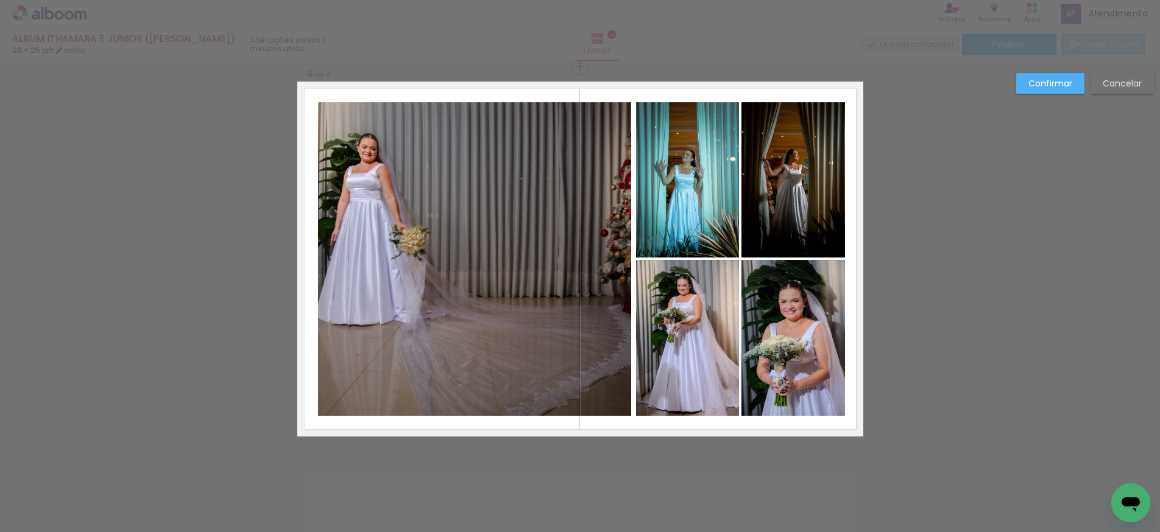
click at [552, 322] on quentale-photo at bounding box center [475, 259] width 314 height 314
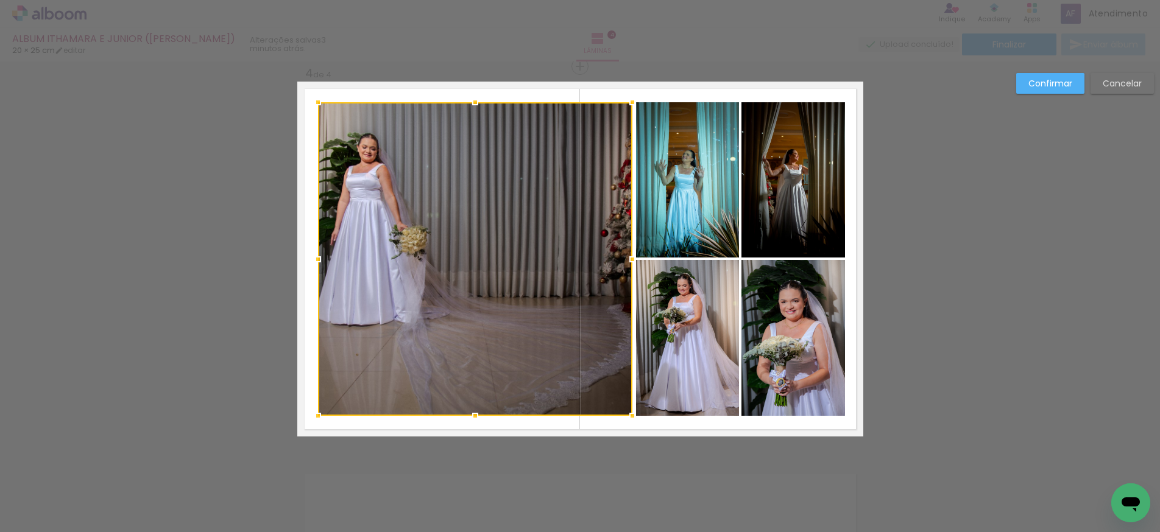
click at [631, 261] on div at bounding box center [632, 259] width 24 height 24
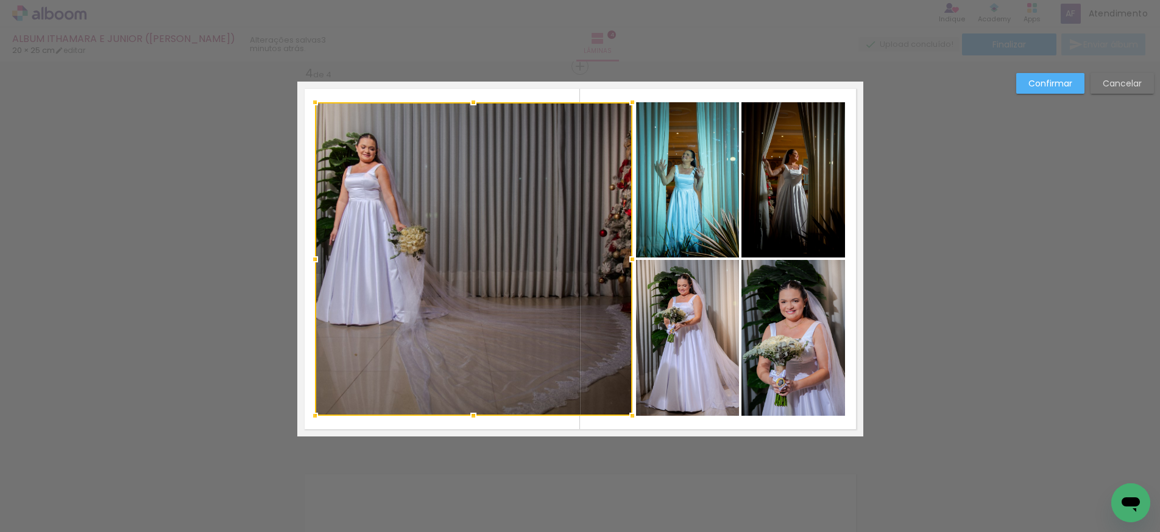
click at [313, 259] on div at bounding box center [315, 259] width 24 height 24
click at [632, 261] on div at bounding box center [633, 259] width 24 height 24
click at [725, 328] on quentale-photo at bounding box center [687, 338] width 103 height 156
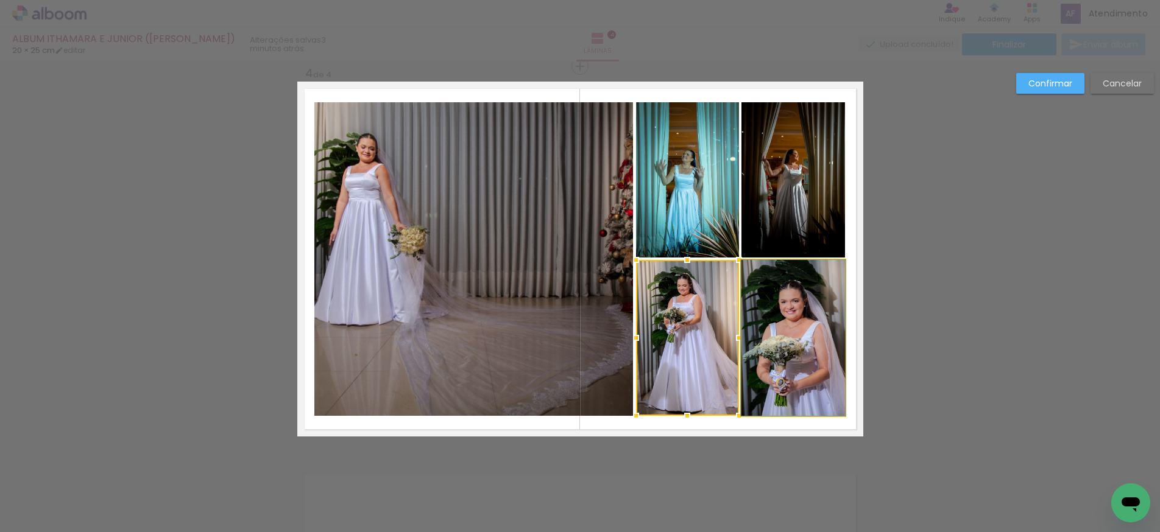
click at [797, 322] on quentale-photo at bounding box center [793, 338] width 104 height 156
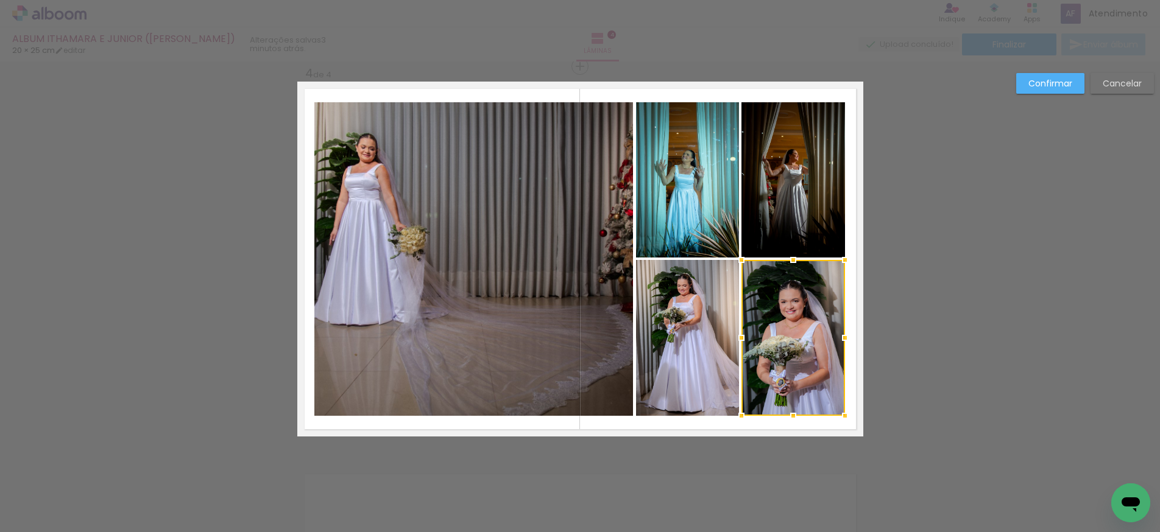
click at [703, 217] on quentale-photo at bounding box center [687, 179] width 103 height 155
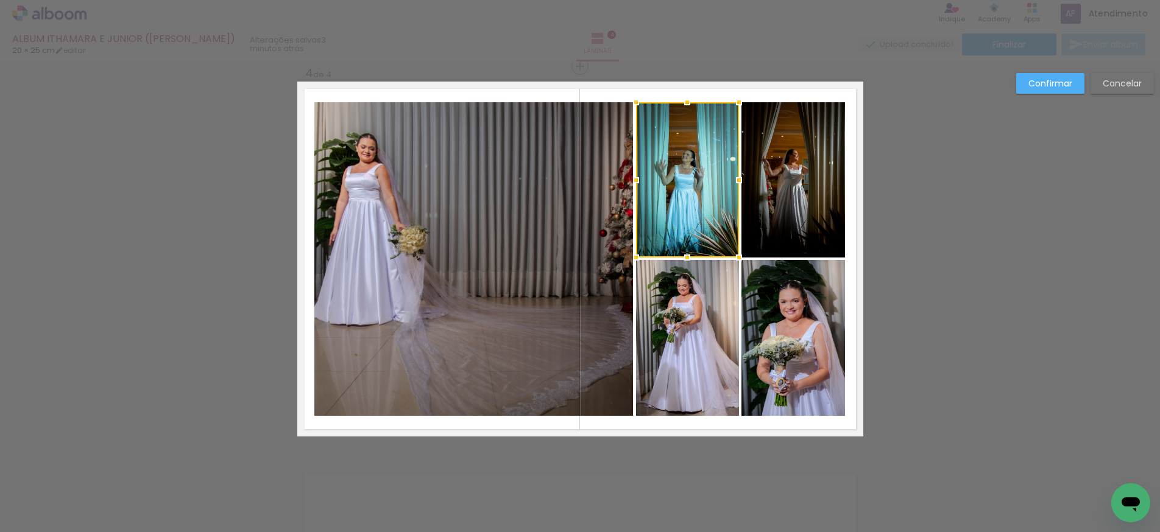
click at [0, 0] on slot "Confirmar" at bounding box center [0, 0] width 0 height 0
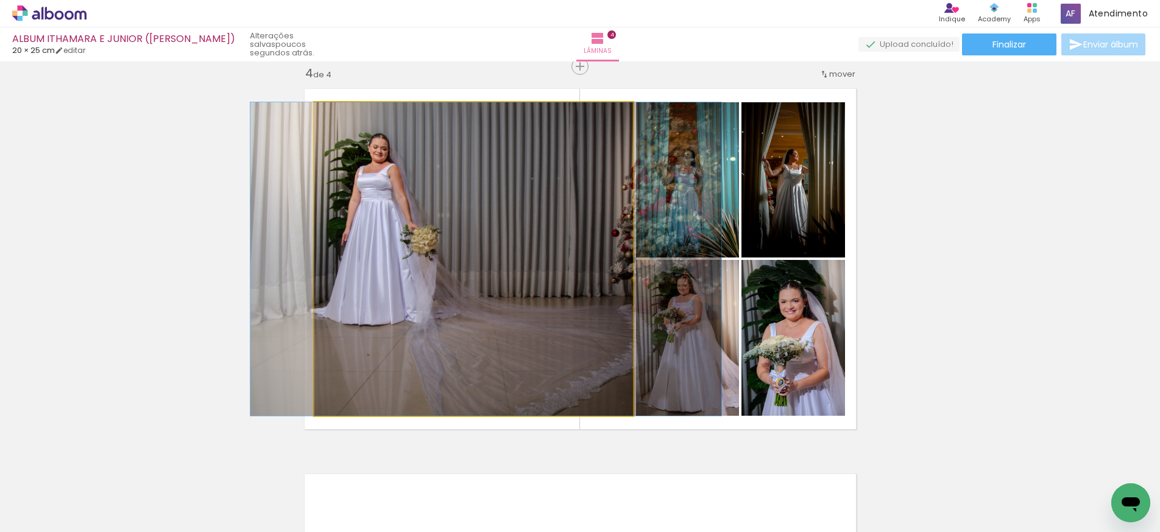
drag, startPoint x: 514, startPoint y: 245, endPoint x: 526, endPoint y: 245, distance: 11.6
click at [525, 245] on div at bounding box center [485, 259] width 471 height 314
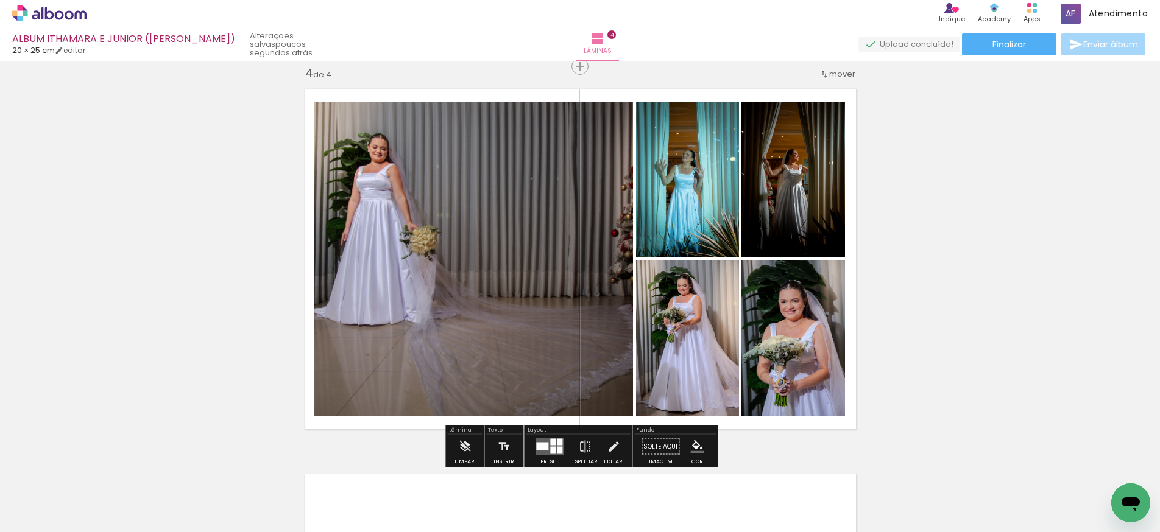
click at [455, 238] on quentale-photo at bounding box center [473, 259] width 319 height 314
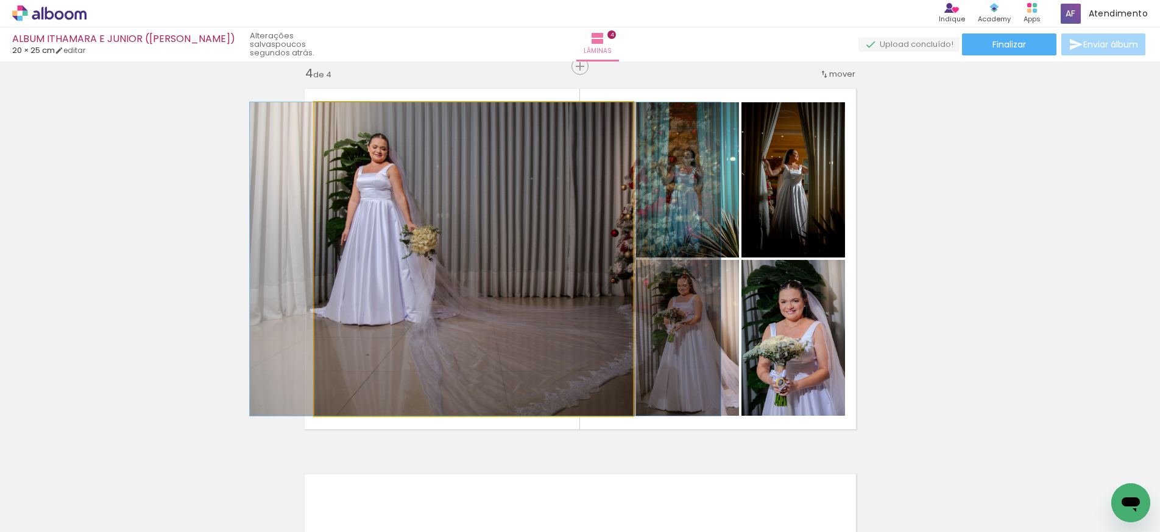
click at [455, 238] on quentale-photo at bounding box center [473, 259] width 319 height 314
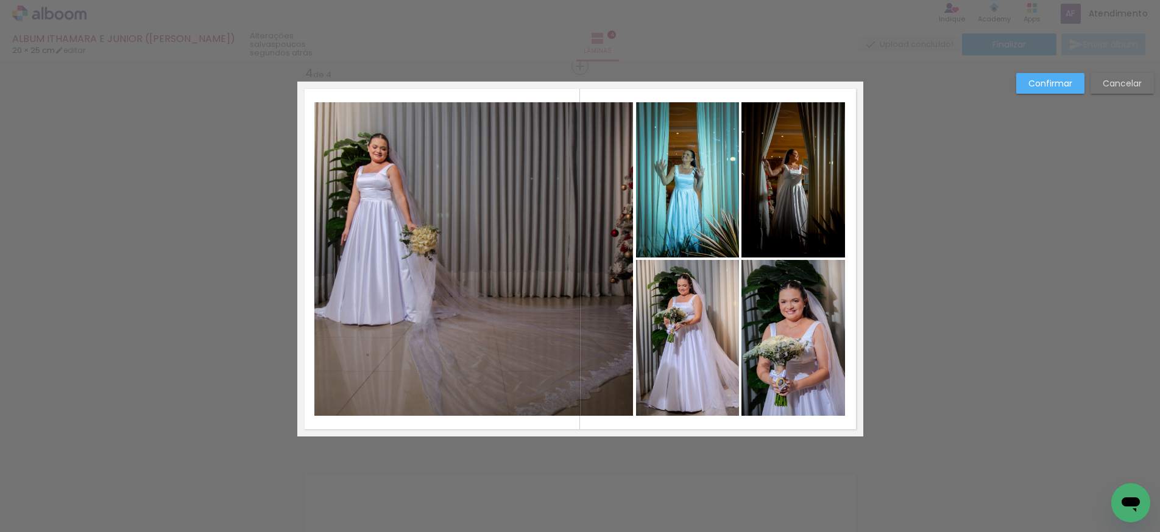
click at [317, 252] on quentale-photo at bounding box center [473, 259] width 319 height 314
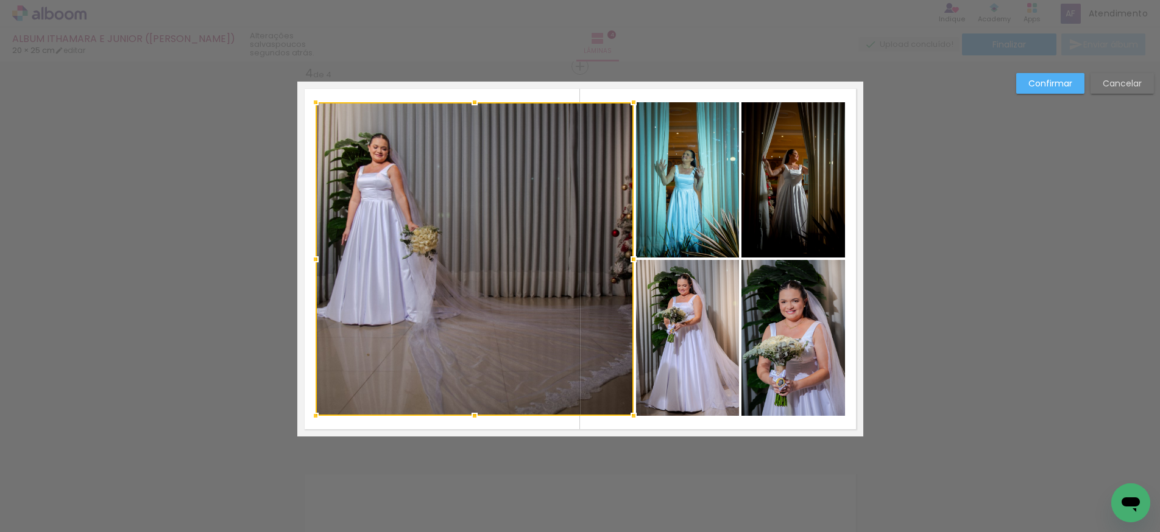
click at [314, 259] on div at bounding box center [315, 259] width 24 height 24
click at [317, 259] on div at bounding box center [316, 259] width 24 height 24
click at [0, 0] on slot "Confirmar" at bounding box center [0, 0] width 0 height 0
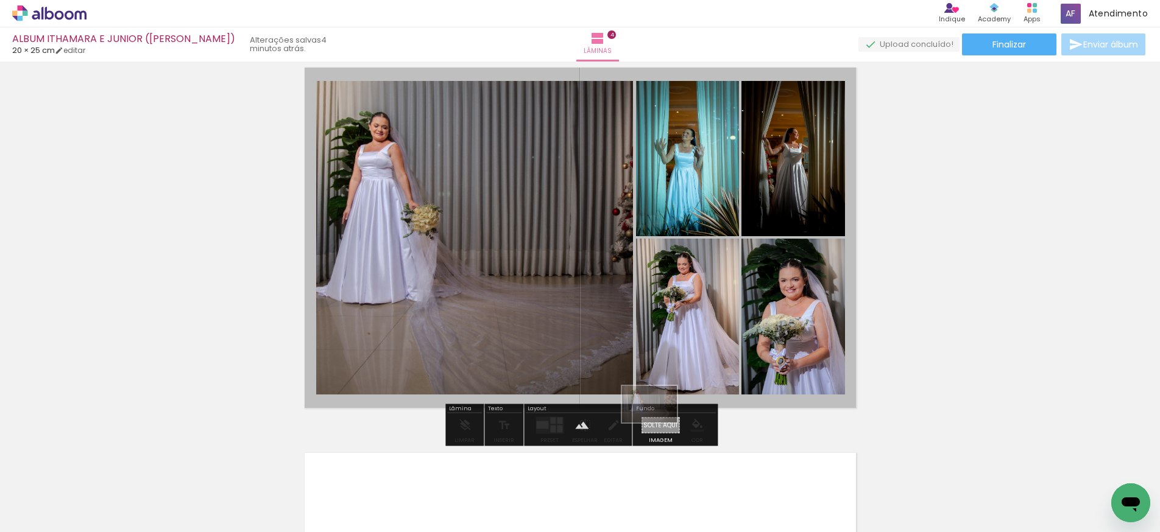
drag, startPoint x: 599, startPoint y: 498, endPoint x: 658, endPoint y: 431, distance: 88.9
click at [658, 423] on quentale-workspace at bounding box center [580, 266] width 1160 height 532
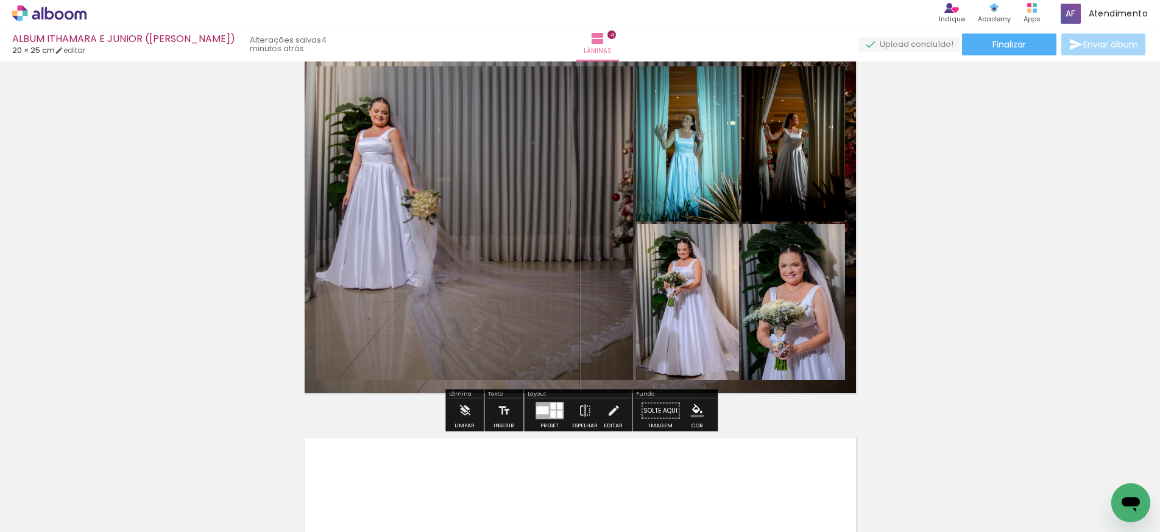
scroll to position [1206, 0]
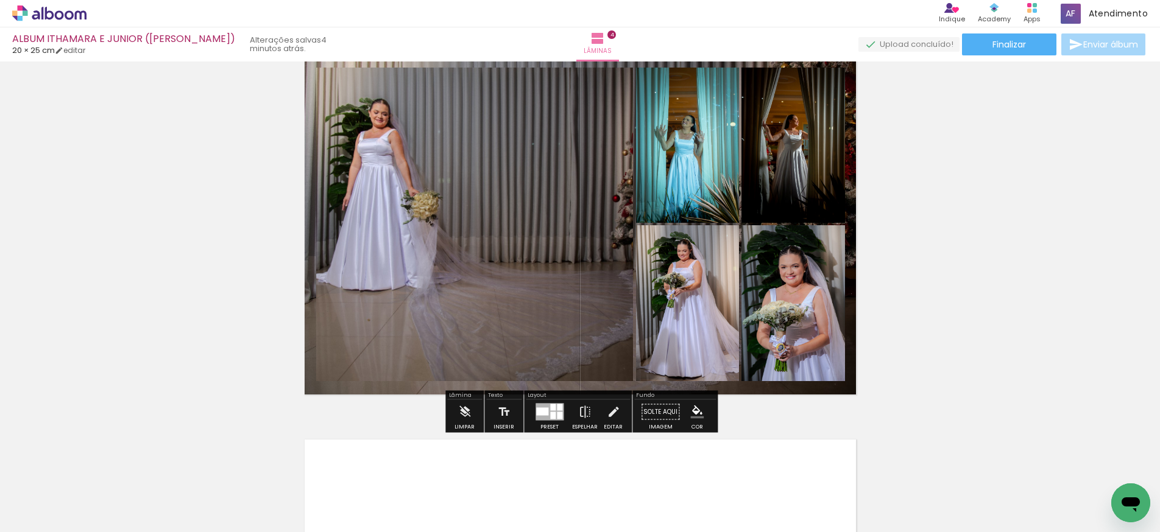
click at [651, 387] on quentale-layouter at bounding box center [580, 224] width 566 height 355
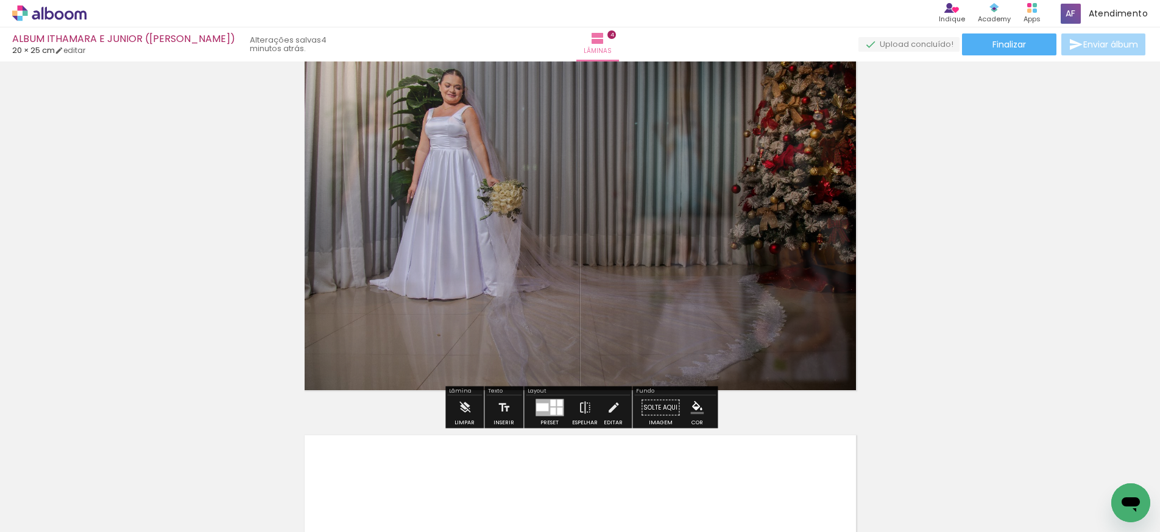
scroll to position [0, 1]
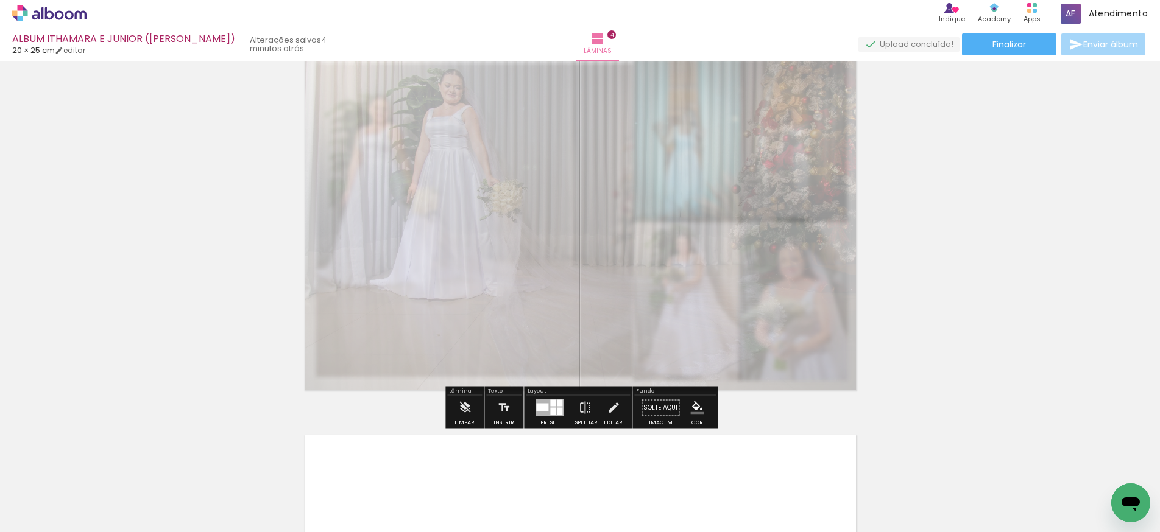
drag, startPoint x: 474, startPoint y: 73, endPoint x: 438, endPoint y: 74, distance: 36.0
type paper-slider "25"
click at [438, 74] on div at bounding box center [440, 73] width 7 height 7
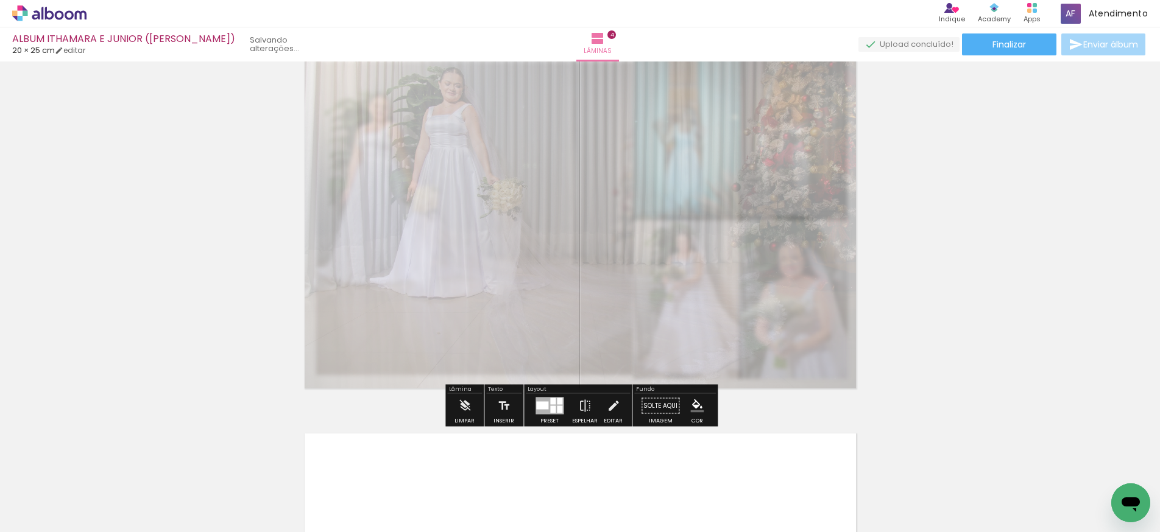
scroll to position [0, 0]
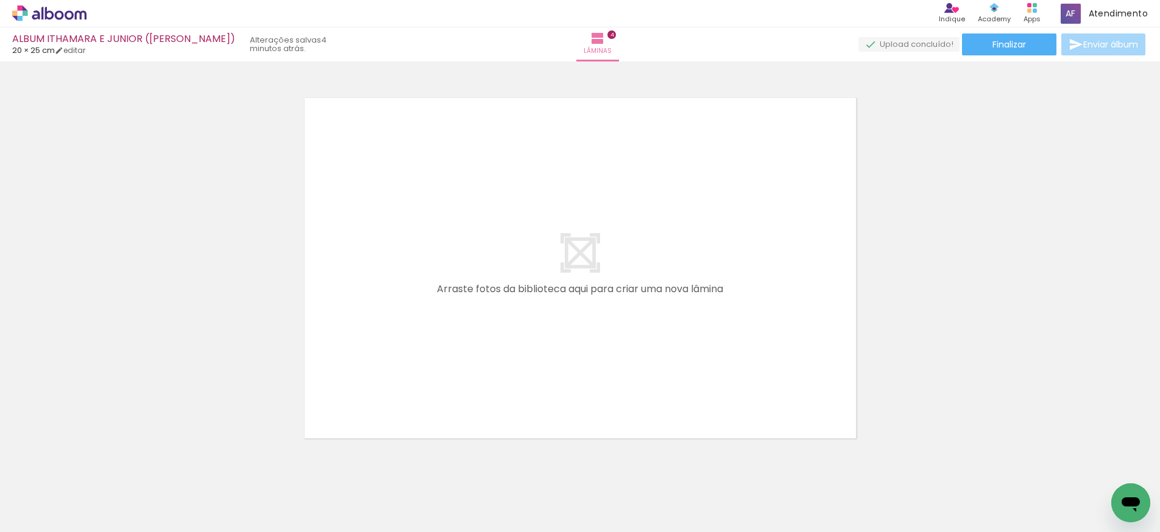
scroll to position [1563, 0]
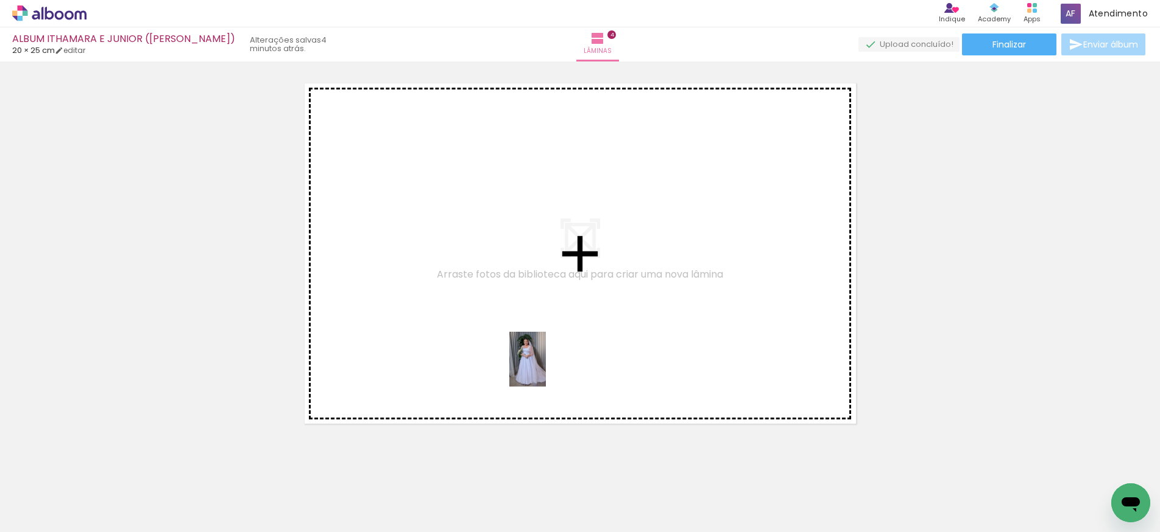
click at [546, 368] on quentale-workspace at bounding box center [580, 266] width 1160 height 532
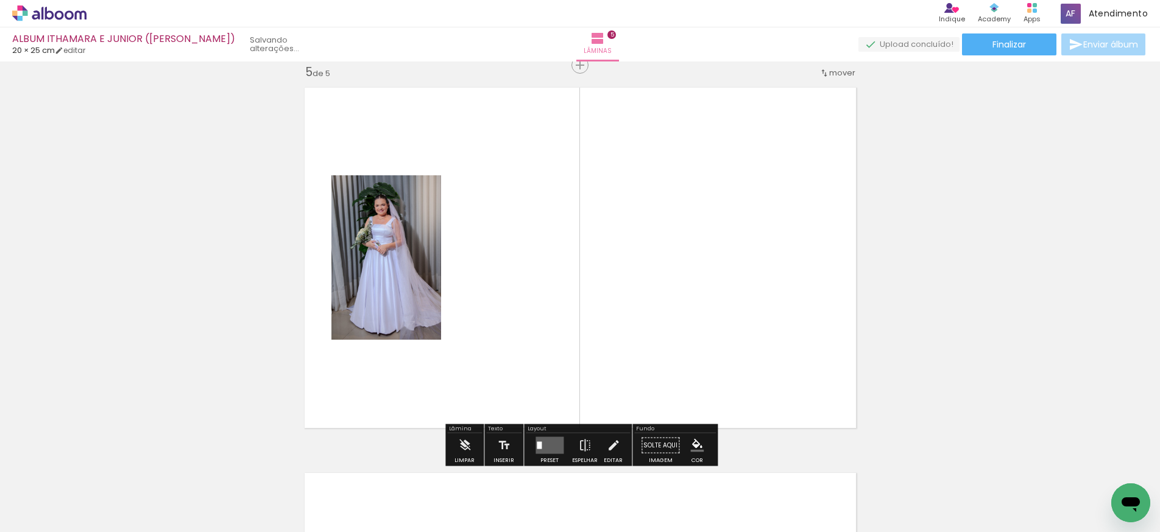
scroll to position [1557, 0]
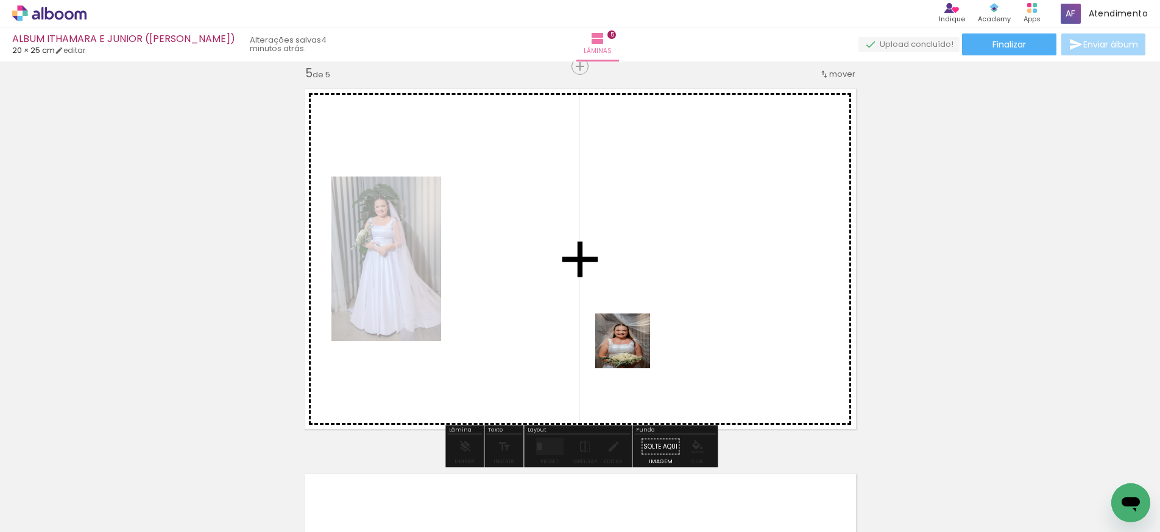
drag, startPoint x: 808, startPoint y: 501, endPoint x: 588, endPoint y: 328, distance: 279.3
click at [605, 333] on quentale-workspace at bounding box center [580, 266] width 1160 height 532
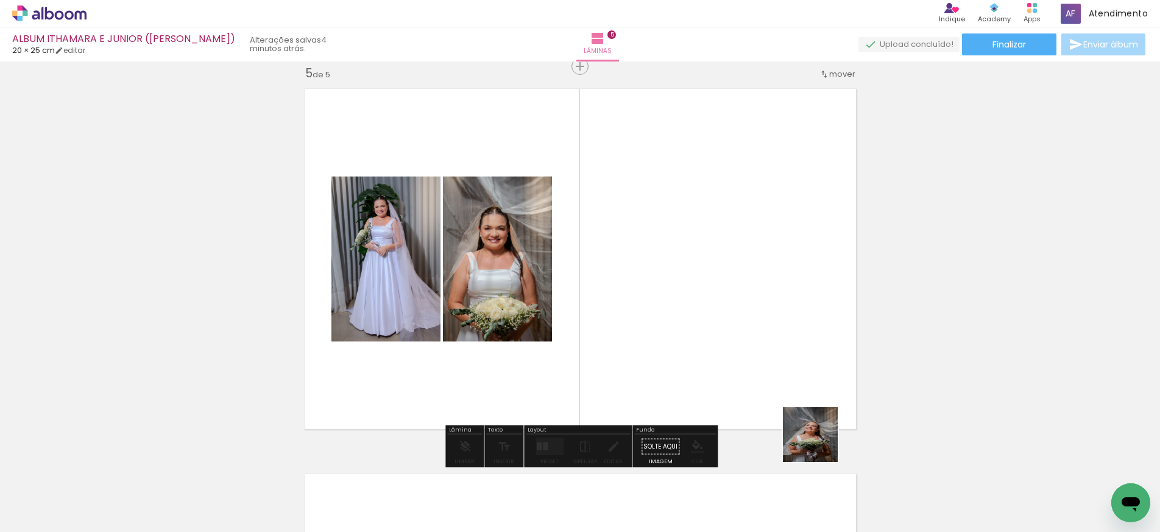
drag, startPoint x: 860, startPoint y: 488, endPoint x: 700, endPoint y: 353, distance: 209.2
click at [700, 353] on quentale-workspace at bounding box center [580, 266] width 1160 height 532
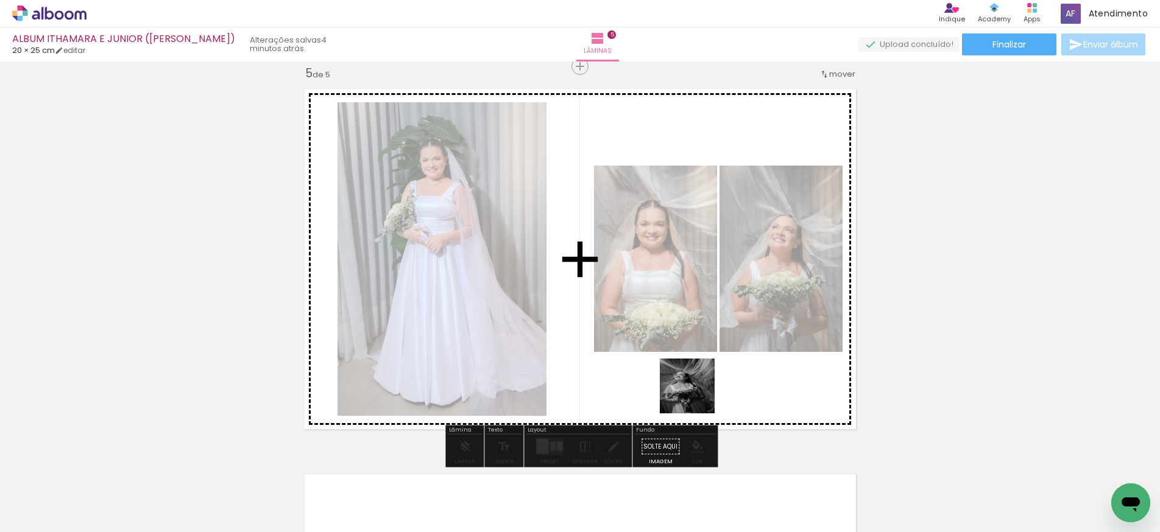
drag, startPoint x: 942, startPoint y: 505, endPoint x: 696, endPoint y: 395, distance: 269.3
click at [696, 395] on quentale-workspace at bounding box center [580, 266] width 1160 height 532
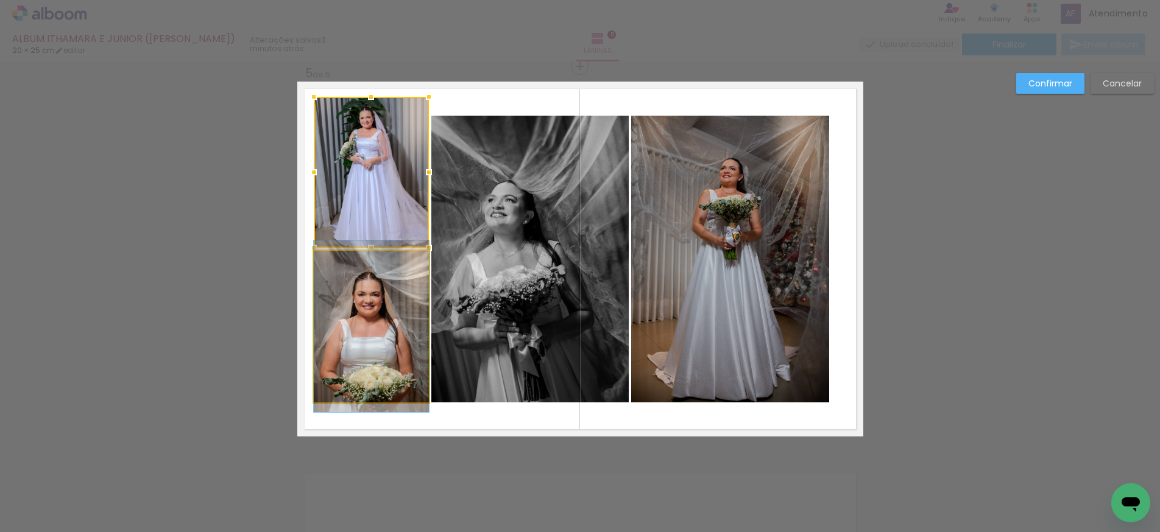
click at [367, 318] on quentale-photo at bounding box center [371, 327] width 115 height 152
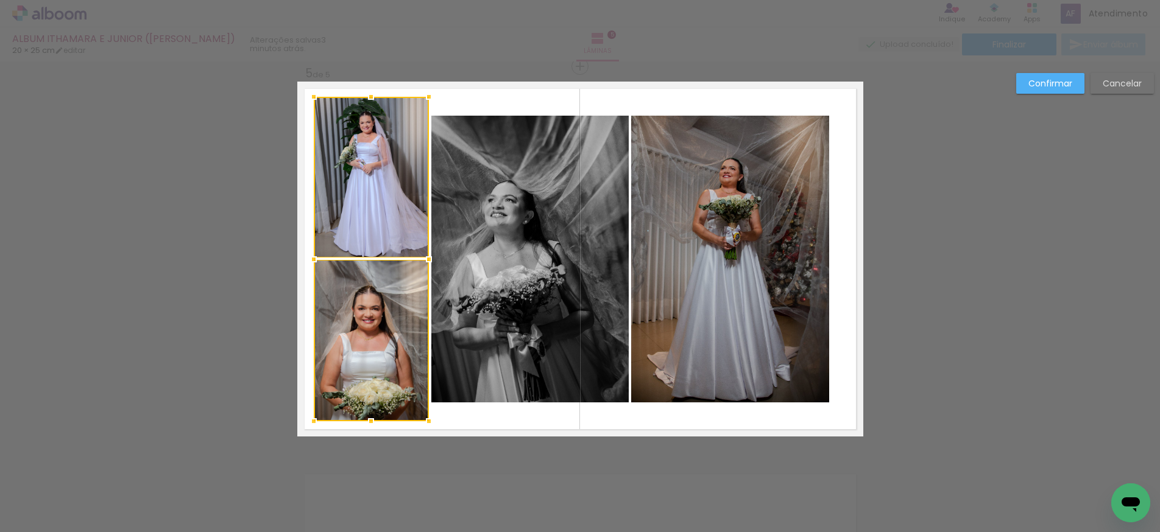
drag, startPoint x: 371, startPoint y: 403, endPoint x: 373, endPoint y: 421, distance: 18.4
click at [372, 422] on div at bounding box center [371, 421] width 24 height 24
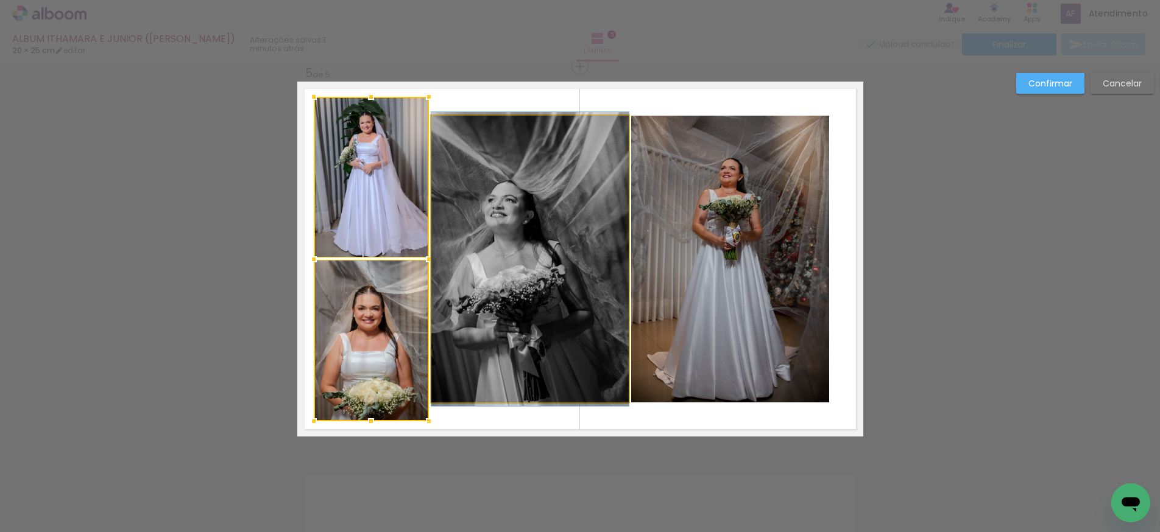
click at [483, 294] on quentale-photo at bounding box center [529, 259] width 197 height 287
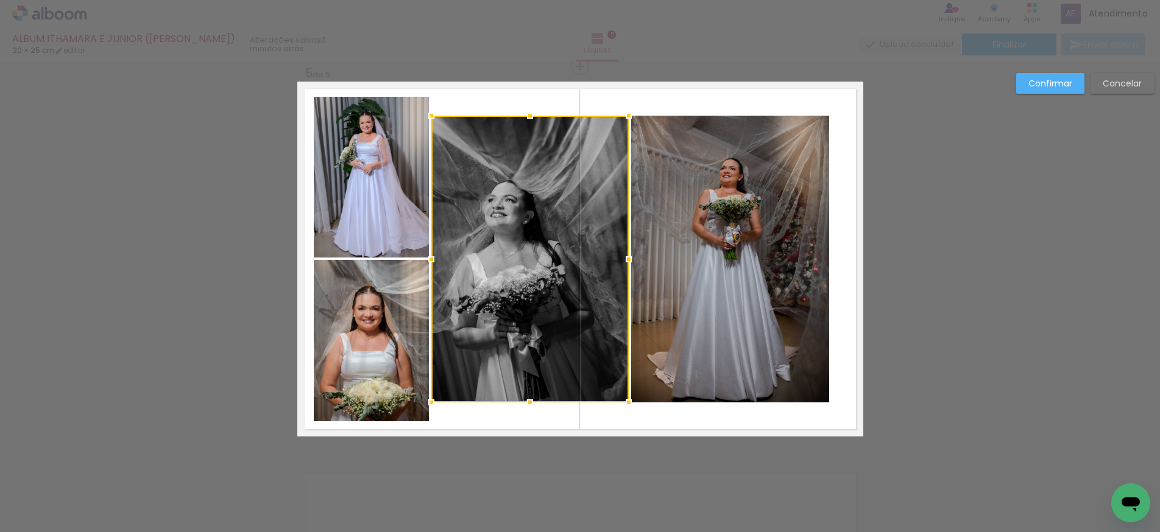
scroll to position [0, 0]
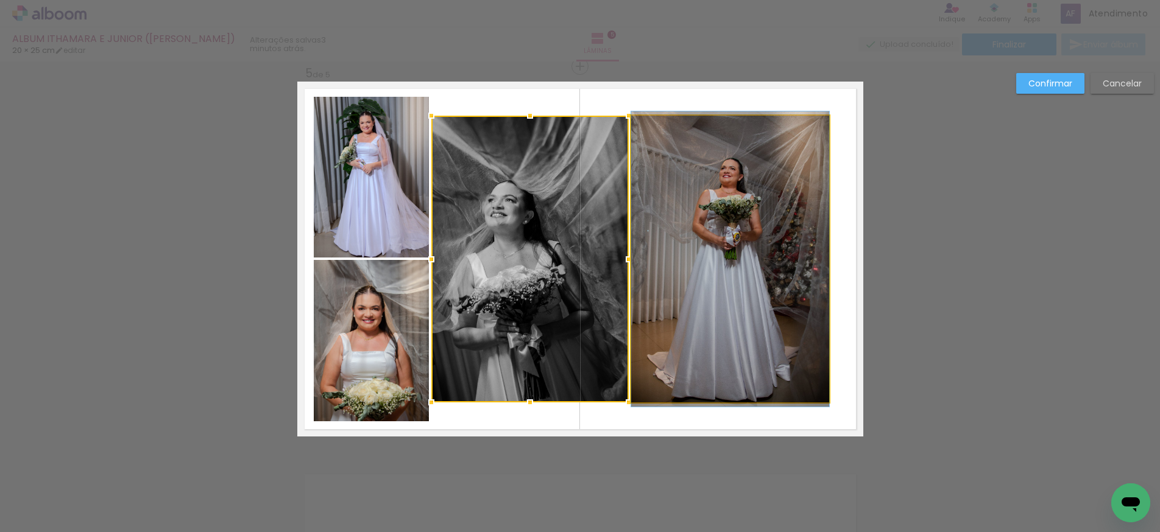
click at [692, 343] on quentale-photo at bounding box center [730, 259] width 198 height 287
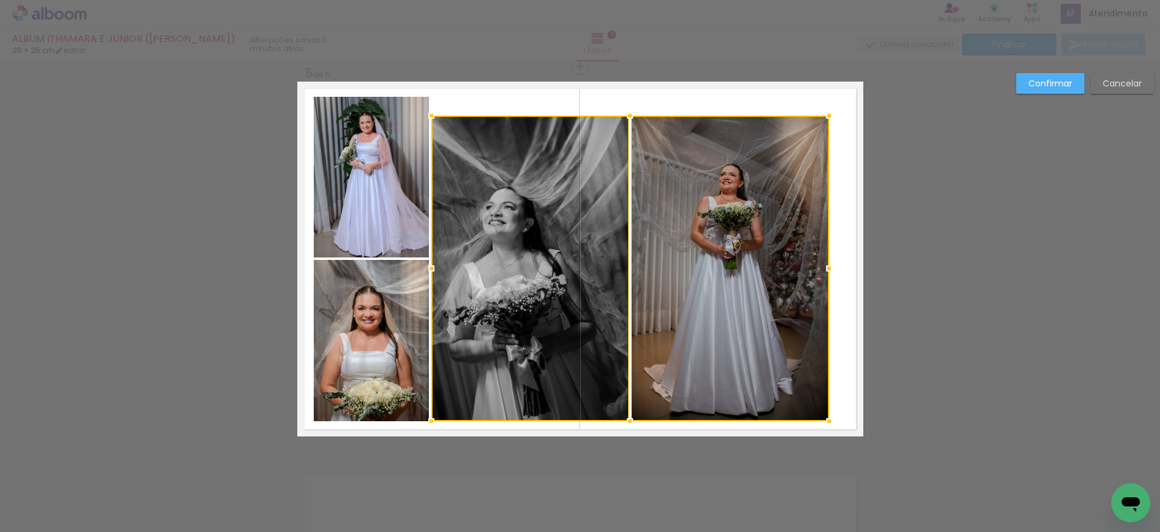
drag, startPoint x: 631, startPoint y: 401, endPoint x: 633, endPoint y: 420, distance: 18.4
click at [633, 420] on div at bounding box center [630, 421] width 24 height 24
click at [727, 208] on div at bounding box center [730, 269] width 198 height 306
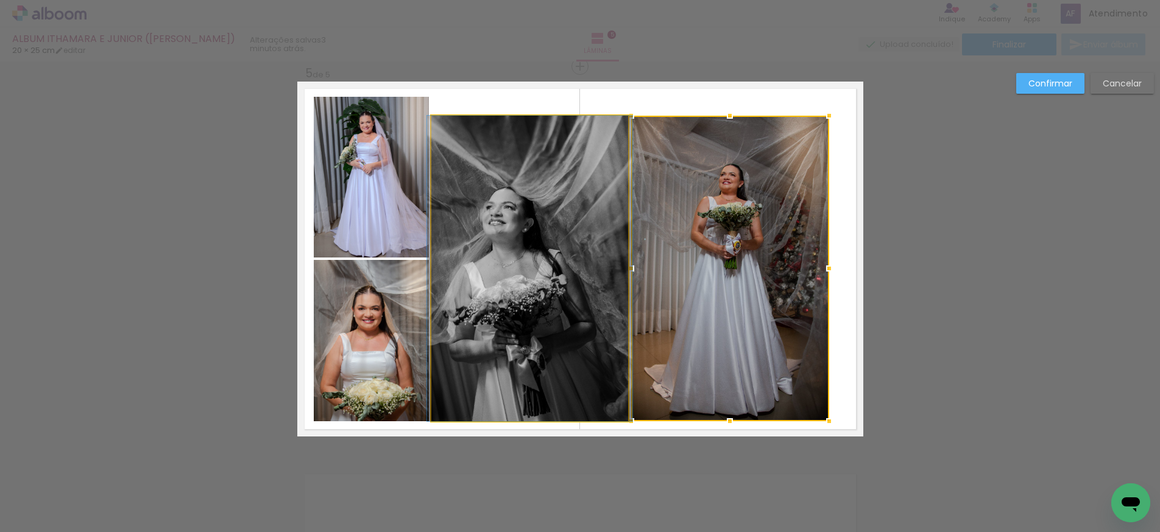
click at [537, 160] on quentale-photo at bounding box center [529, 269] width 197 height 306
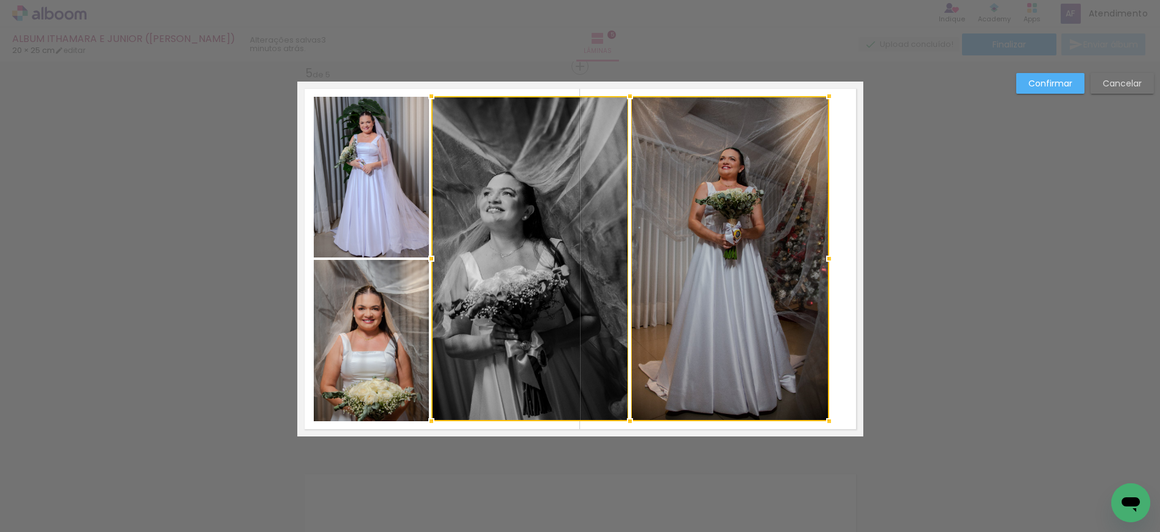
drag, startPoint x: 632, startPoint y: 115, endPoint x: 635, endPoint y: 96, distance: 19.7
click at [635, 96] on div at bounding box center [630, 96] width 24 height 24
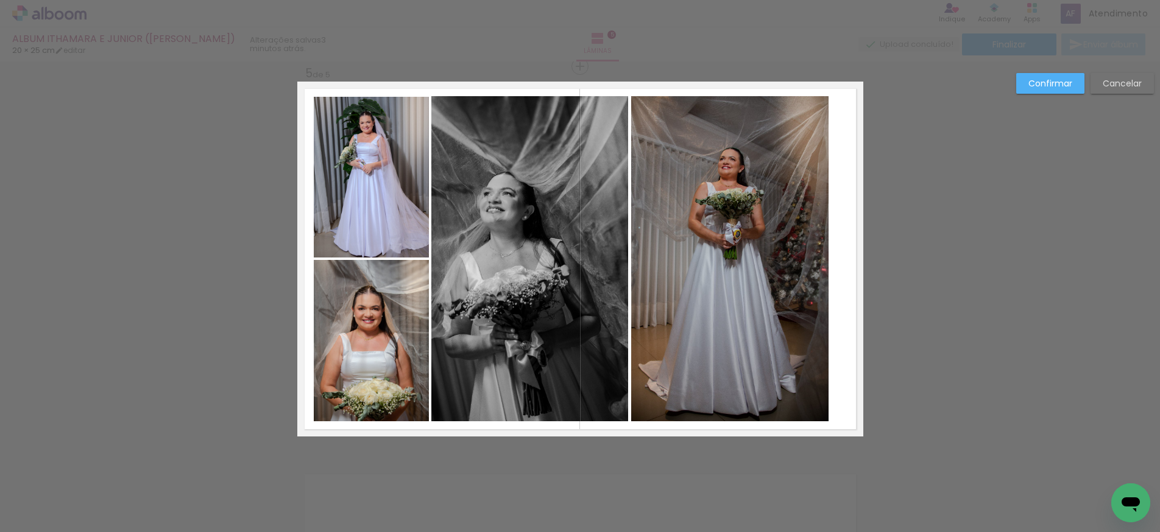
click at [524, 183] on quentale-photo at bounding box center [529, 258] width 197 height 325
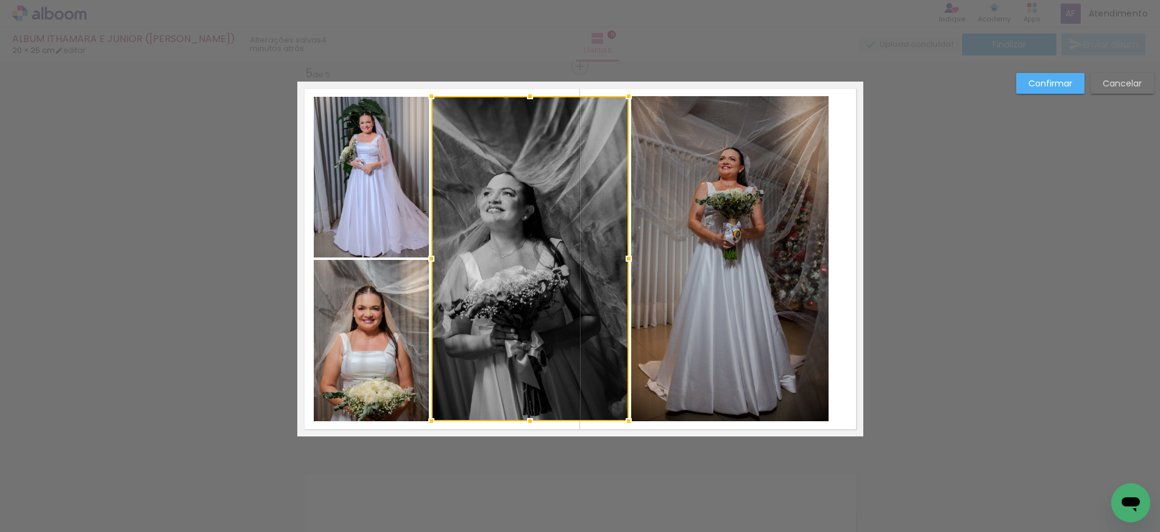
click at [708, 178] on quentale-photo at bounding box center [730, 258] width 198 height 325
click at [630, 96] on div at bounding box center [630, 96] width 24 height 24
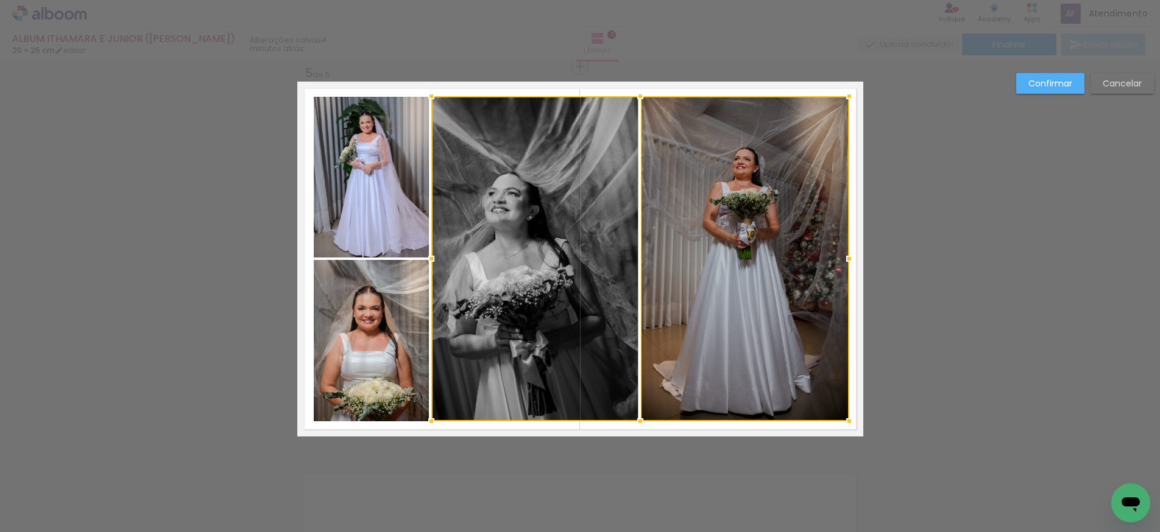
drag, startPoint x: 829, startPoint y: 258, endPoint x: 850, endPoint y: 258, distance: 20.1
click at [850, 258] on div at bounding box center [849, 259] width 24 height 24
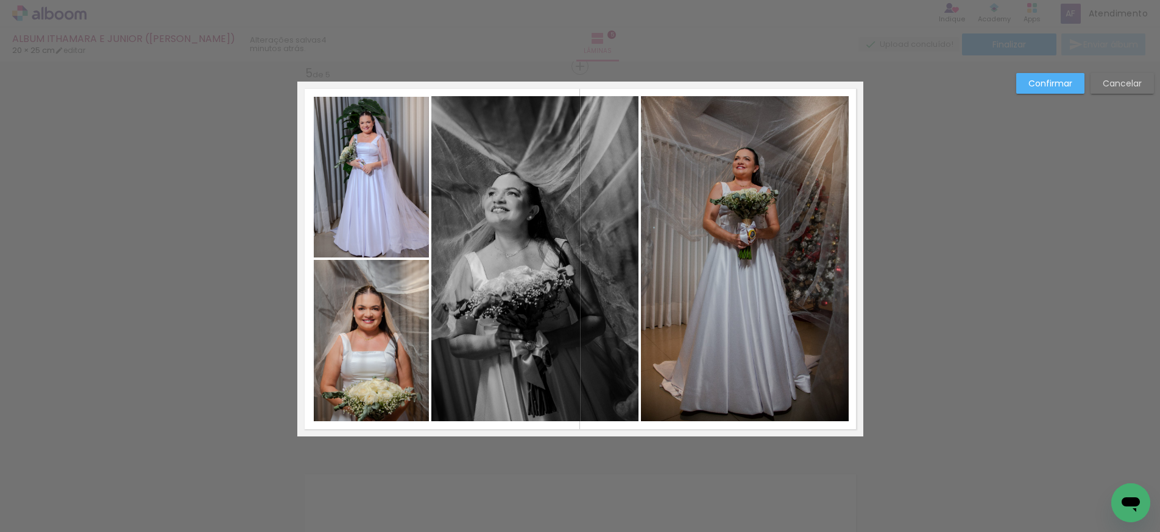
click at [0, 0] on slot "Confirmar" at bounding box center [0, 0] width 0 height 0
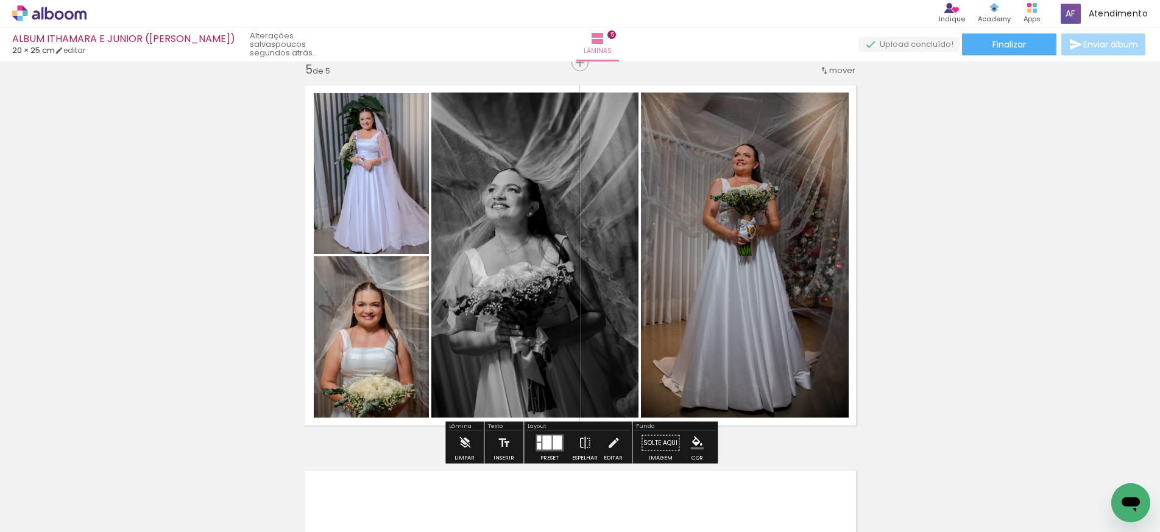
scroll to position [1588, 0]
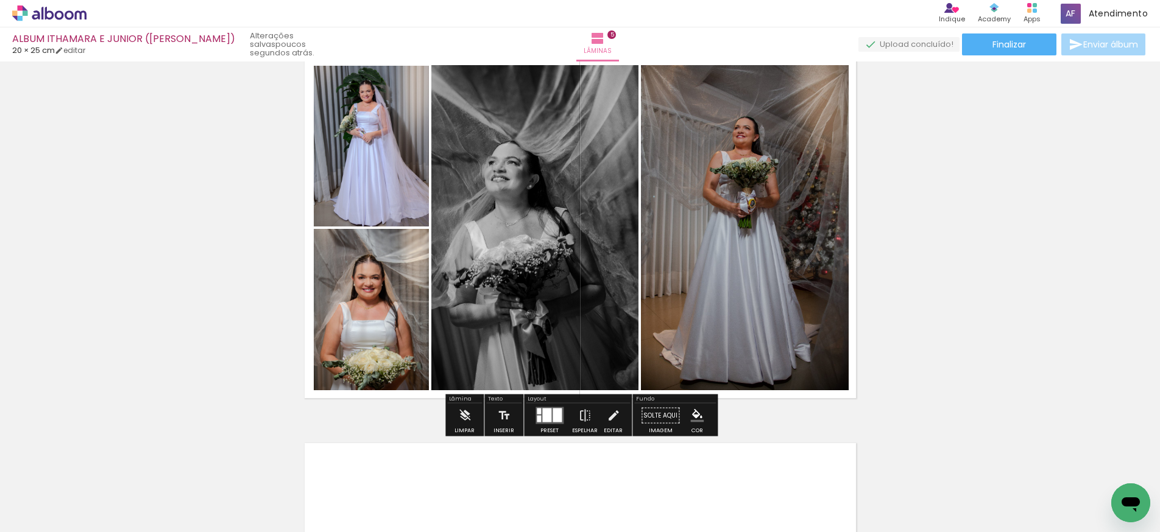
click at [376, 179] on quentale-photo at bounding box center [371, 146] width 115 height 161
click at [356, 285] on quentale-photo at bounding box center [371, 309] width 115 height 161
click at [357, 195] on quentale-photo at bounding box center [371, 146] width 115 height 161
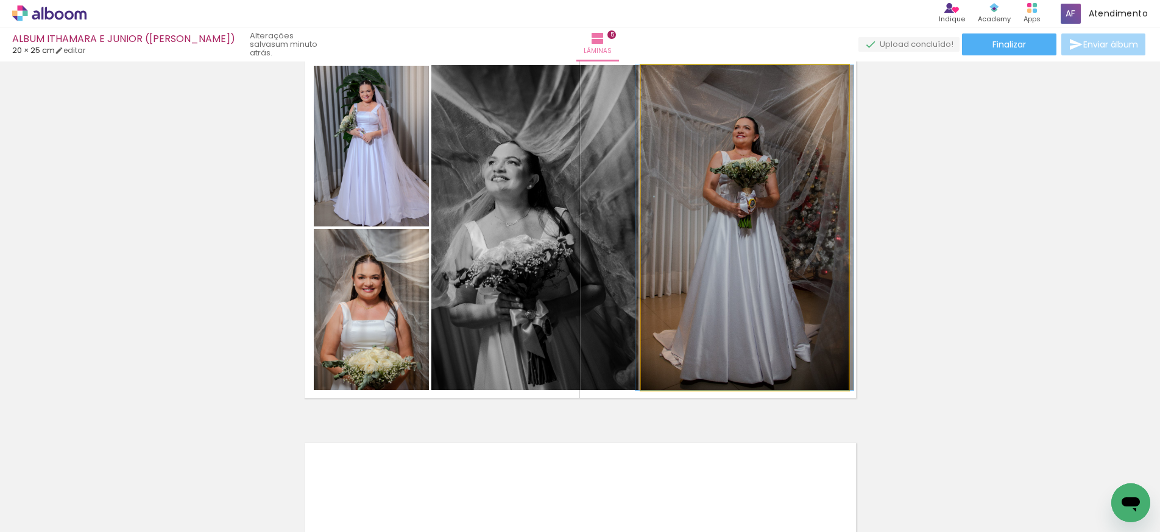
click at [695, 239] on quentale-photo at bounding box center [745, 227] width 208 height 325
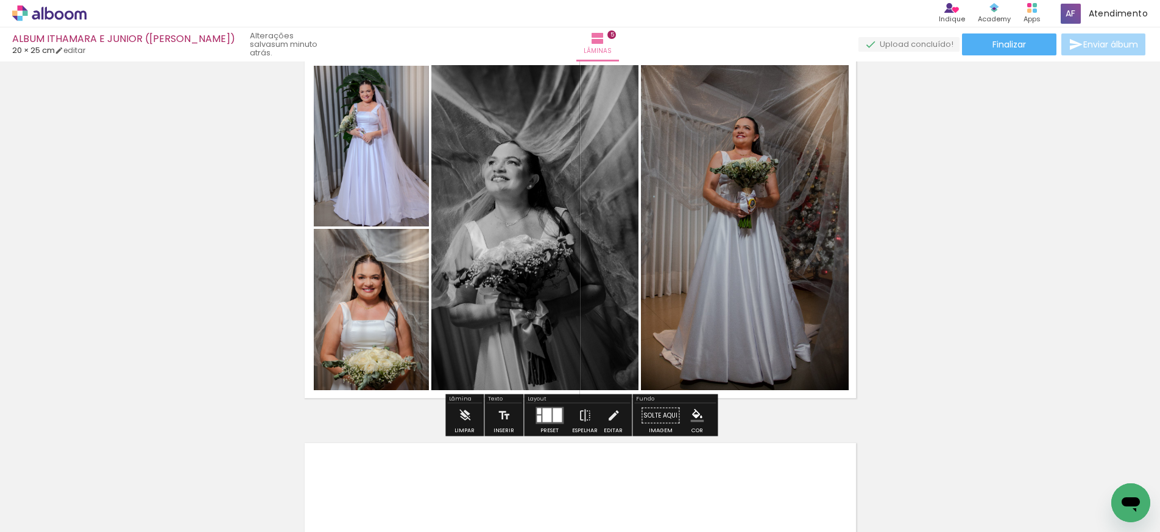
click at [501, 220] on quentale-photo at bounding box center [534, 227] width 207 height 325
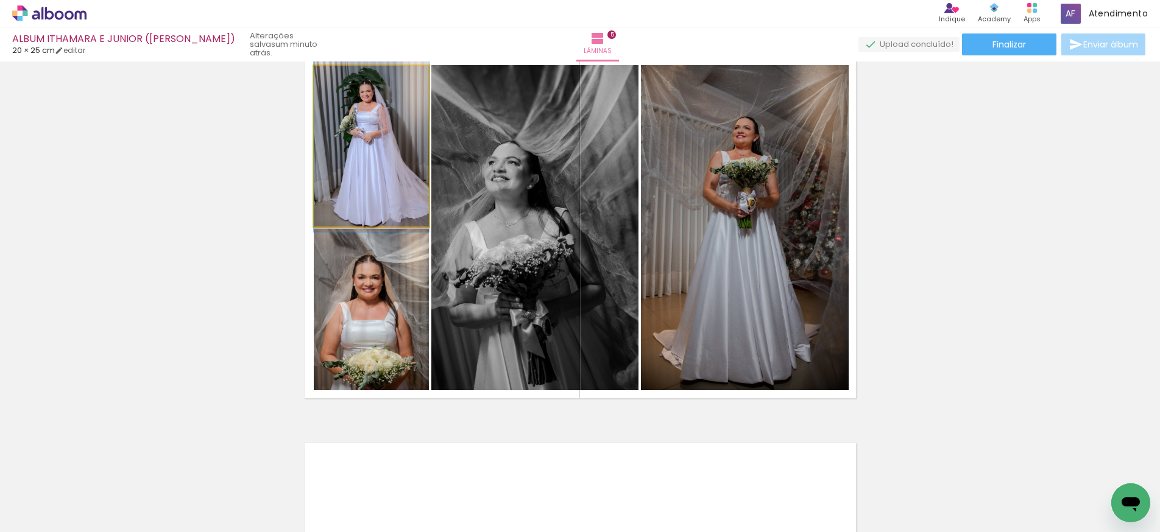
click at [387, 195] on quentale-photo at bounding box center [371, 146] width 115 height 161
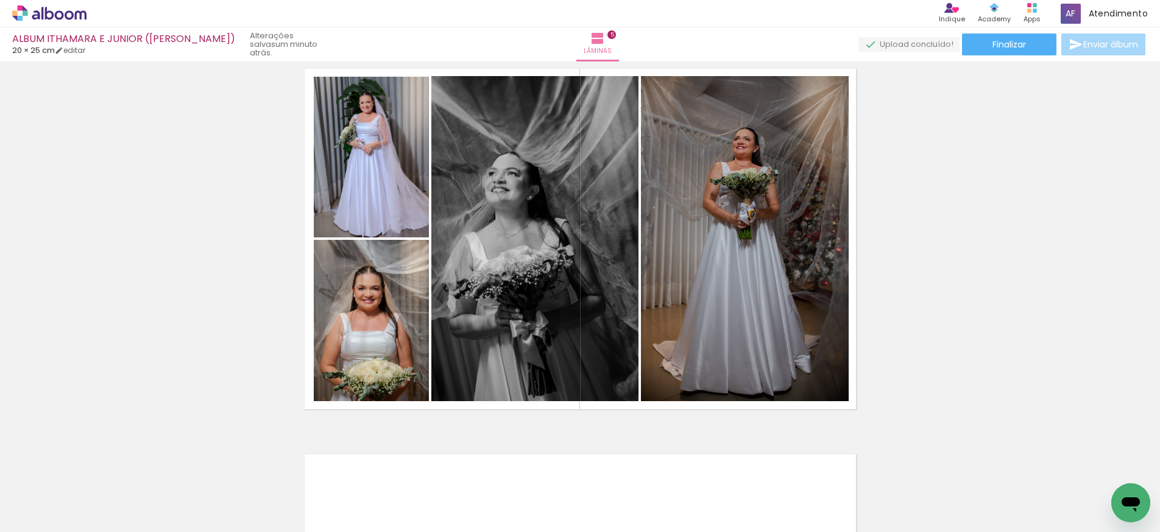
scroll to position [1564, 0]
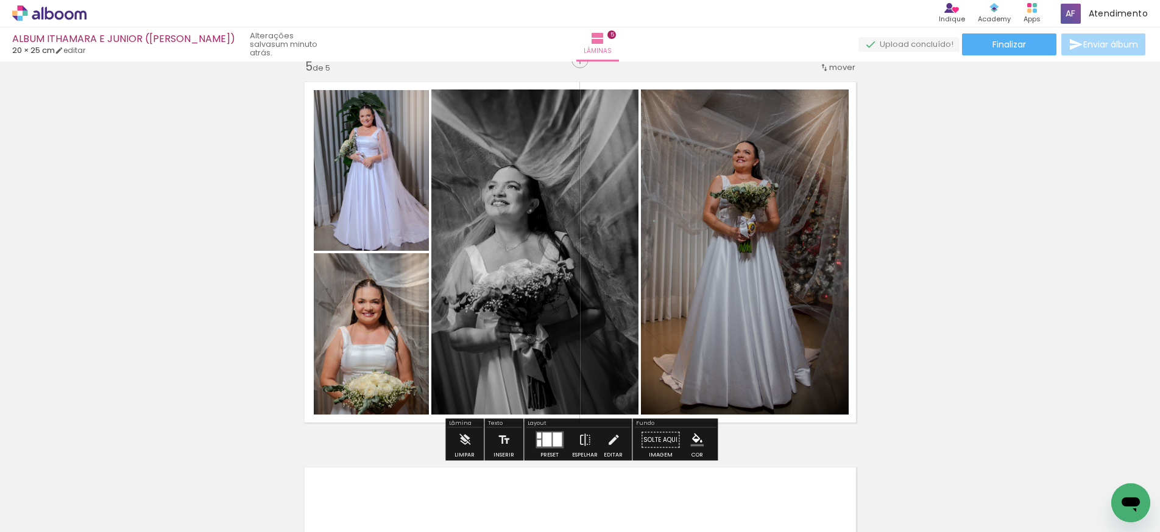
click at [771, 277] on quentale-photo at bounding box center [745, 252] width 208 height 325
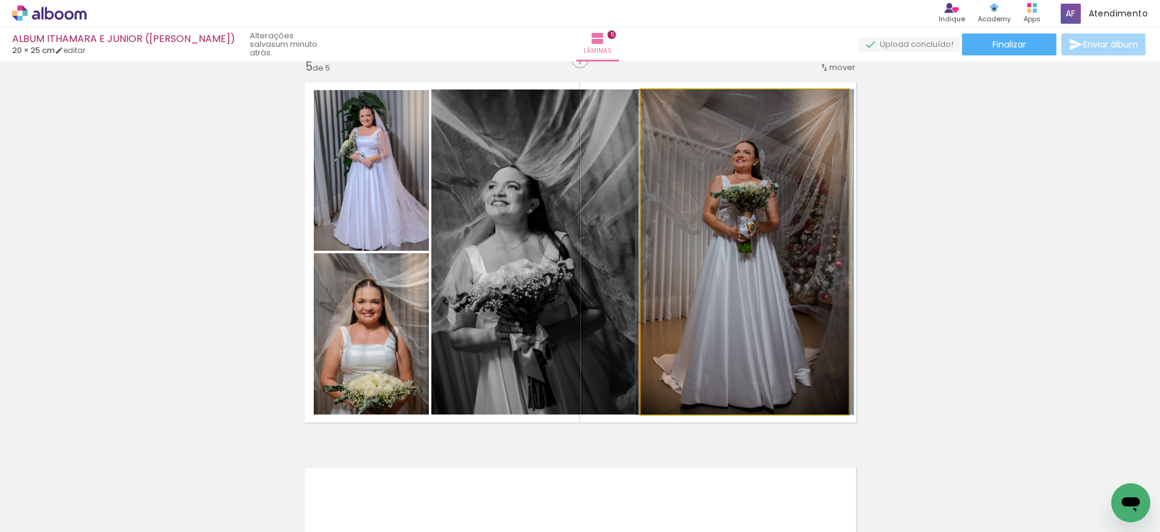
click at [739, 201] on quentale-photo at bounding box center [745, 252] width 208 height 325
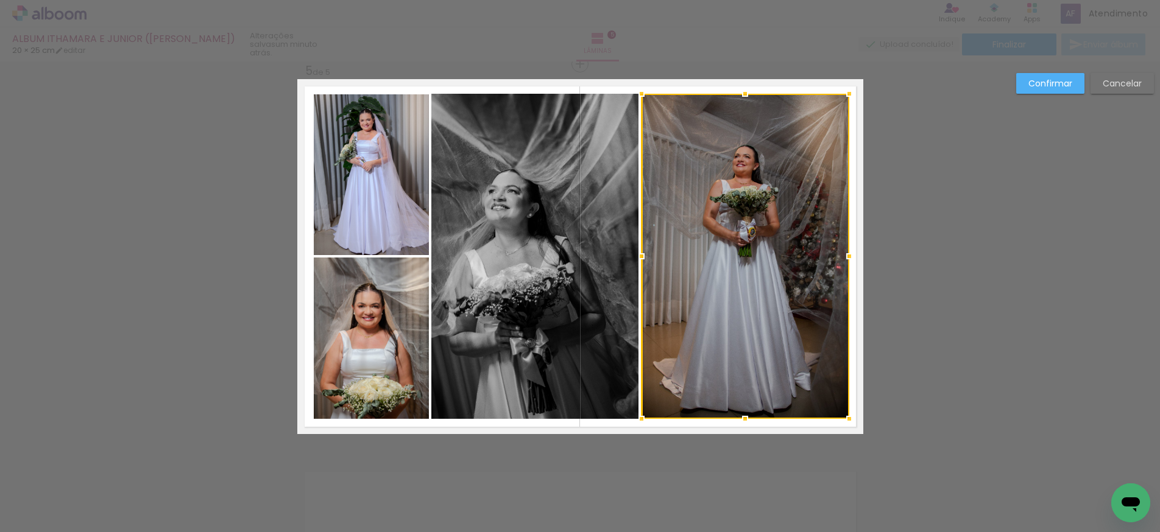
scroll to position [1557, 0]
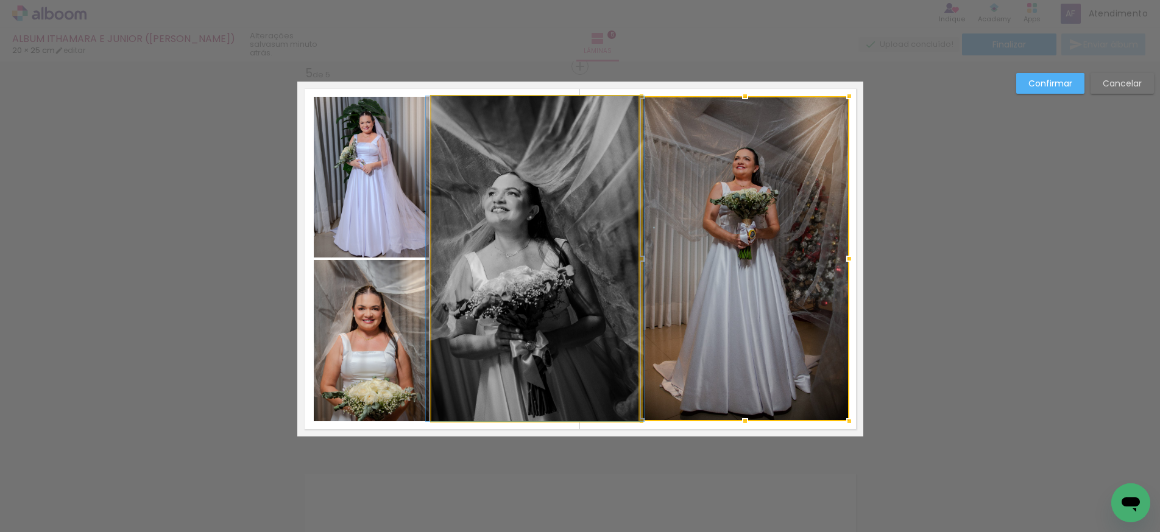
click at [529, 250] on quentale-photo at bounding box center [534, 258] width 207 height 325
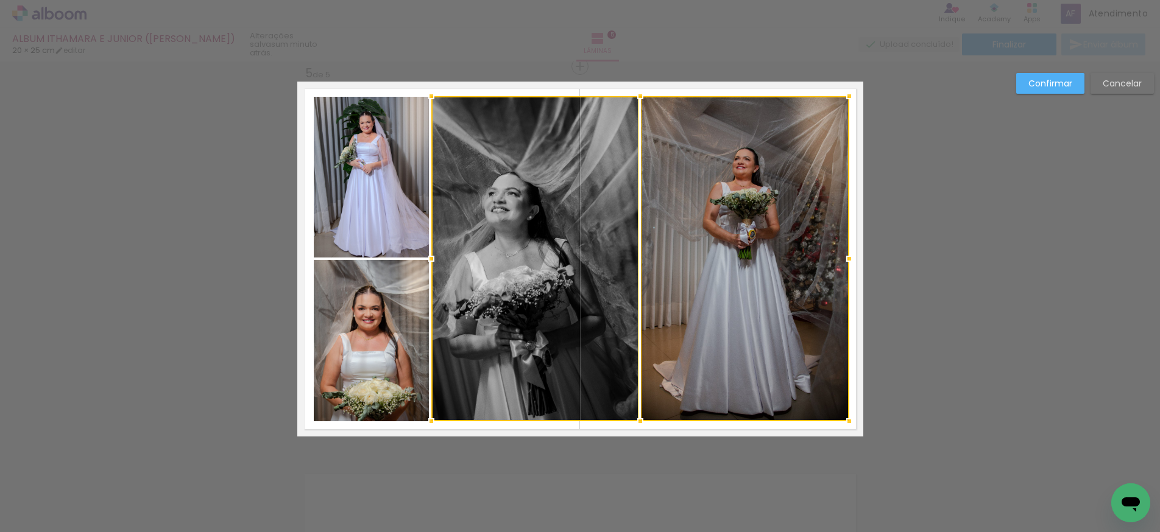
click at [369, 225] on quentale-photo at bounding box center [371, 177] width 115 height 161
click at [374, 301] on div at bounding box center [581, 258] width 535 height 325
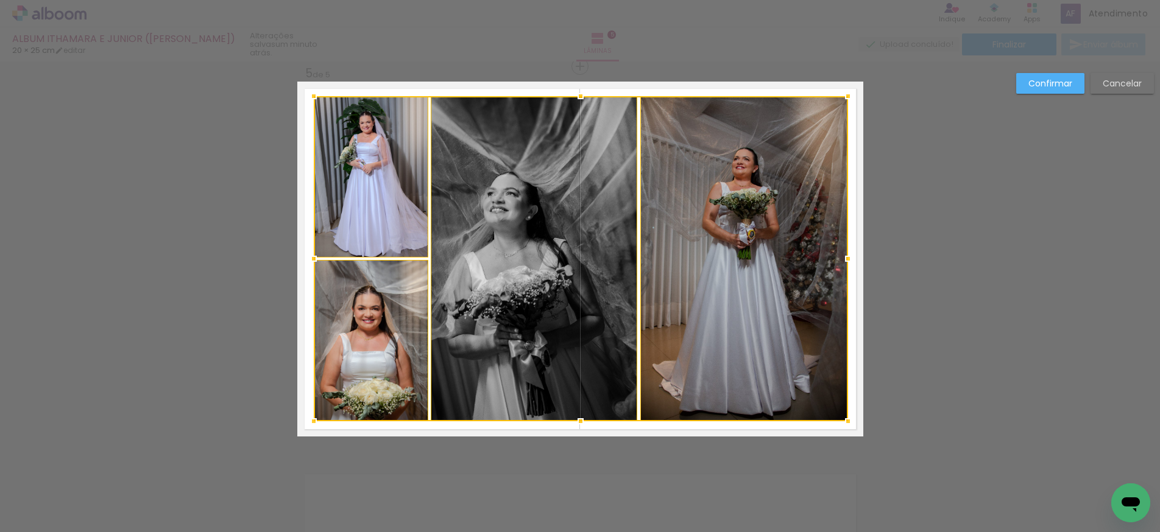
scroll to position [1558, 0]
click at [848, 261] on div at bounding box center [848, 258] width 24 height 24
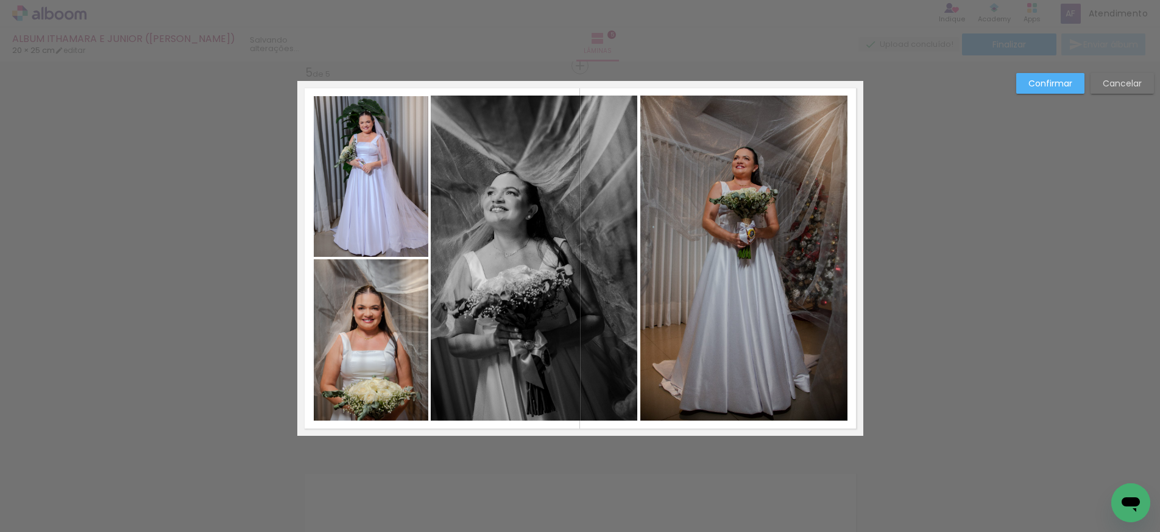
scroll to position [1564, 0]
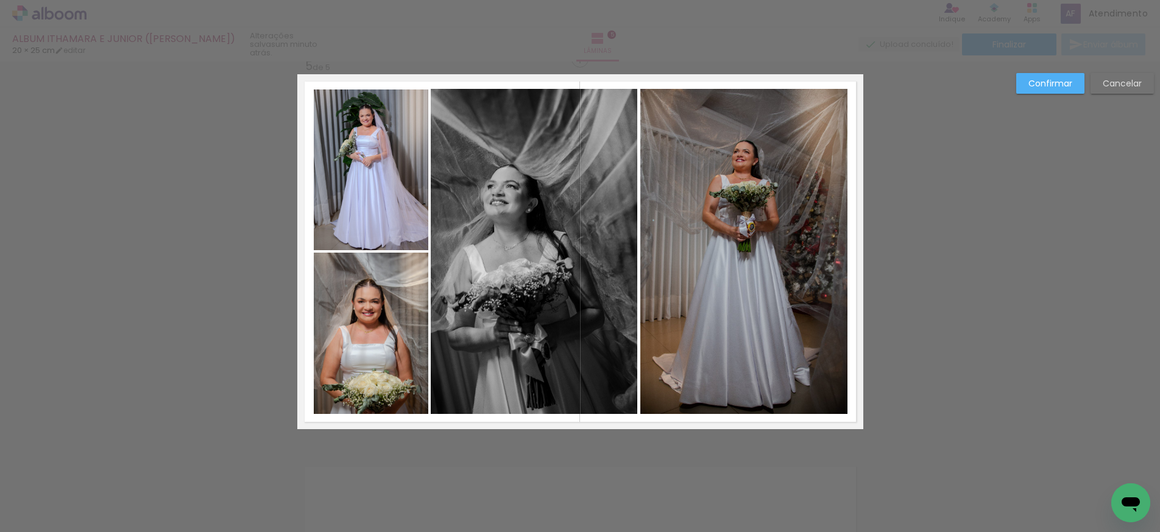
click at [710, 186] on quentale-photo at bounding box center [743, 251] width 207 height 325
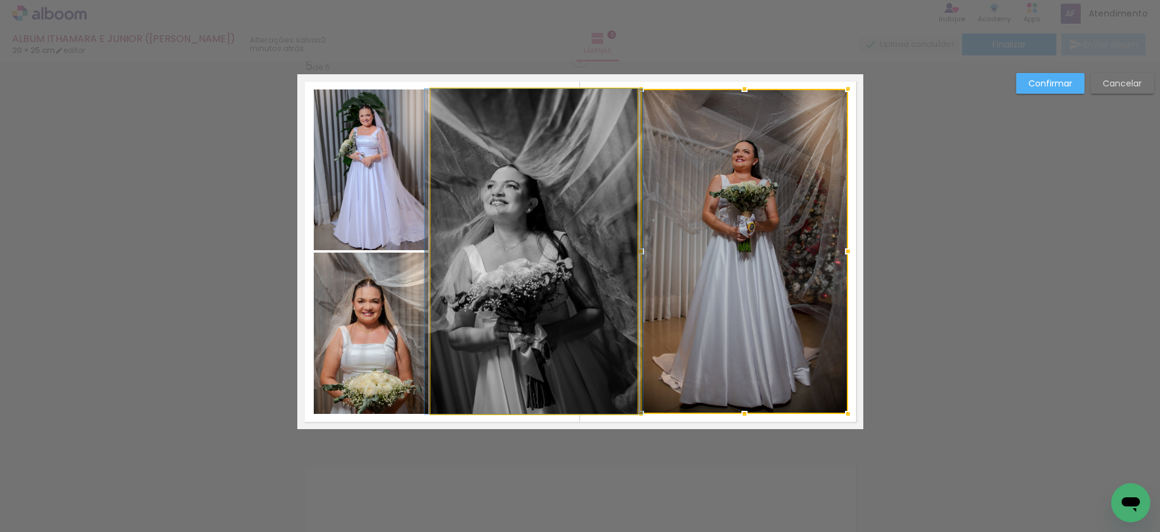
click at [509, 164] on quentale-photo at bounding box center [534, 251] width 206 height 325
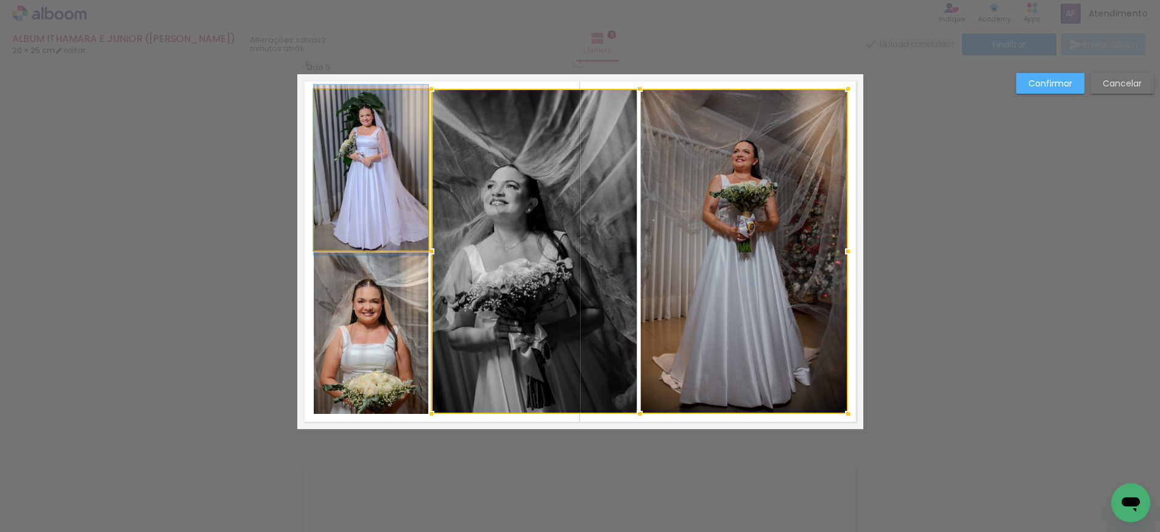
click at [389, 144] on quentale-photo at bounding box center [371, 170] width 114 height 161
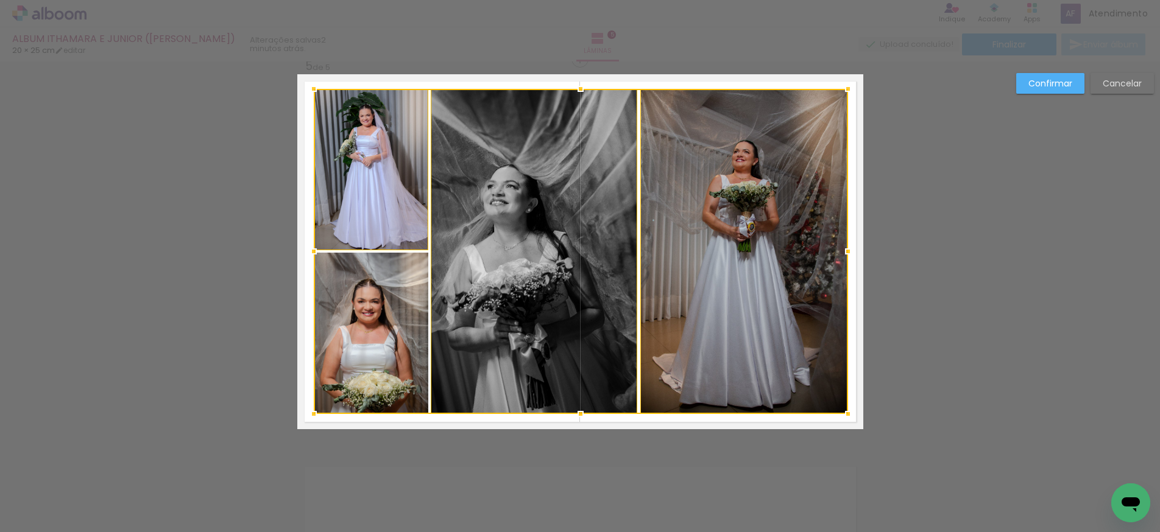
click at [361, 272] on div at bounding box center [581, 251] width 534 height 325
click at [580, 91] on div at bounding box center [580, 91] width 24 height 24
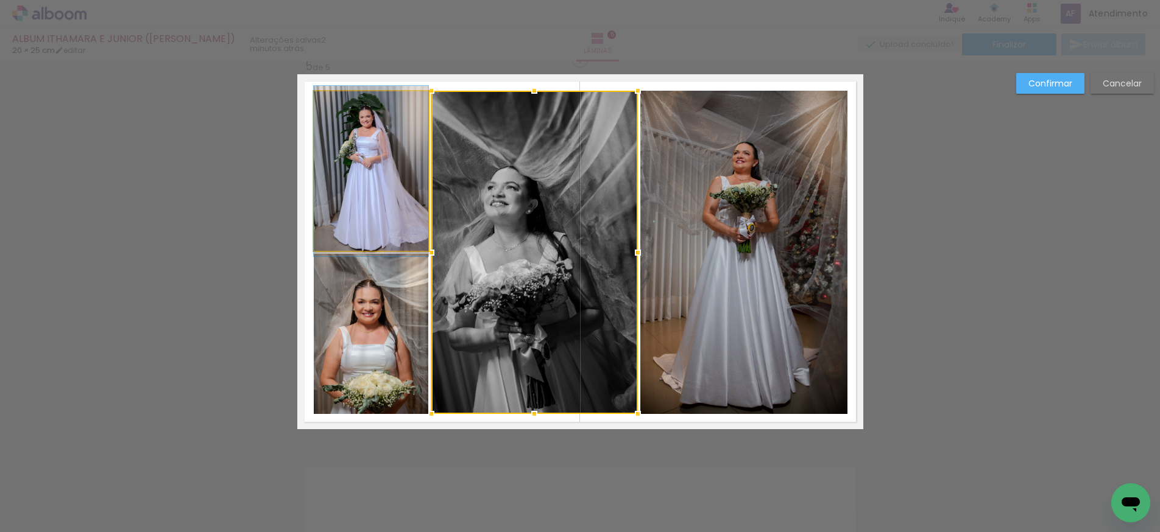
click at [381, 181] on quentale-photo at bounding box center [371, 171] width 114 height 160
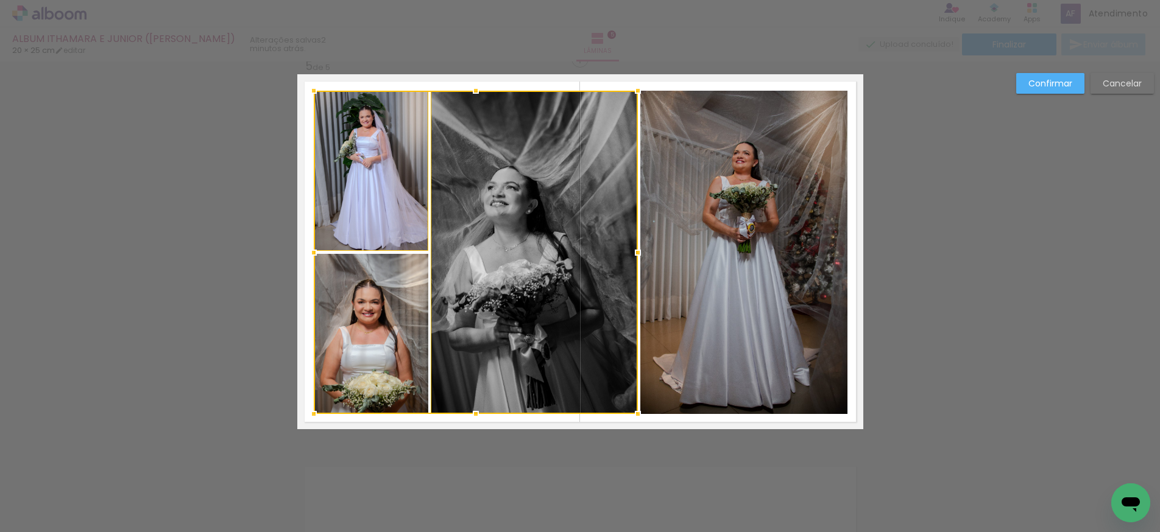
click at [371, 328] on div at bounding box center [476, 252] width 324 height 323
click at [756, 331] on album-spread "5 de 5" at bounding box center [580, 251] width 566 height 355
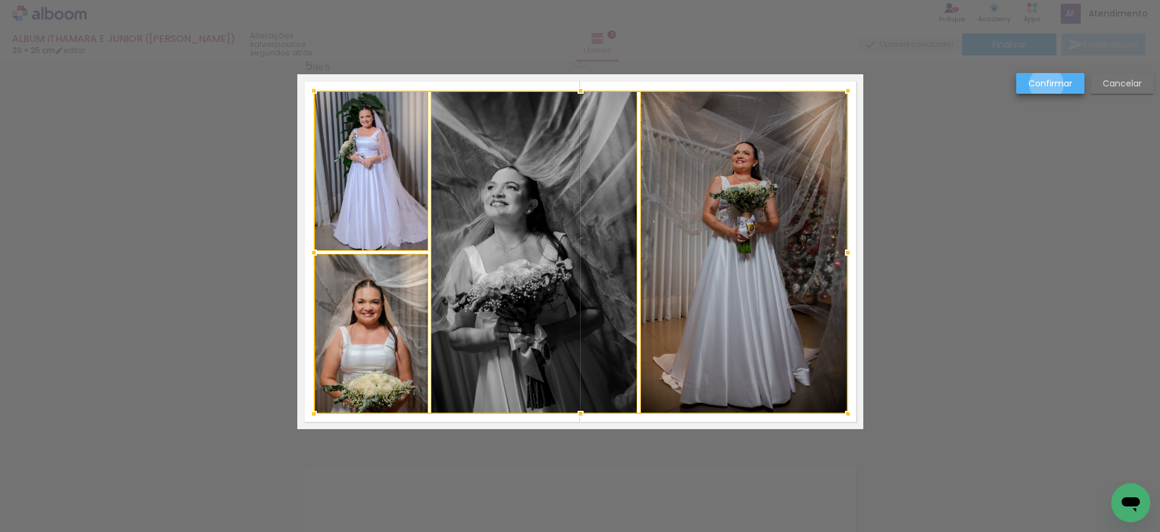
click at [0, 0] on slot "Confirmar" at bounding box center [0, 0] width 0 height 0
